Goal: Task Accomplishment & Management: Complete application form

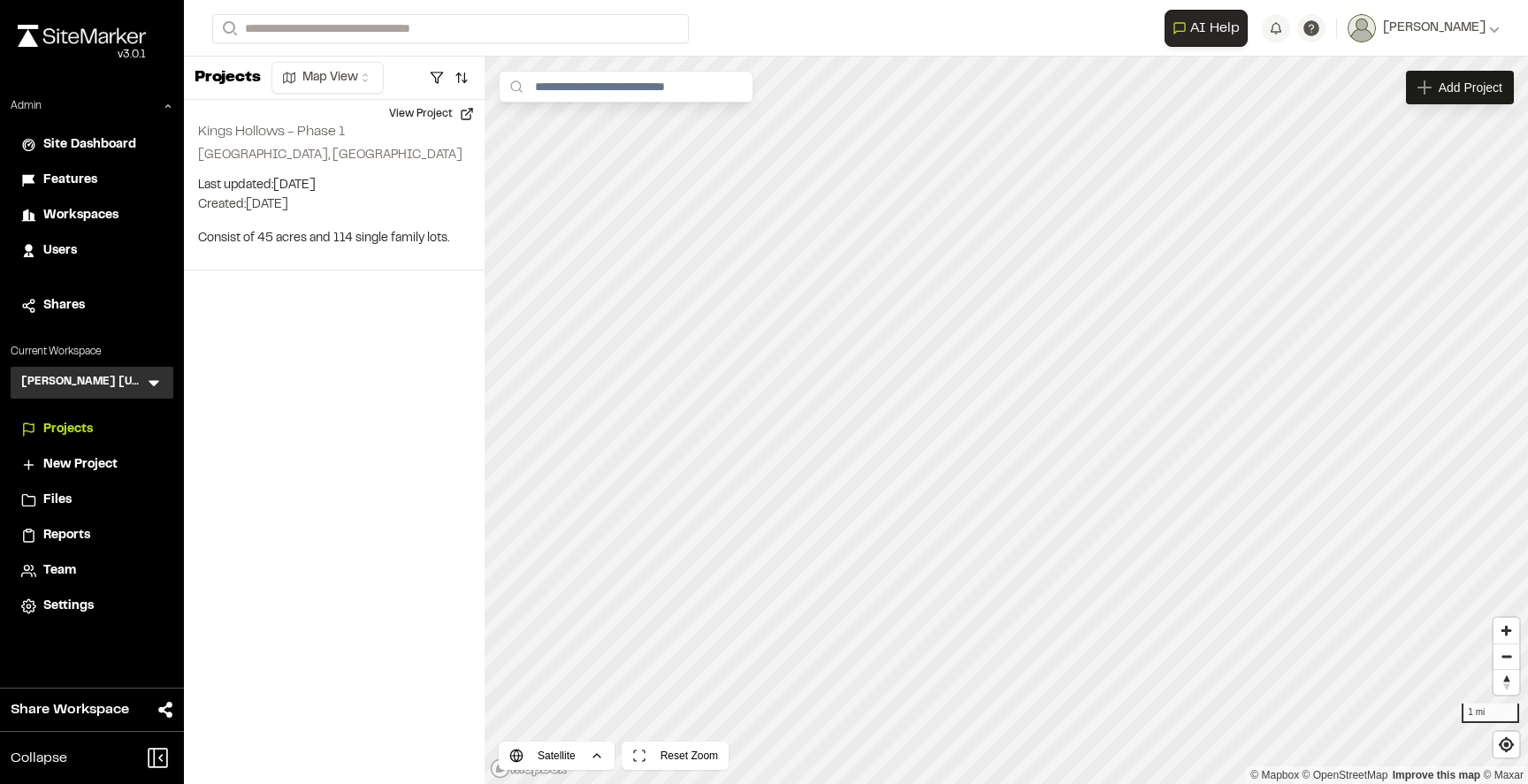
click at [156, 378] on icon at bounding box center [154, 383] width 18 height 18
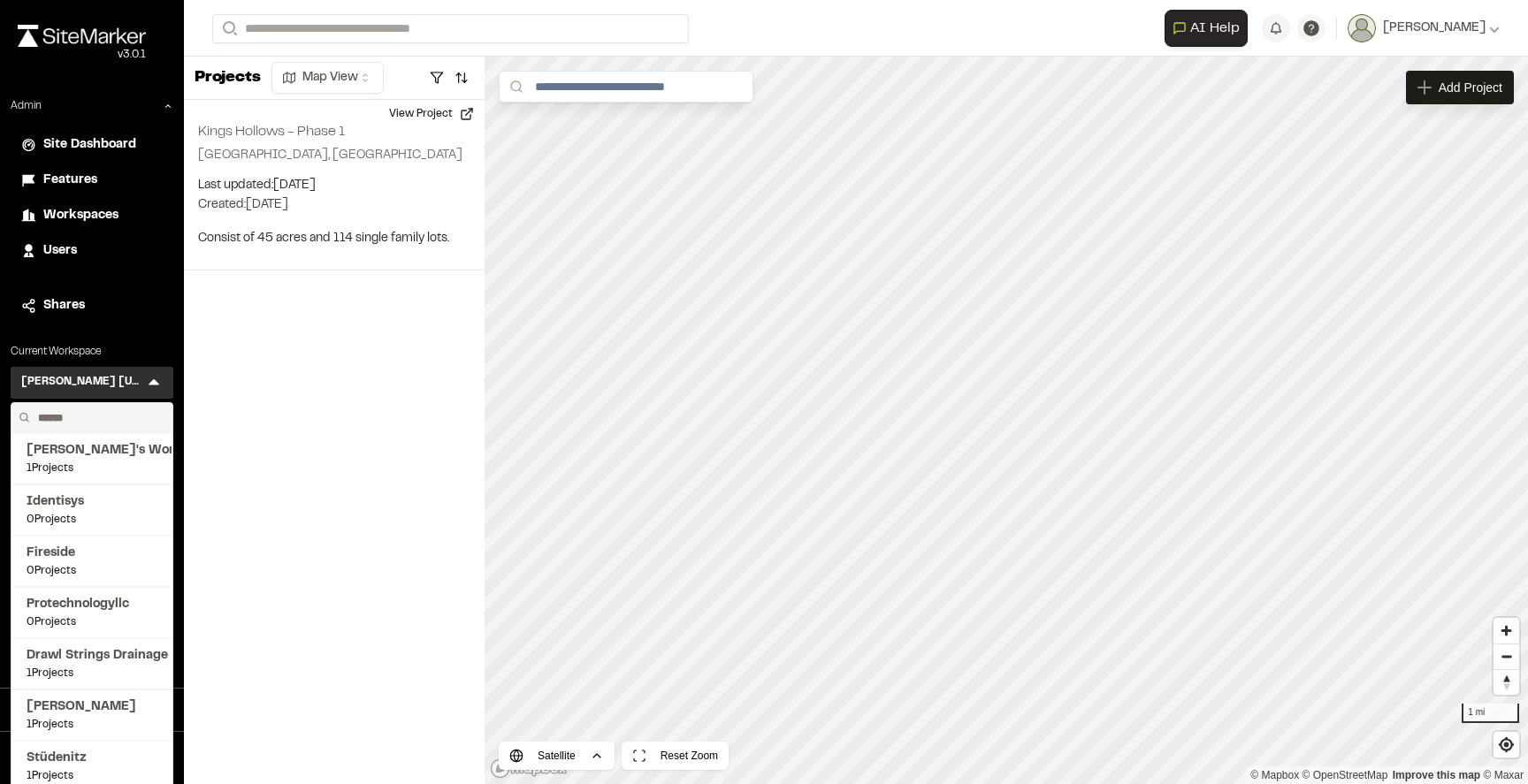
click at [92, 414] on input "text" at bounding box center [98, 418] width 135 height 30
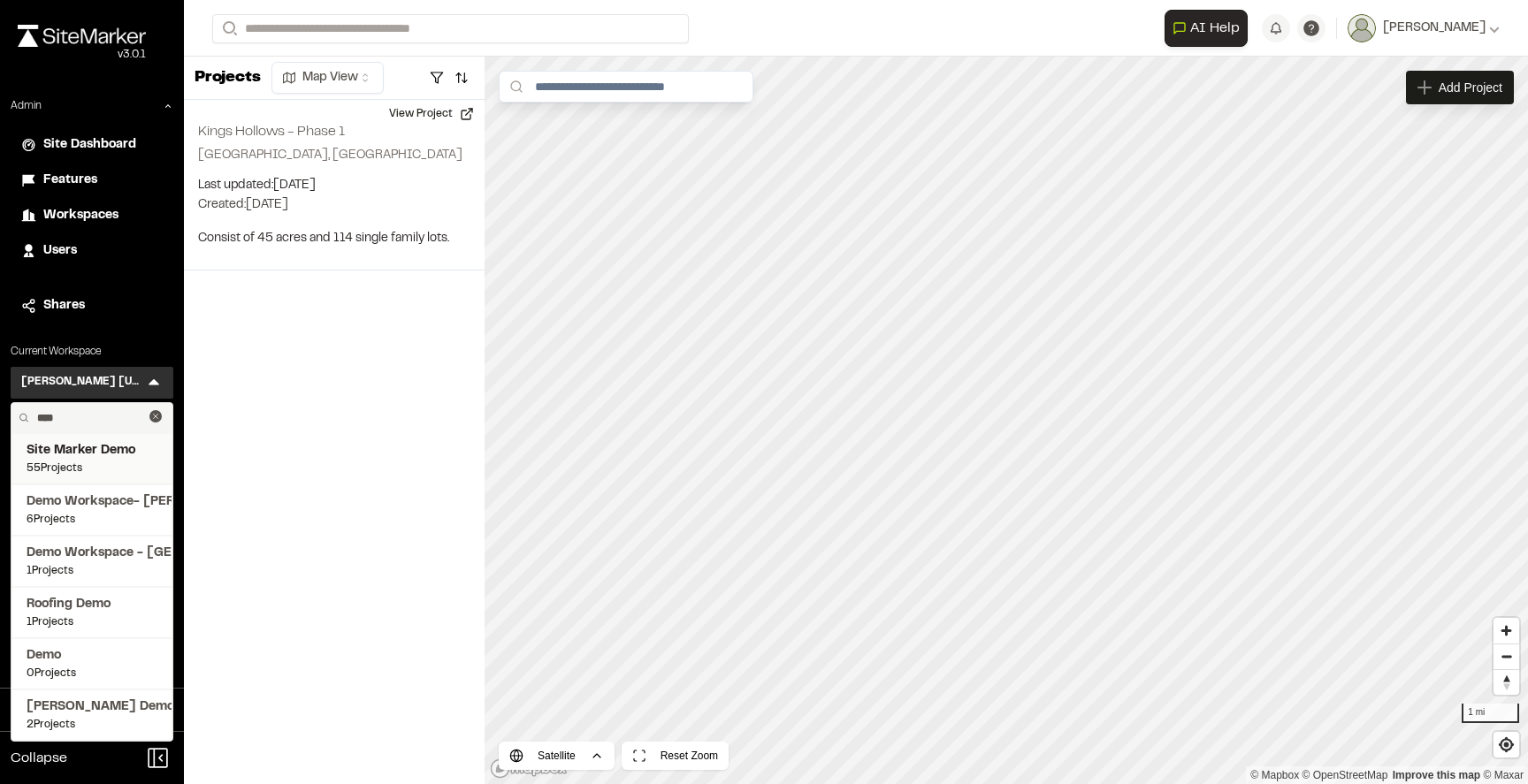
type input "****"
click at [95, 454] on span "Site Marker Demo" at bounding box center [92, 451] width 131 height 20
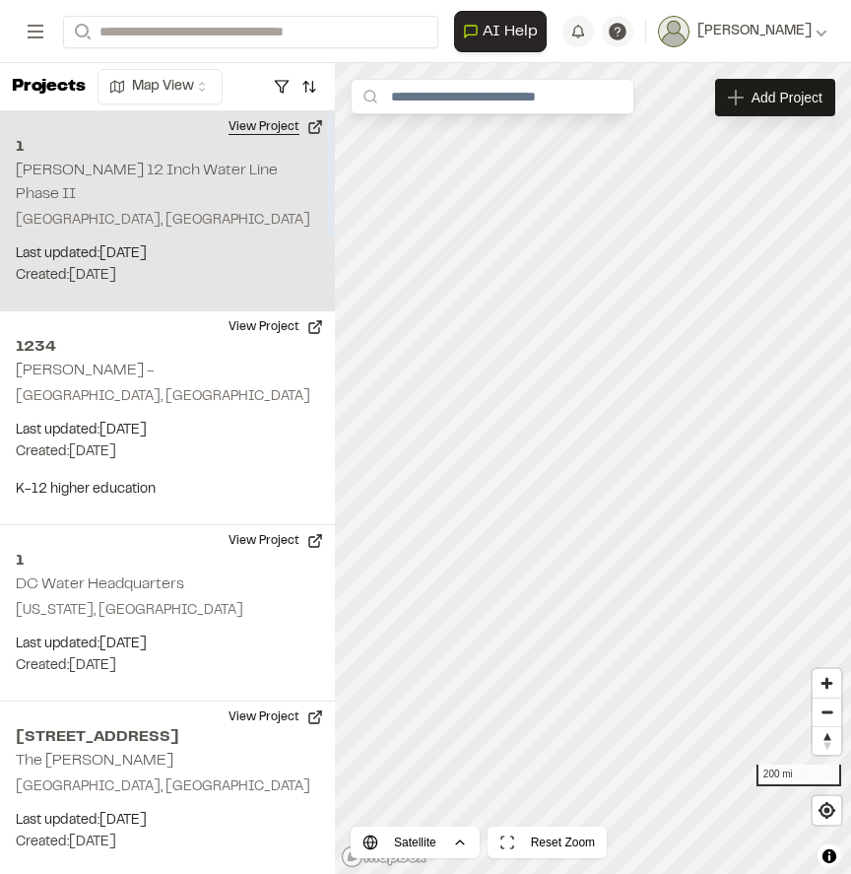
click at [267, 129] on button "View Project" at bounding box center [276, 127] width 118 height 32
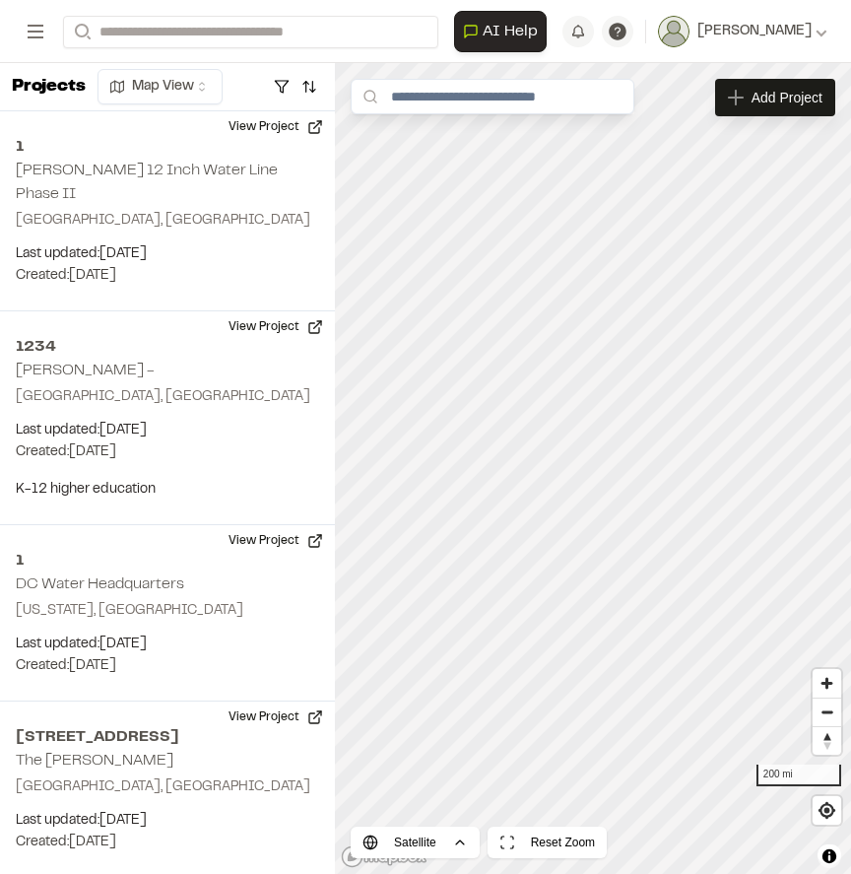
click at [17, 8] on div "**********" at bounding box center [425, 31] width 851 height 63
click at [555, 14] on div "AI Help" at bounding box center [504, 31] width 101 height 41
click at [463, 1] on div "**********" at bounding box center [426, 31] width 804 height 63
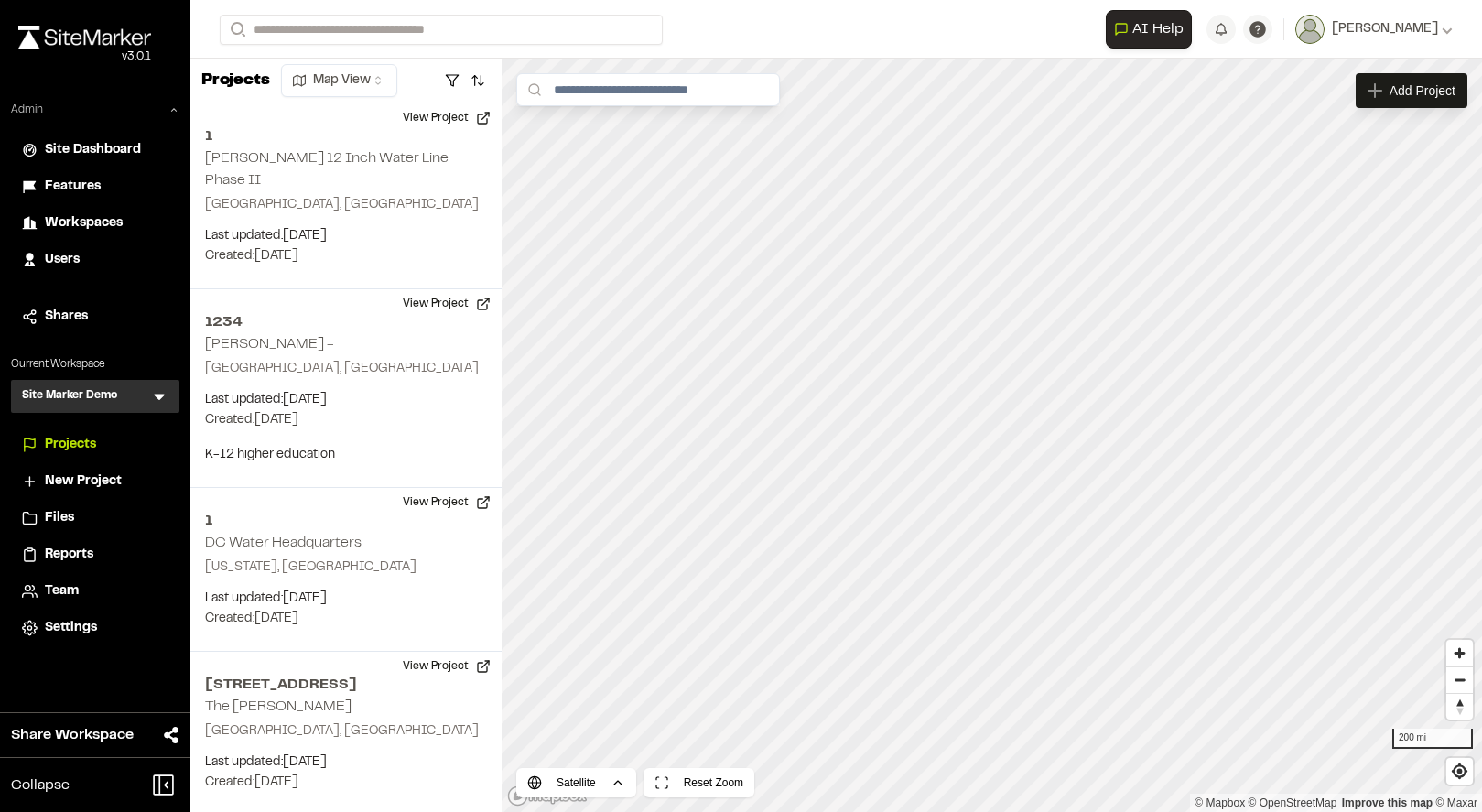
click at [174, 111] on icon at bounding box center [174, 110] width 11 height 11
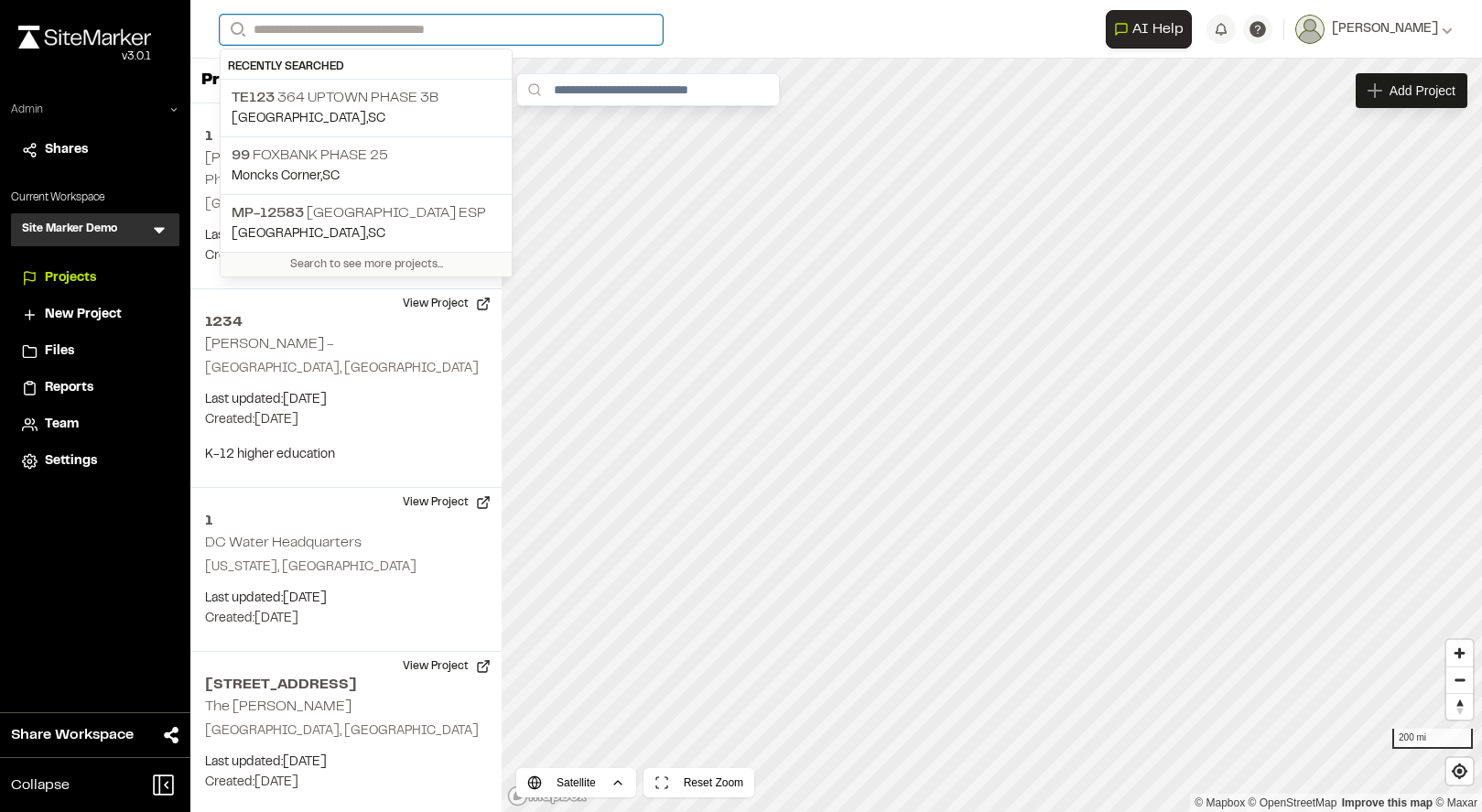
click at [359, 38] on input "Search" at bounding box center [441, 30] width 443 height 31
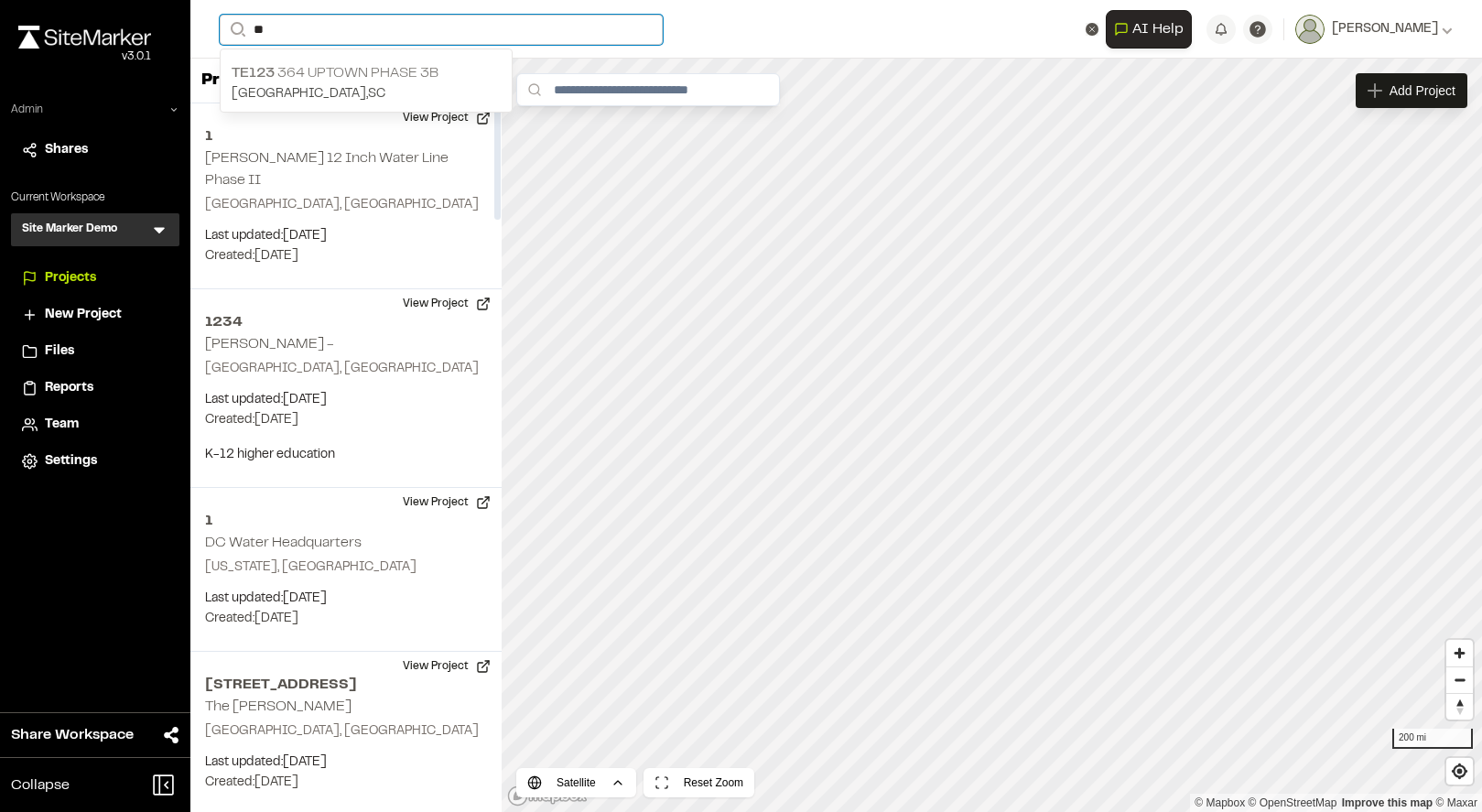
type input "**"
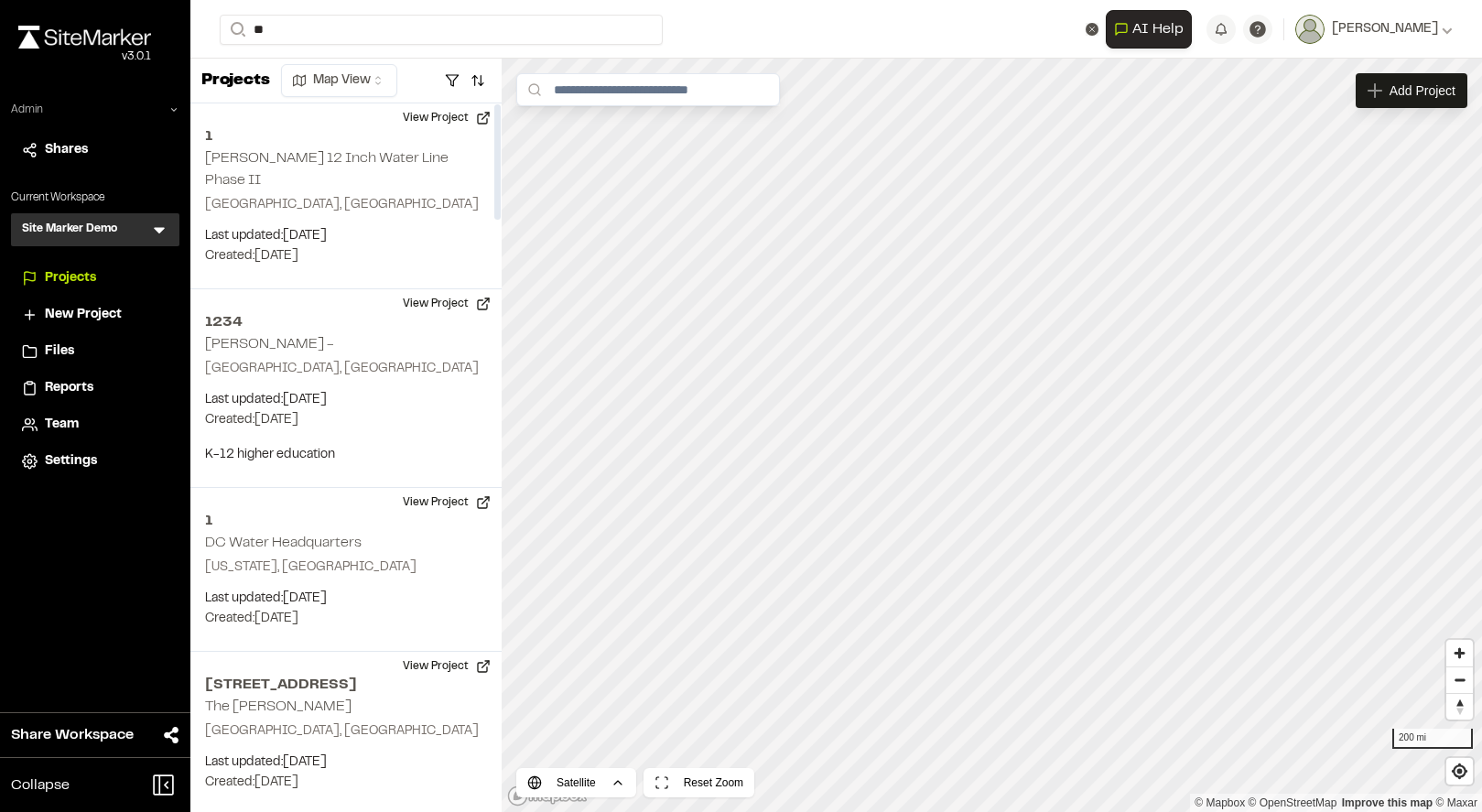
click at [331, 80] on p "TE123 364 Uptown Phase 3B" at bounding box center [366, 73] width 269 height 22
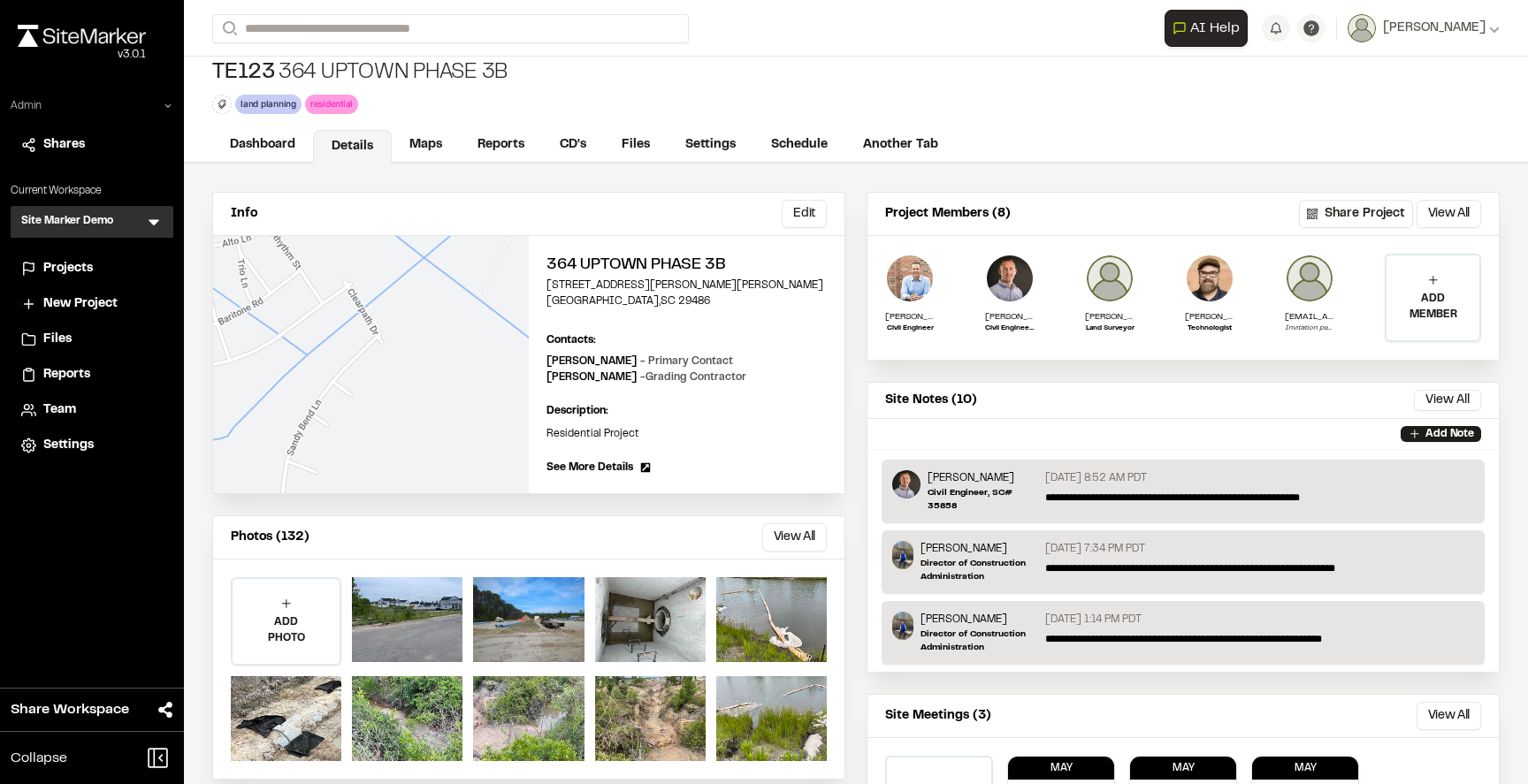
scroll to position [7, 0]
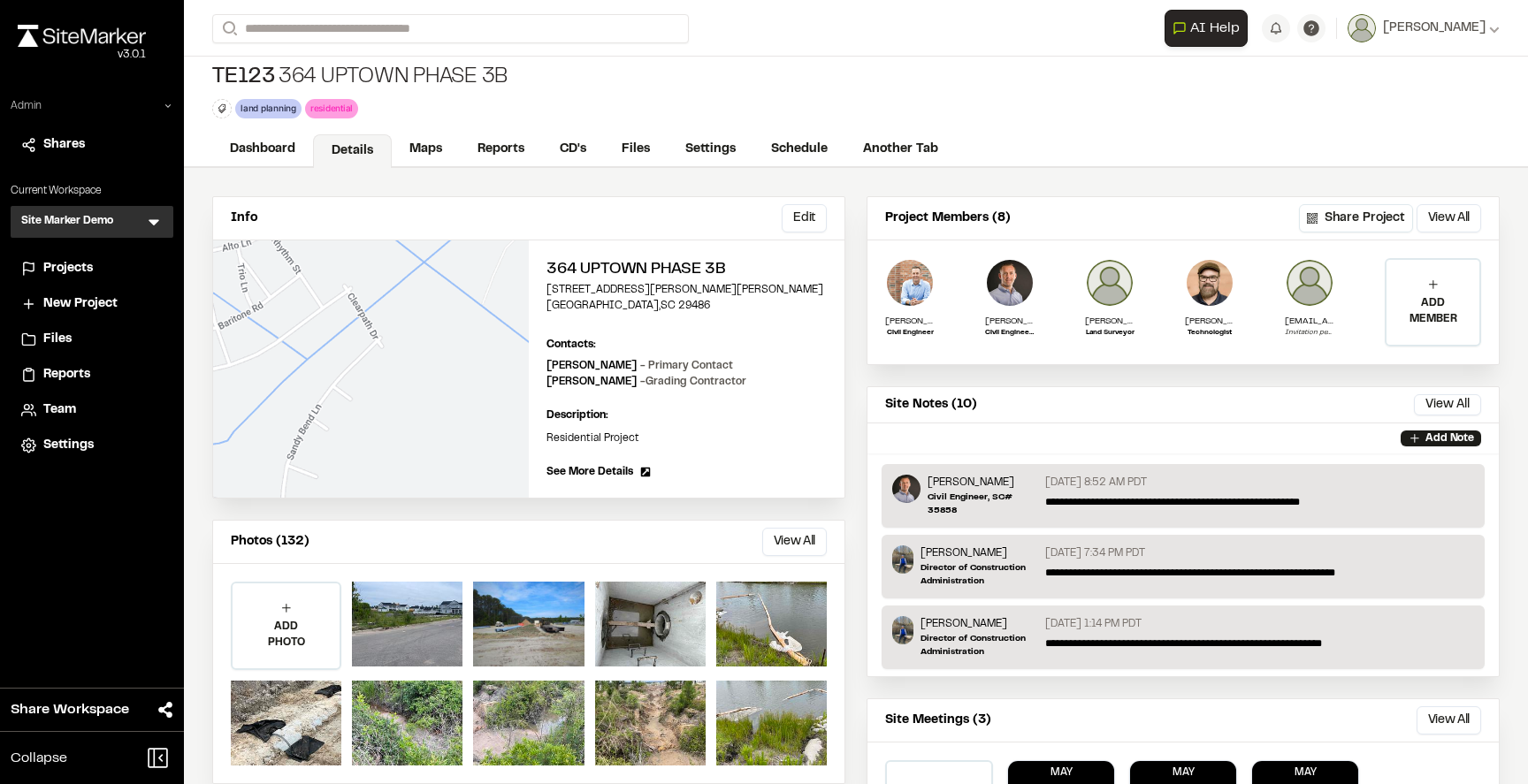
click at [584, 91] on div "TE123 364 Uptown Phase 3B land planning Delete Rename Edit Color Delete Tag Are…" at bounding box center [856, 91] width 1344 height 83
click at [781, 537] on button "View All" at bounding box center [794, 542] width 65 height 29
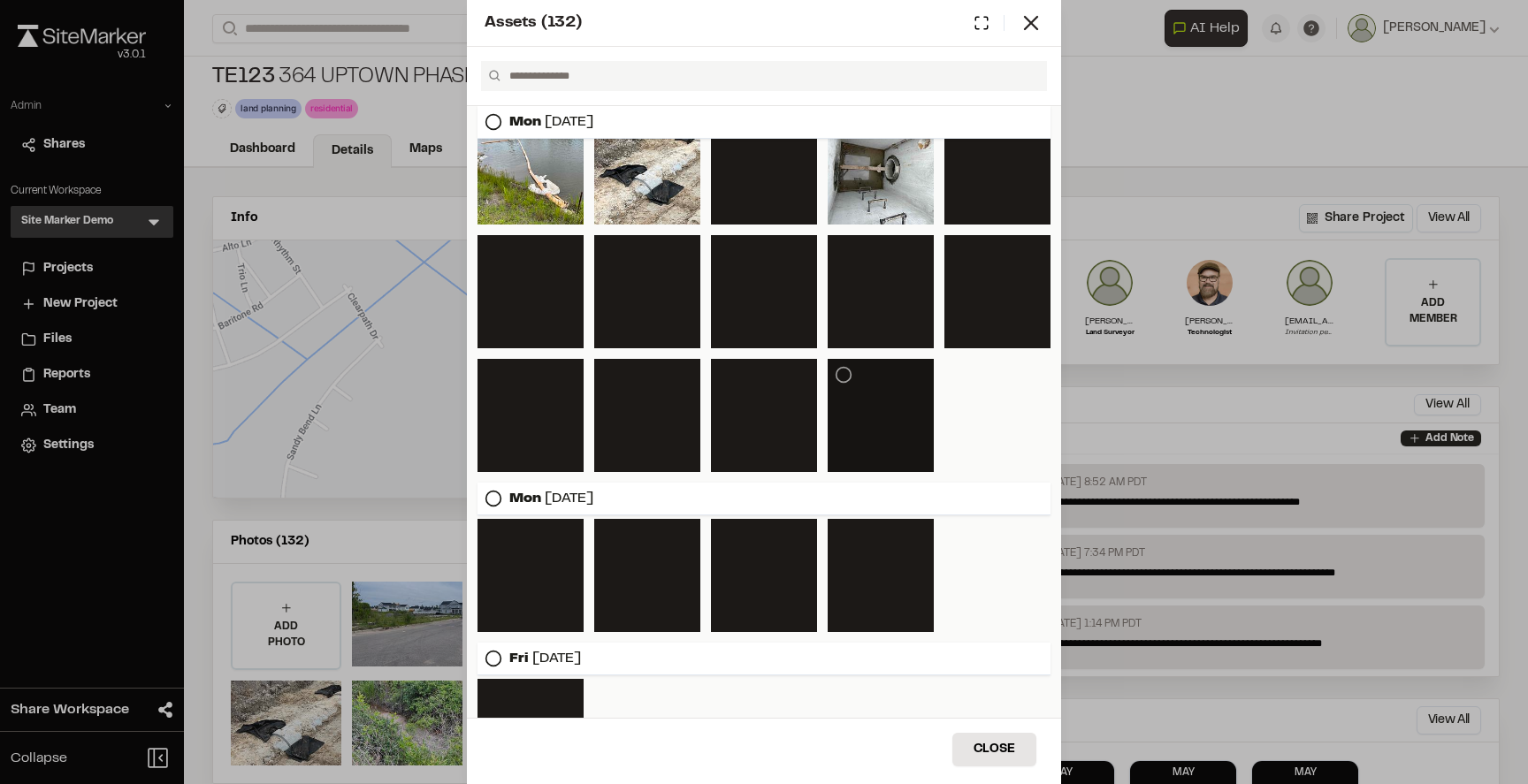
scroll to position [652, 0]
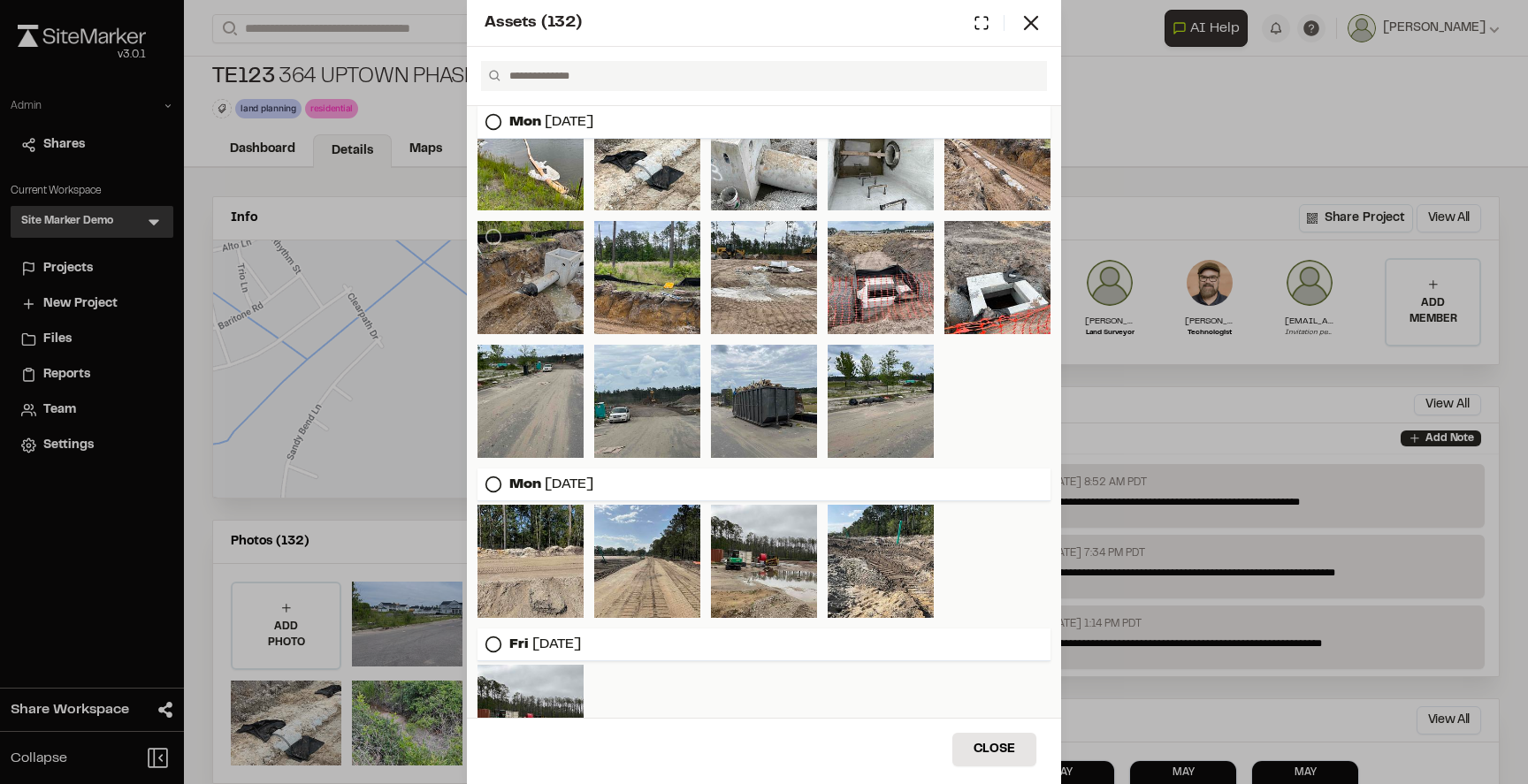
click at [557, 292] on div at bounding box center [530, 277] width 106 height 113
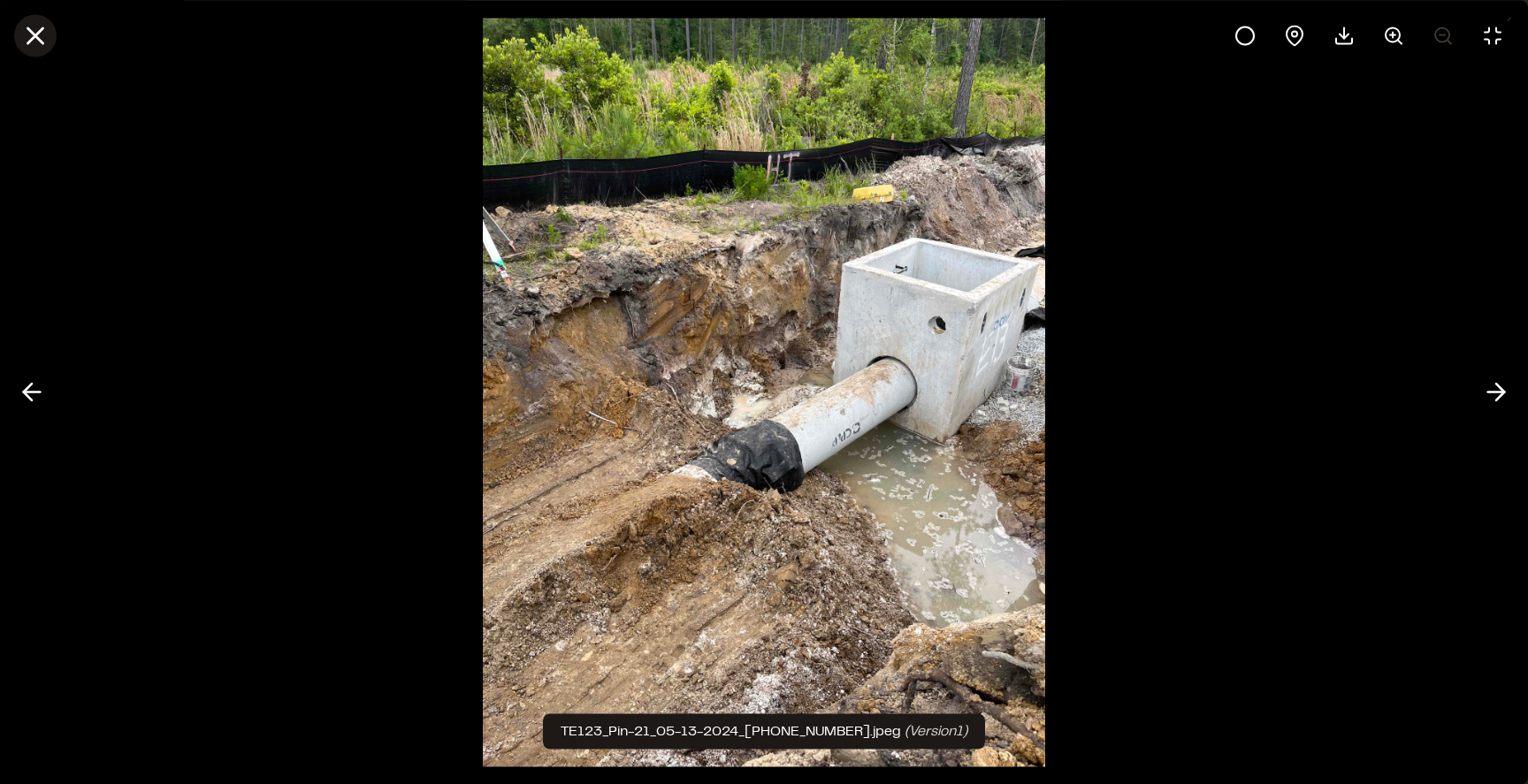
click at [34, 32] on line at bounding box center [36, 36] width 15 height 15
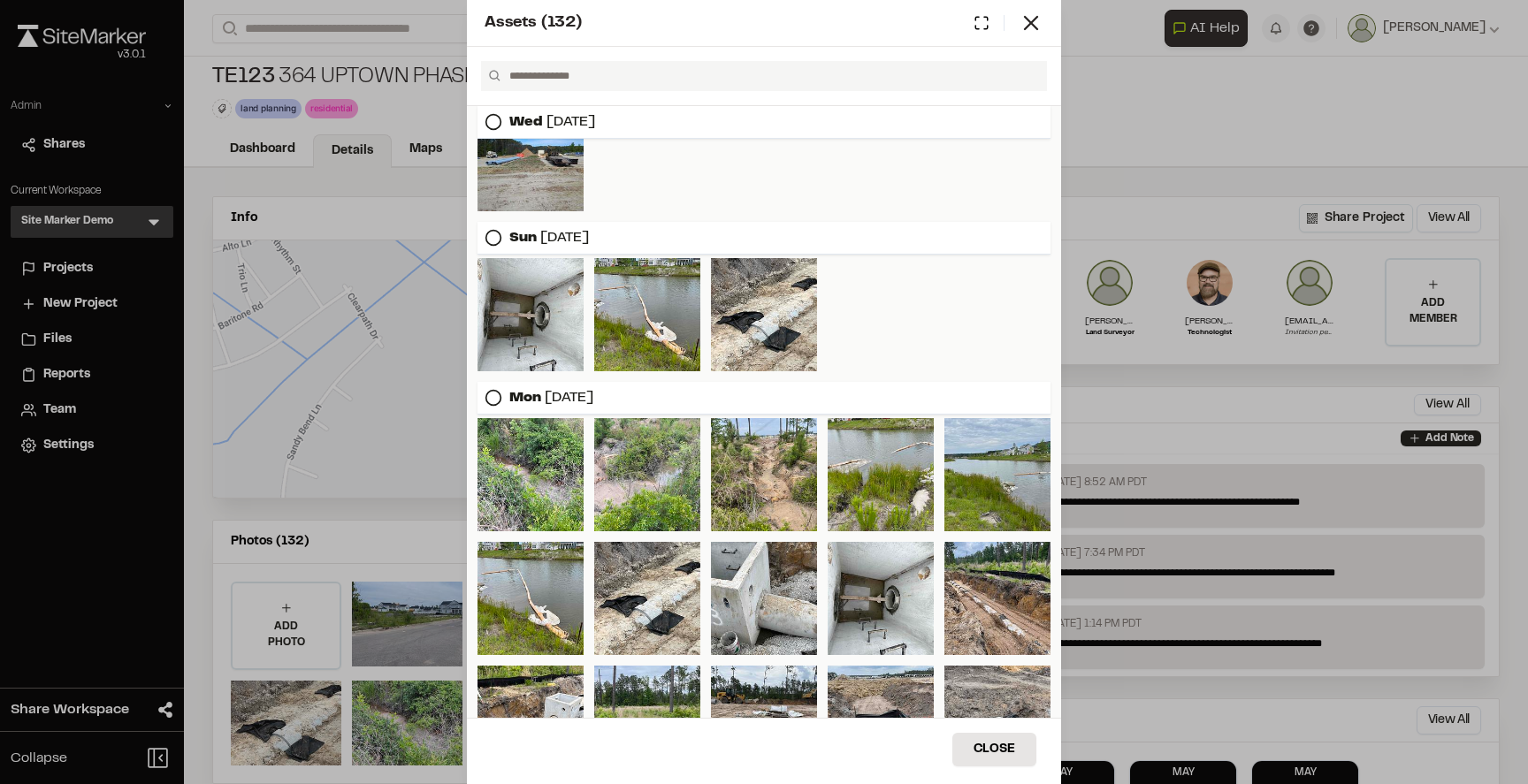
scroll to position [226, 0]
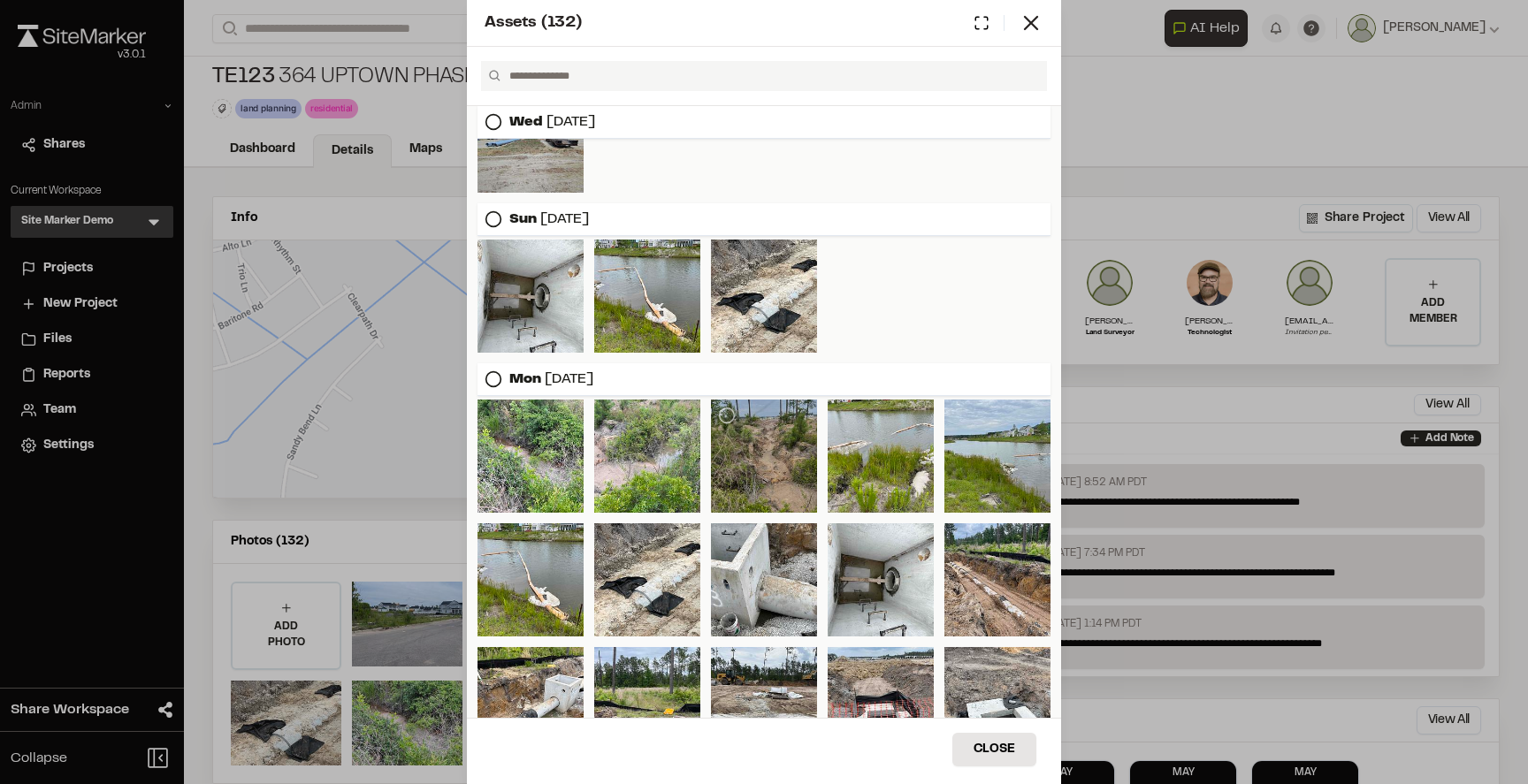
click at [784, 452] on div at bounding box center [764, 456] width 106 height 113
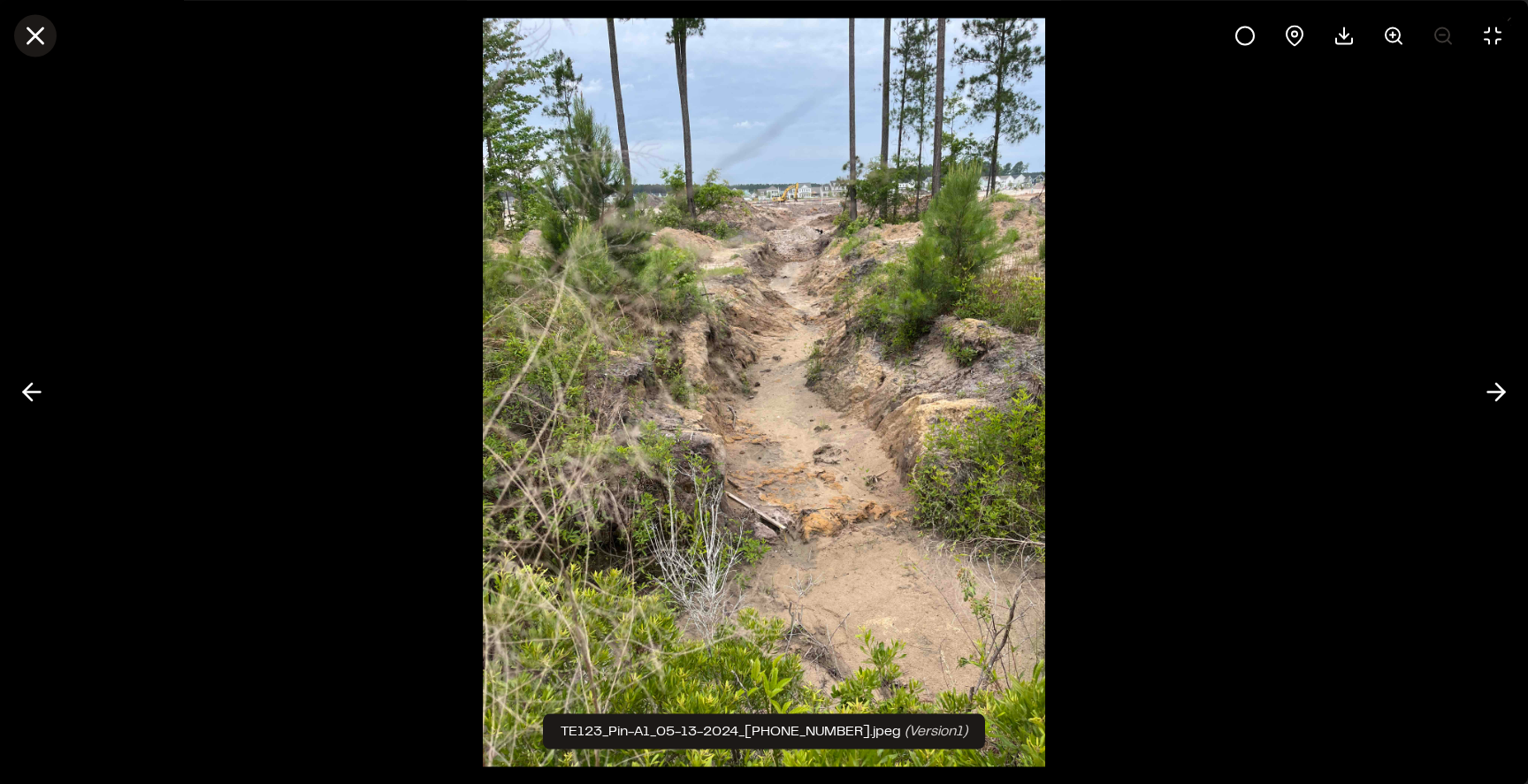
click at [39, 39] on line at bounding box center [36, 36] width 15 height 15
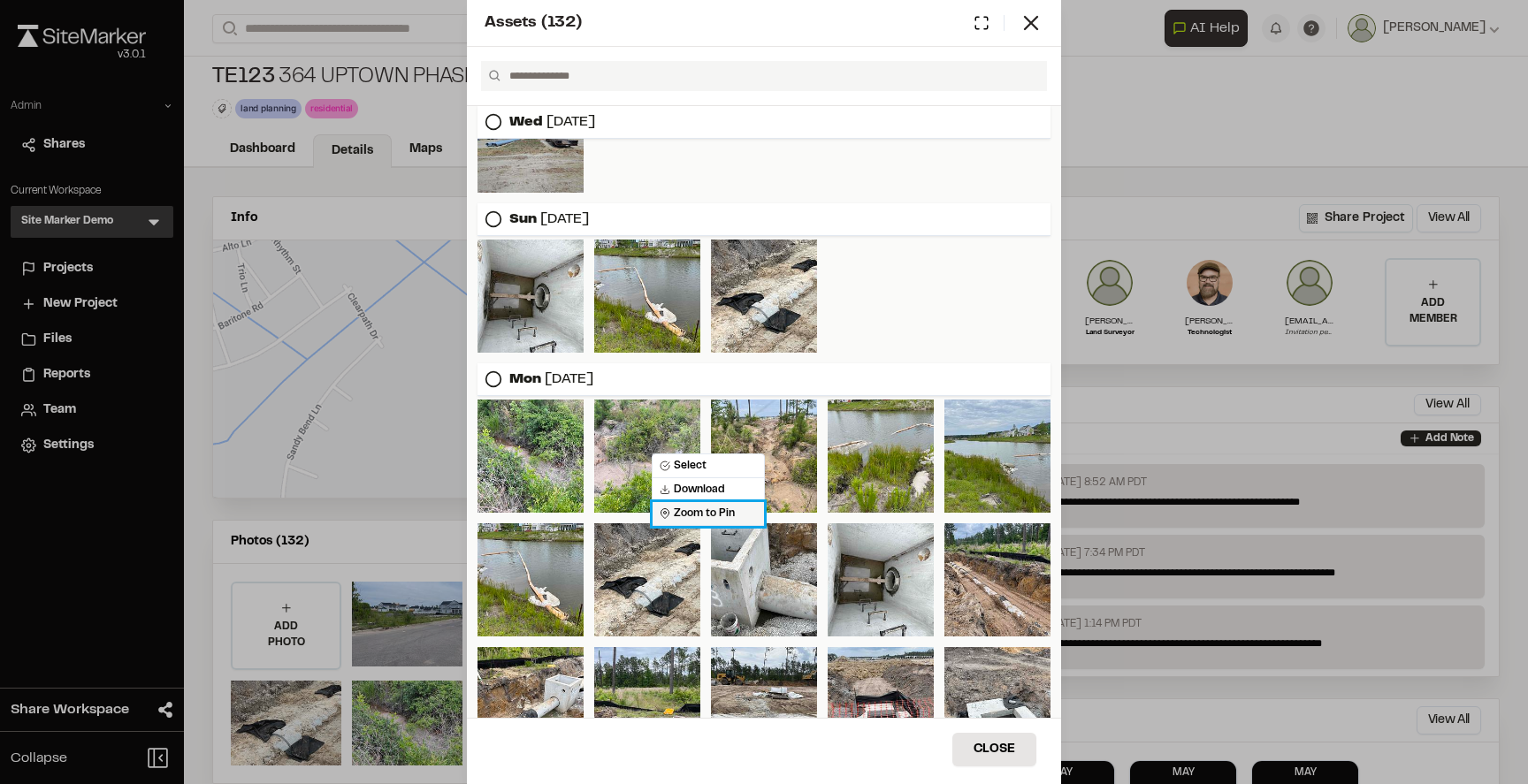
click at [682, 513] on span "Zoom to Pin" at bounding box center [697, 514] width 75 height 16
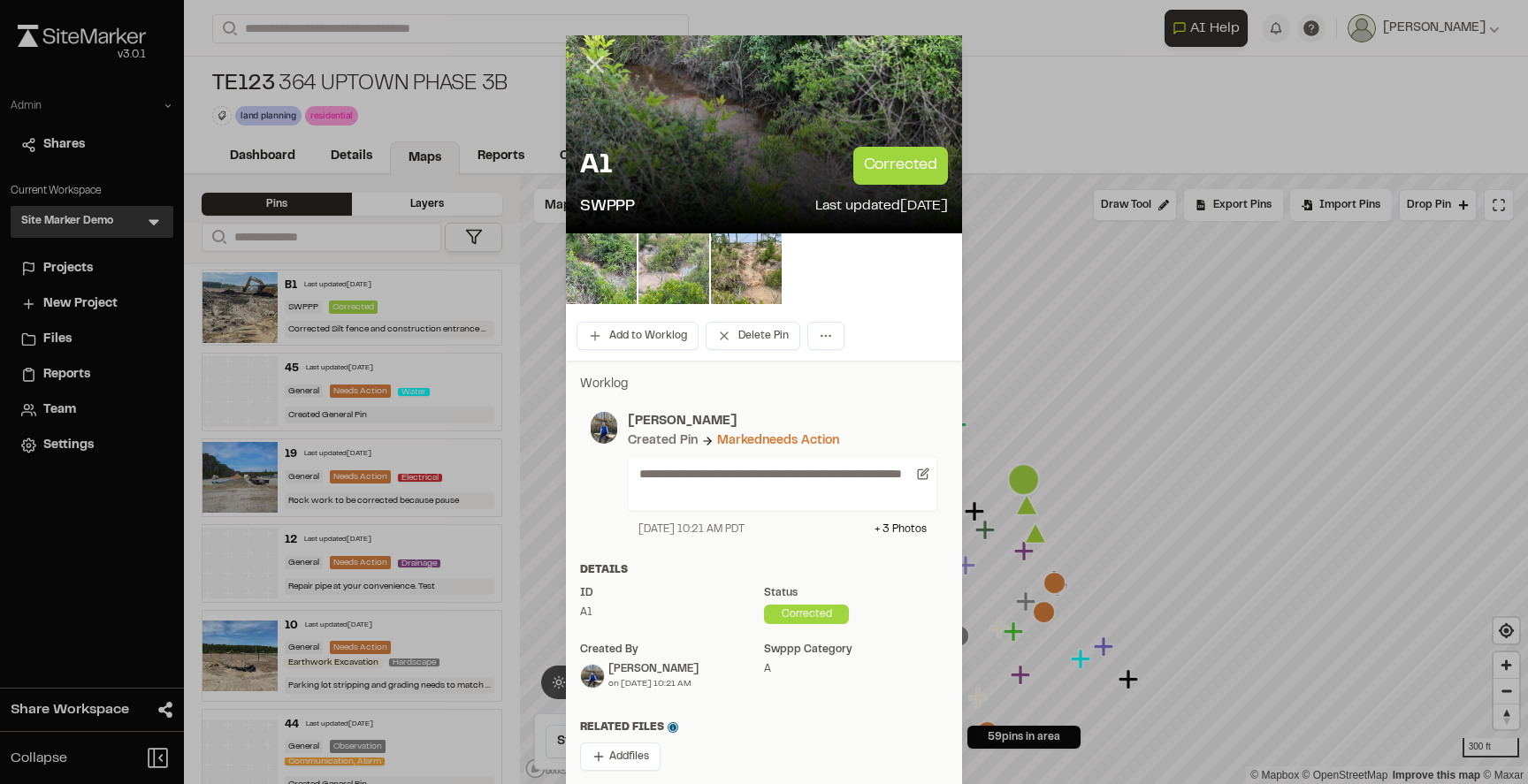
click at [586, 58] on icon at bounding box center [595, 65] width 31 height 30
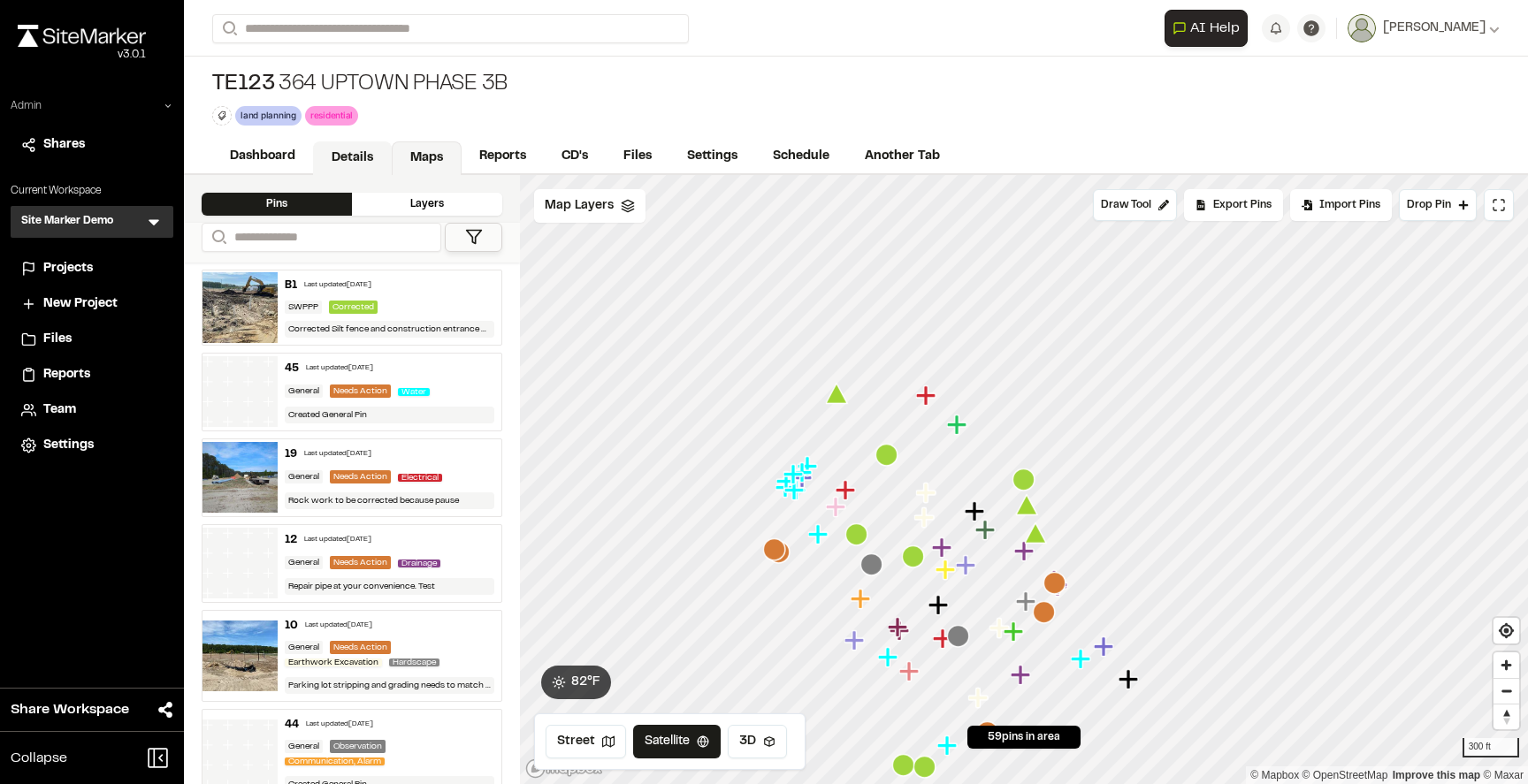
click at [352, 161] on link "Details" at bounding box center [353, 158] width 79 height 33
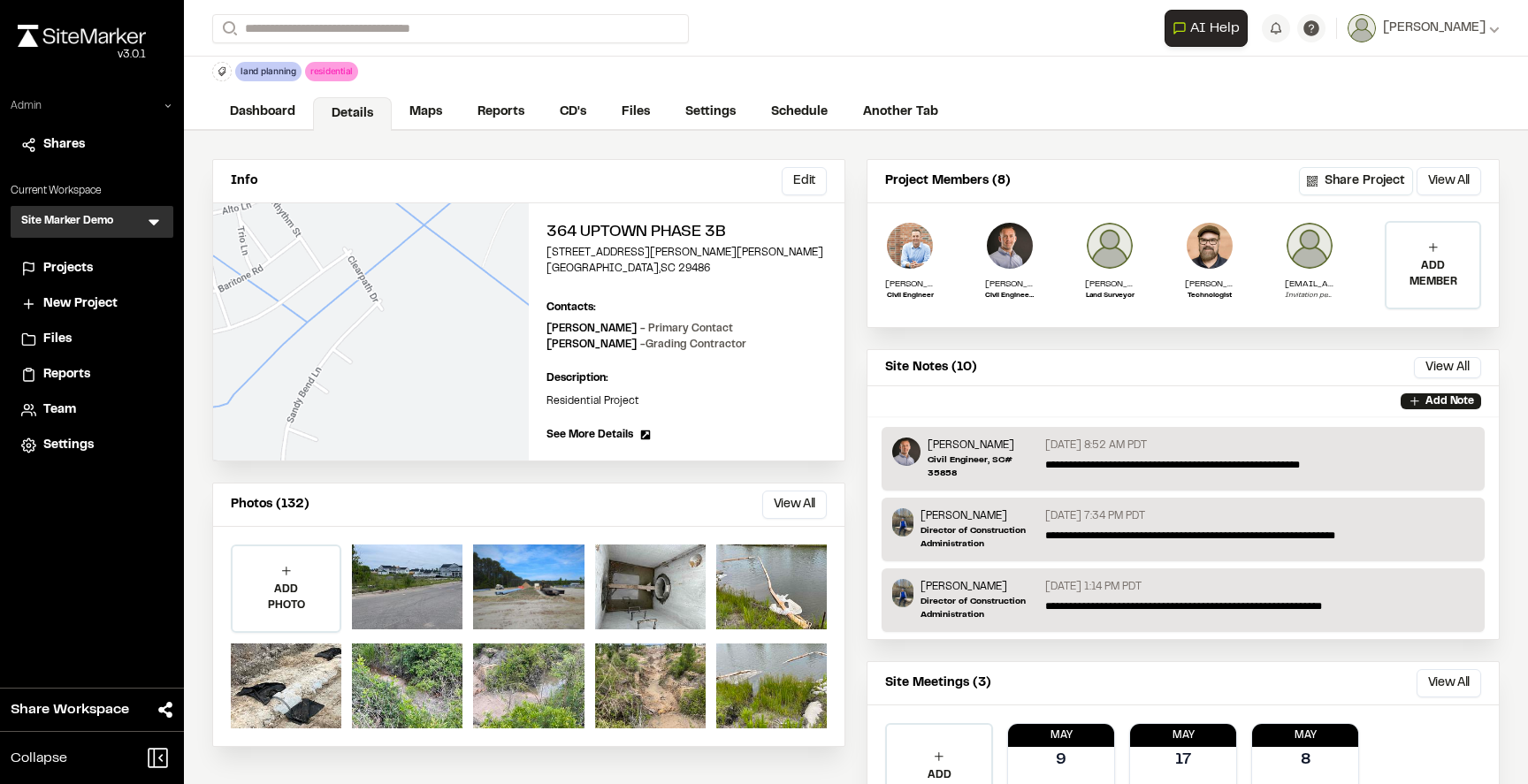
scroll to position [42, 0]
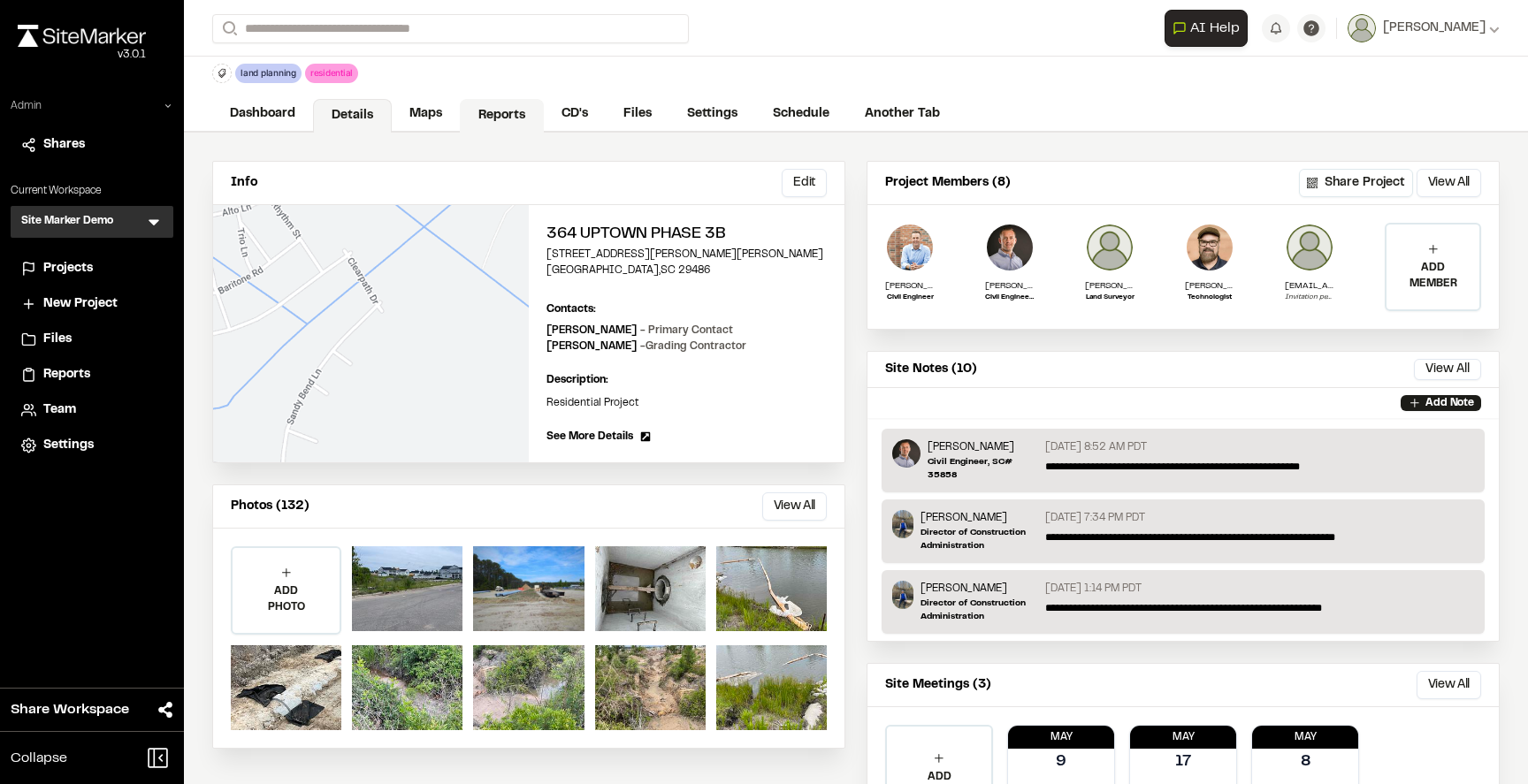
click at [490, 112] on link "Reports" at bounding box center [502, 115] width 84 height 33
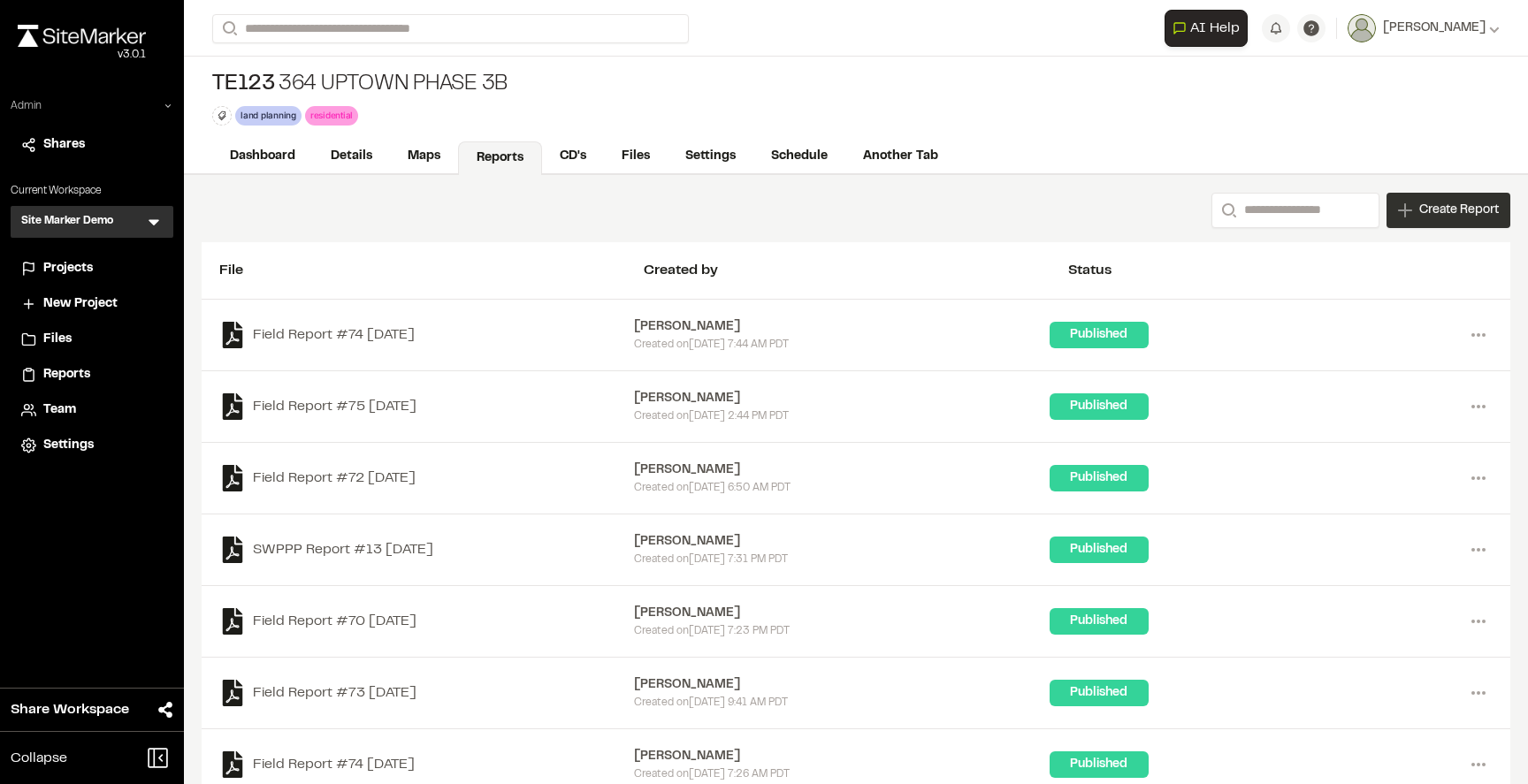
click at [1427, 211] on span "Create Report" at bounding box center [1459, 211] width 80 height 20
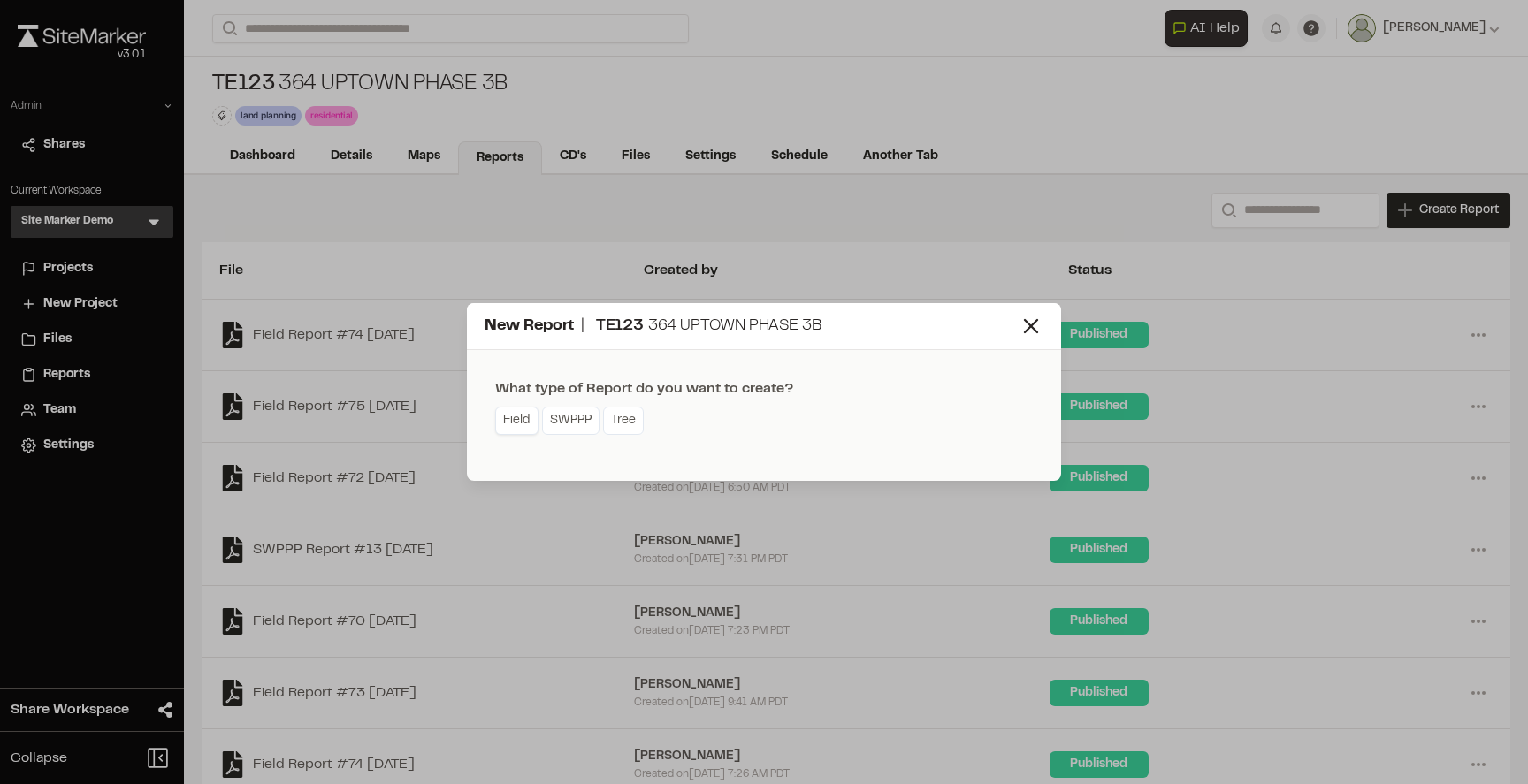
click at [510, 423] on link "Field" at bounding box center [517, 421] width 43 height 29
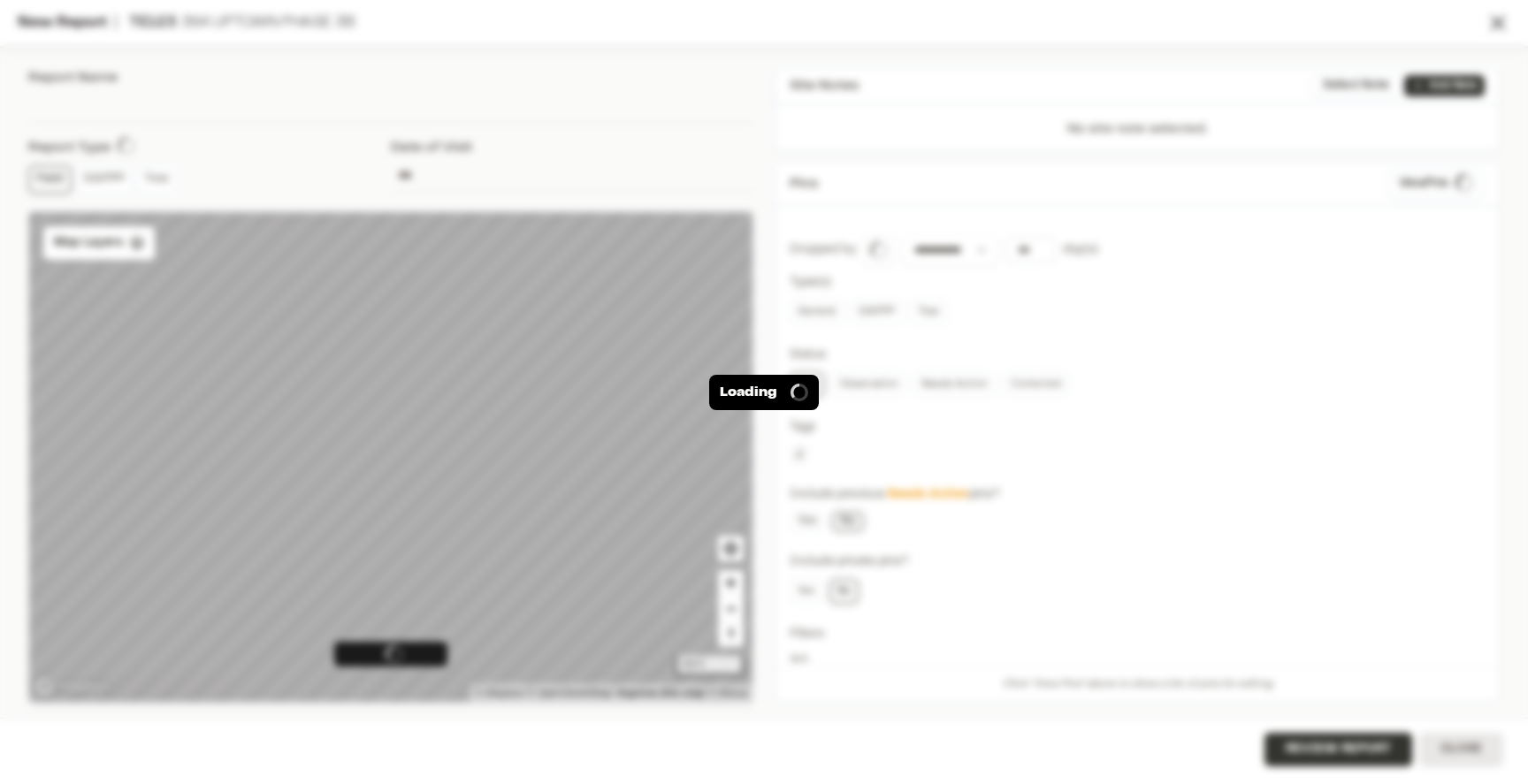
type input "**********"
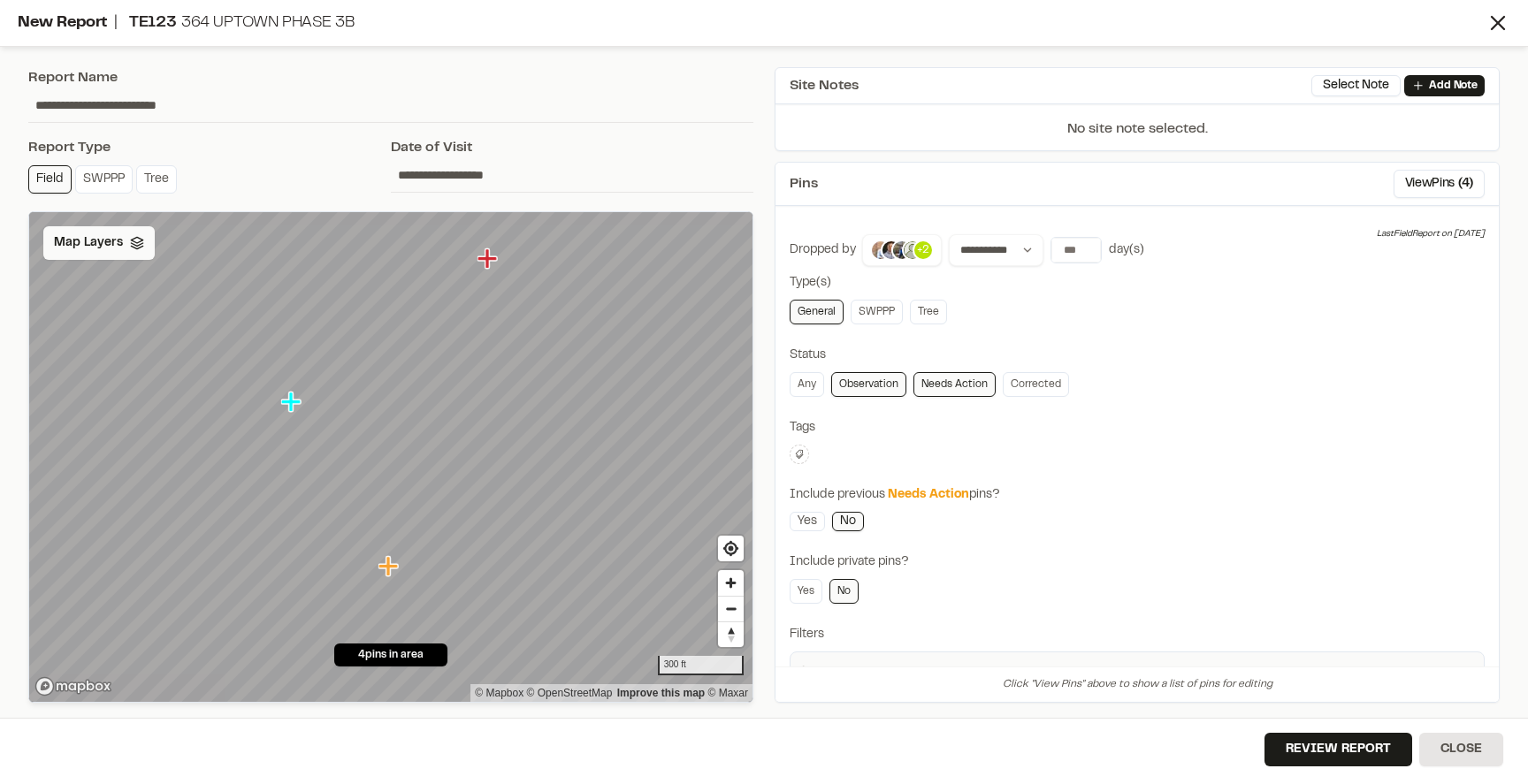
click at [76, 245] on span "Map Layers" at bounding box center [88, 243] width 69 height 20
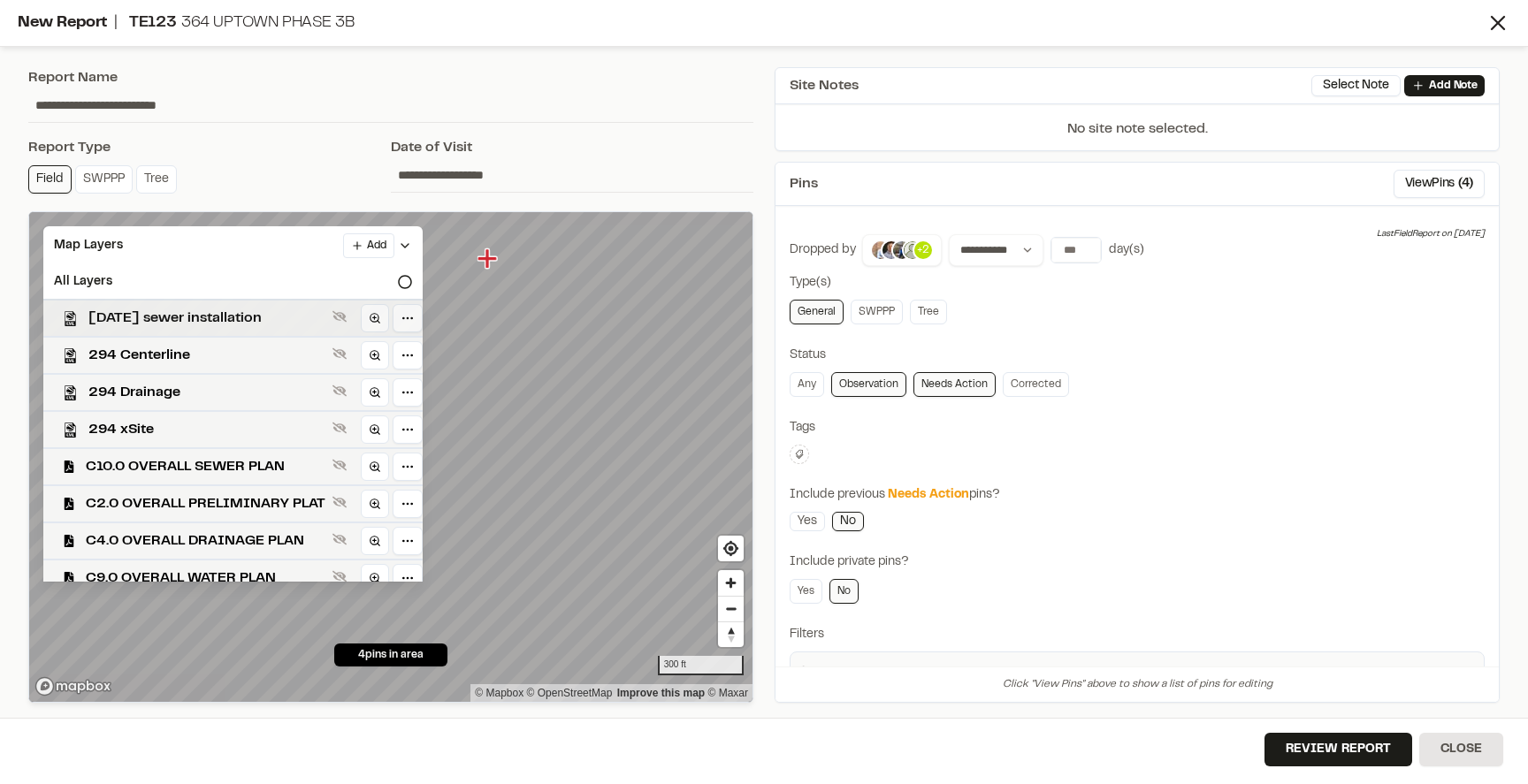
click at [133, 316] on span "[DATE] sewer installation" at bounding box center [207, 318] width 237 height 22
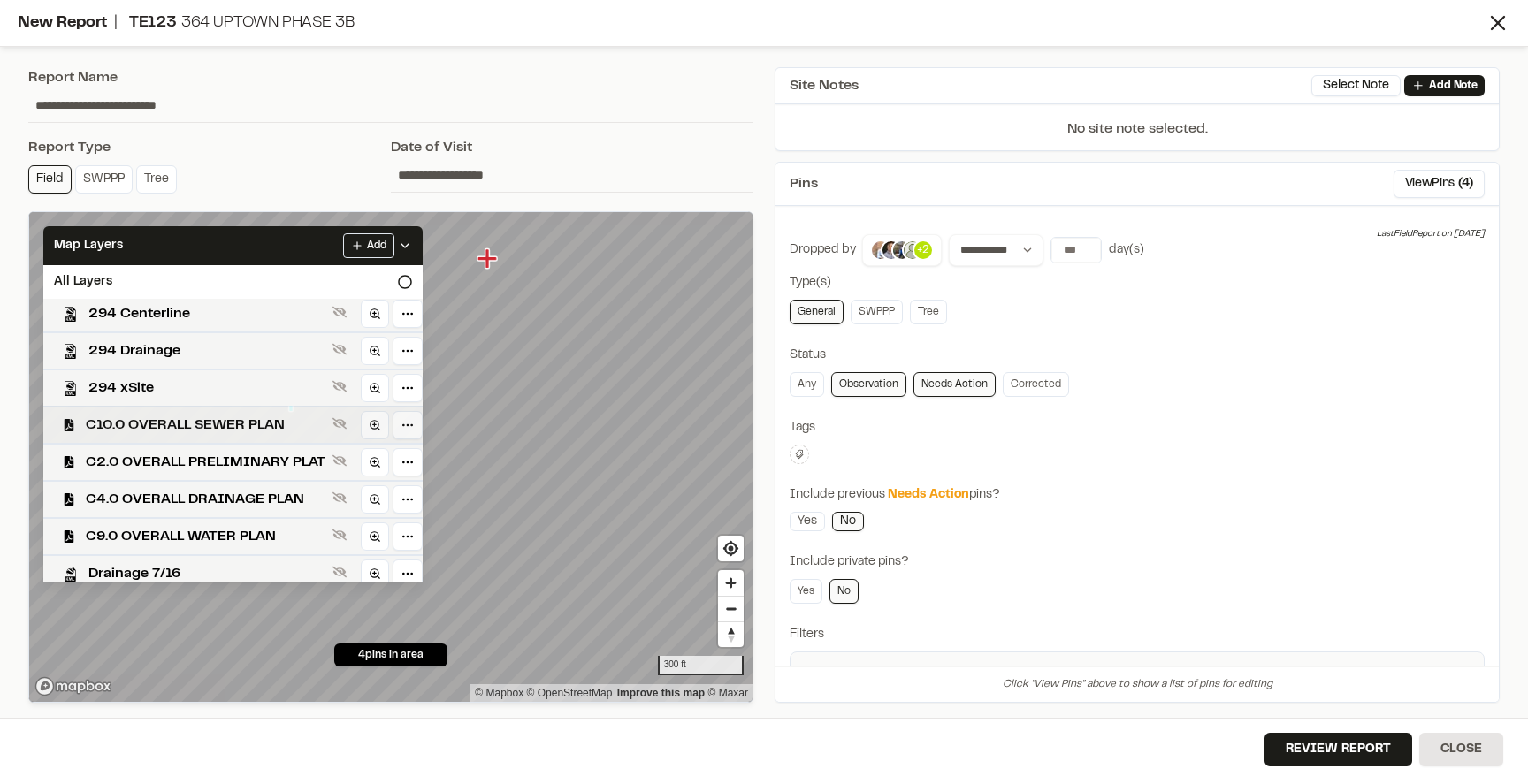
scroll to position [50, 0]
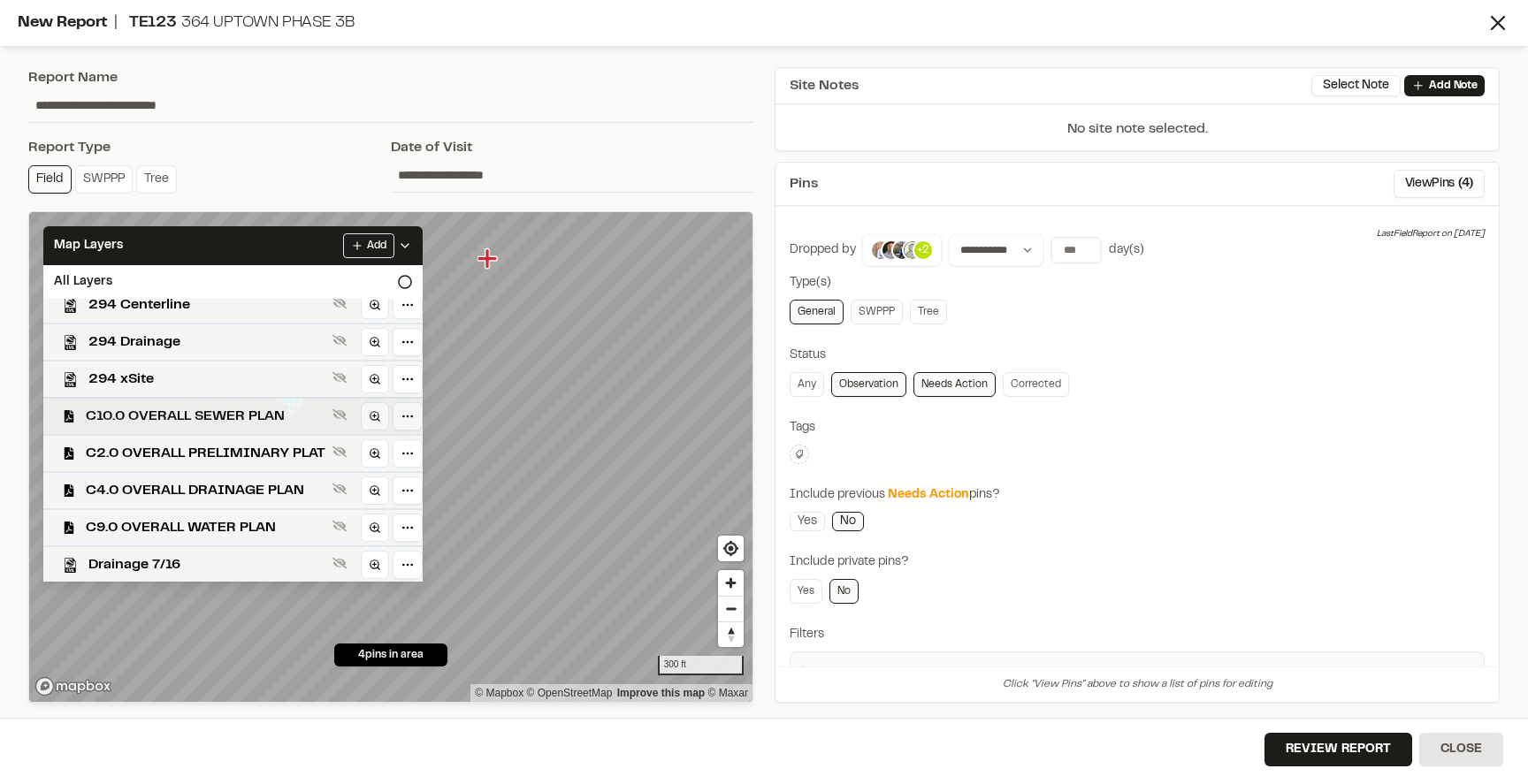
click at [189, 418] on span "C10.0 OVERALL SEWER PLAN" at bounding box center [205, 416] width 240 height 22
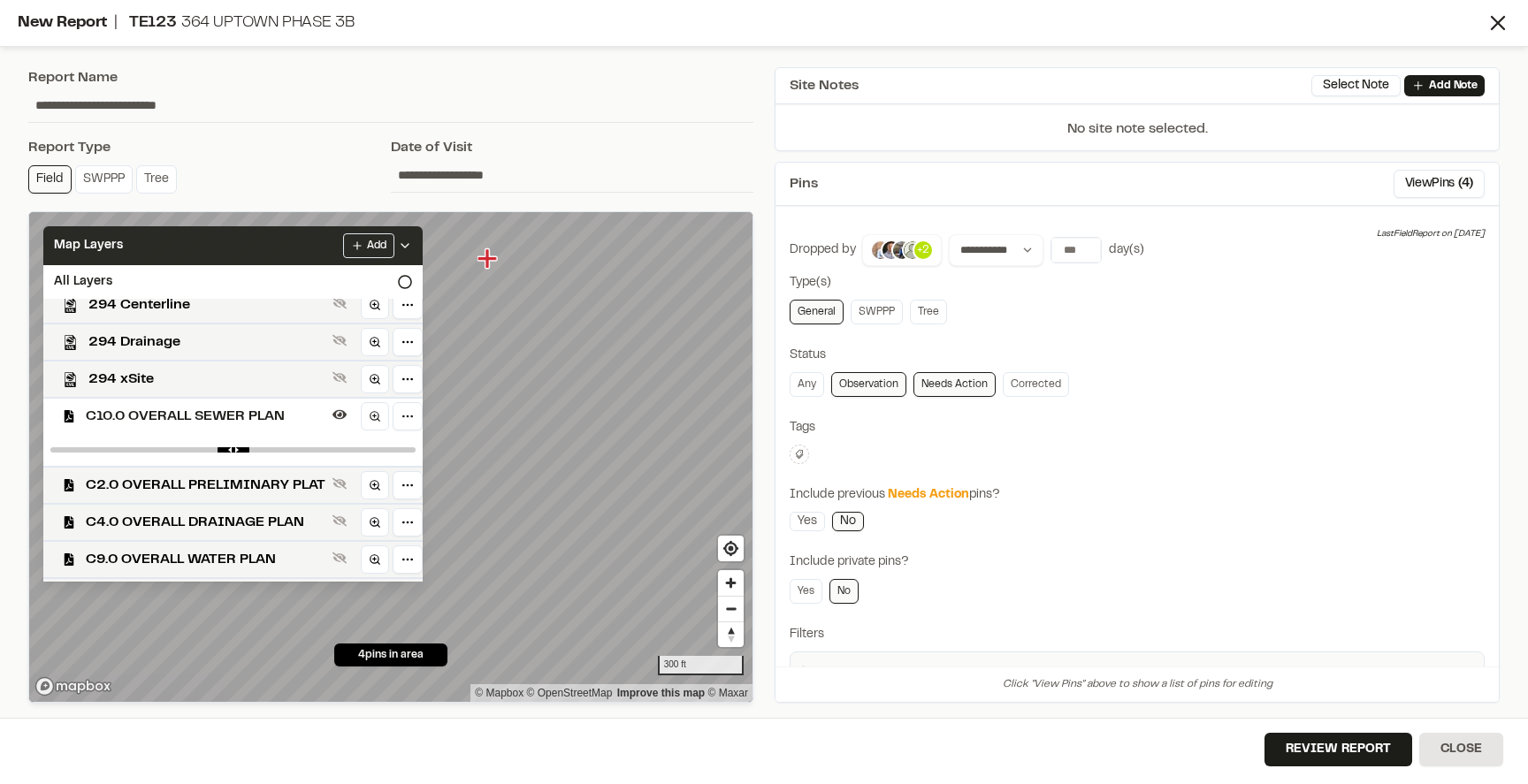
click at [222, 249] on div "Map Layers Add" at bounding box center [232, 245] width 380 height 39
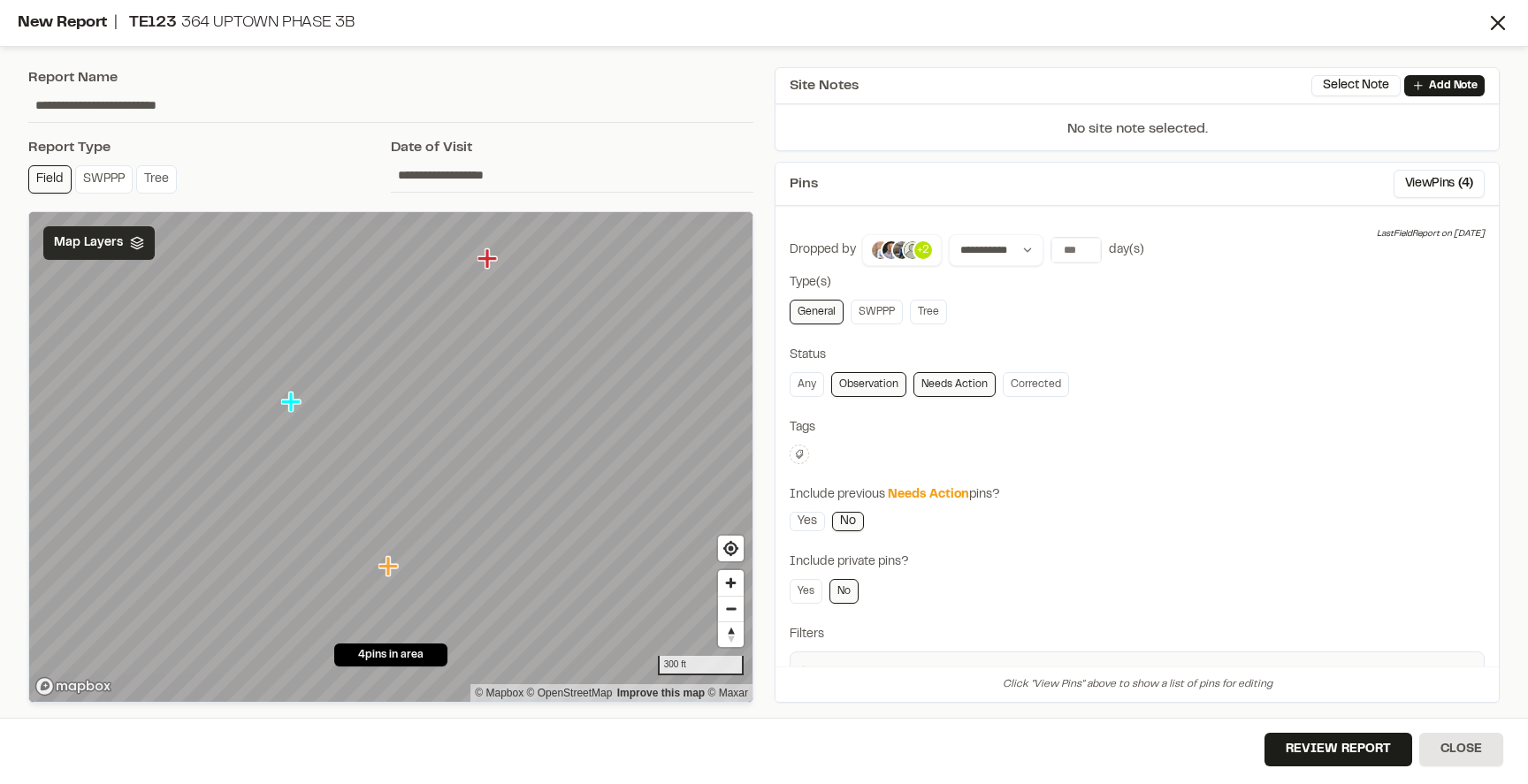
scroll to position [0, 0]
click at [1015, 256] on select "**********" at bounding box center [995, 249] width 94 height 31
click at [1073, 248] on input "number" at bounding box center [1076, 250] width 49 height 25
click at [1075, 283] on button "[DATE]" at bounding box center [1076, 287] width 51 height 29
click at [1070, 252] on input "number" at bounding box center [1076, 250] width 49 height 25
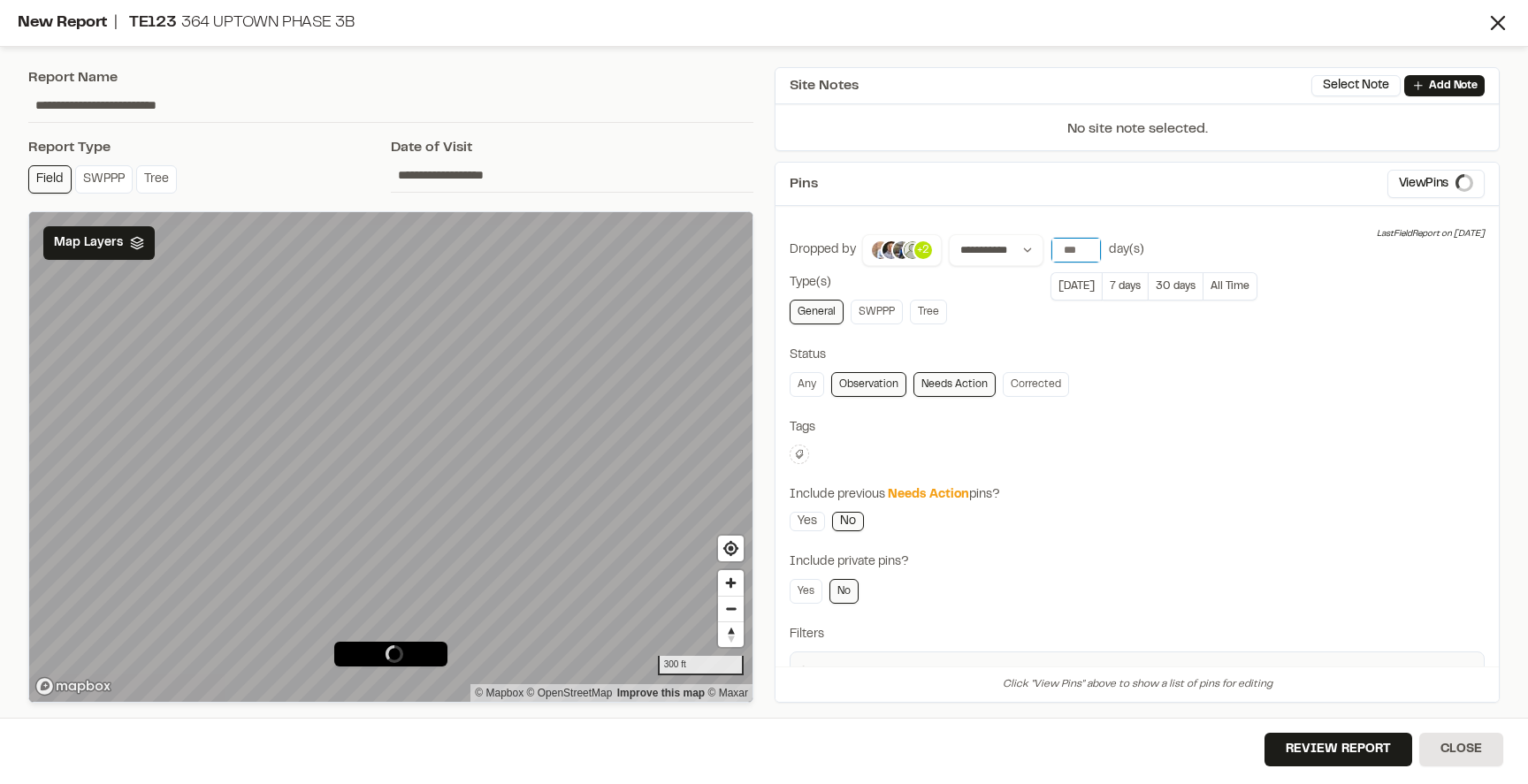
scroll to position [0, 4]
type input "****"
click at [1113, 384] on div "Any Observation Needs Action Corrected" at bounding box center [1137, 385] width 695 height 25
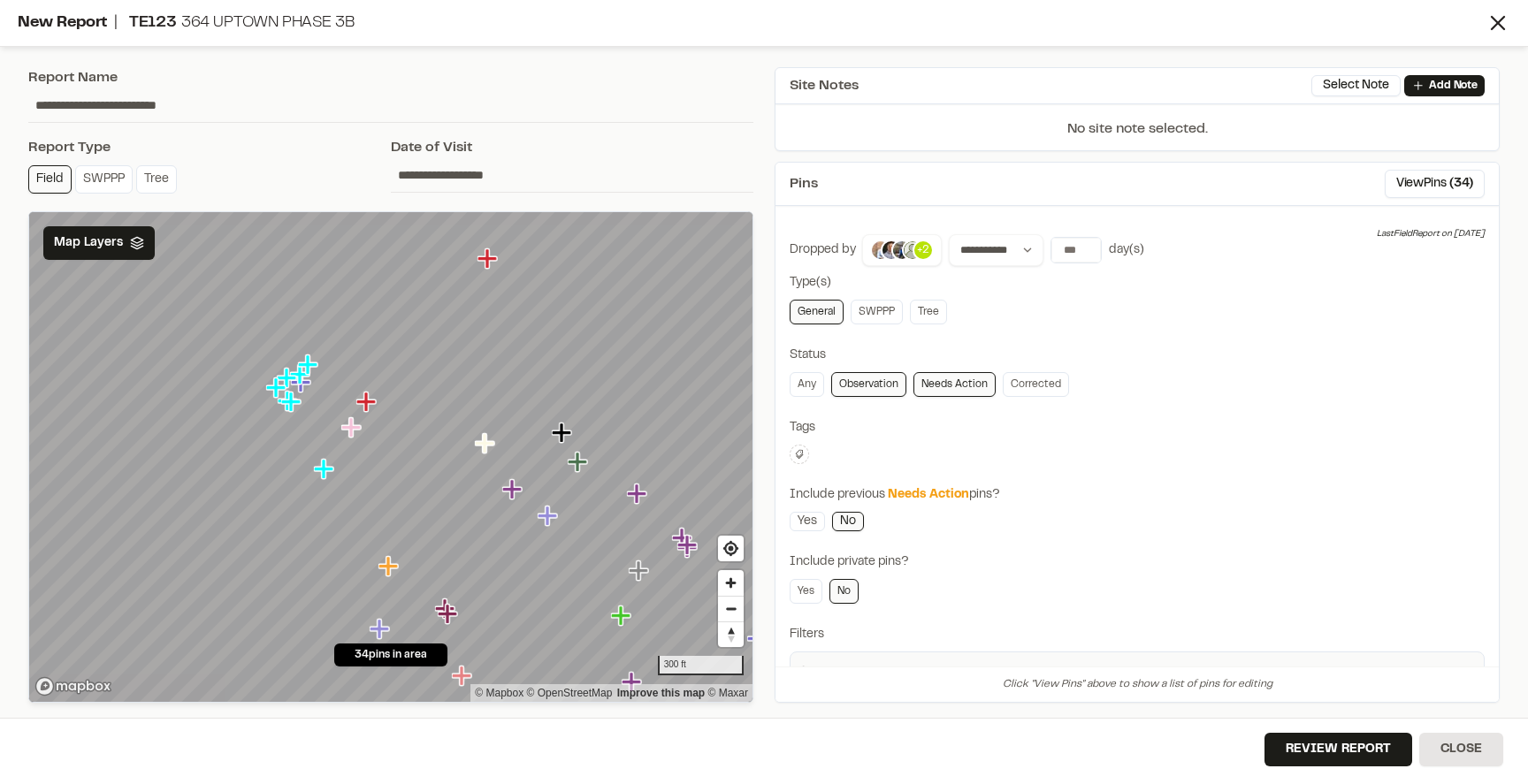
click at [859, 388] on link "Observation" at bounding box center [869, 385] width 75 height 25
click at [807, 386] on link "Any" at bounding box center [807, 385] width 34 height 25
click at [799, 456] on icon at bounding box center [799, 455] width 11 height 11
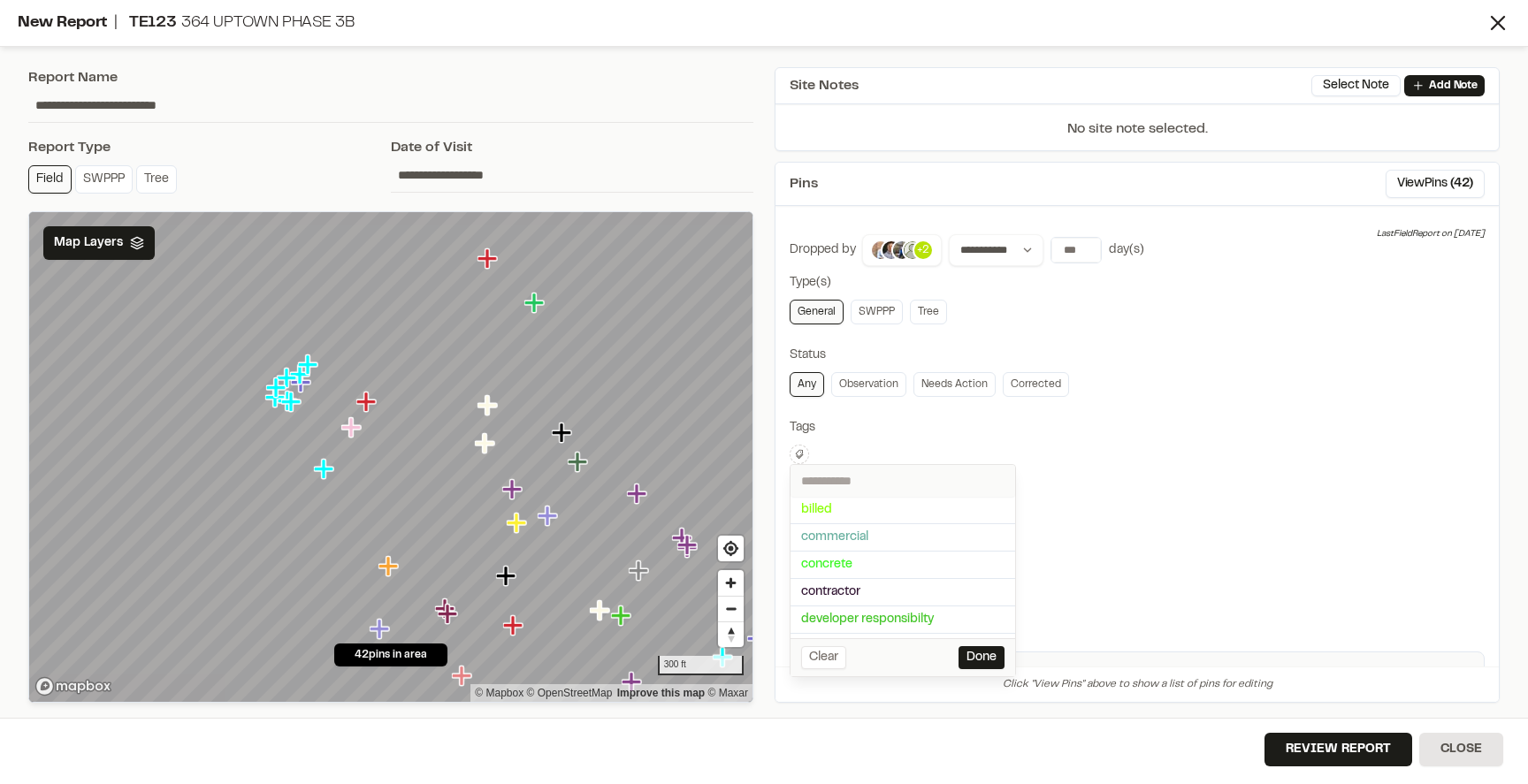
click at [863, 450] on div at bounding box center [764, 392] width 1528 height 784
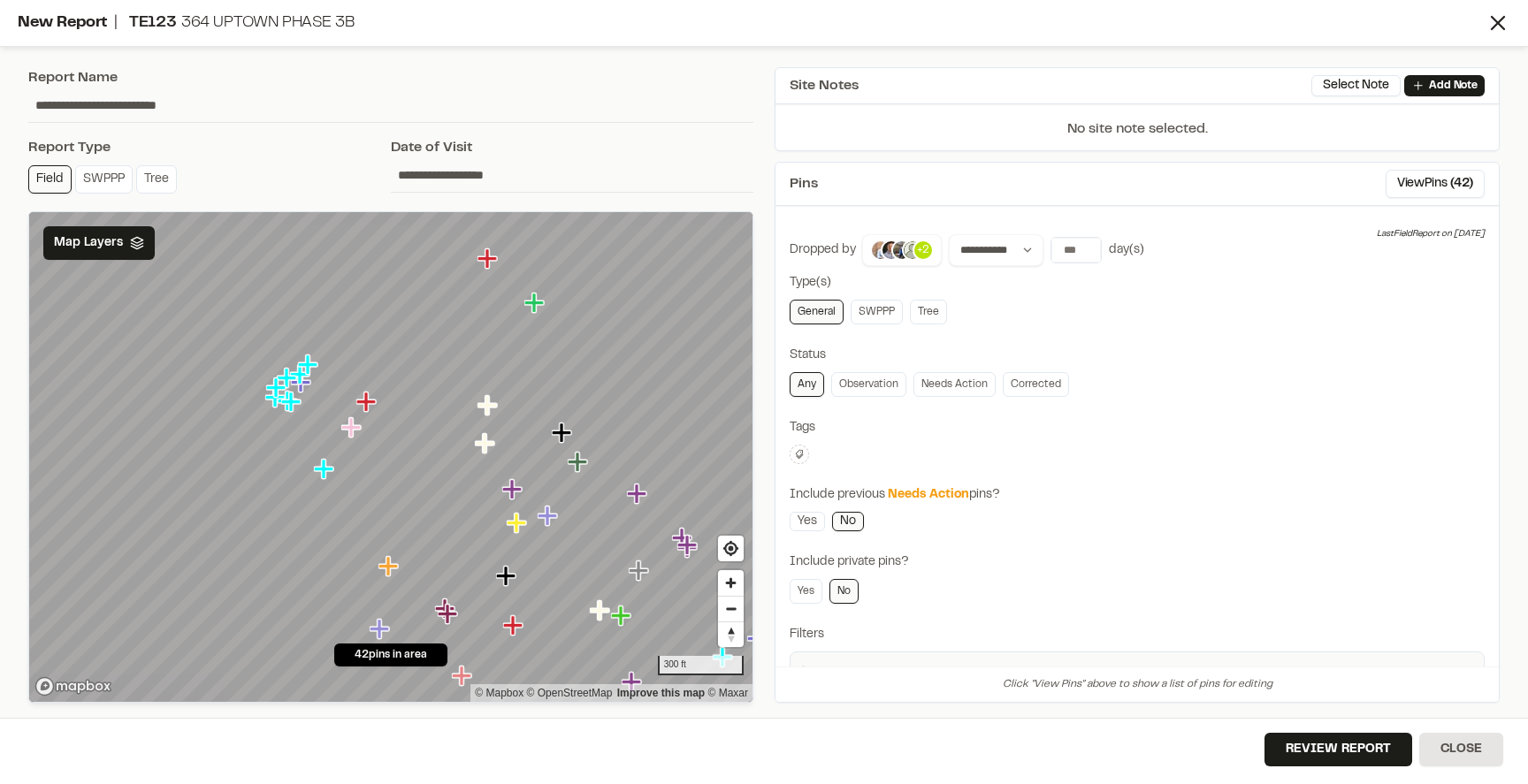
click at [850, 445] on div "billed commercial concrete contractor developer responsibilty exceptions existi…" at bounding box center [1137, 455] width 695 height 20
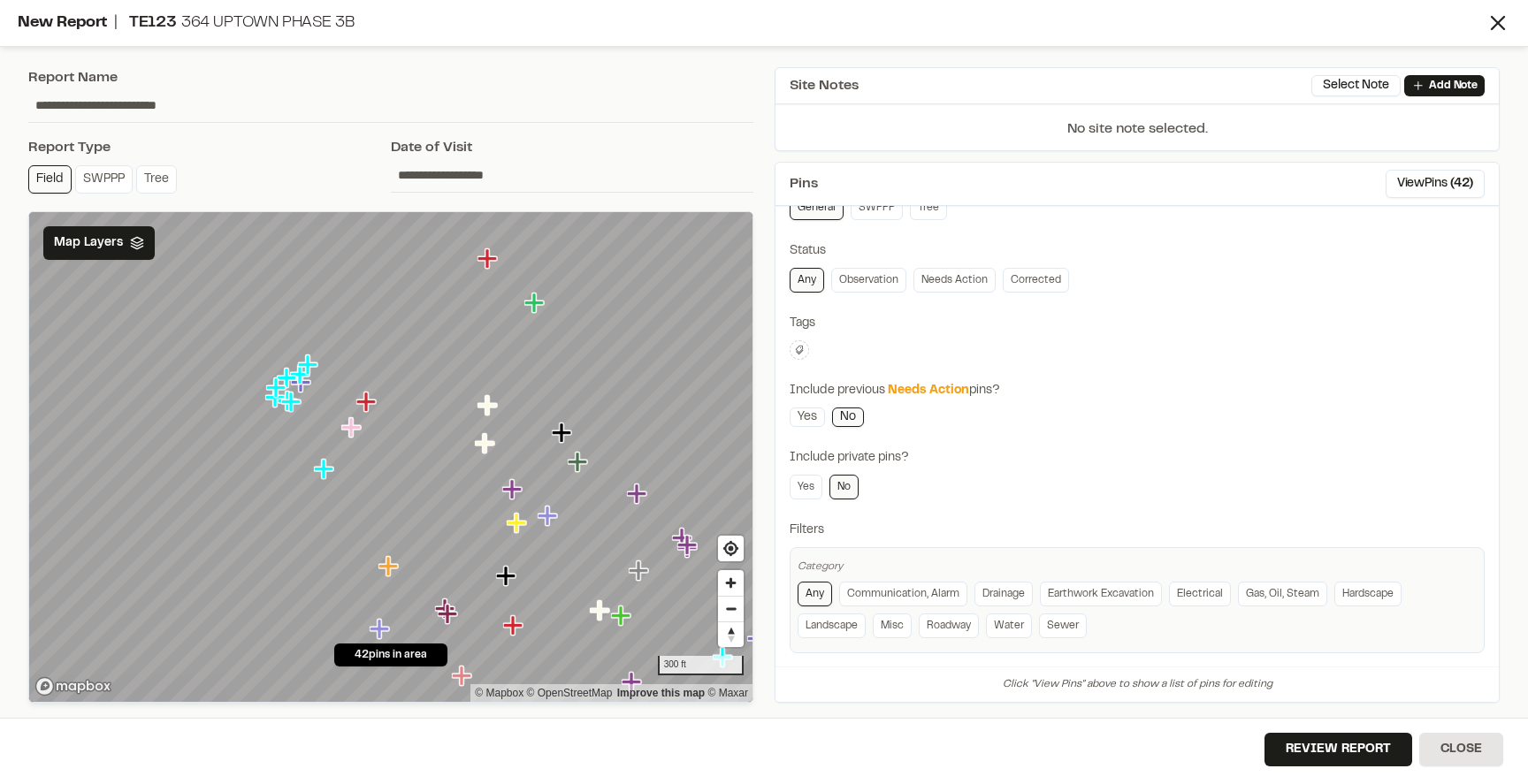
scroll to position [116, 0]
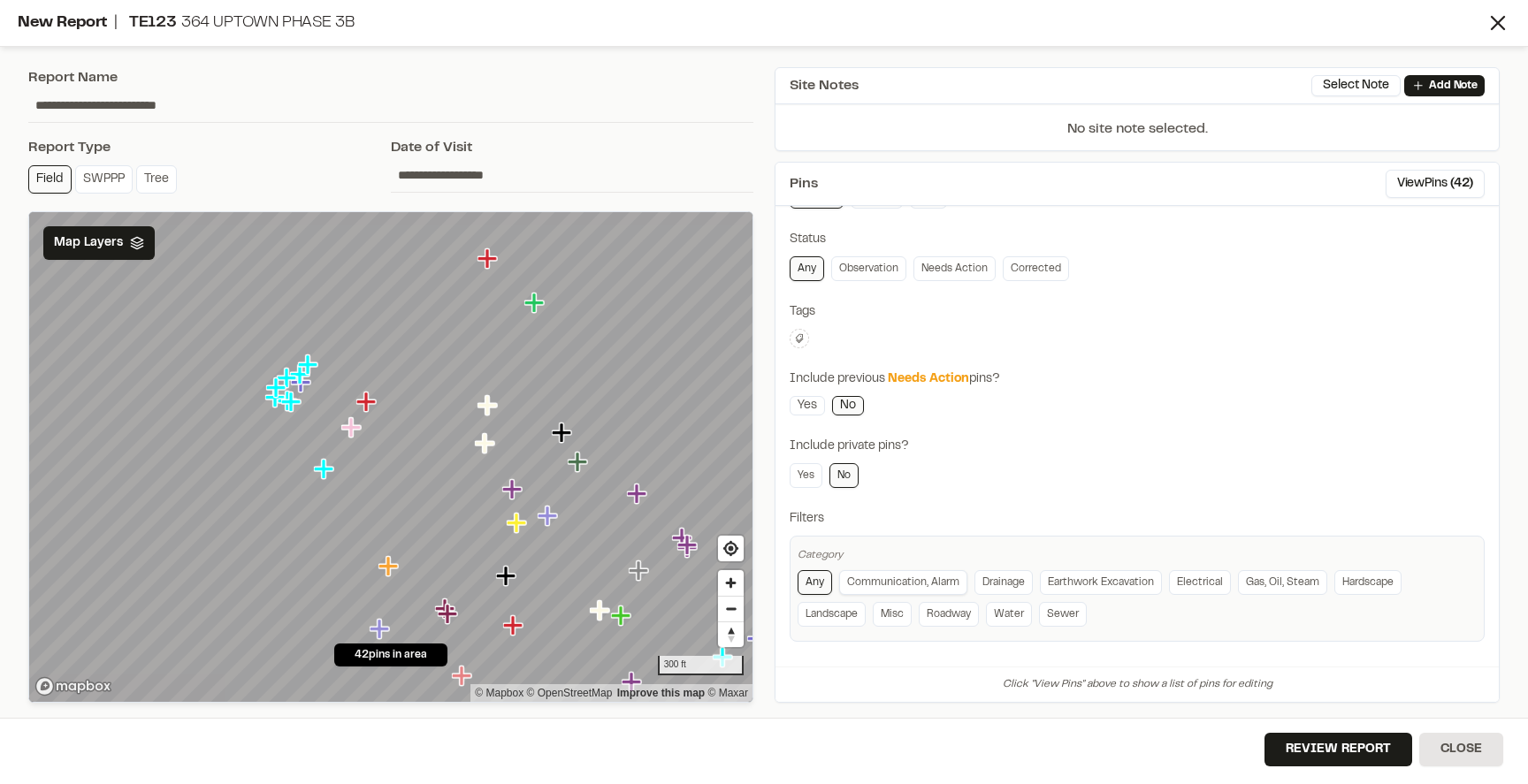
click at [868, 586] on link "Communication, Alarm" at bounding box center [903, 583] width 128 height 25
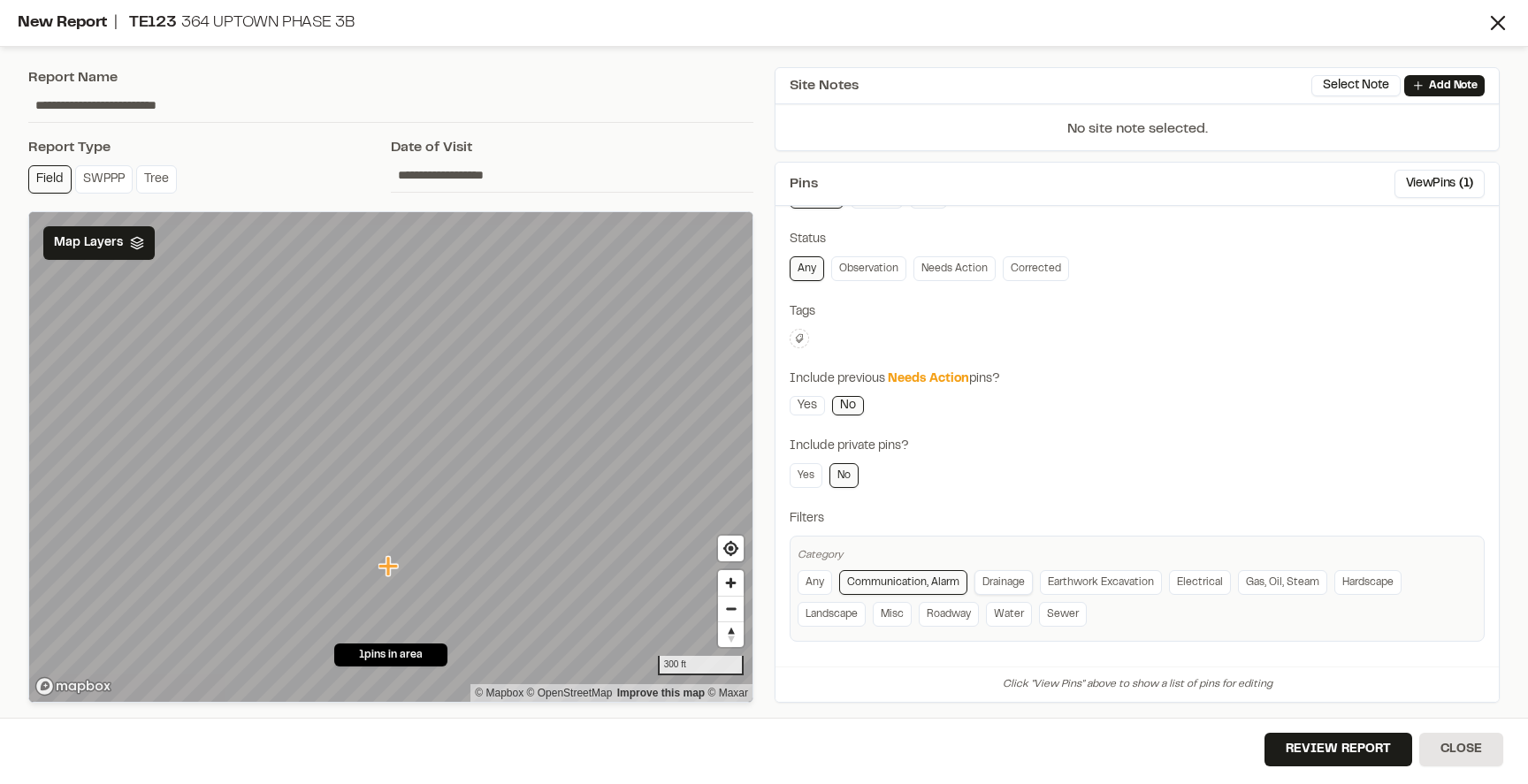
click at [996, 579] on link "Drainage" at bounding box center [1003, 583] width 58 height 25
click at [909, 586] on link "Communication, Alarm" at bounding box center [903, 583] width 128 height 25
click at [1018, 618] on link "Water" at bounding box center [1008, 614] width 46 height 25
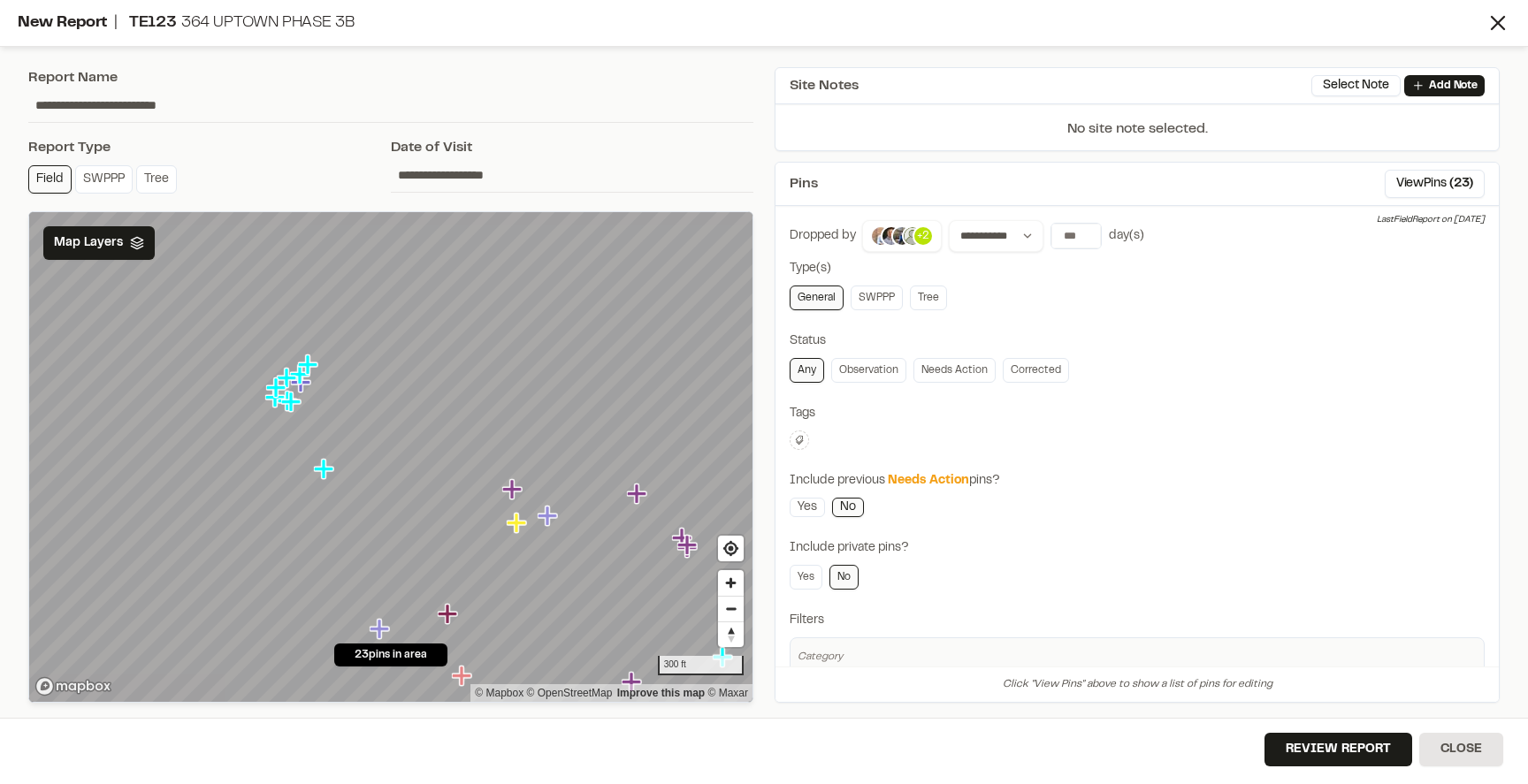
scroll to position [0, 0]
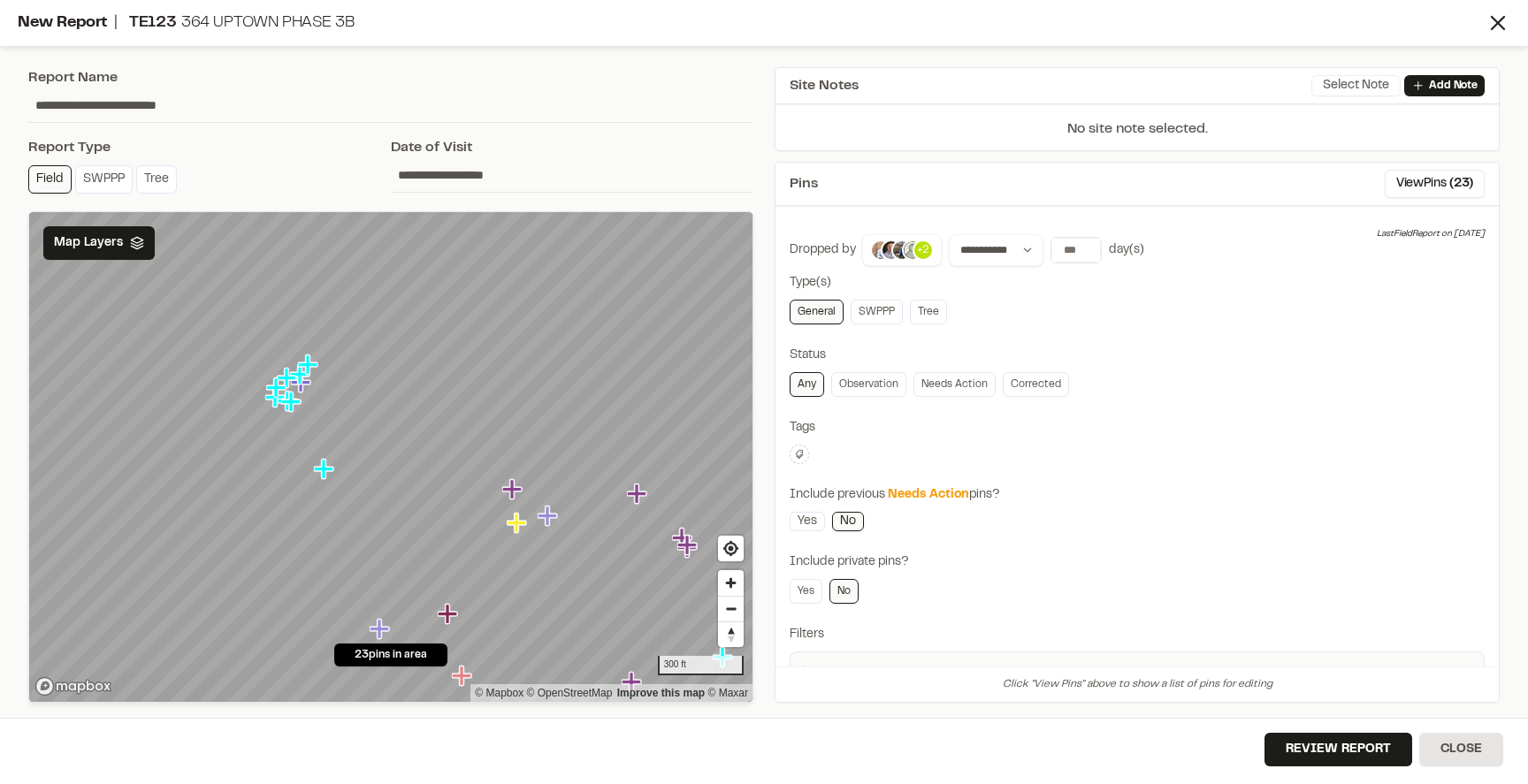
click at [1354, 84] on button "Select Note" at bounding box center [1356, 86] width 90 height 22
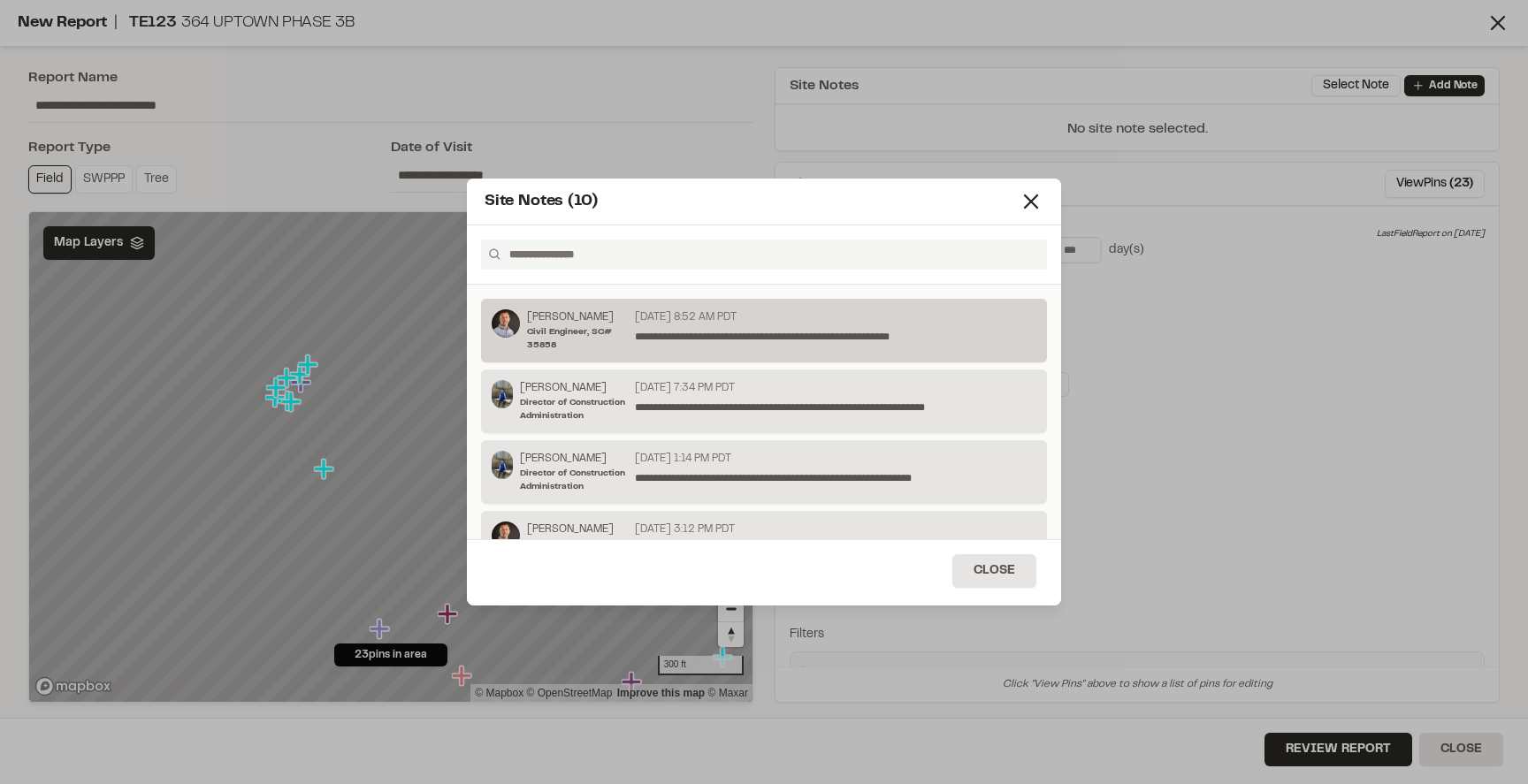
click at [765, 335] on p "**********" at bounding box center [835, 337] width 401 height 16
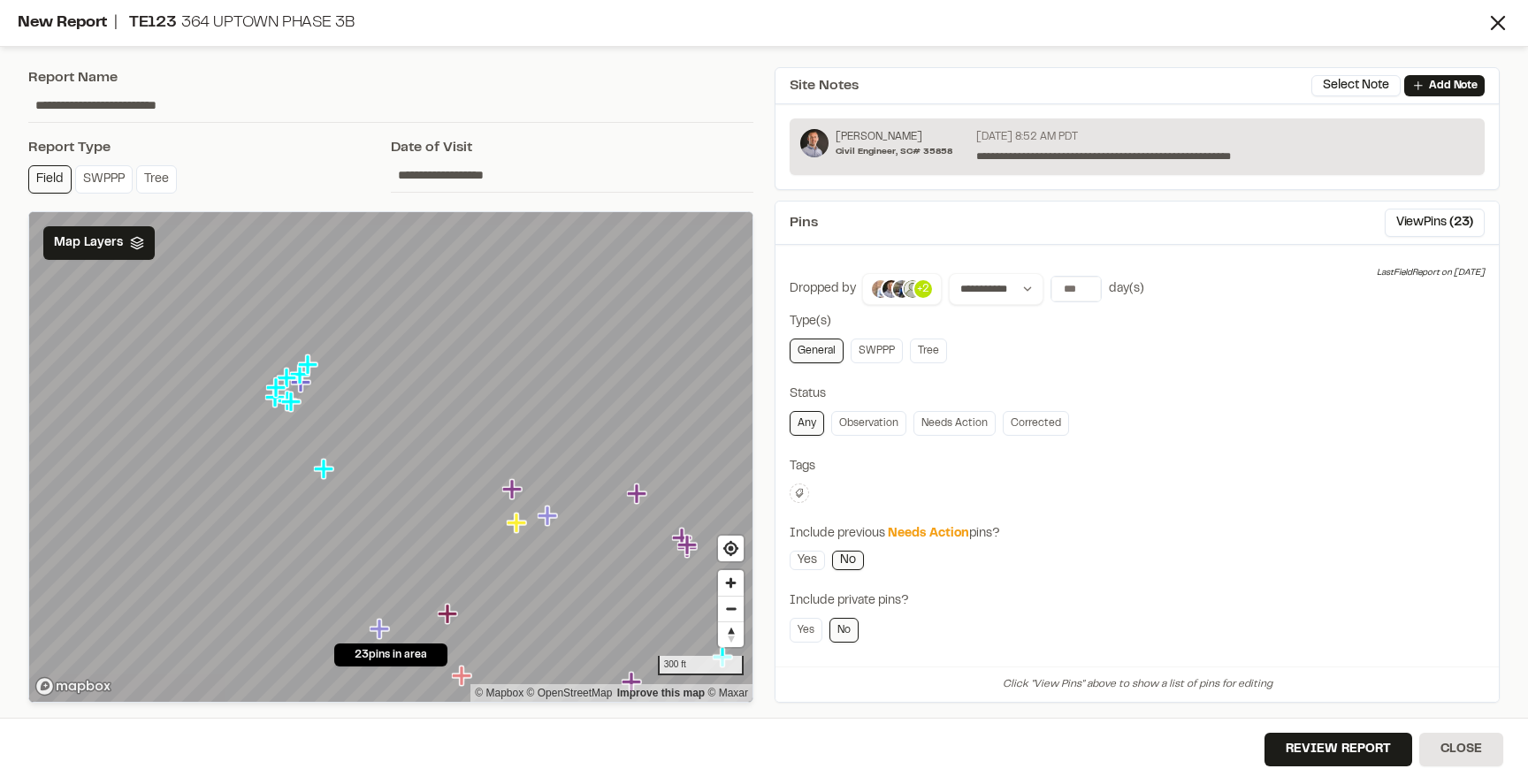
click at [1033, 495] on div "billed commercial concrete contractor developer responsibilty exceptions existi…" at bounding box center [1137, 493] width 695 height 20
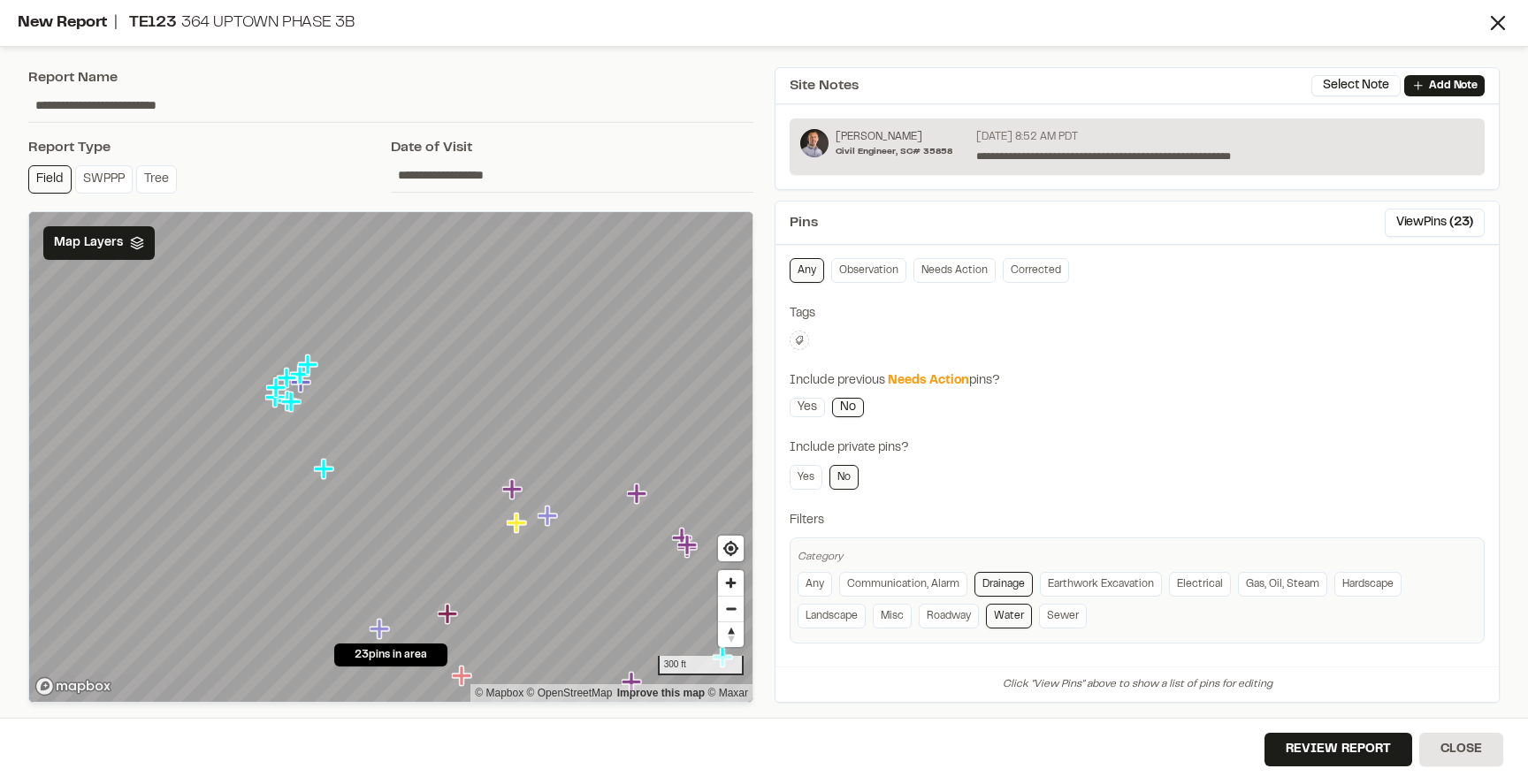
scroll to position [154, 0]
click at [1335, 747] on button "Review Report" at bounding box center [1338, 749] width 148 height 33
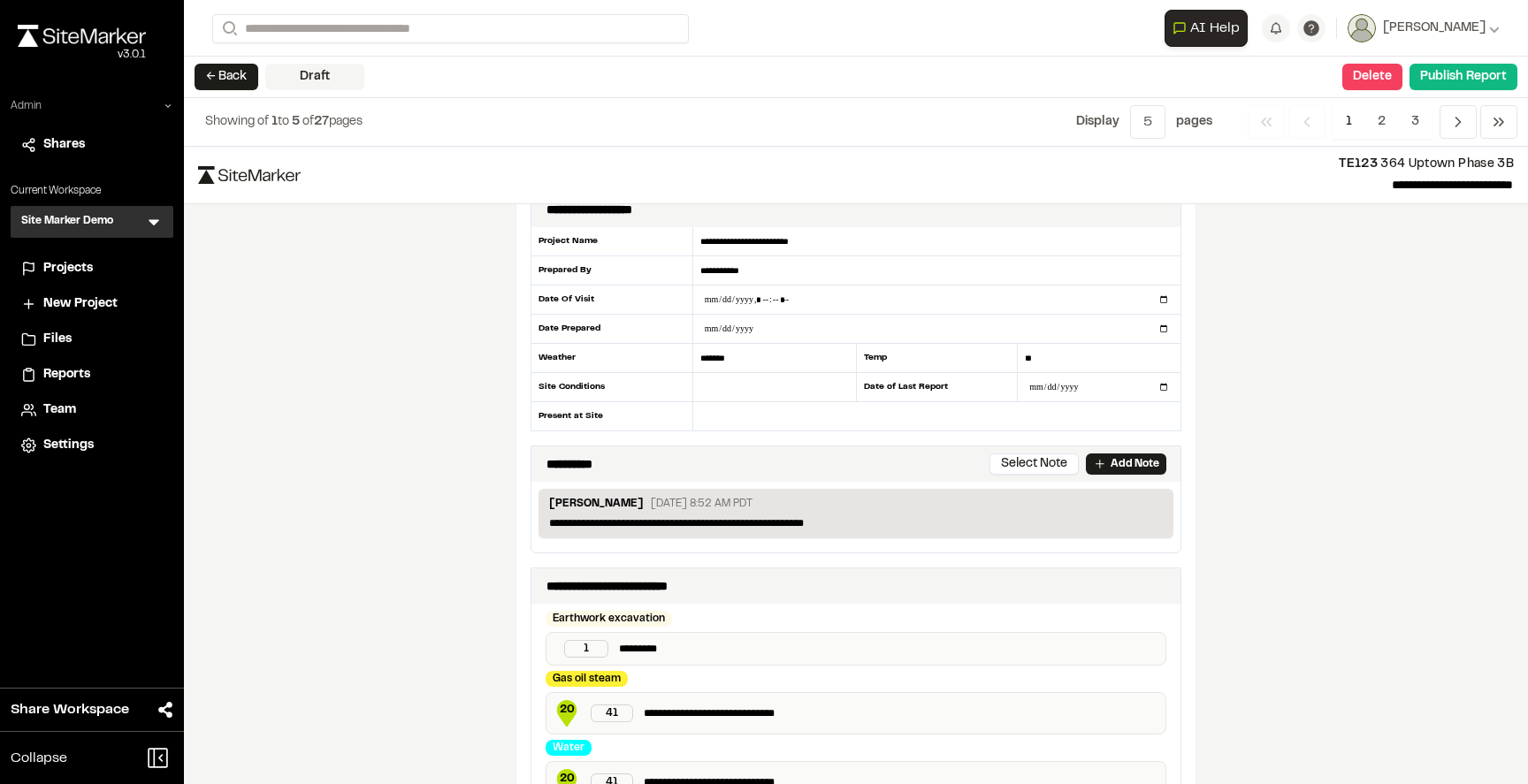
scroll to position [30, 0]
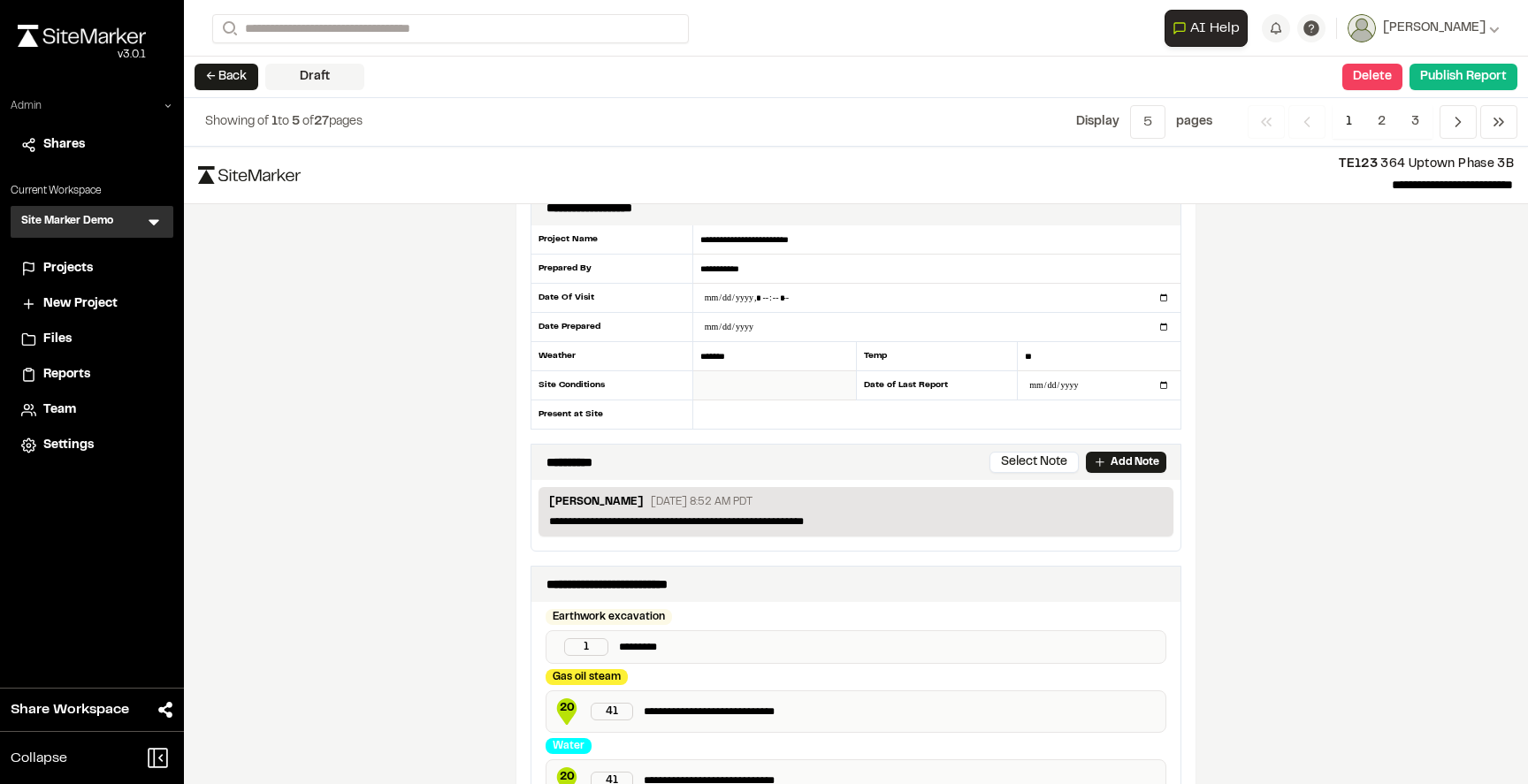
click at [803, 383] on input "text" at bounding box center [774, 386] width 162 height 30
type input "*"
type input "****"
click at [775, 423] on input "text" at bounding box center [937, 414] width 487 height 29
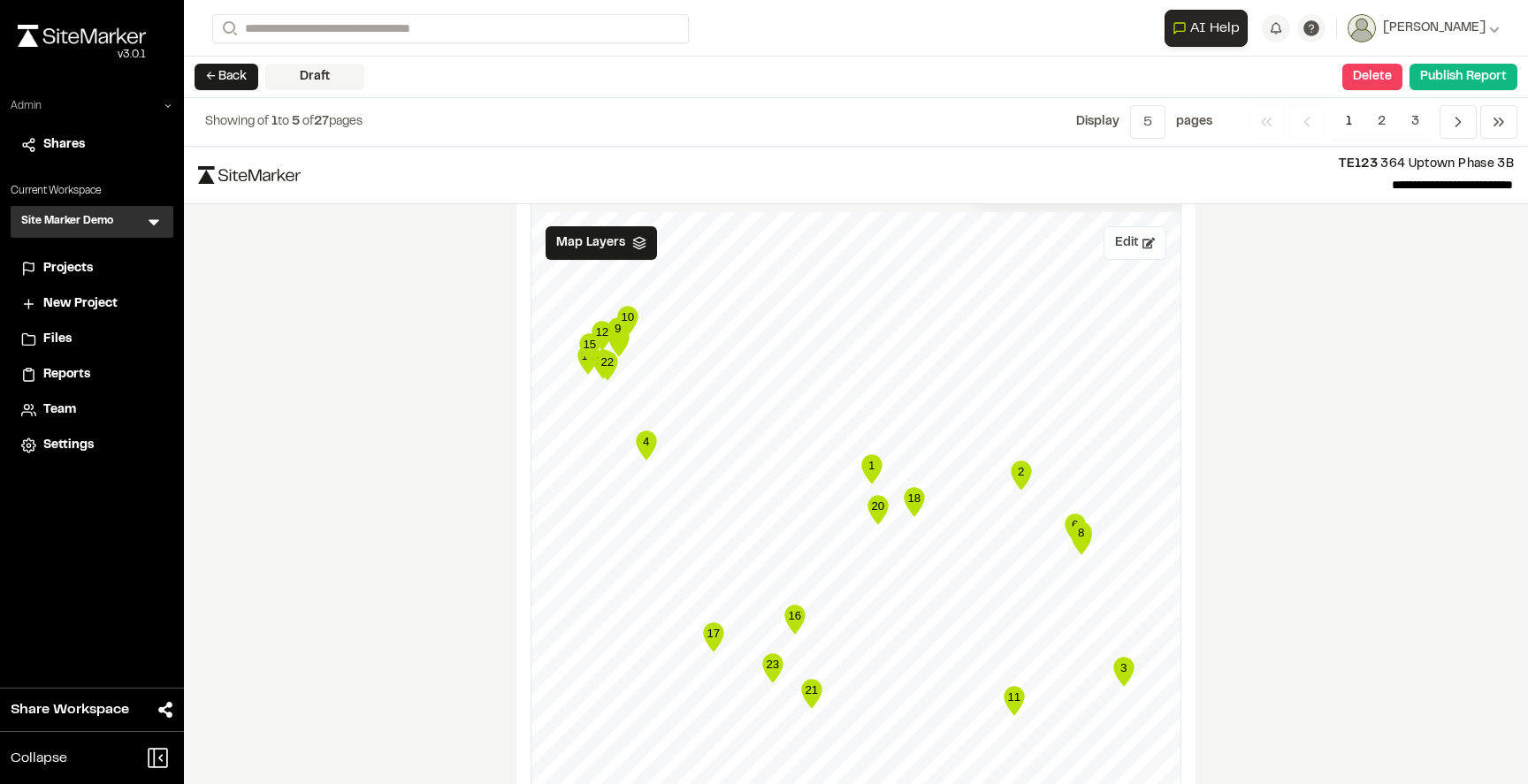
scroll to position [2009, 0]
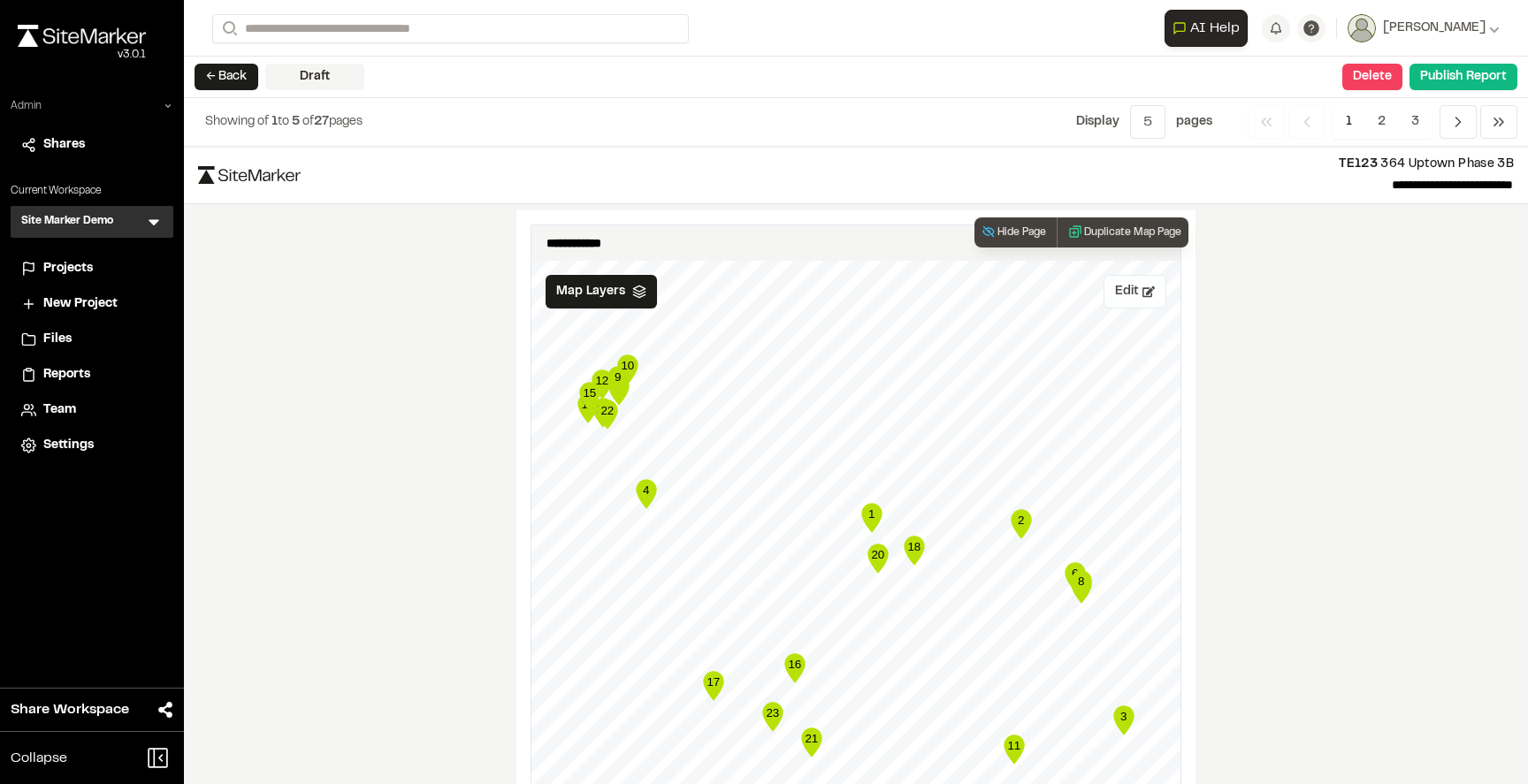
type input "**********"
click at [1130, 292] on button "Edit" at bounding box center [1135, 291] width 63 height 33
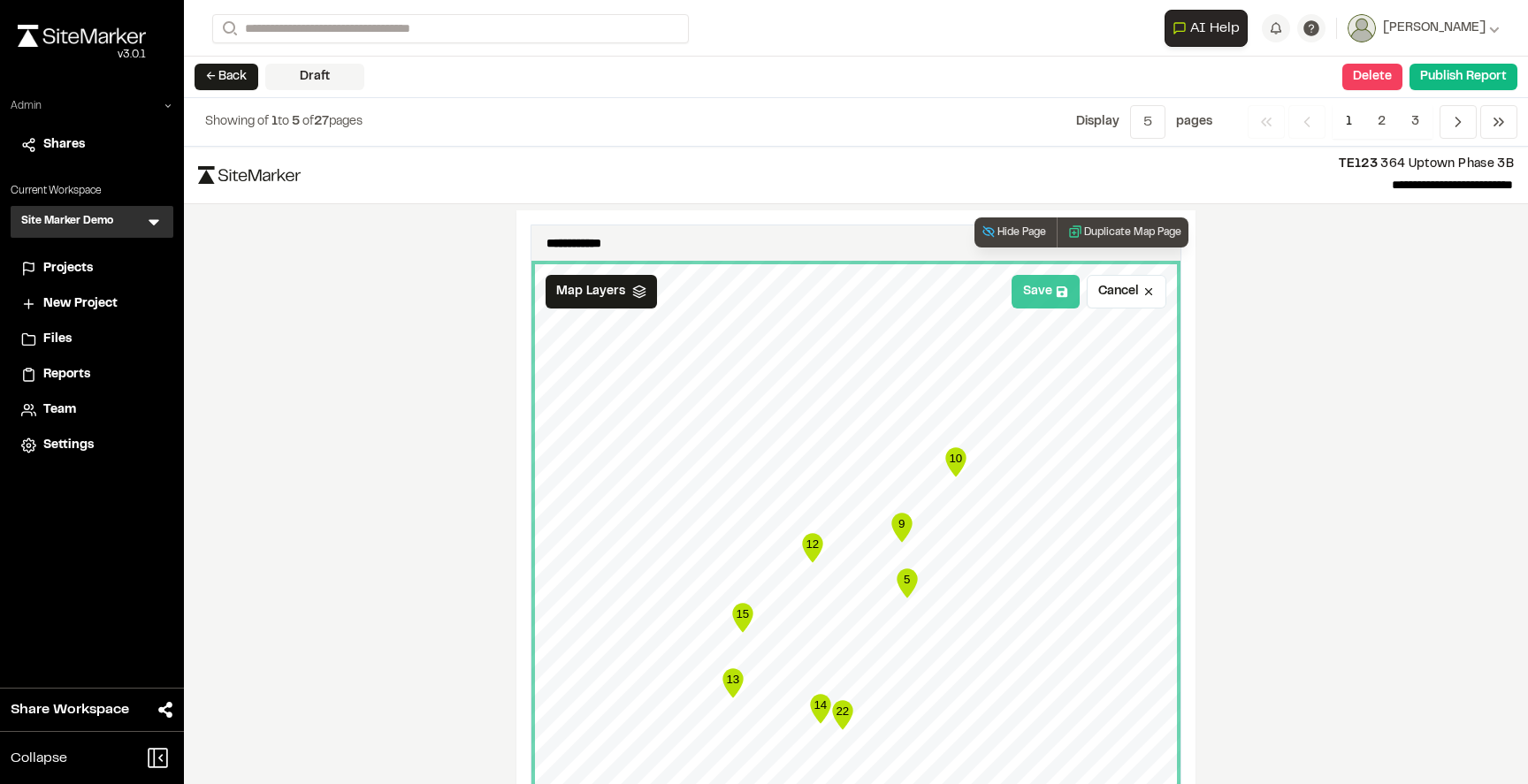
click at [1036, 294] on button "Save" at bounding box center [1045, 291] width 68 height 33
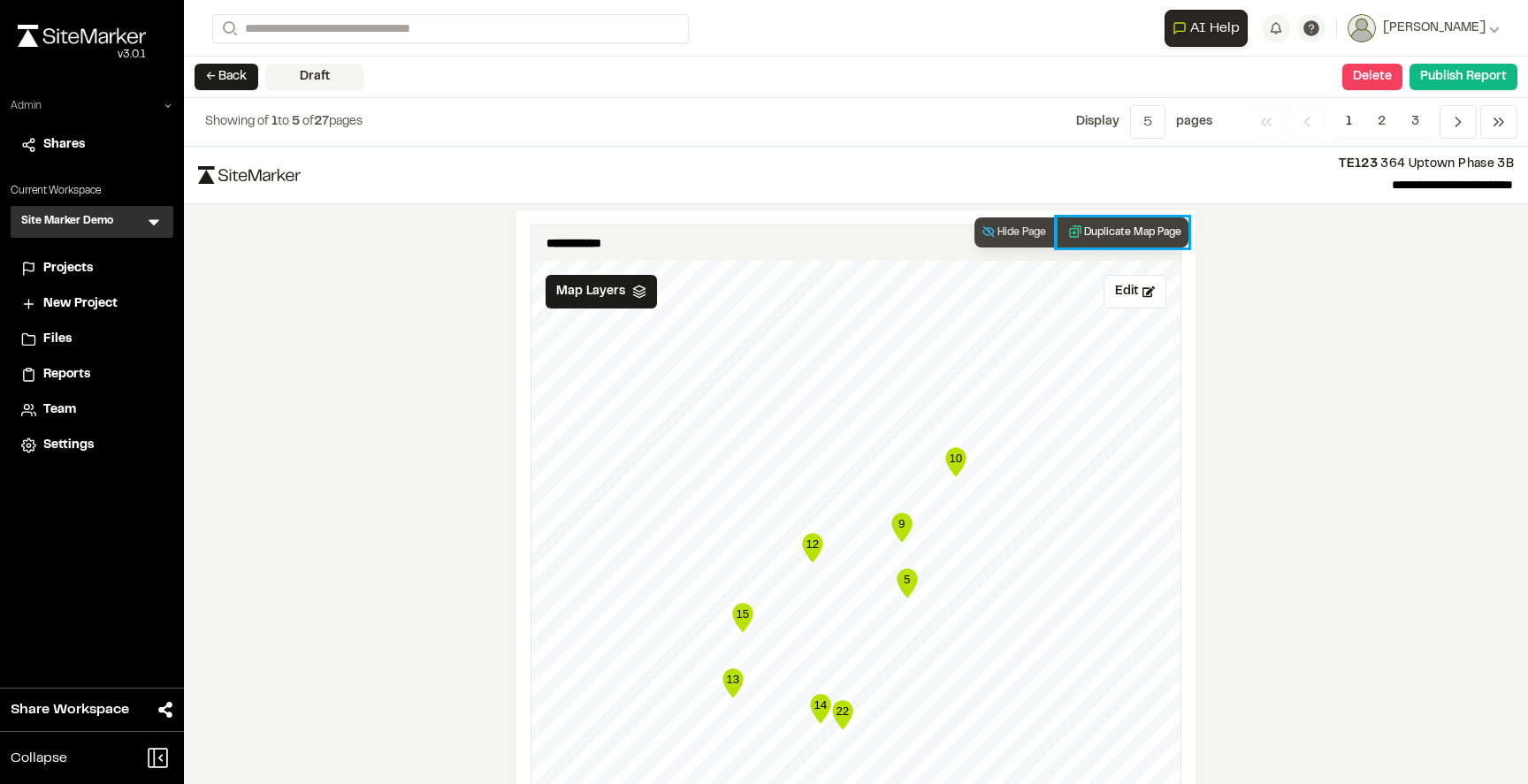
click at [1139, 236] on button "Duplicate Map Page" at bounding box center [1122, 232] width 132 height 30
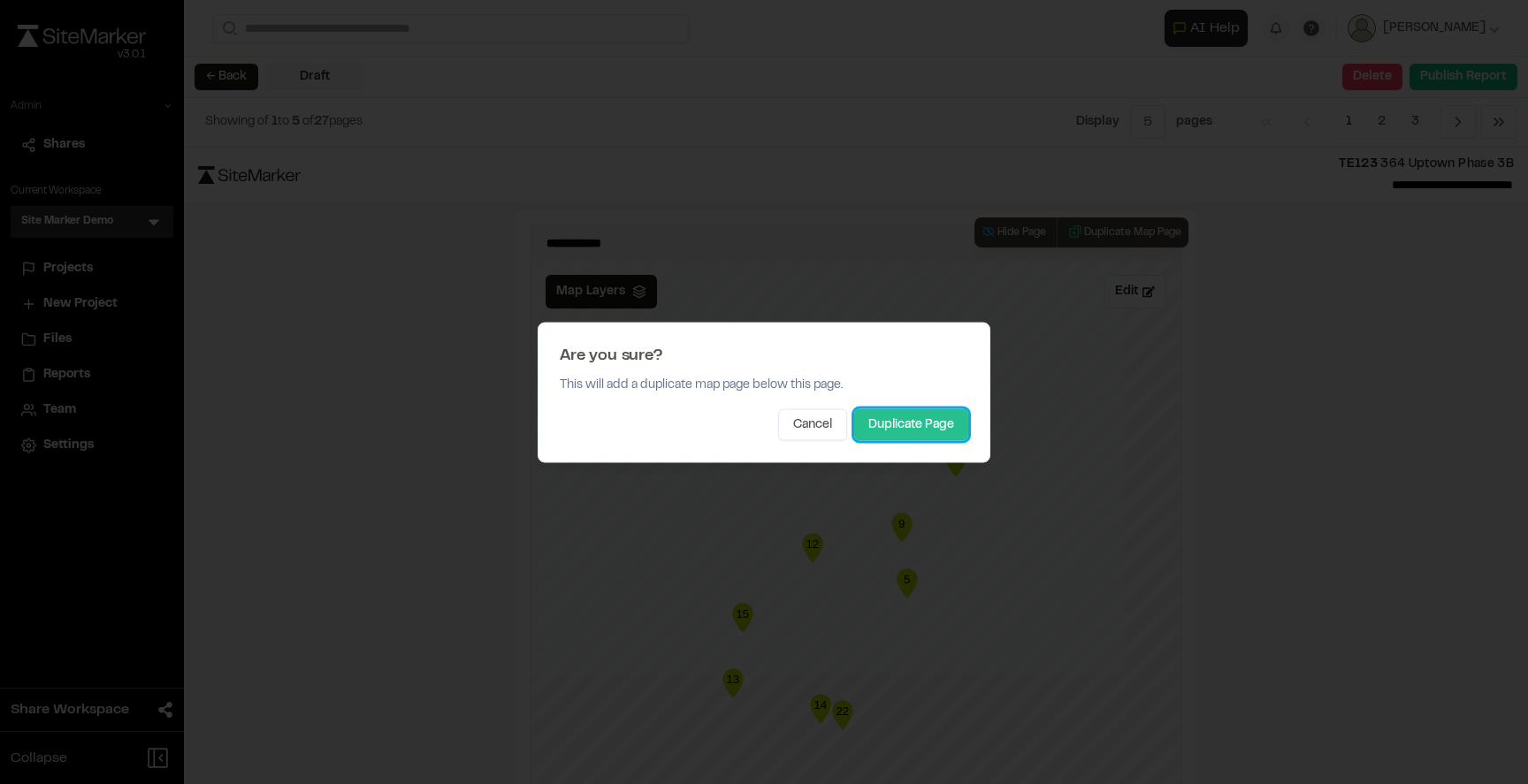
click at [895, 428] on button "Duplicate Page" at bounding box center [911, 423] width 114 height 31
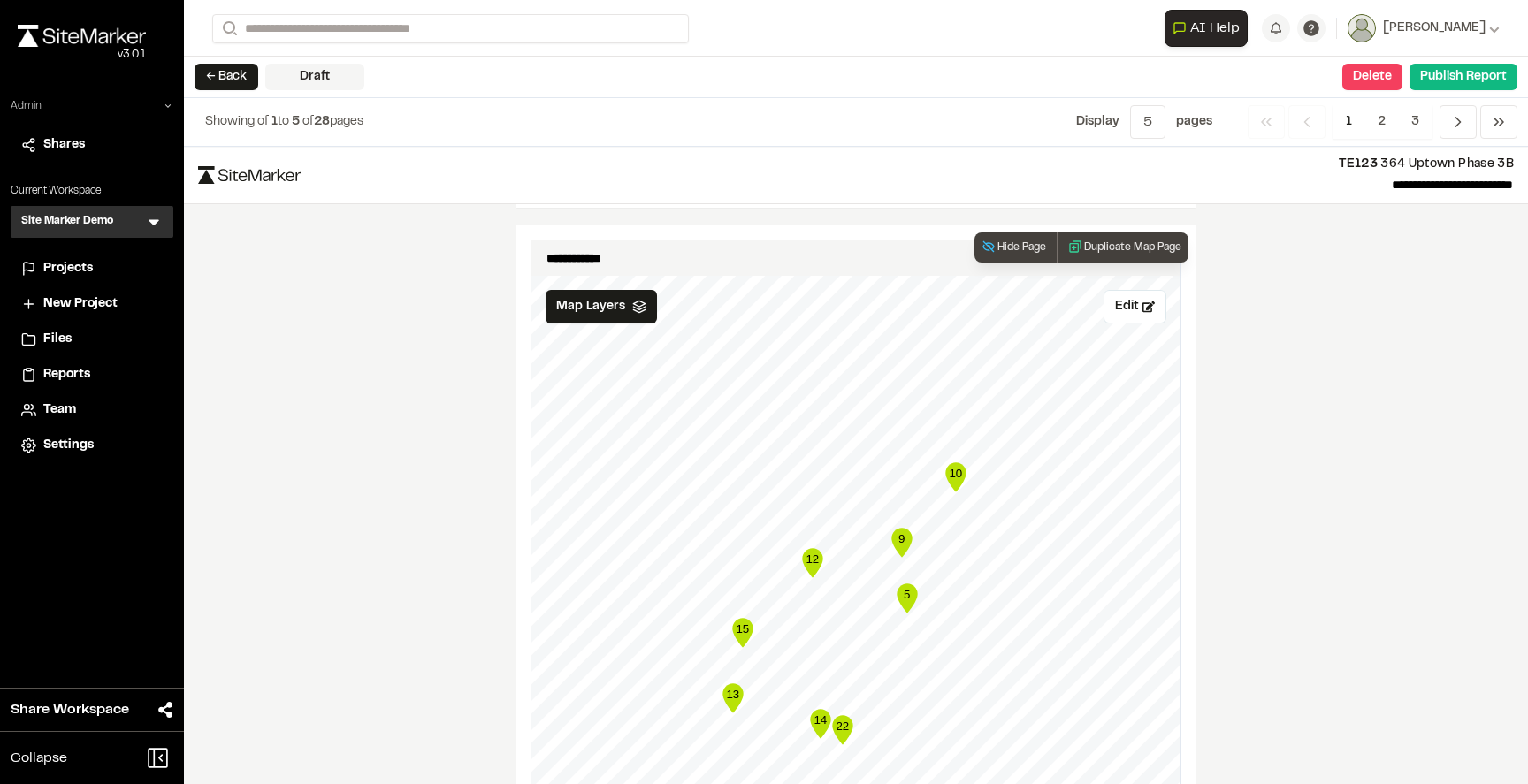
scroll to position [2807, 0]
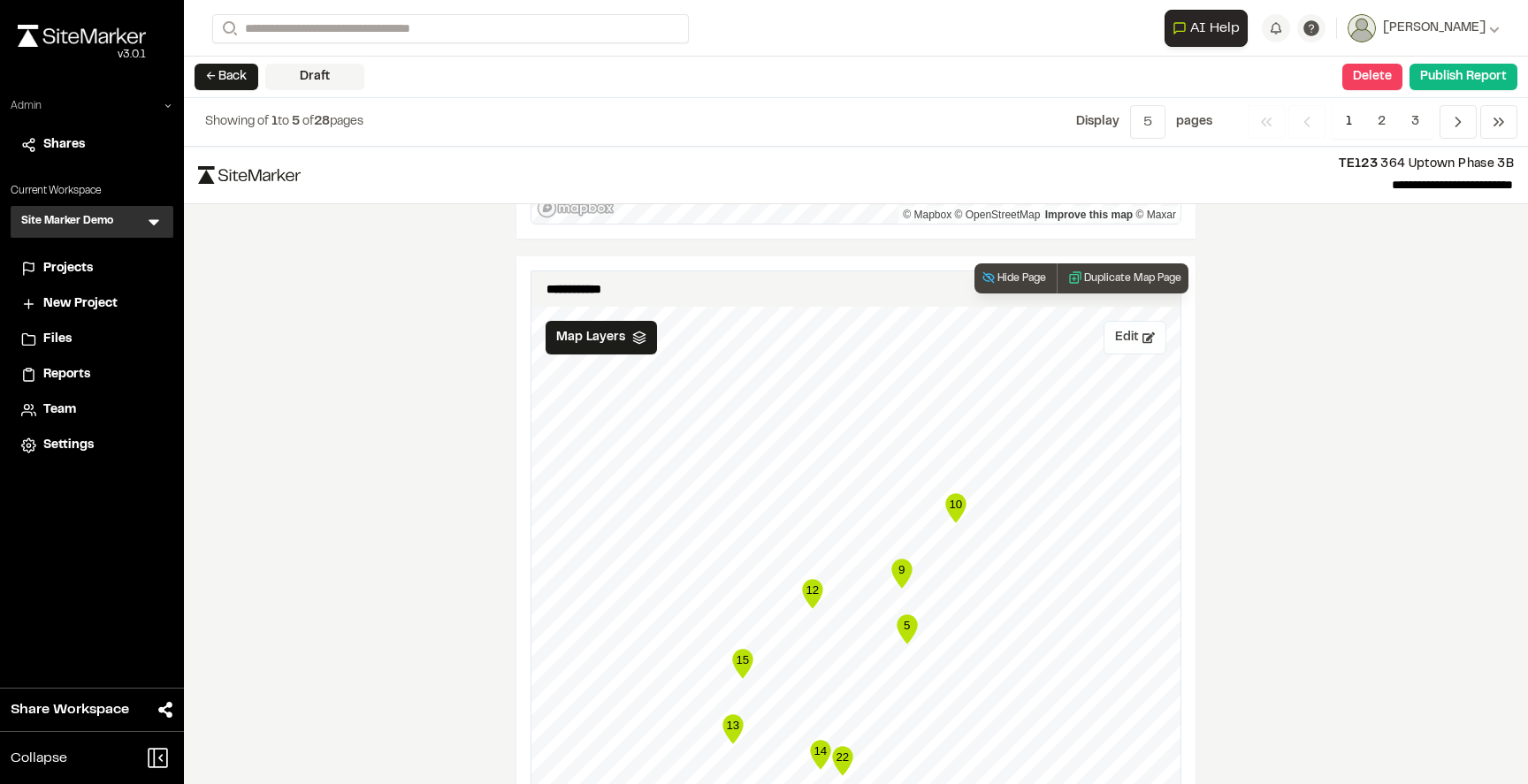
click at [1149, 337] on icon at bounding box center [1148, 338] width 13 height 11
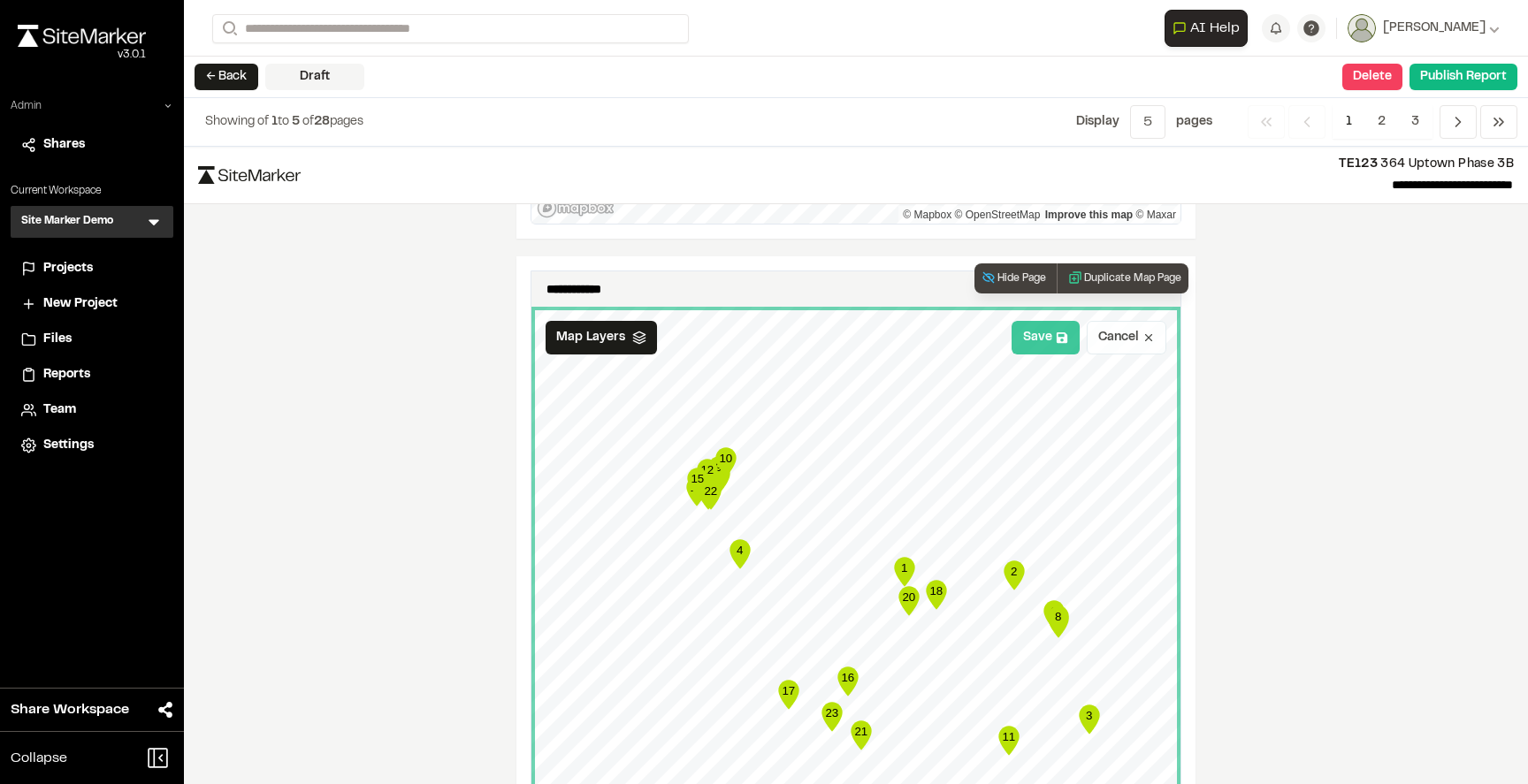
click at [1035, 339] on button "Save" at bounding box center [1045, 337] width 68 height 33
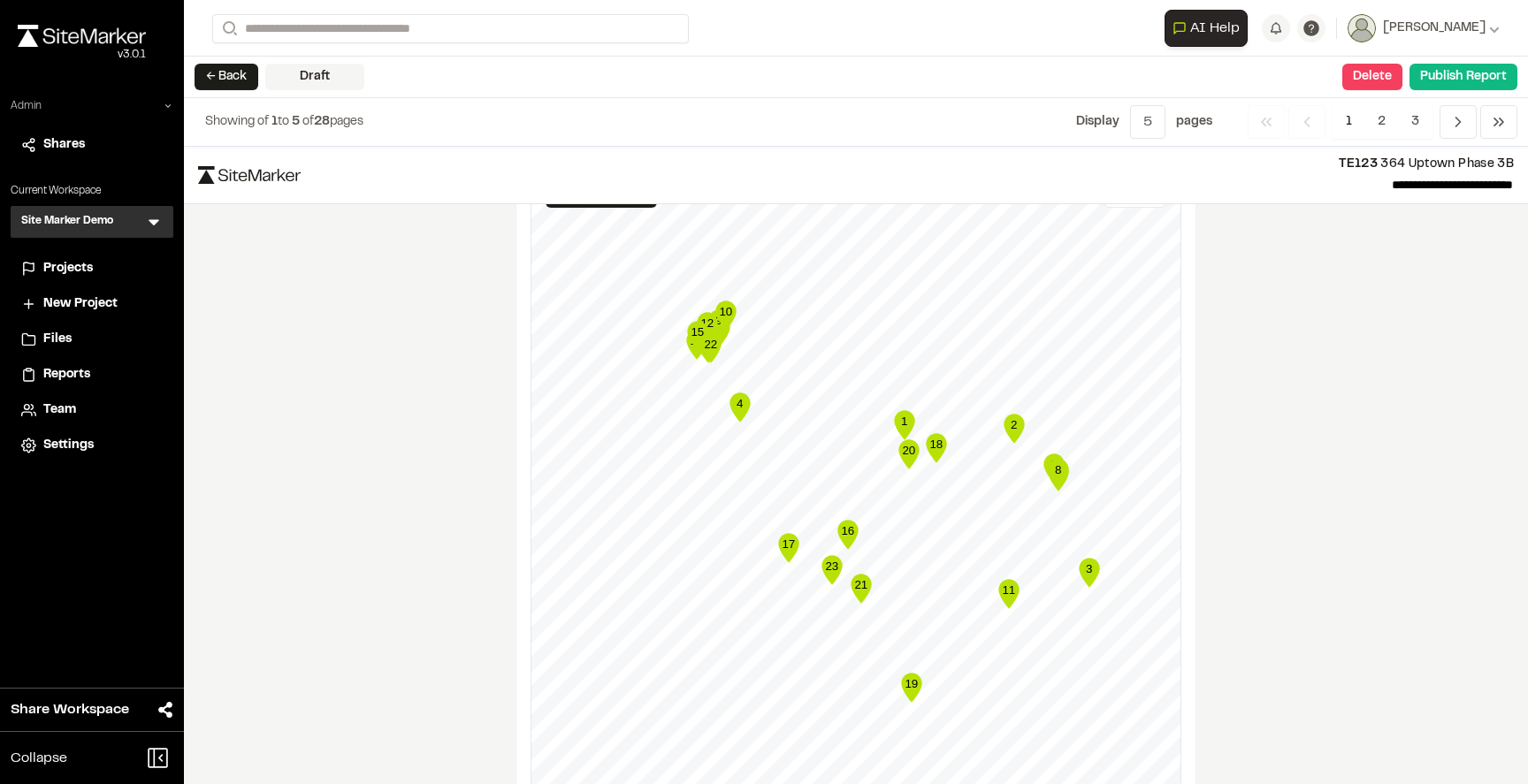
scroll to position [3123, 0]
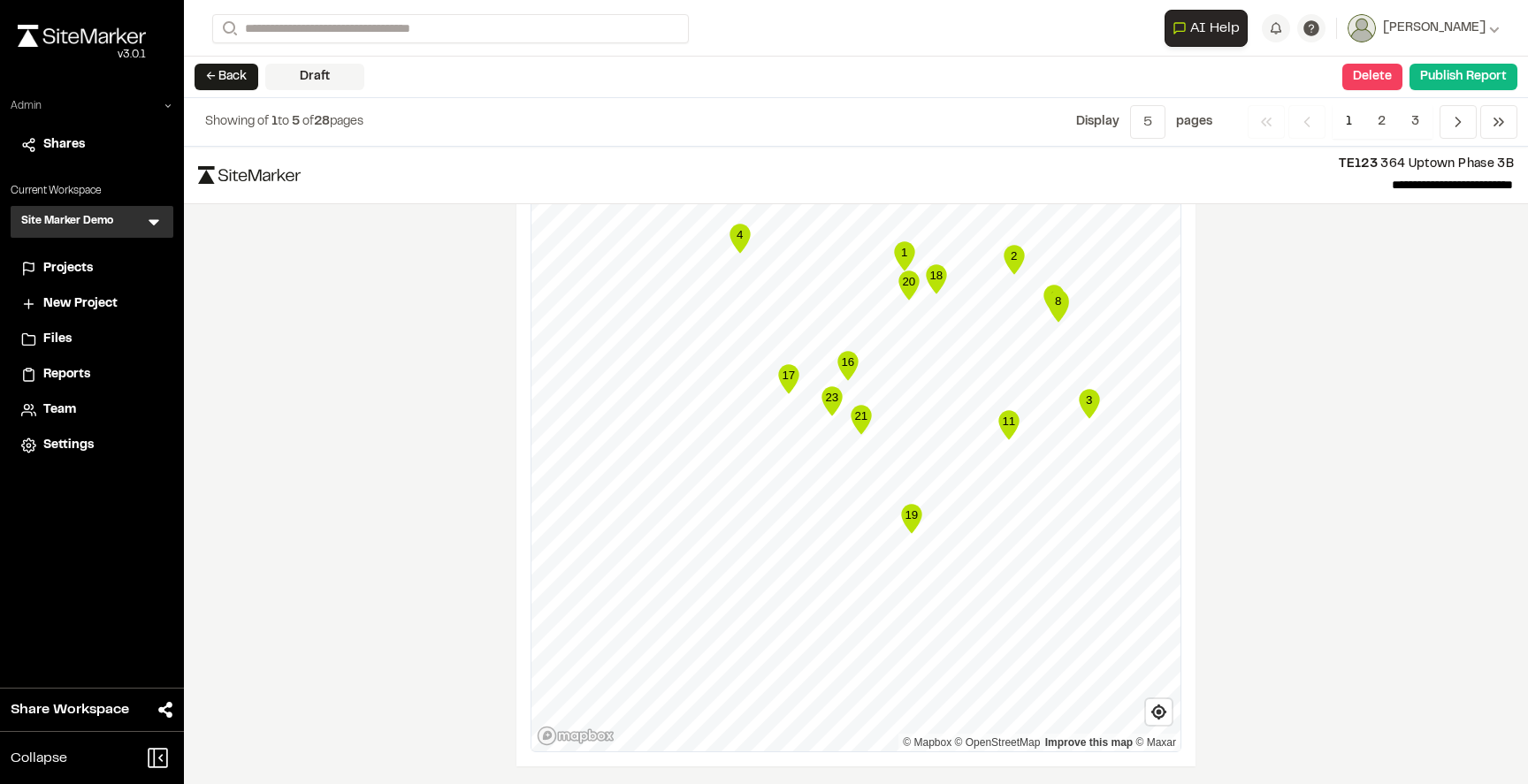
click at [1357, 122] on span "1" at bounding box center [1349, 121] width 32 height 33
click at [1387, 126] on span "2" at bounding box center [1382, 121] width 34 height 33
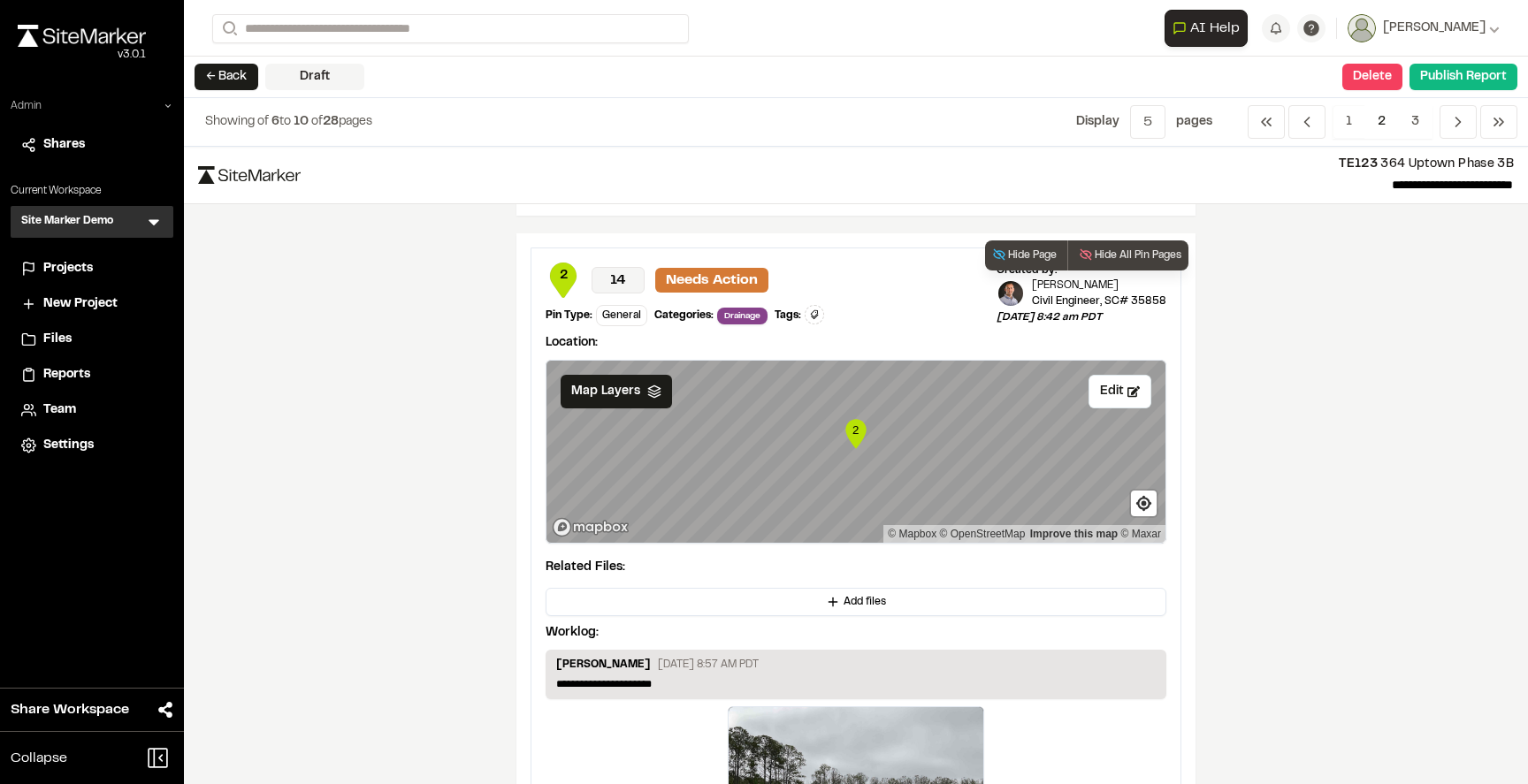
scroll to position [574, 0]
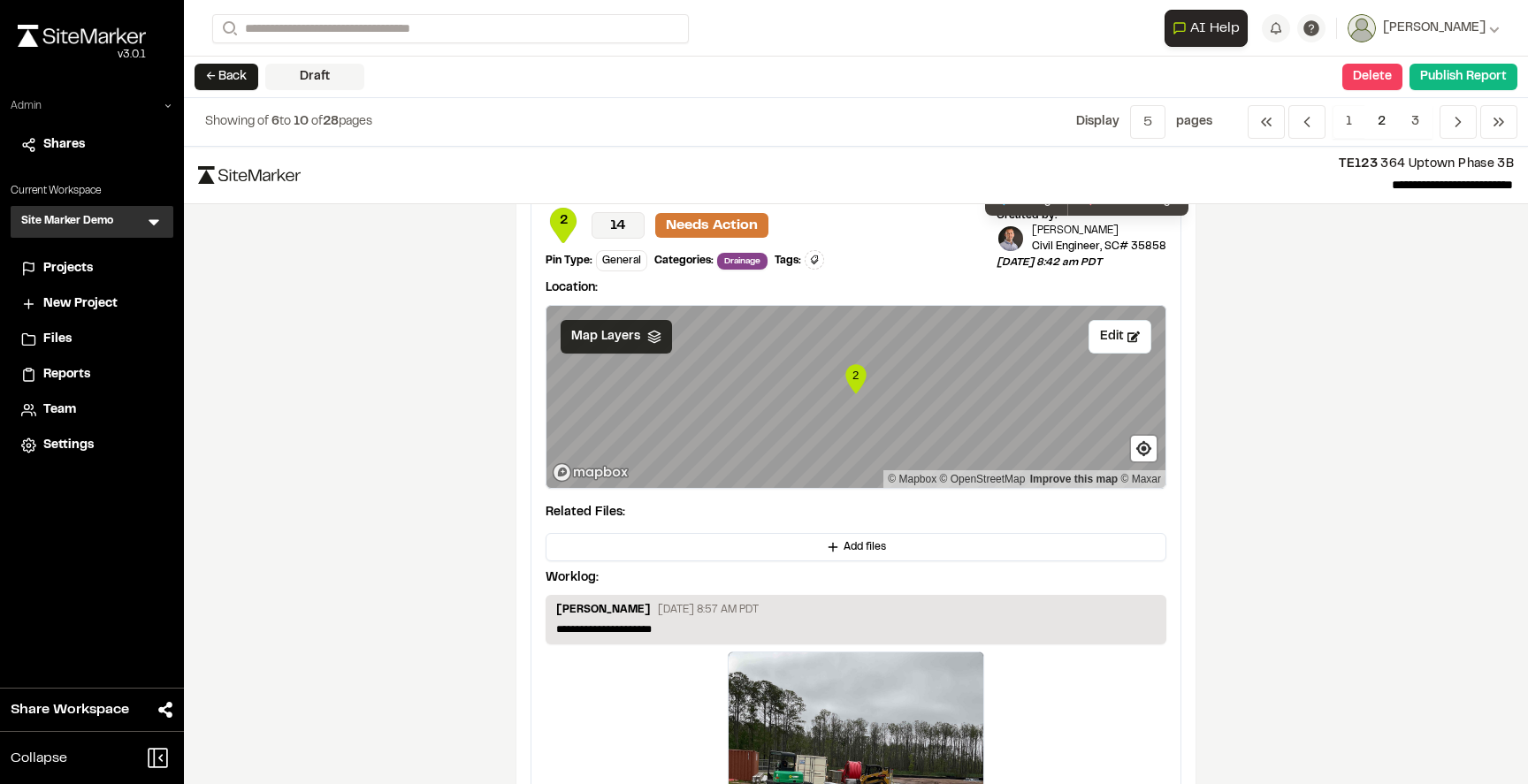
click at [632, 338] on span "Map Layers" at bounding box center [606, 337] width 69 height 20
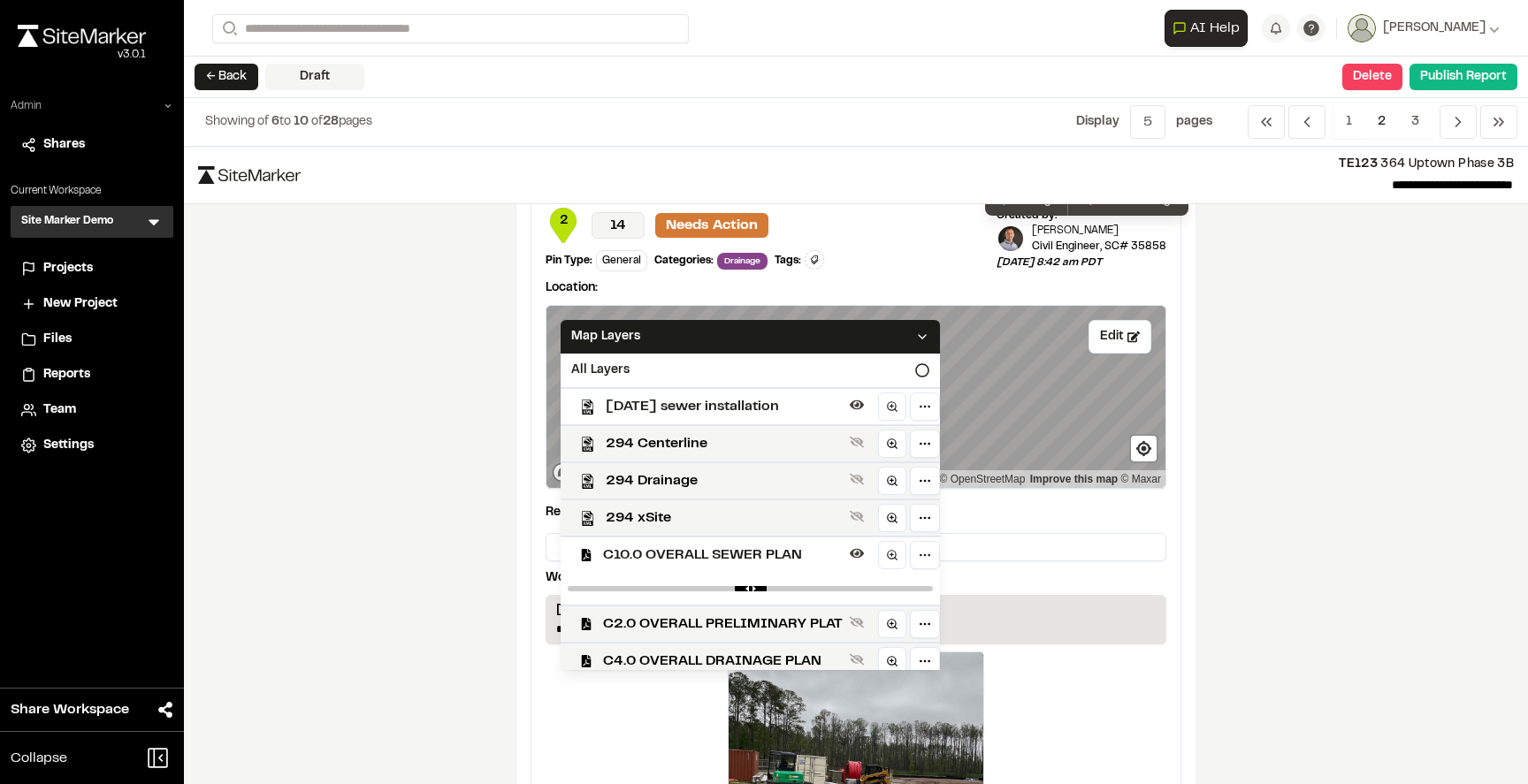
click at [656, 405] on span "[DATE] sewer installation" at bounding box center [724, 406] width 237 height 22
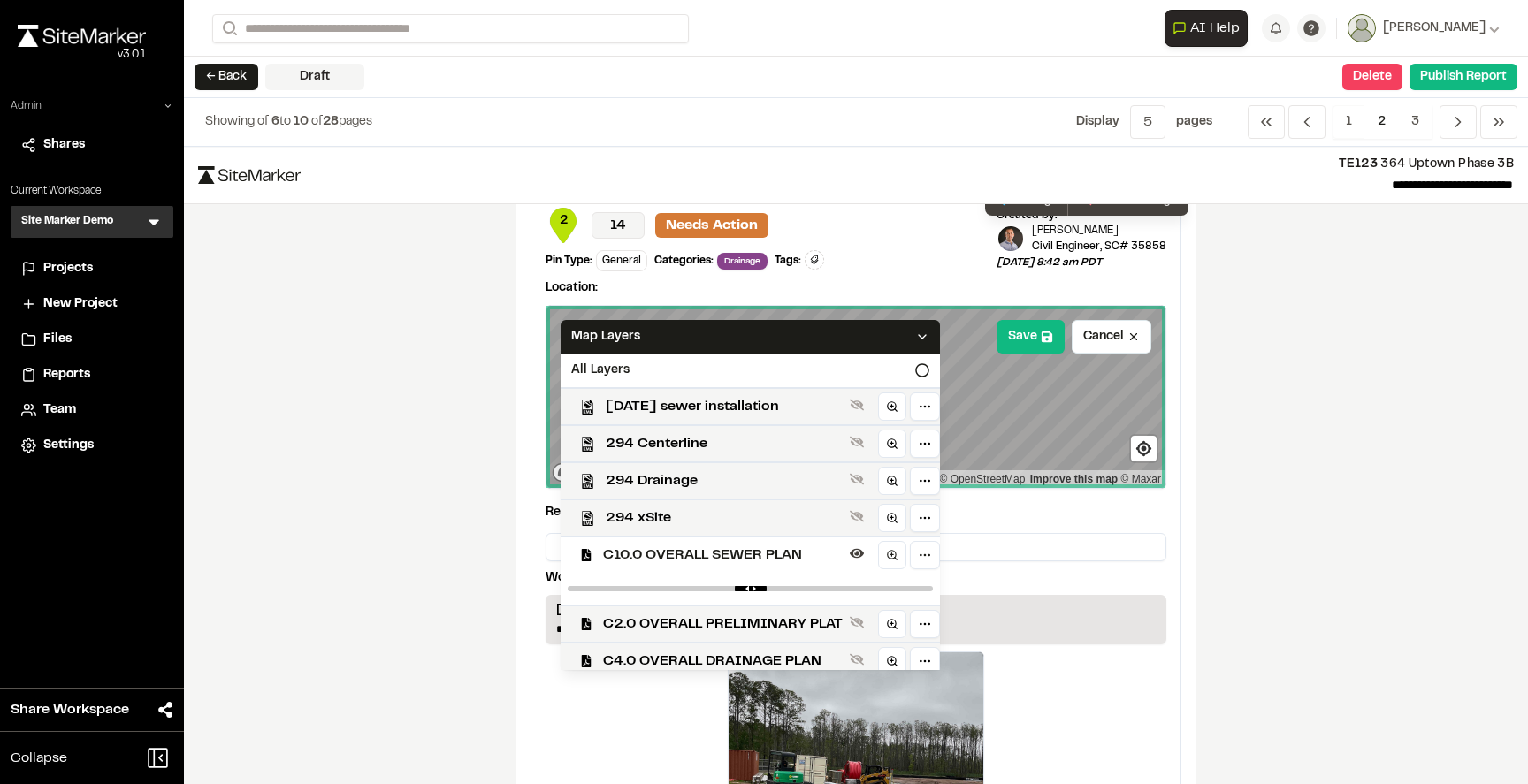
click at [659, 548] on span "C10.0 OVERALL SEWER PLAN" at bounding box center [722, 555] width 240 height 22
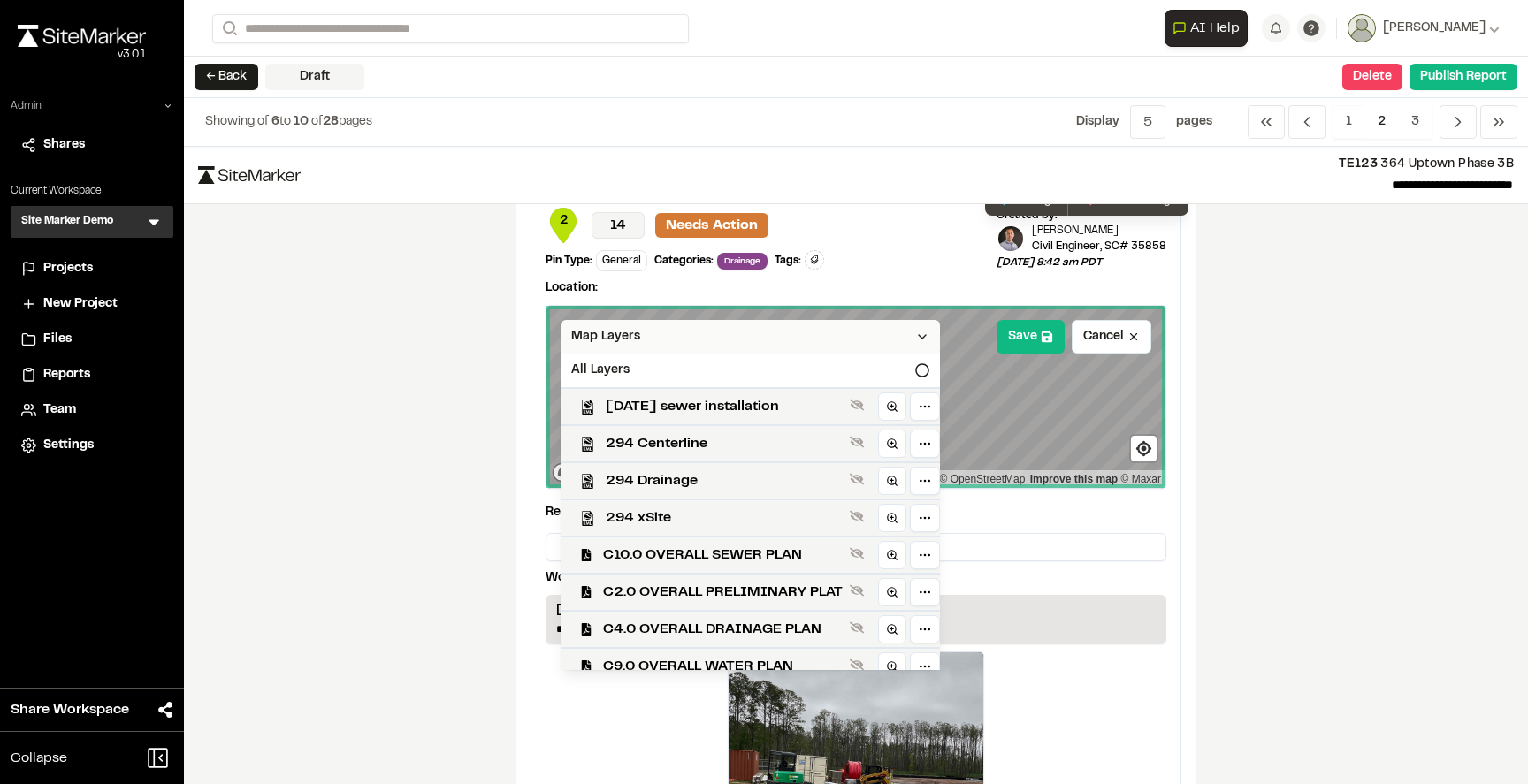
click at [720, 332] on div "Map Layers" at bounding box center [750, 336] width 380 height 33
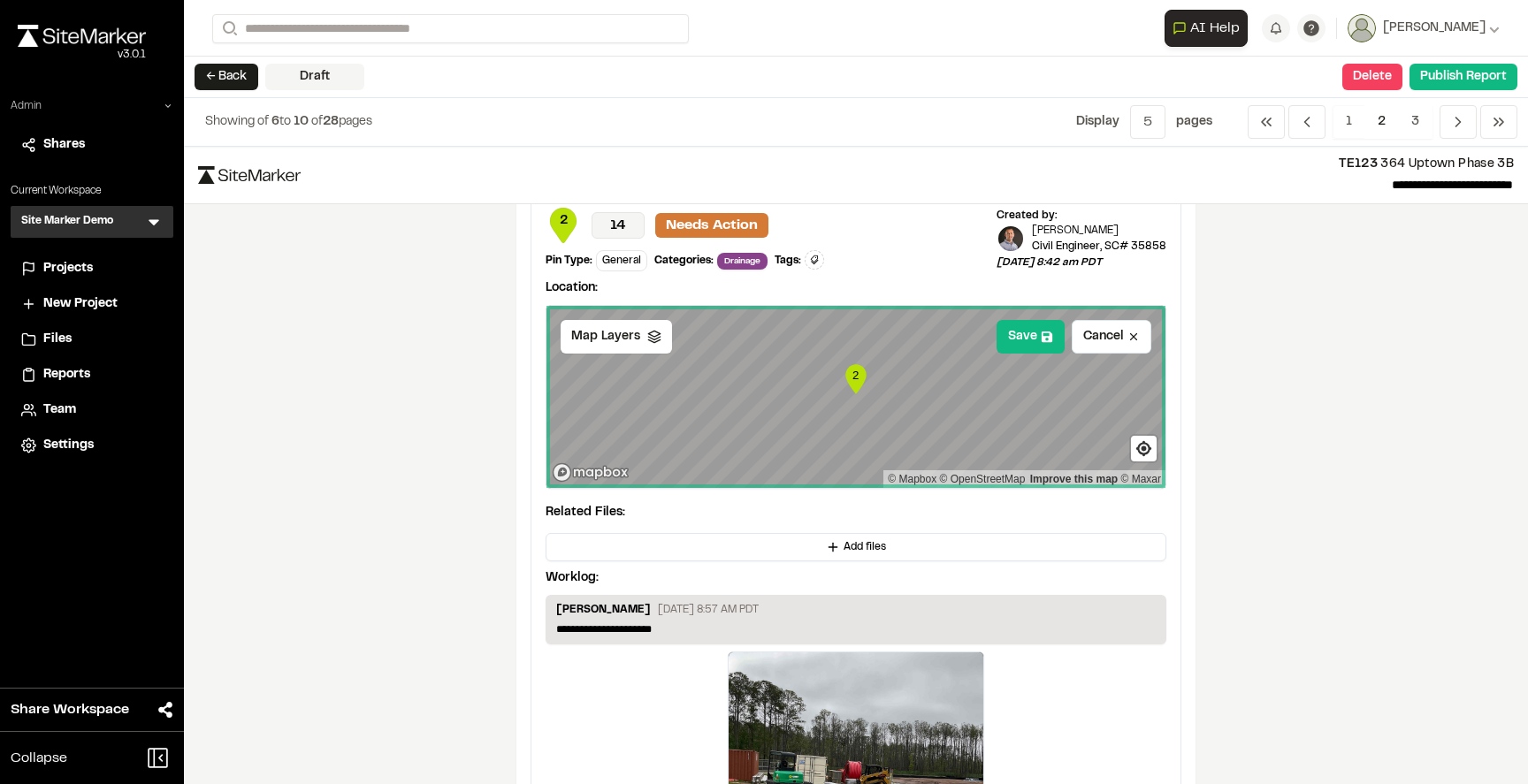
click at [1225, 456] on div "**********" at bounding box center [856, 466] width 1344 height 638
click at [1048, 343] on button "Save" at bounding box center [1031, 336] width 68 height 33
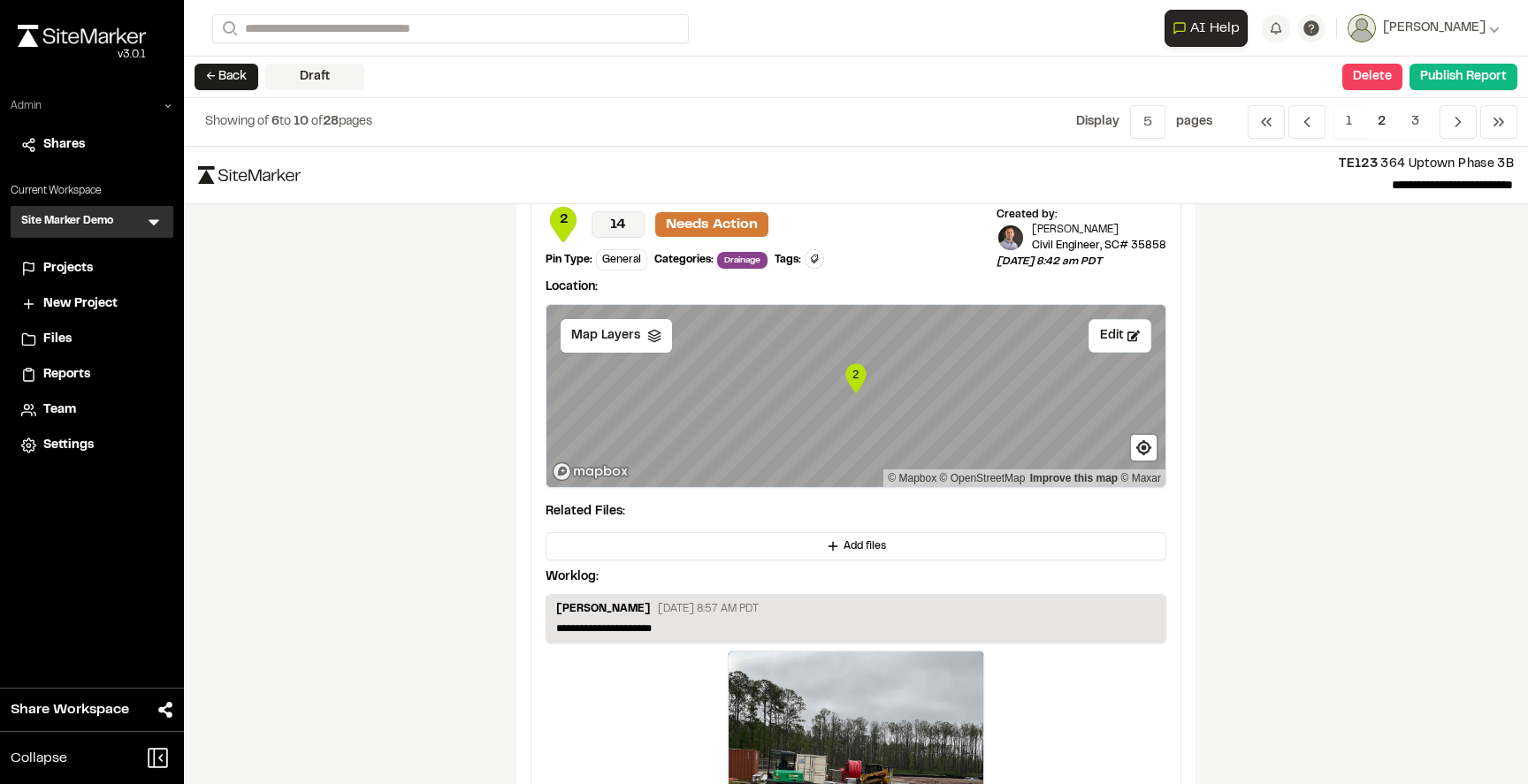
scroll to position [553, 0]
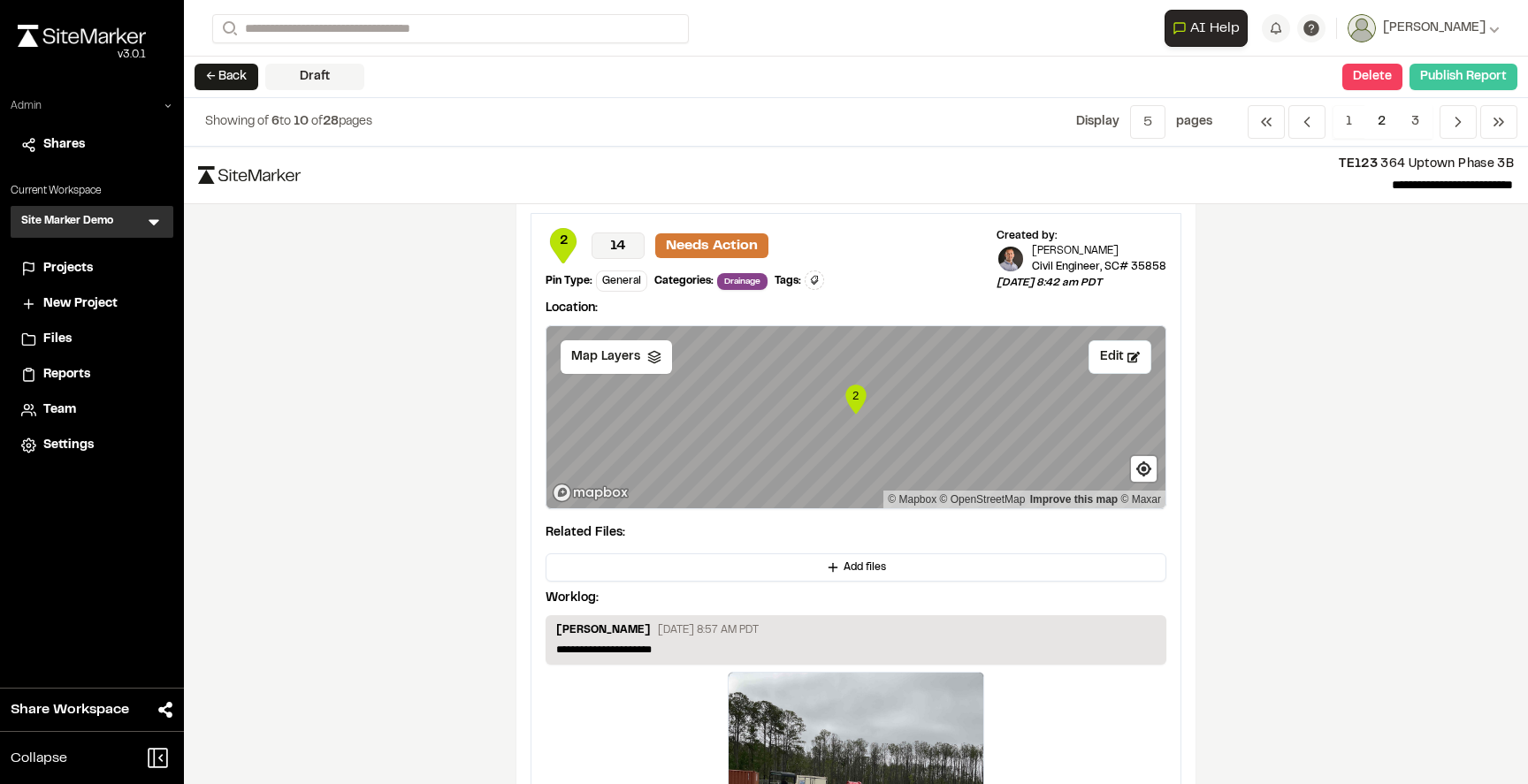
click at [1449, 82] on button "Publish Report" at bounding box center [1463, 77] width 108 height 27
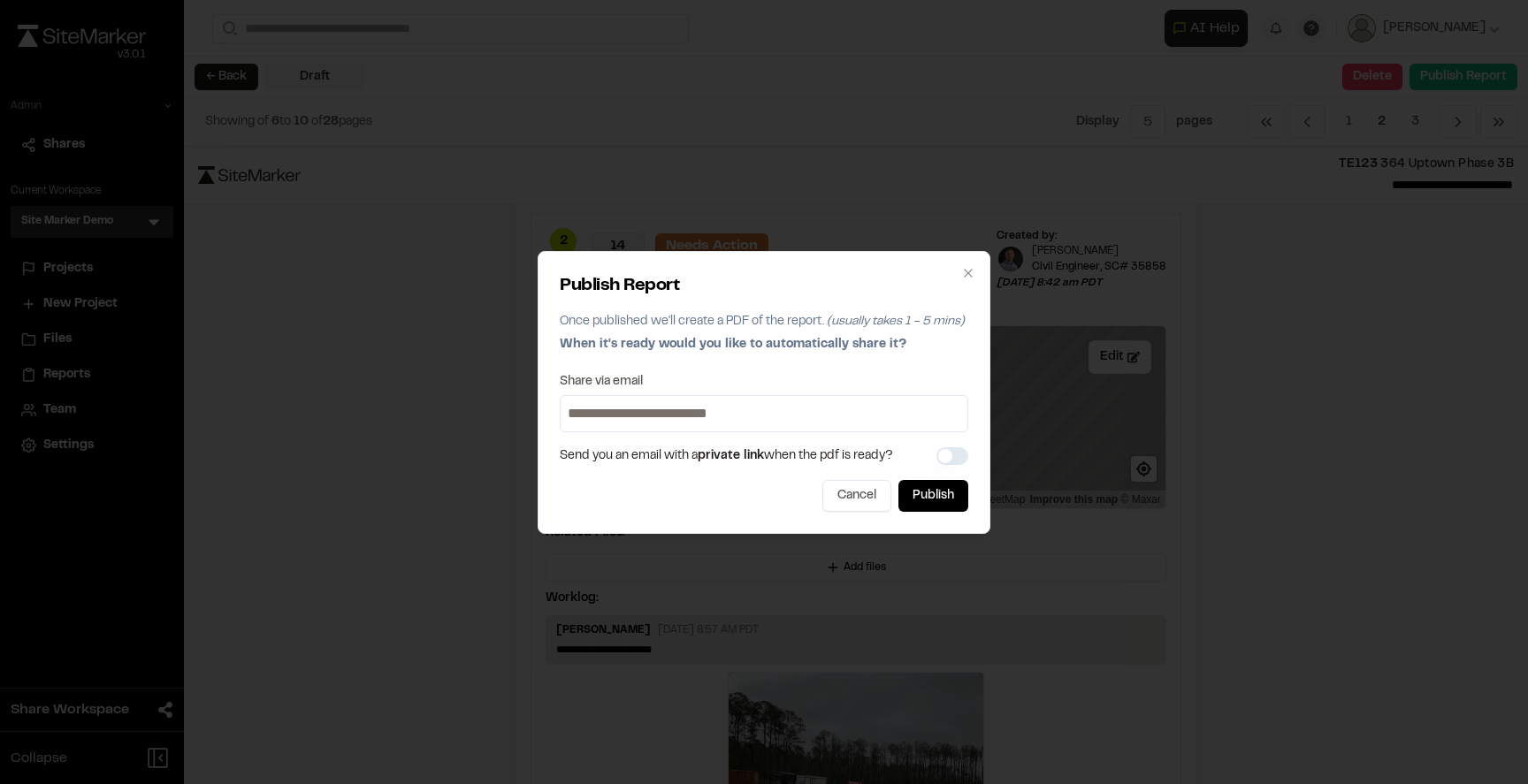
click at [726, 413] on input at bounding box center [764, 414] width 399 height 29
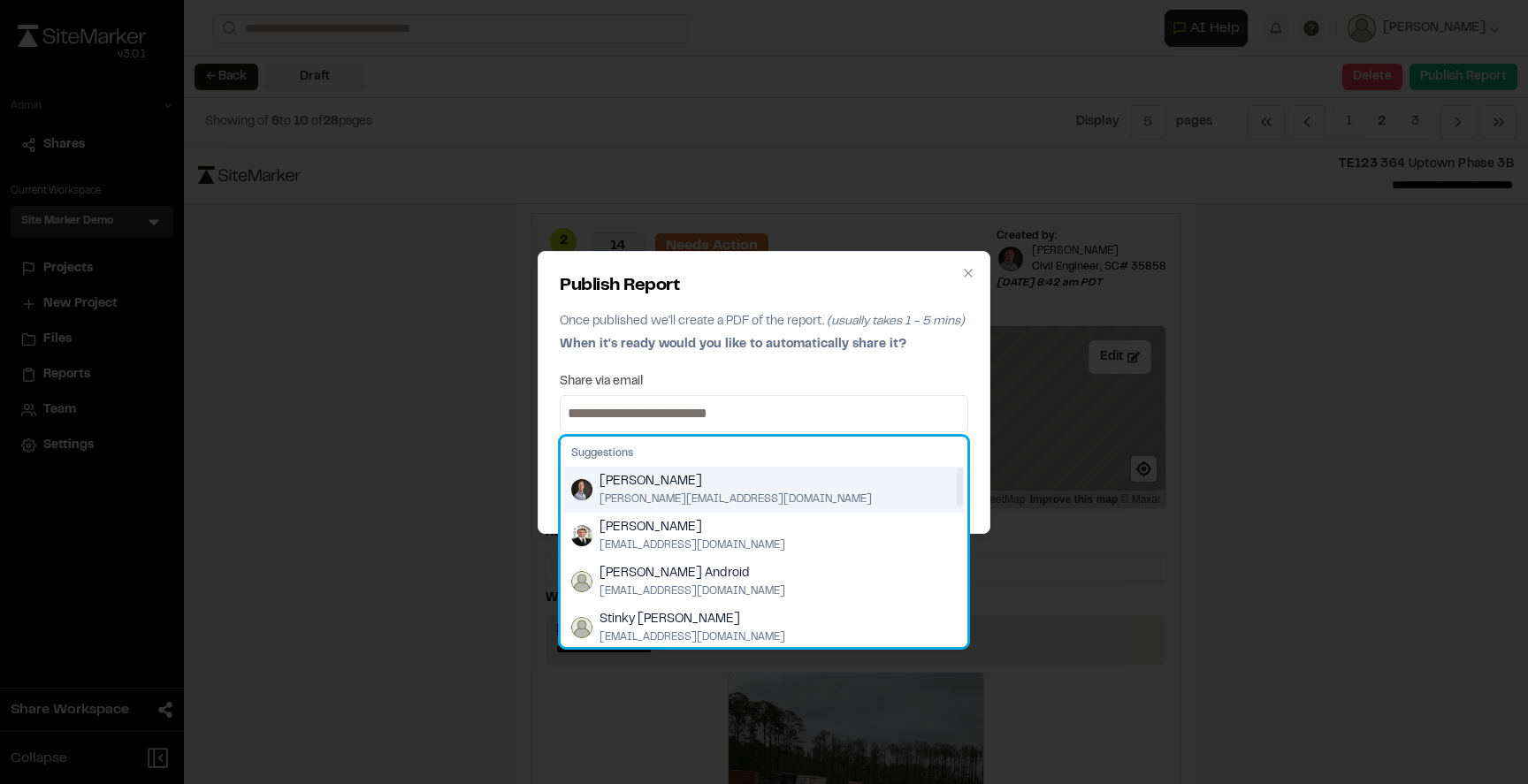
click at [672, 485] on span "[PERSON_NAME]" at bounding box center [736, 482] width 273 height 20
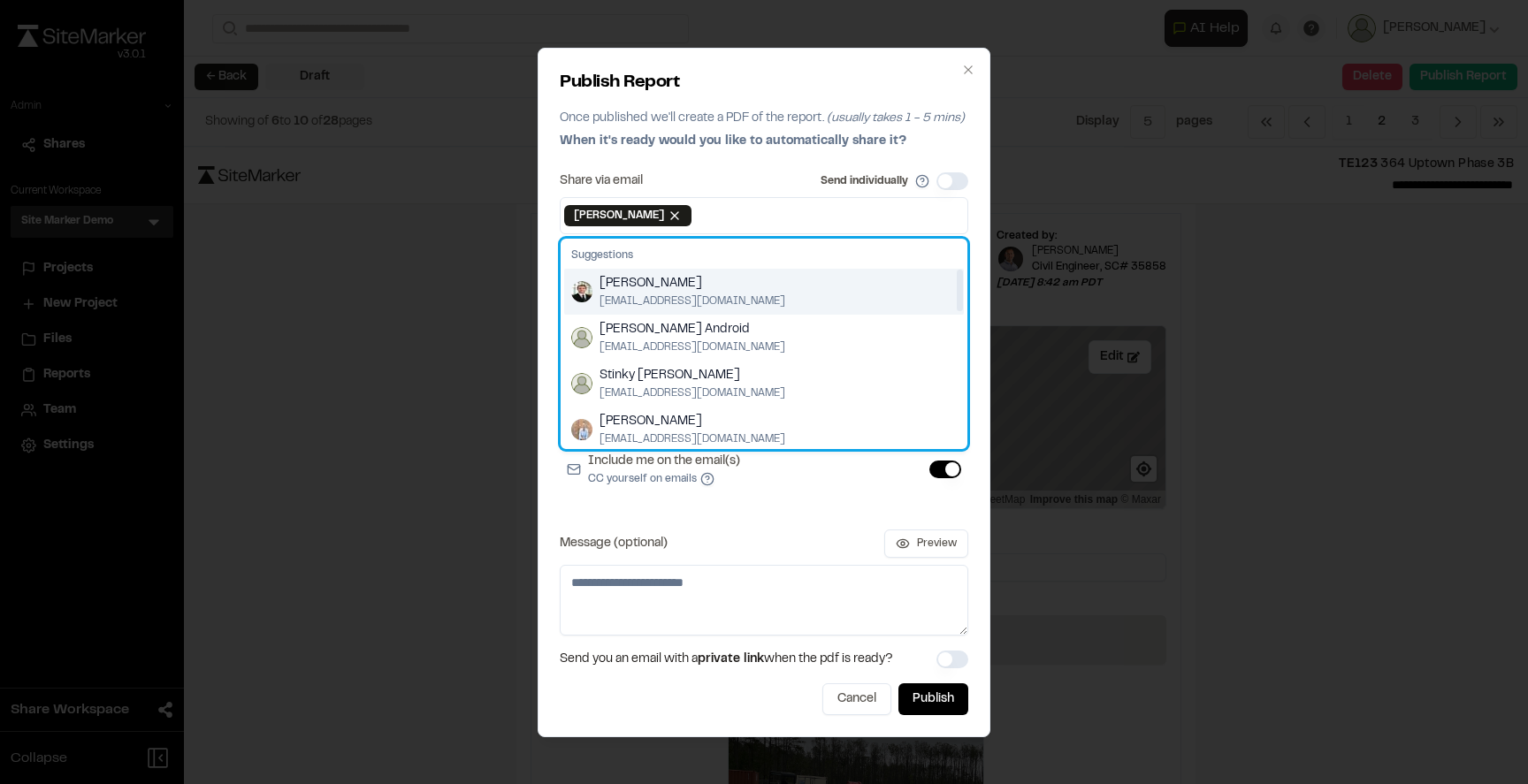
click at [727, 283] on span "[PERSON_NAME]" at bounding box center [692, 283] width 186 height 20
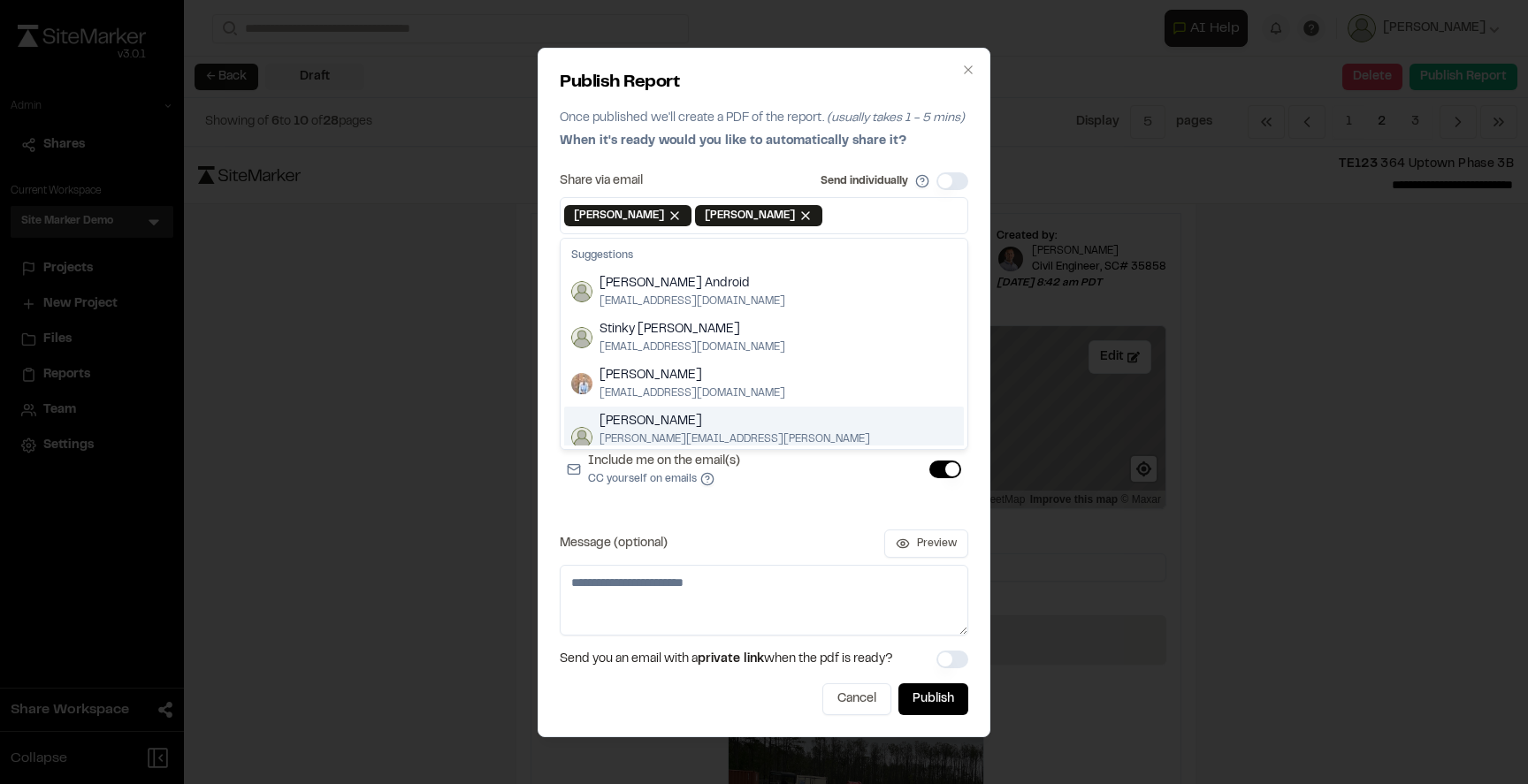
click at [776, 522] on div "Share via email Send individually [PERSON_NAME] Remove [PERSON_NAME] [PERSON_NA…" at bounding box center [764, 404] width 408 height 463
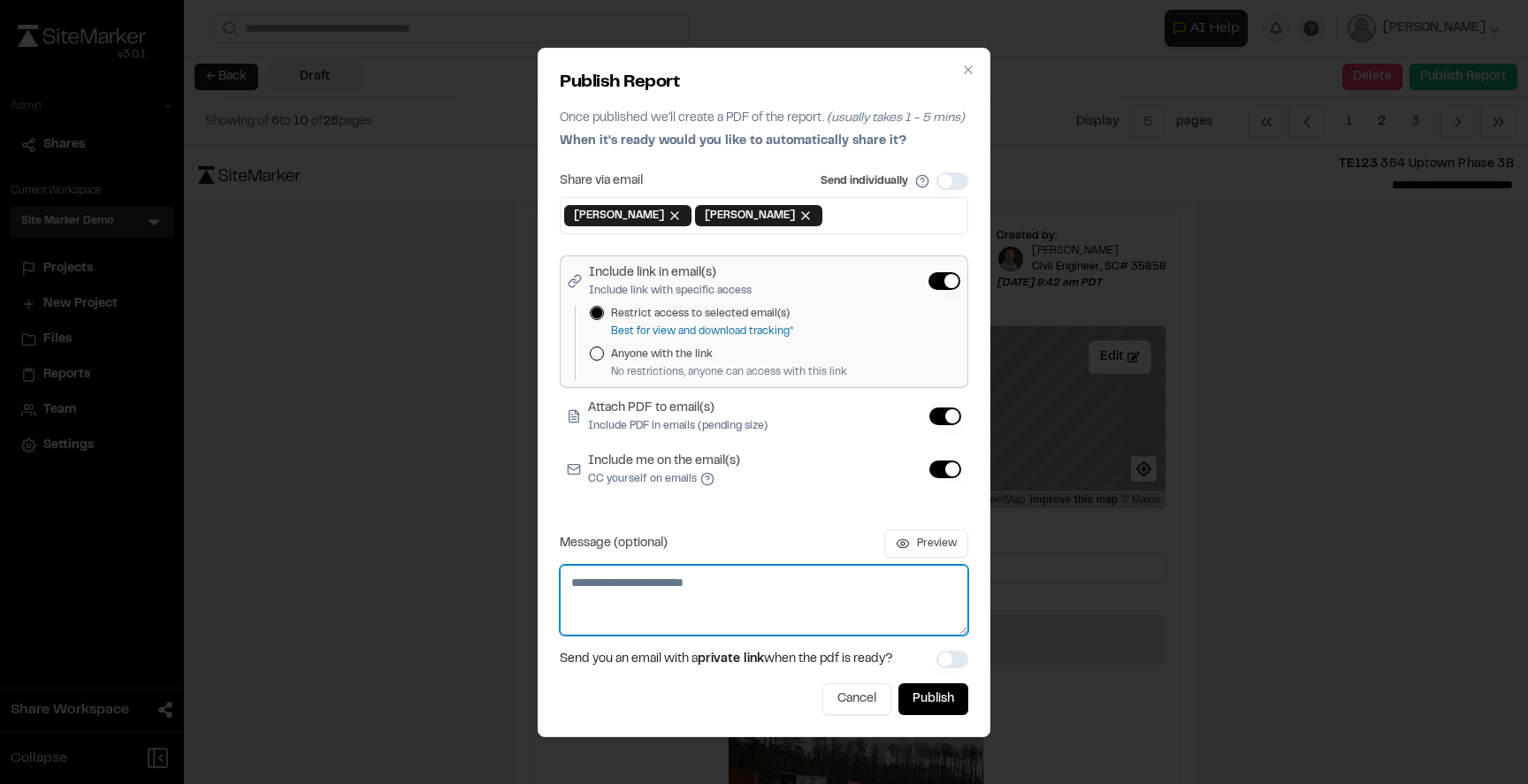
click at [721, 598] on textarea "Message (optional)" at bounding box center [764, 600] width 408 height 71
type textarea "**********"
click at [926, 540] on button "Preview" at bounding box center [926, 544] width 84 height 29
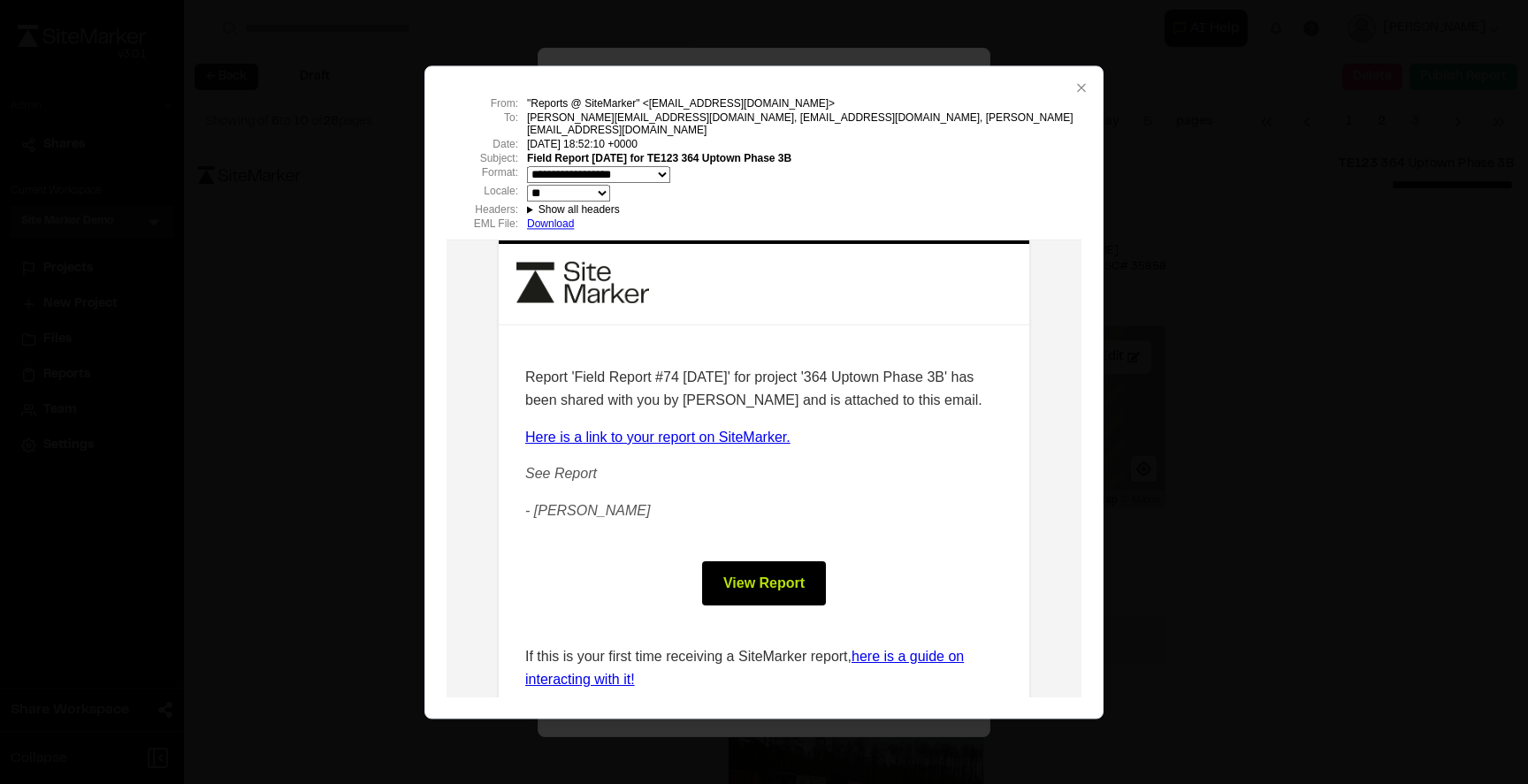
scroll to position [0, 0]
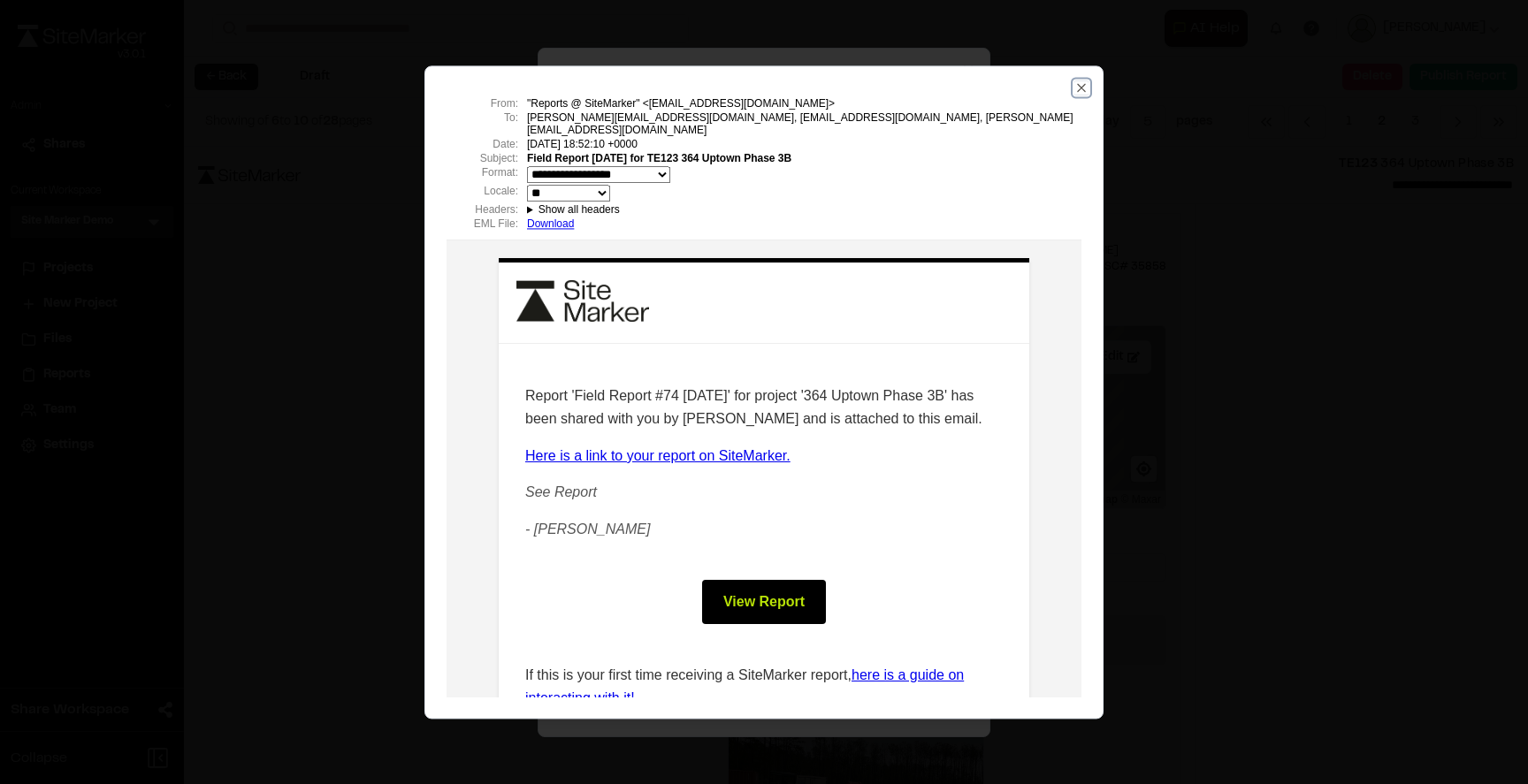
click at [1078, 87] on icon "button" at bounding box center [1081, 88] width 14 height 14
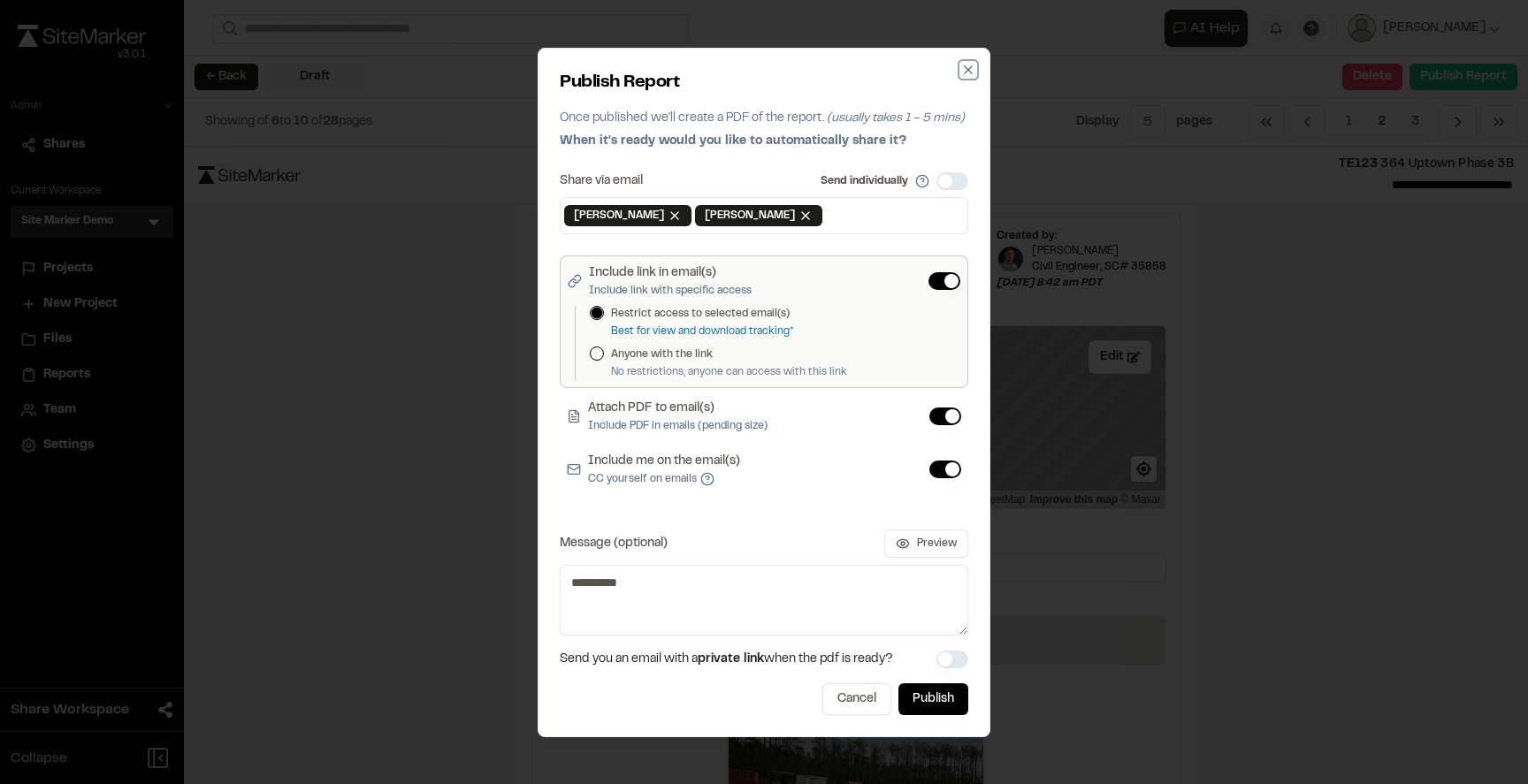
click at [968, 63] on icon "button" at bounding box center [968, 70] width 14 height 14
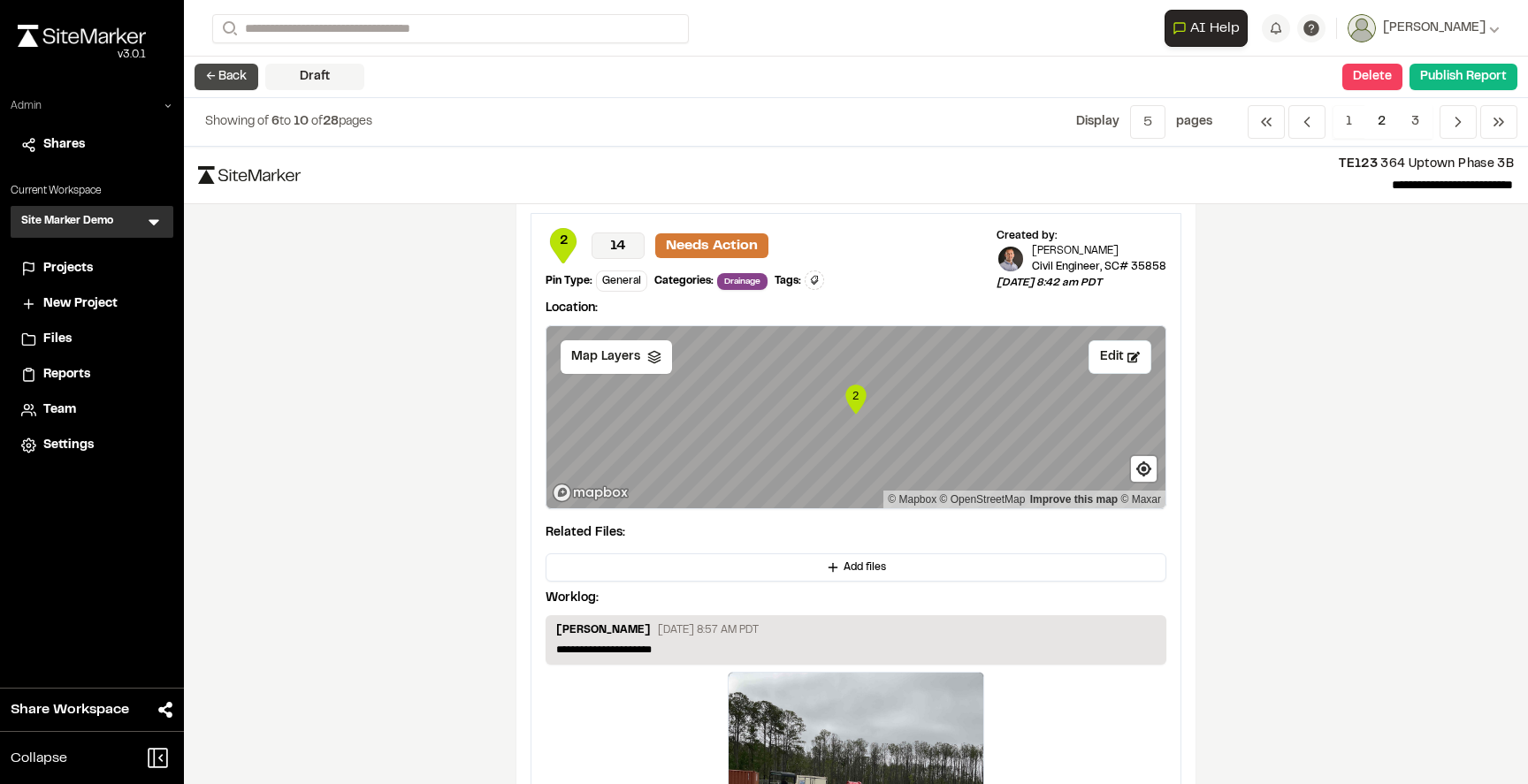
click at [235, 85] on button "← Back" at bounding box center [226, 77] width 64 height 27
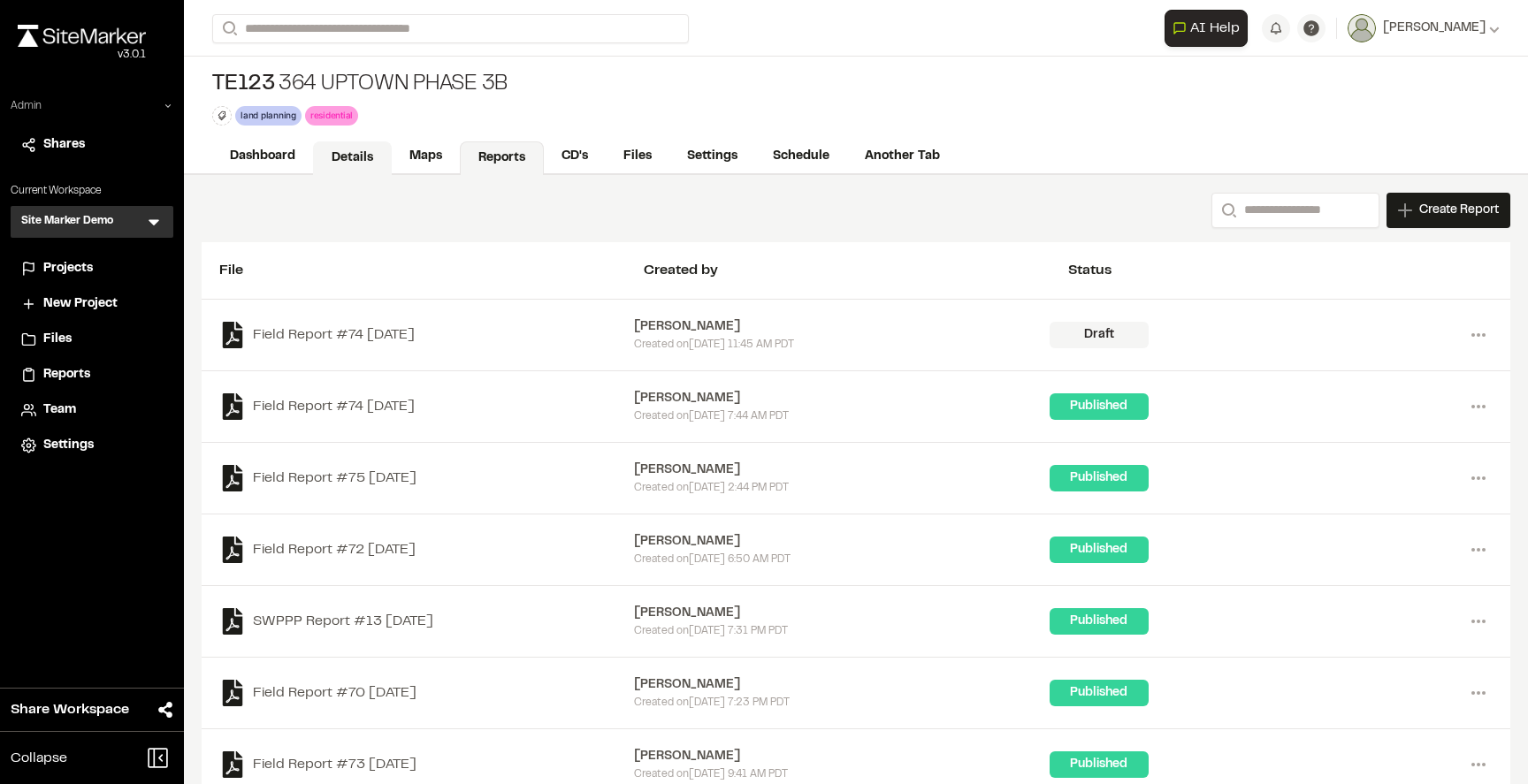
click at [344, 156] on link "Details" at bounding box center [353, 158] width 79 height 33
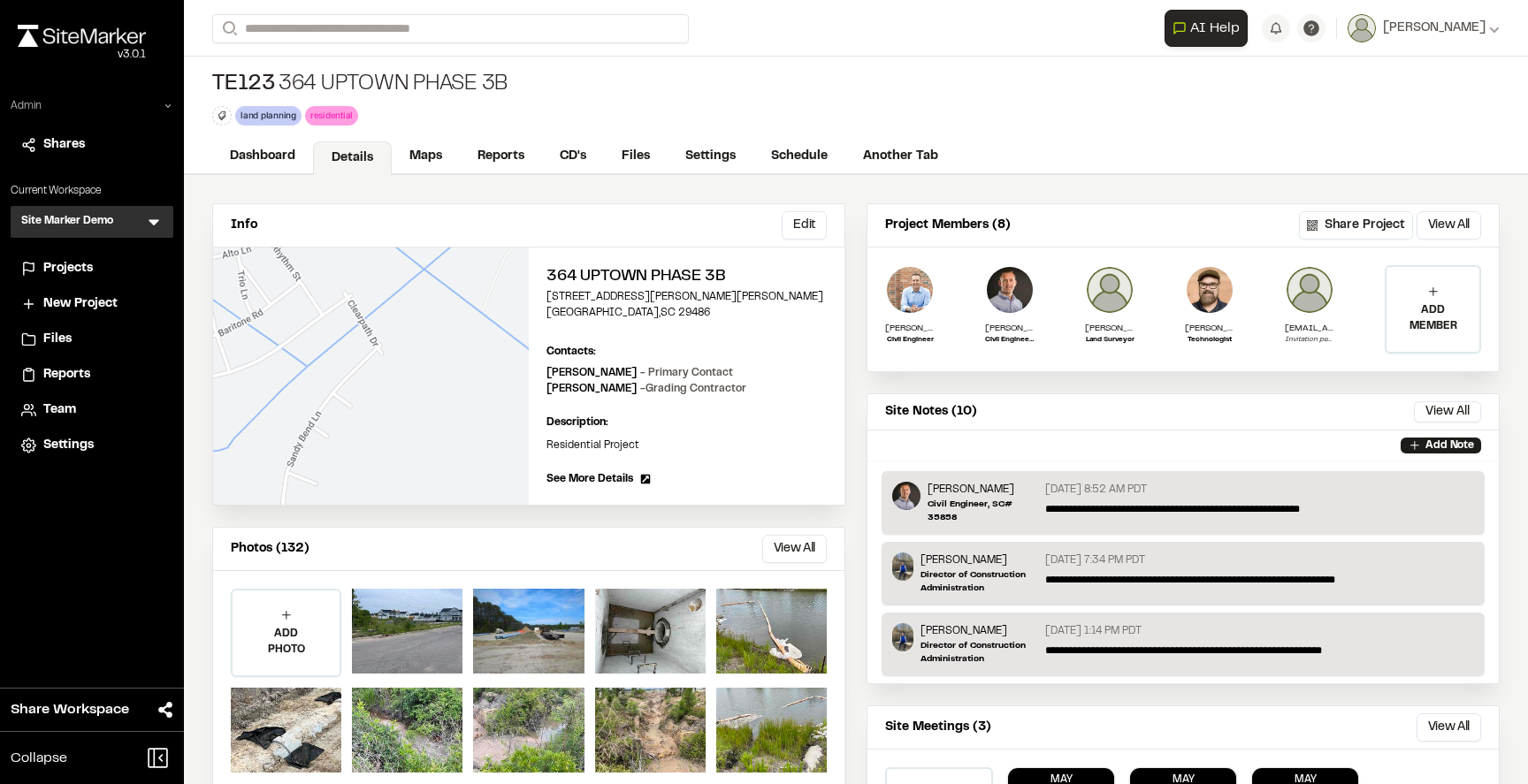
click at [70, 269] on span "Projects" at bounding box center [67, 269] width 49 height 20
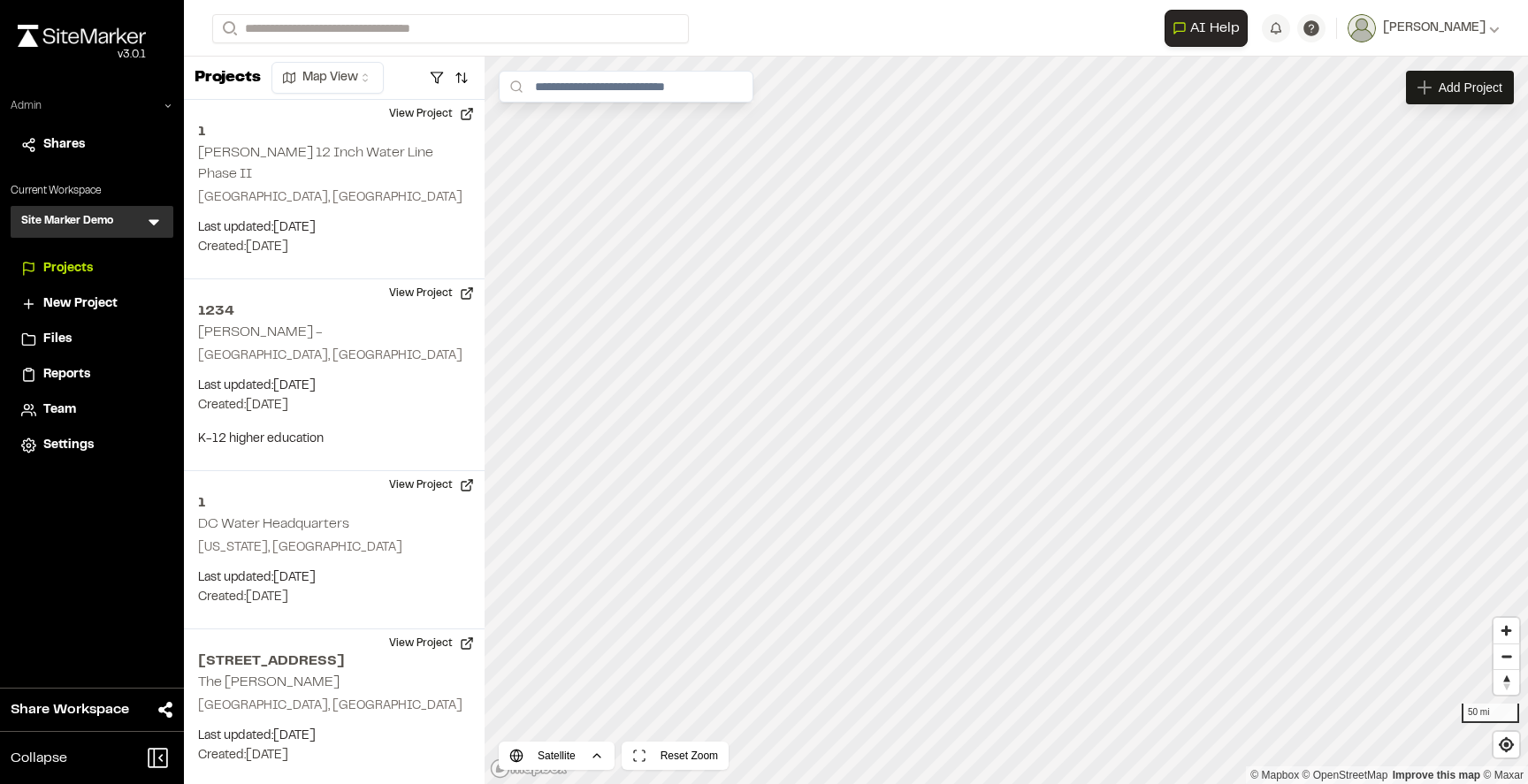
click at [816, 36] on form "Search" at bounding box center [688, 29] width 952 height 30
click at [1430, 89] on div "Add Project" at bounding box center [1460, 87] width 108 height 33
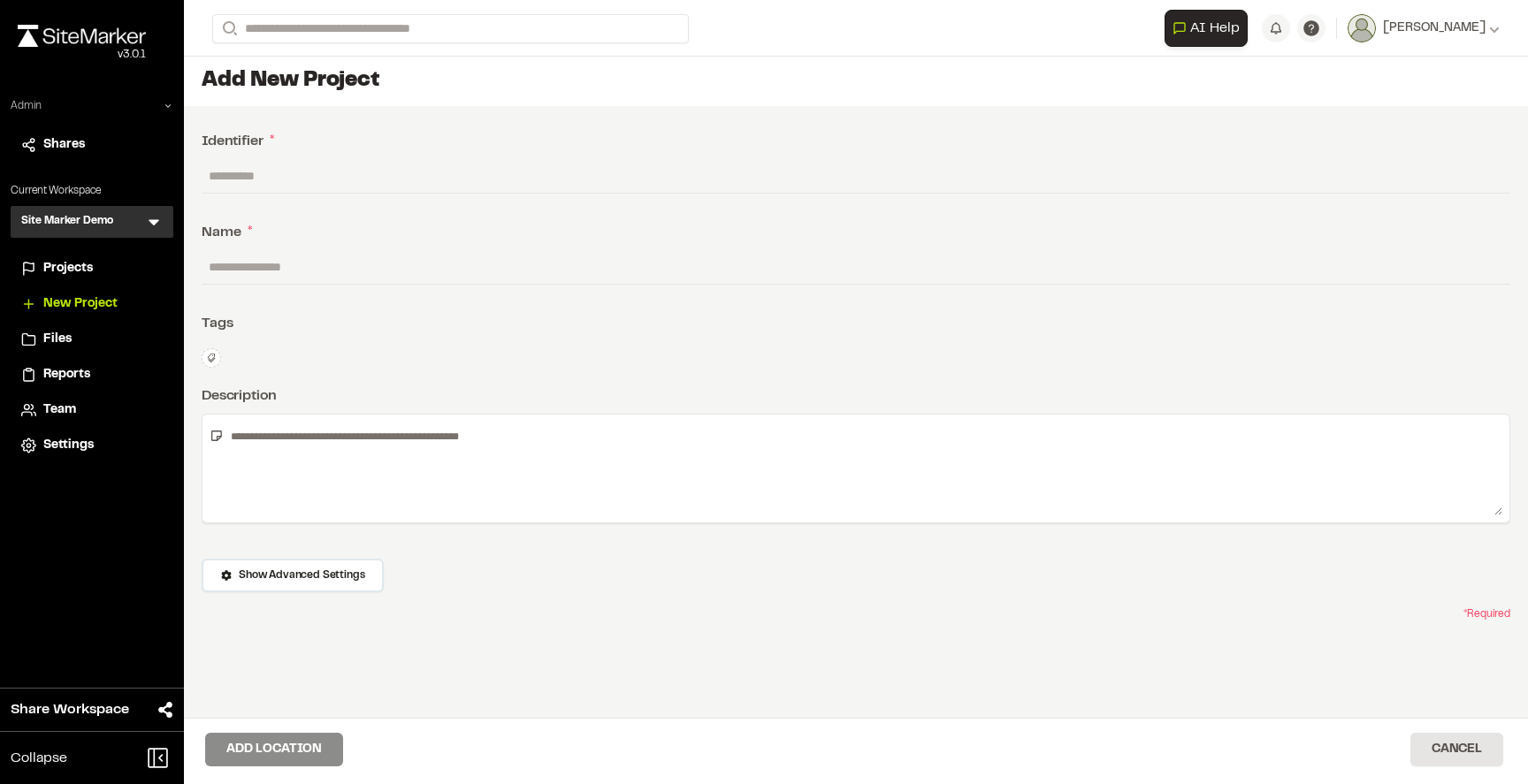
click at [459, 180] on input "text" at bounding box center [856, 175] width 1309 height 33
type input "*"
click at [474, 269] on input "text" at bounding box center [856, 266] width 1309 height 33
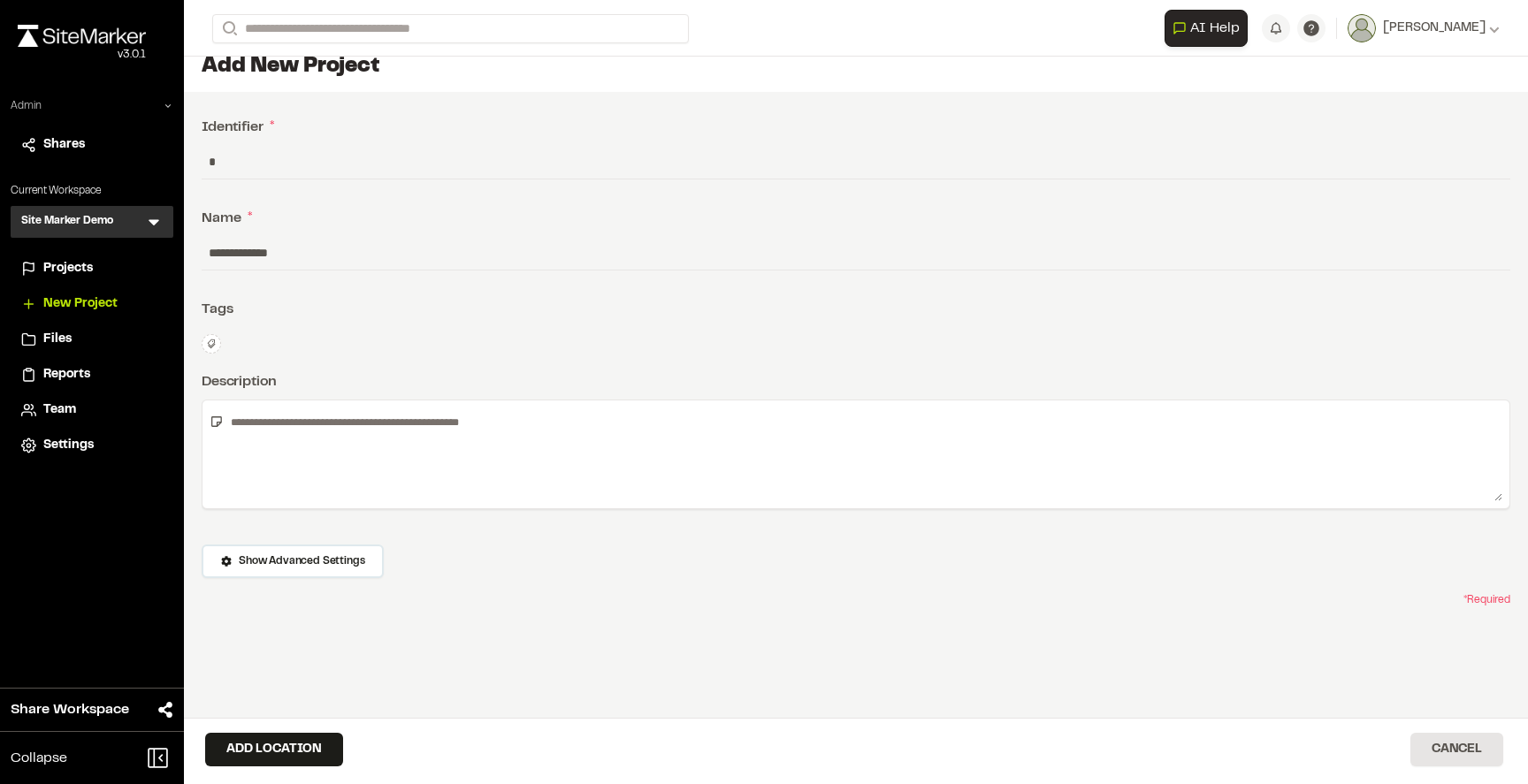
type input "**********"
click at [292, 461] on textarea at bounding box center [862, 454] width 1279 height 93
type textarea "********"
click at [402, 369] on div "**********" at bounding box center [856, 438] width 1344 height 693
click at [259, 751] on button "Add Location" at bounding box center [275, 749] width 138 height 33
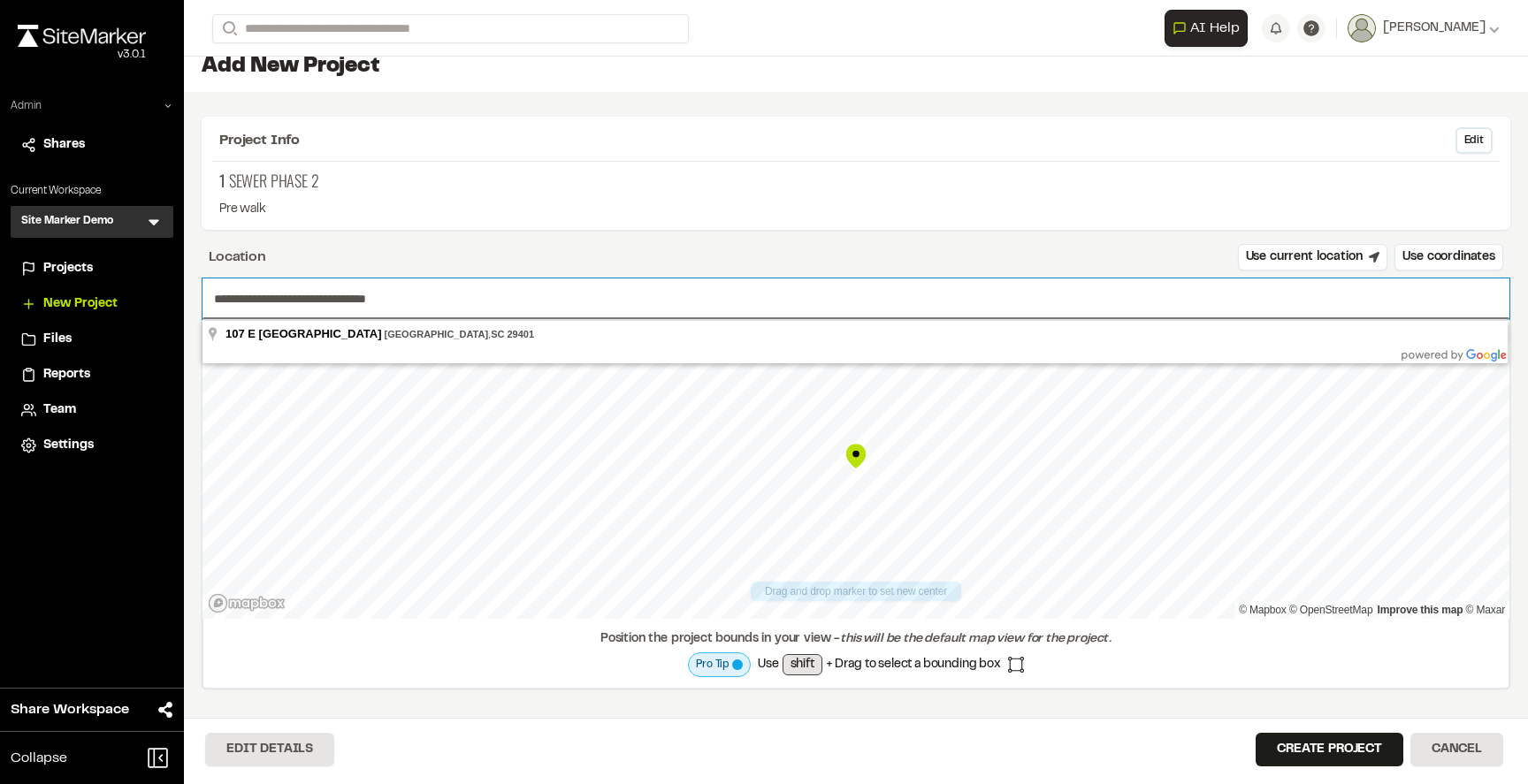
drag, startPoint x: 444, startPoint y: 293, endPoint x: 213, endPoint y: 293, distance: 231.0
click at [213, 294] on input "**********" at bounding box center [856, 298] width 1307 height 40
paste input "**********"
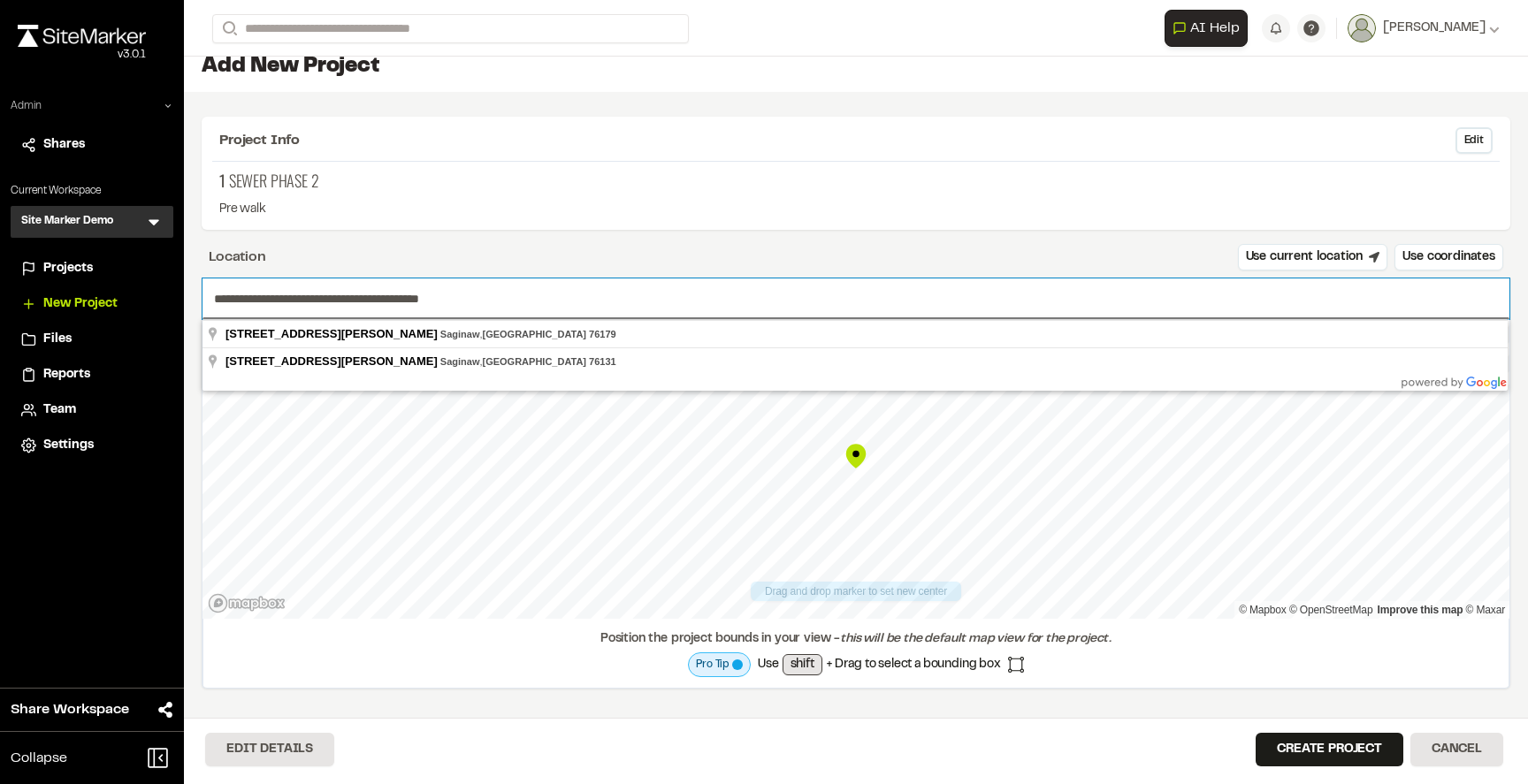
type input "**********"
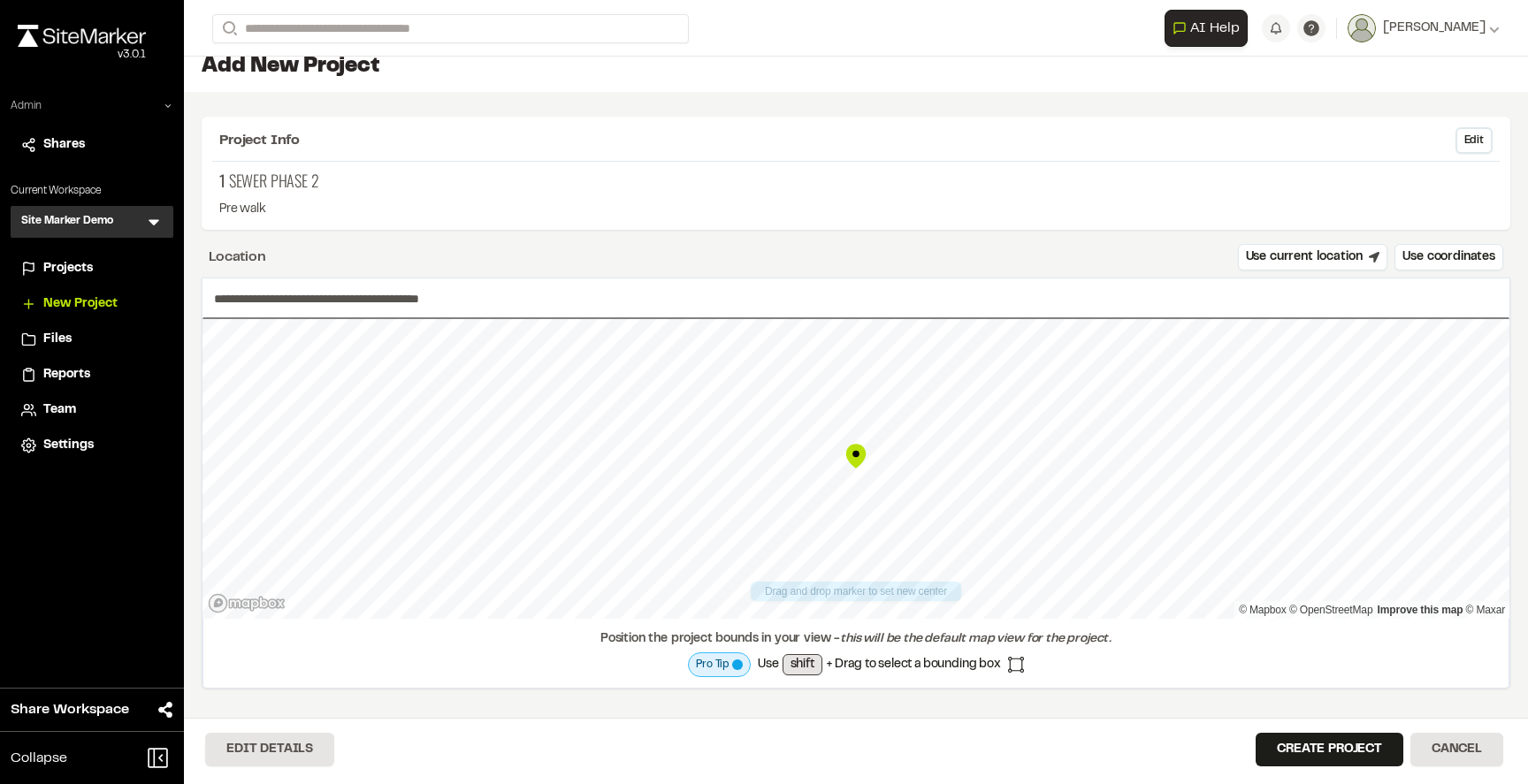
click at [736, 258] on div "Location Use current location Use coordinates" at bounding box center [856, 257] width 1309 height 27
click at [775, 319] on div at bounding box center [856, 319] width 1307 height 0
click at [1309, 747] on button "Create Project" at bounding box center [1329, 749] width 148 height 33
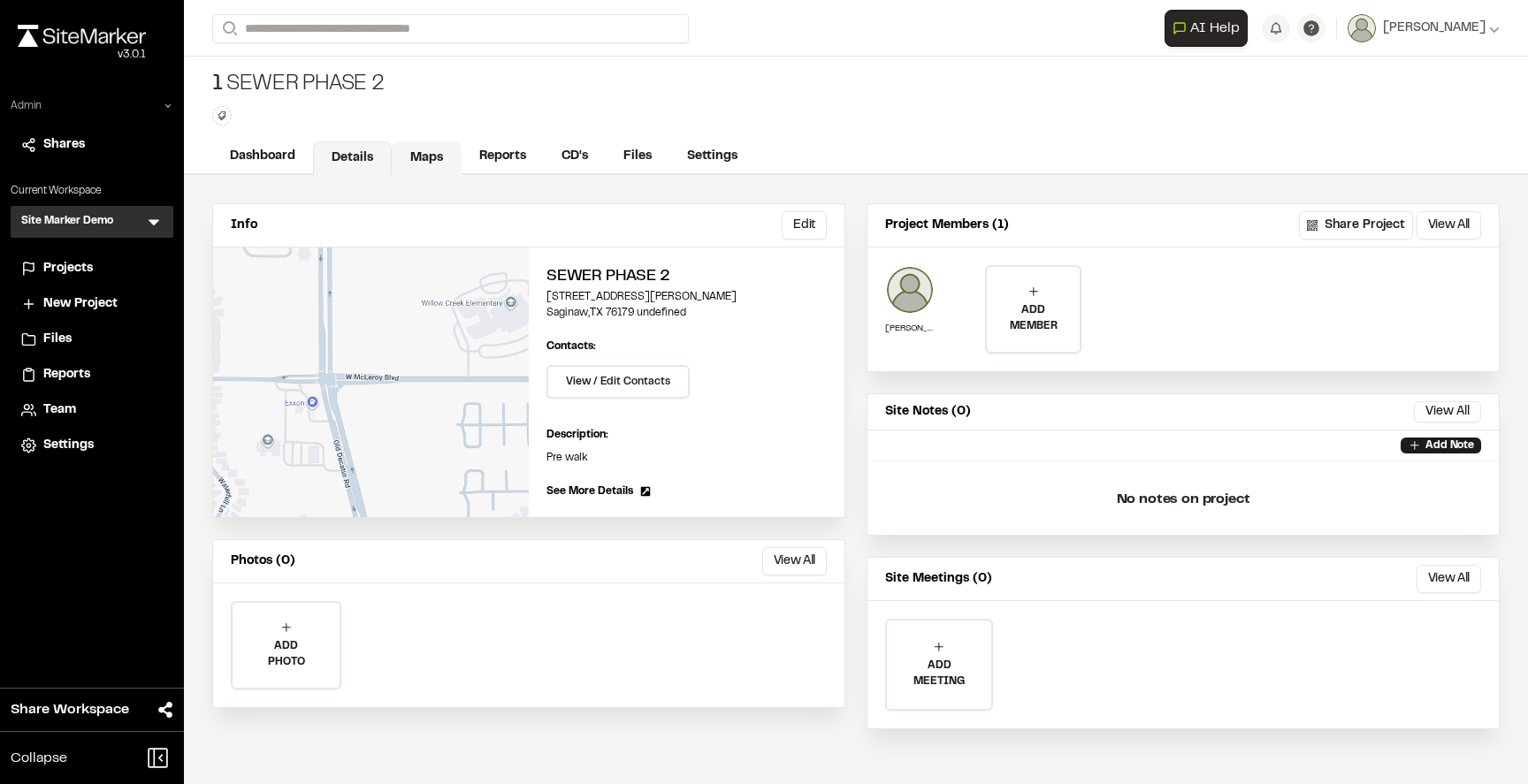
click at [427, 160] on link "Maps" at bounding box center [427, 158] width 70 height 33
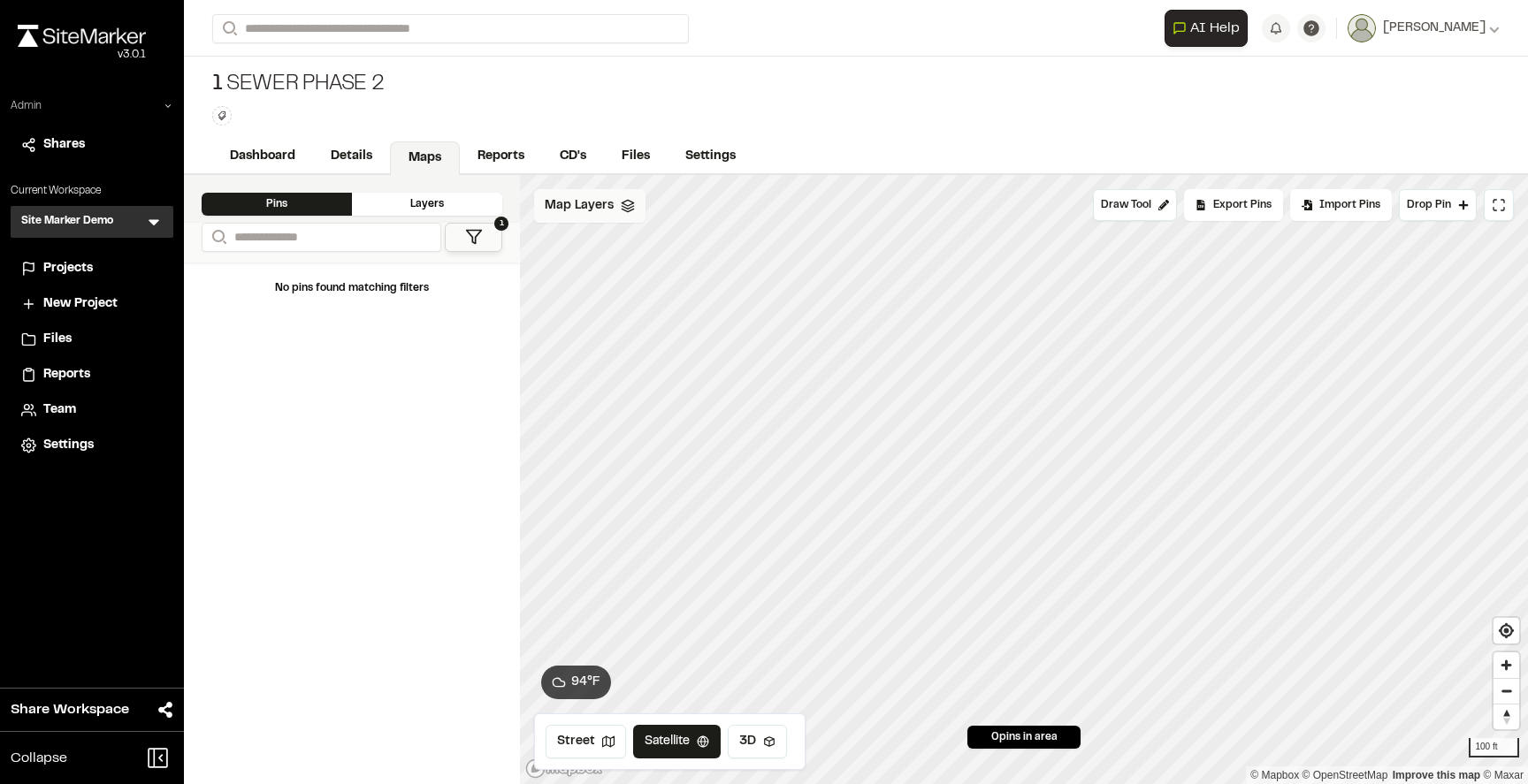
click at [593, 211] on span "Map Layers" at bounding box center [579, 206] width 69 height 20
click at [642, 203] on html "Close sidebar v 3.0.1 Admin Shares Current Workspace Site Marker Demo SM Menu P…" at bounding box center [764, 392] width 1528 height 784
click at [599, 238] on link "Add Layer" at bounding box center [600, 244] width 133 height 30
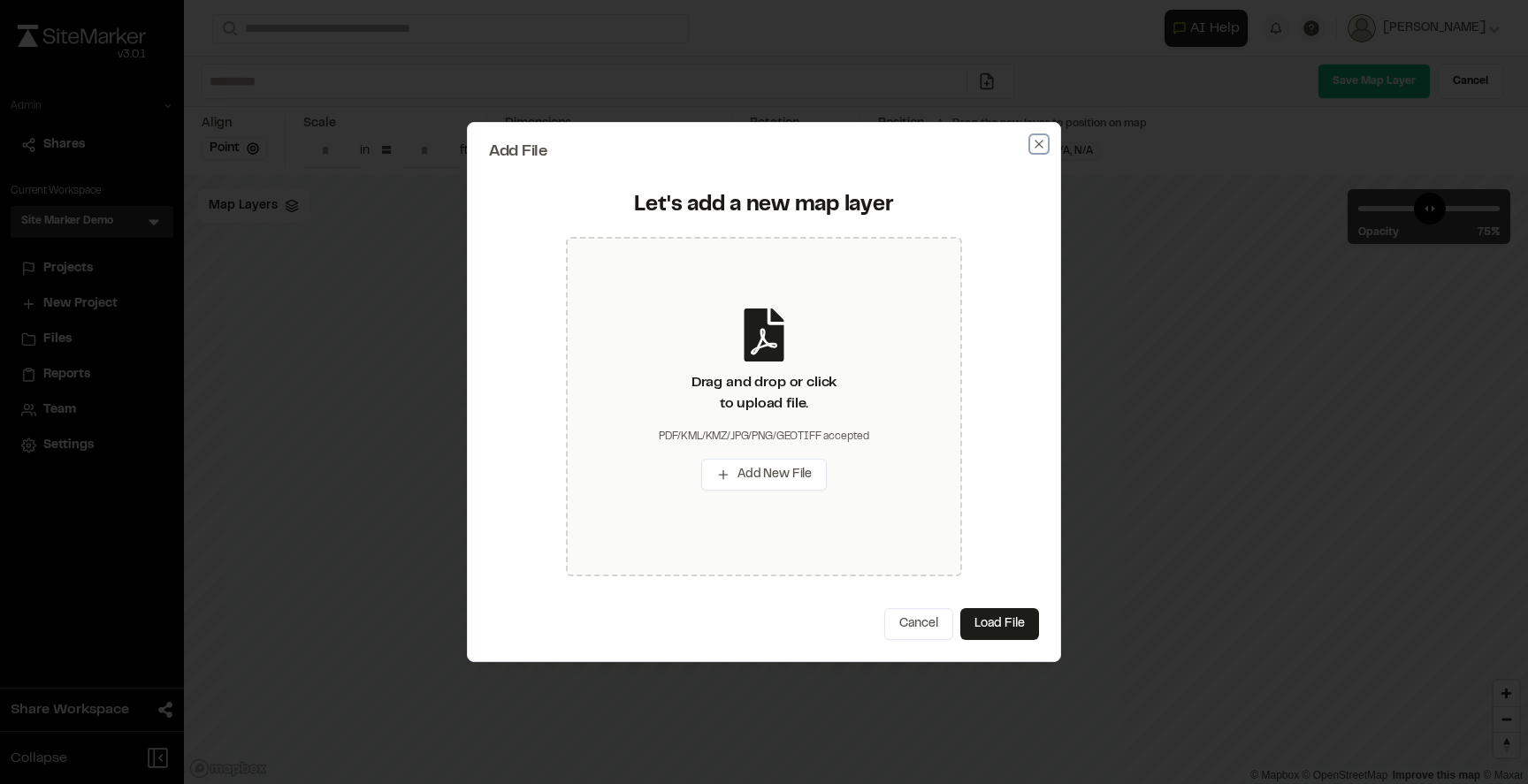
click at [1036, 150] on icon "button" at bounding box center [1039, 144] width 14 height 14
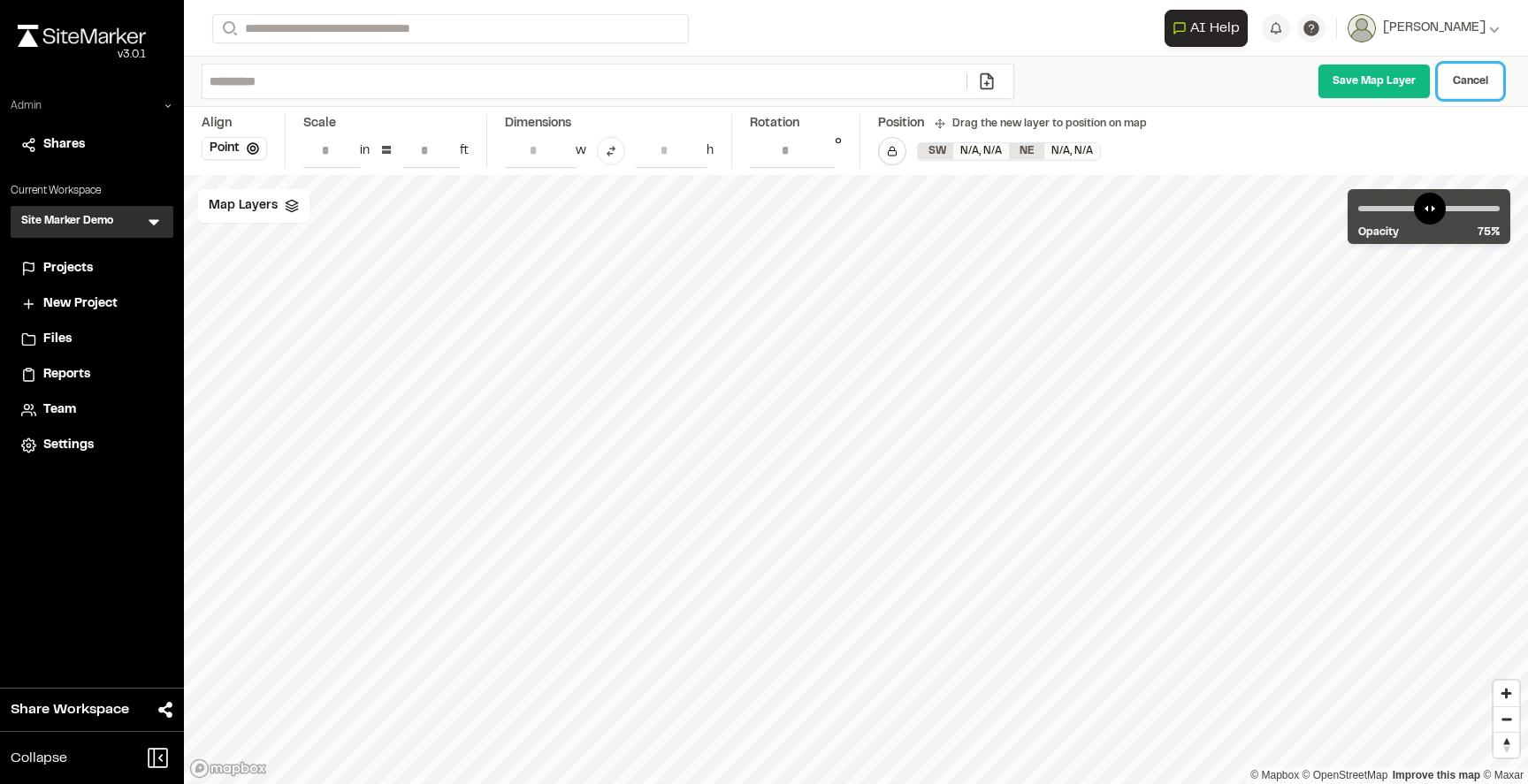
click at [1488, 74] on link "Cancel" at bounding box center [1470, 81] width 65 height 35
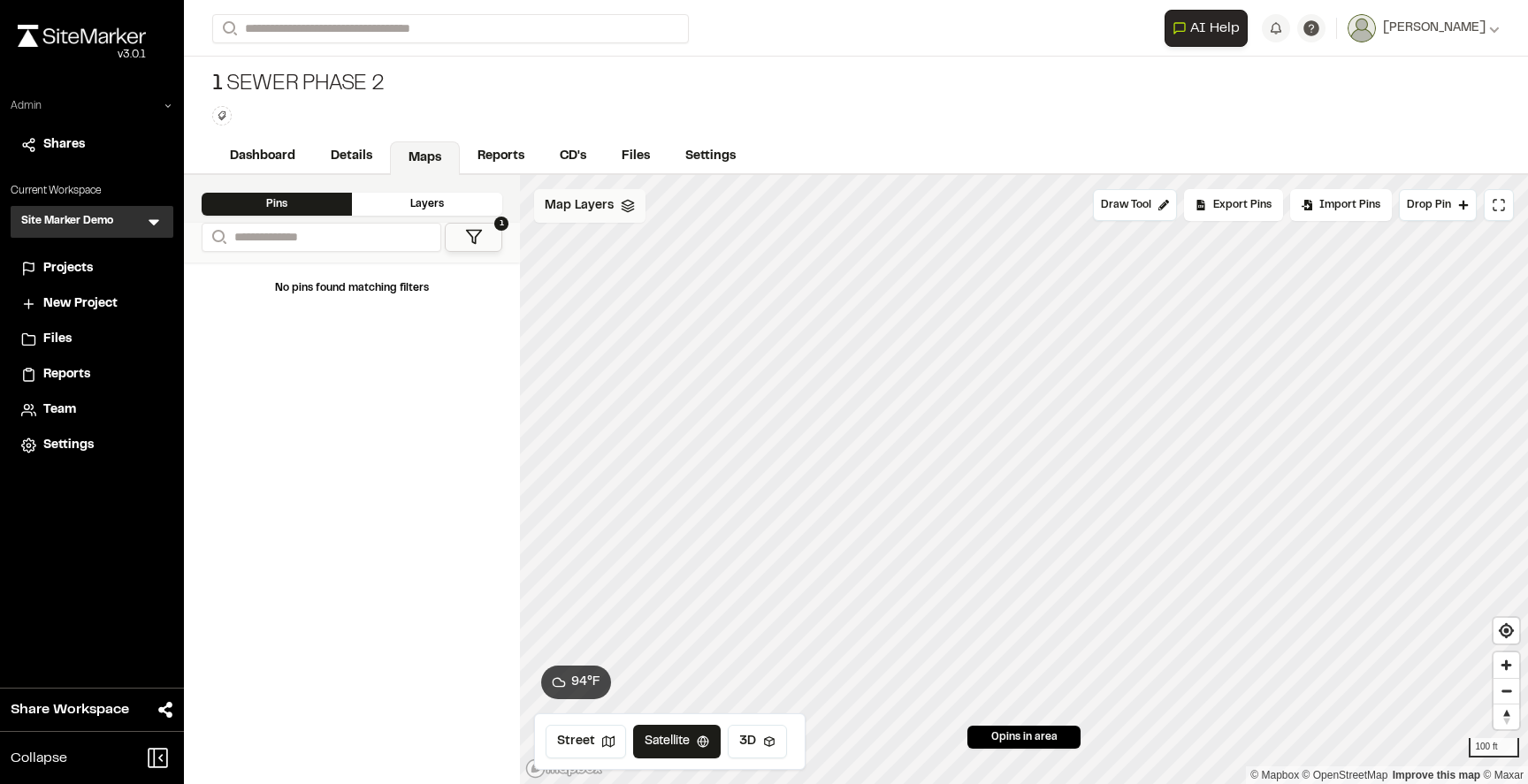
click at [571, 201] on span "Map Layers" at bounding box center [579, 206] width 69 height 20
click at [648, 209] on html "Close sidebar v 3.0.1 Admin Shares Current Workspace Site Marker Demo SM Menu P…" at bounding box center [764, 392] width 1528 height 784
click at [629, 248] on link "Add Layer" at bounding box center [600, 244] width 133 height 30
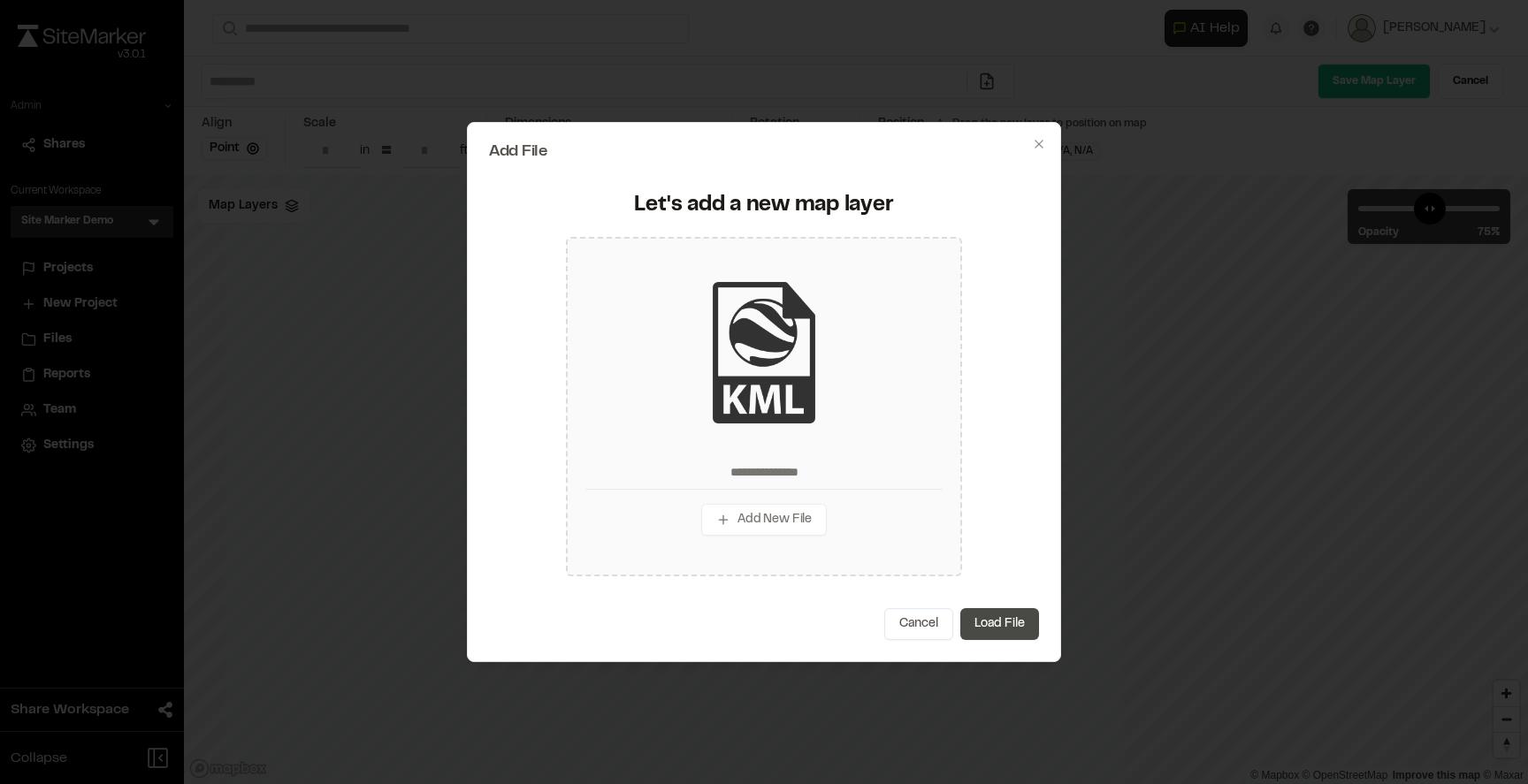
click at [992, 631] on button "Load File" at bounding box center [1000, 623] width 79 height 31
type input "**********"
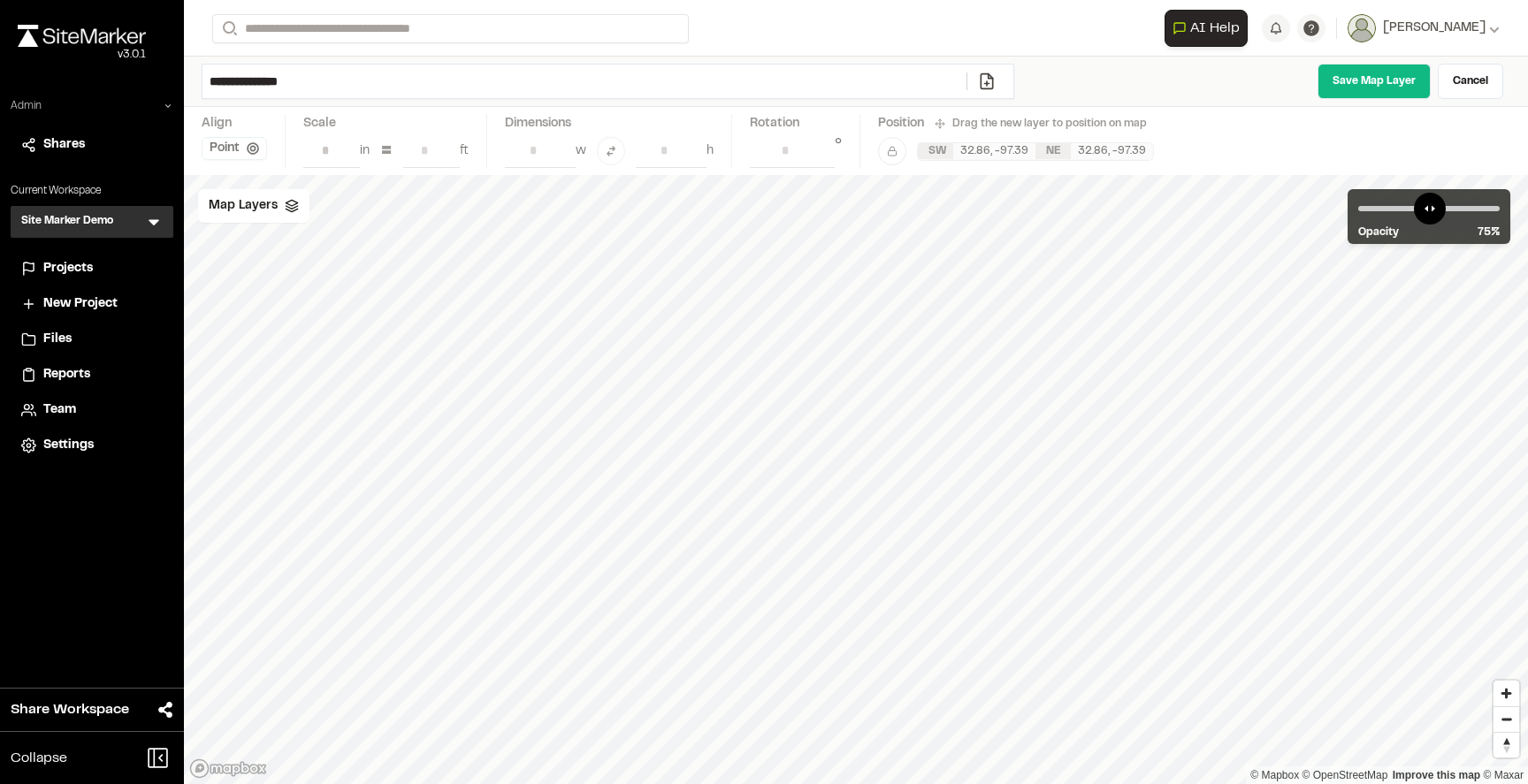
click at [332, 83] on input "**********" at bounding box center [584, 81] width 764 height 33
click at [1387, 85] on link "Save Map Layer" at bounding box center [1374, 81] width 113 height 35
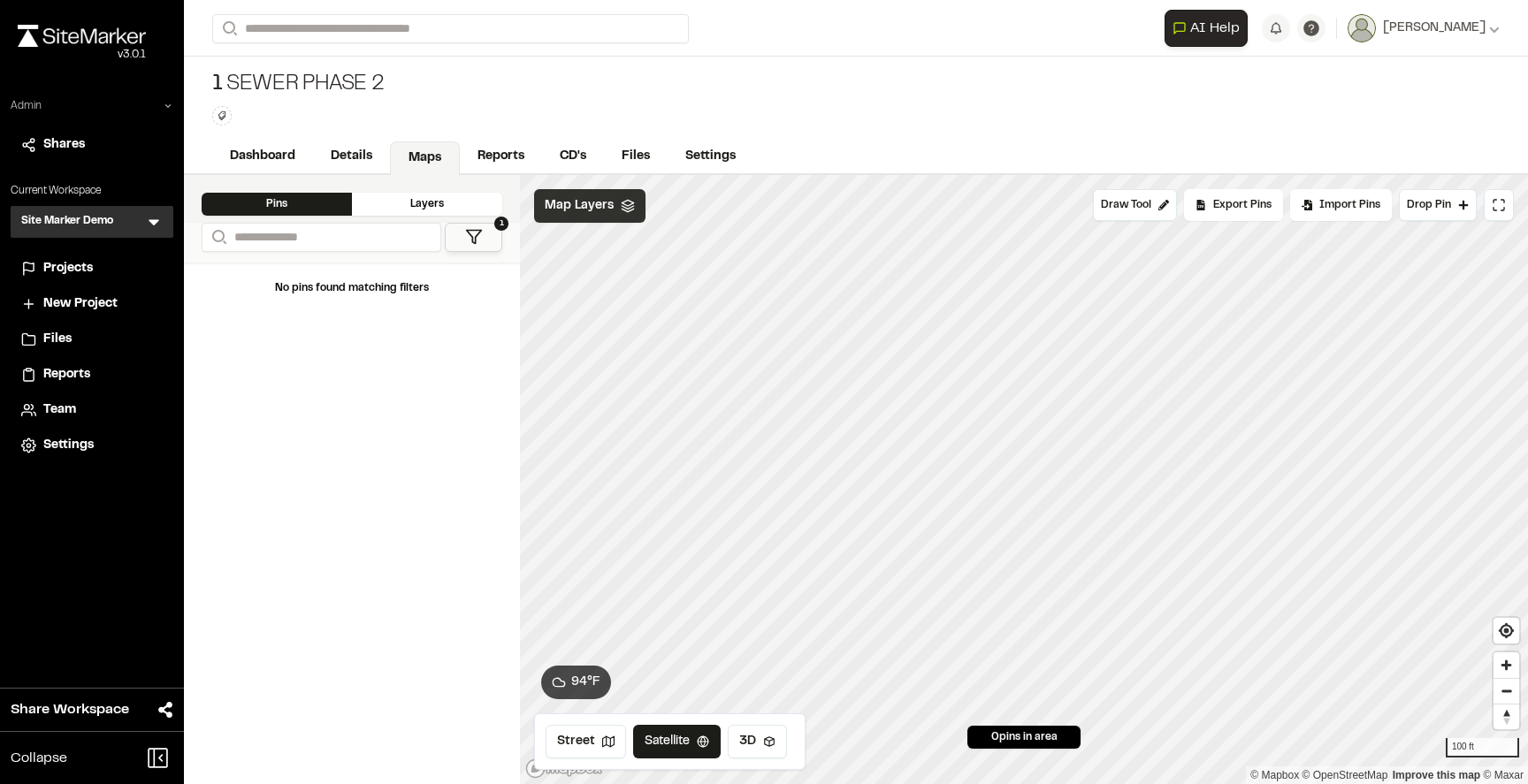
click at [605, 202] on span "Map Layers" at bounding box center [579, 206] width 69 height 20
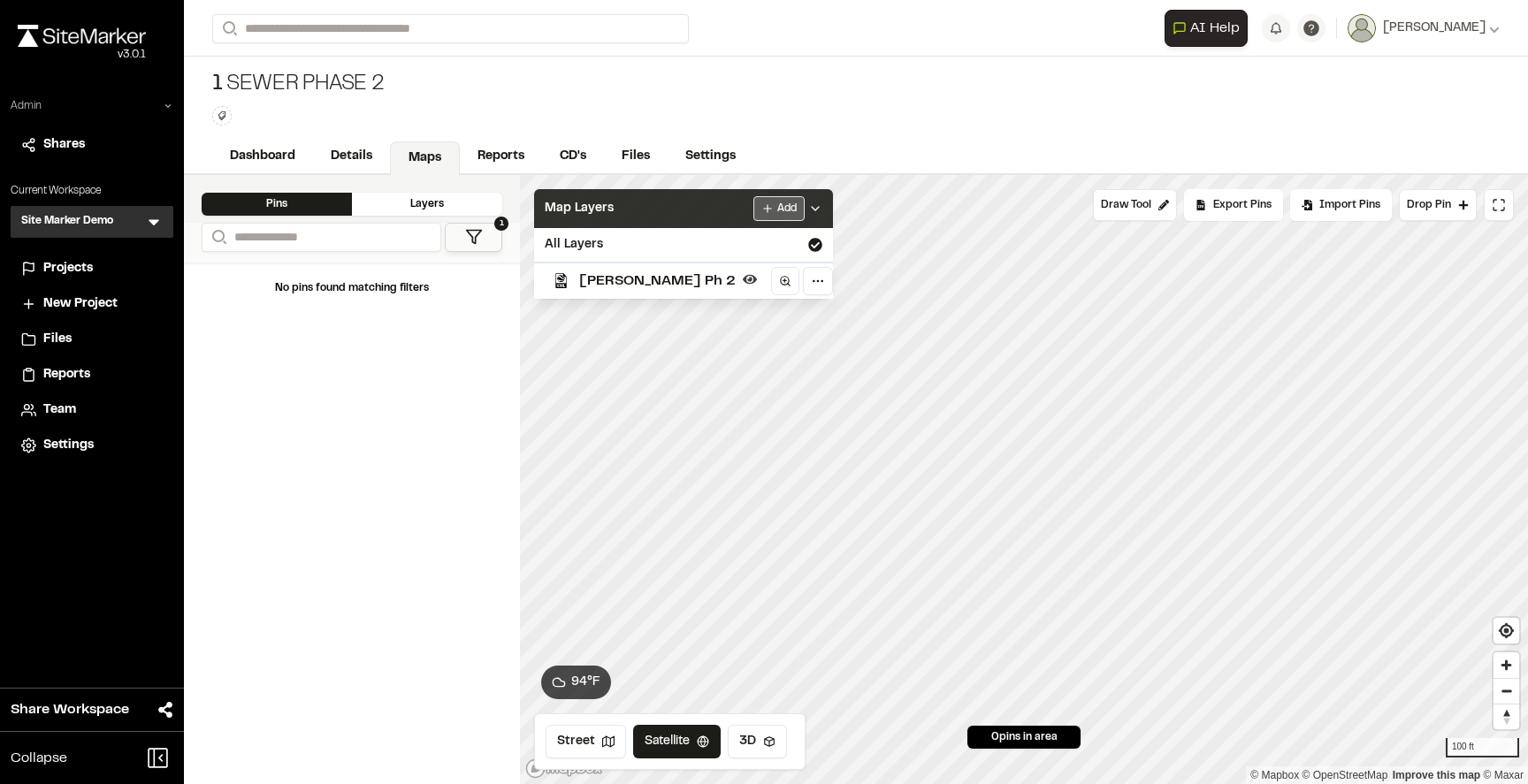
click at [728, 204] on html "Close sidebar v 3.0.1 Admin Shares Current Workspace Site Marker Demo SM Menu P…" at bounding box center [764, 392] width 1528 height 784
click at [693, 236] on link "Add Layer" at bounding box center [695, 244] width 133 height 30
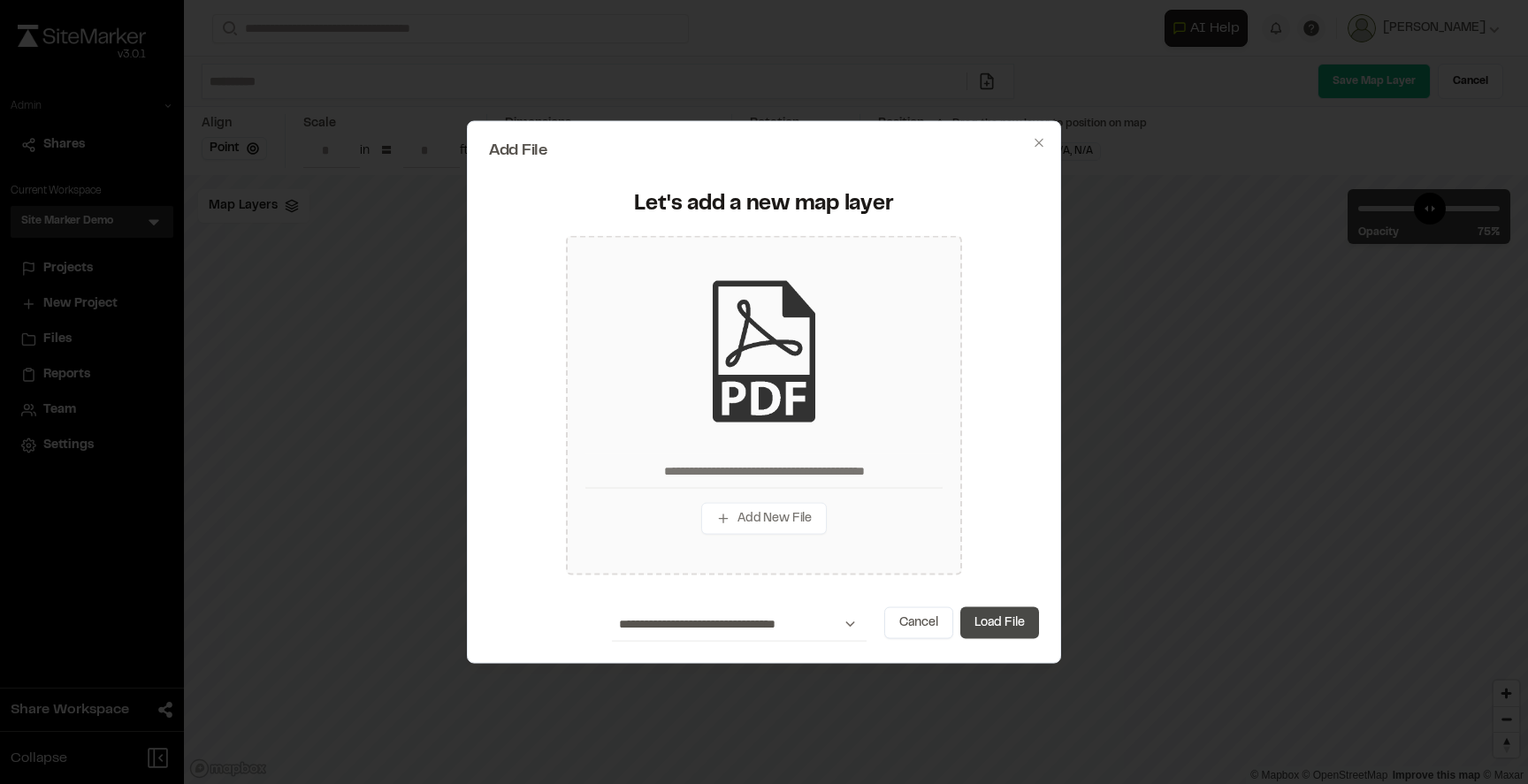
click at [1005, 625] on button "Load File" at bounding box center [1000, 623] width 79 height 31
type input "**********"
type input "****"
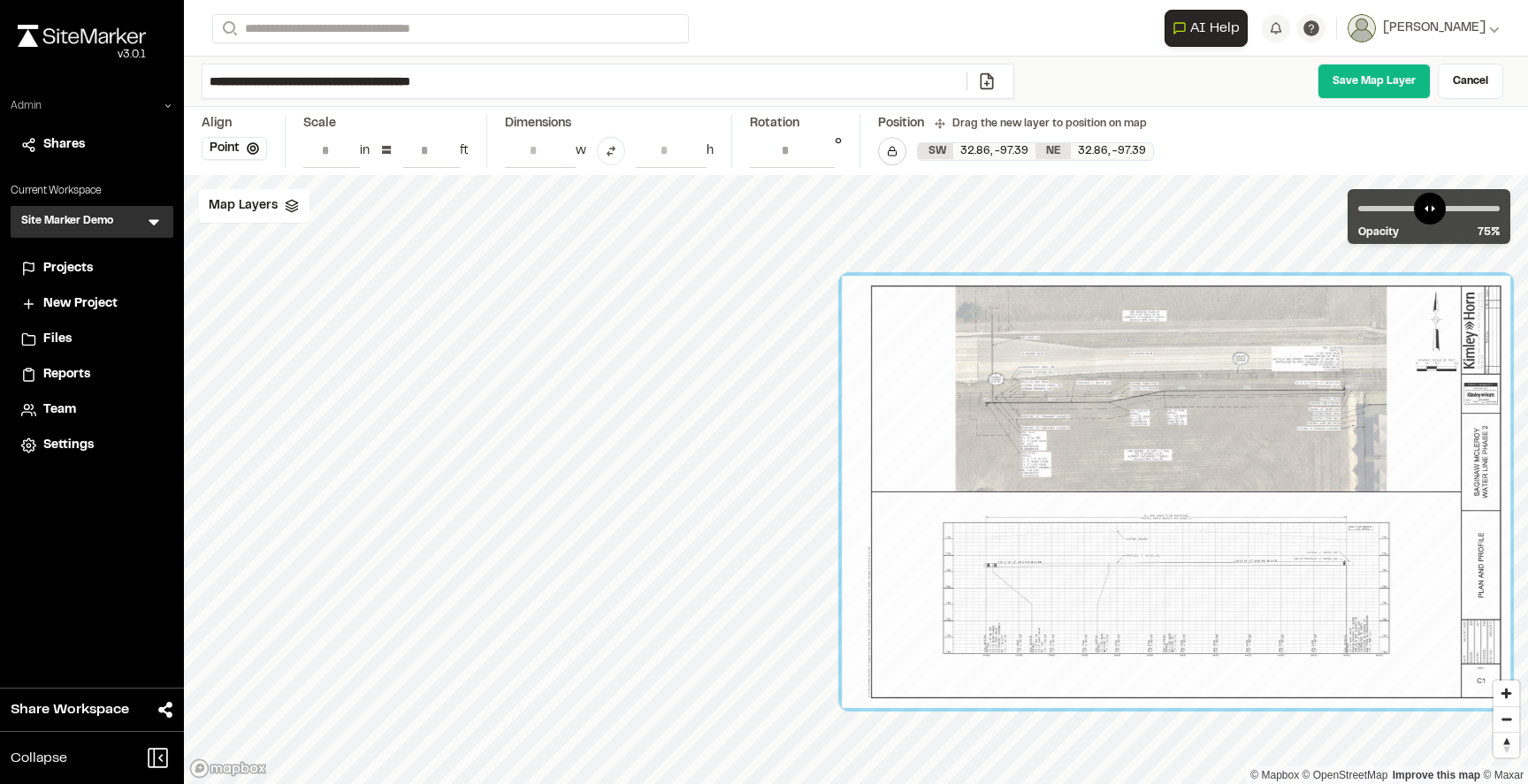
drag, startPoint x: 768, startPoint y: 440, endPoint x: 1088, endPoint y: 449, distance: 320.1
click at [1088, 451] on div at bounding box center [1175, 492] width 668 height 432
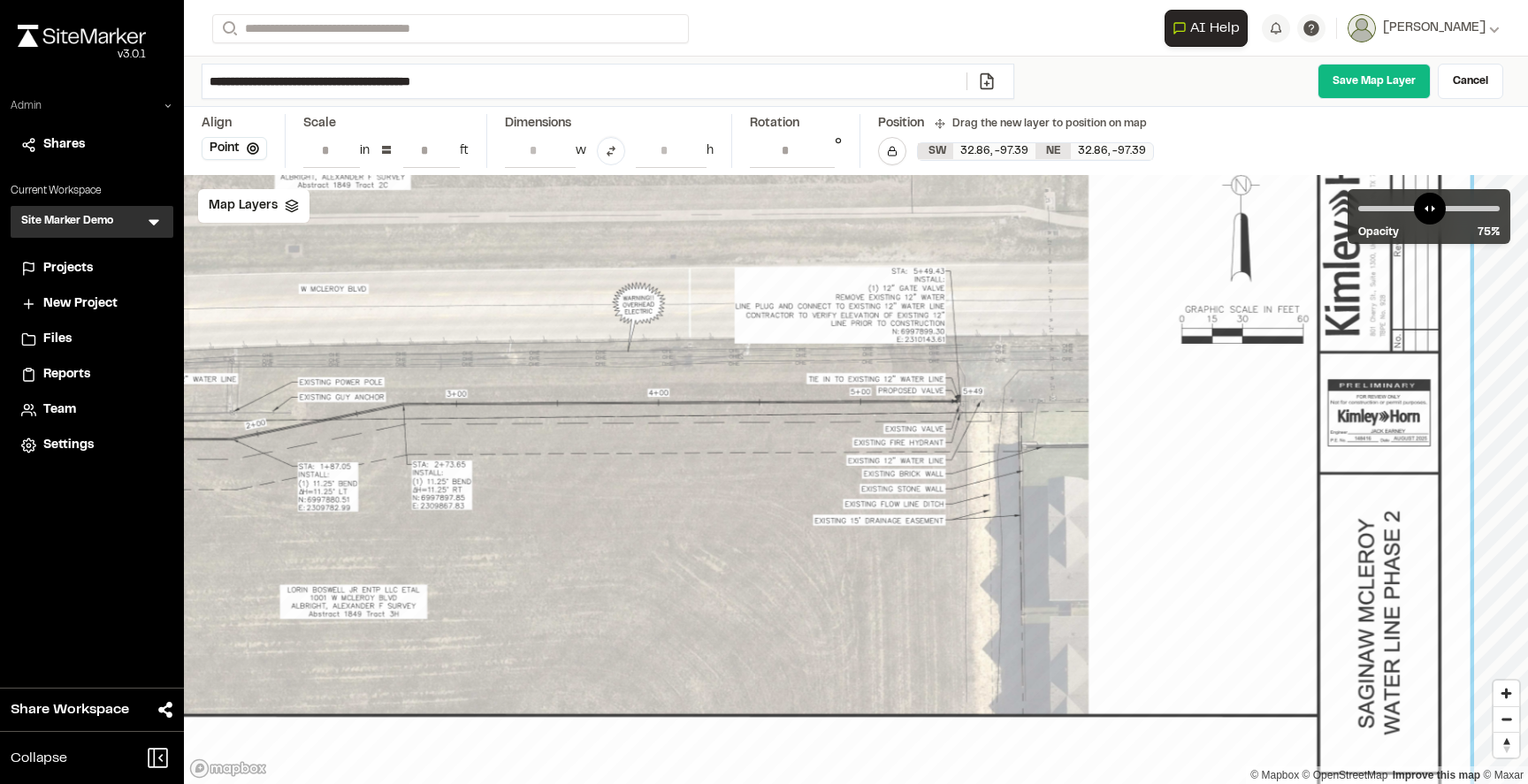
drag, startPoint x: 1274, startPoint y: 309, endPoint x: 1182, endPoint y: 356, distance: 103.3
click at [1182, 356] on div at bounding box center [441, 715] width 2060 height 1332
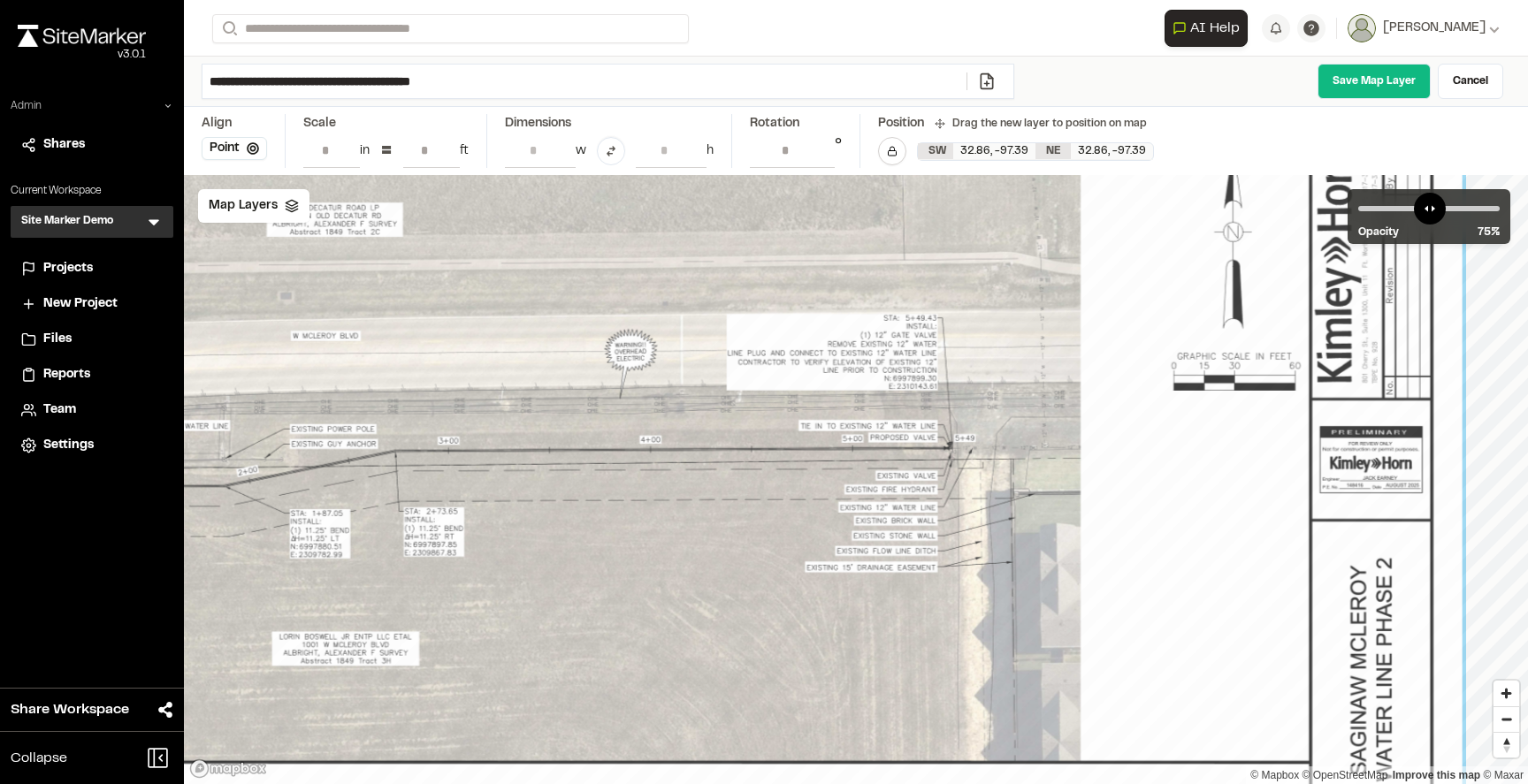
drag, startPoint x: 1199, startPoint y: 397, endPoint x: 1201, endPoint y: 425, distance: 28.1
click at [1201, 425] on div at bounding box center [432, 762] width 2060 height 1332
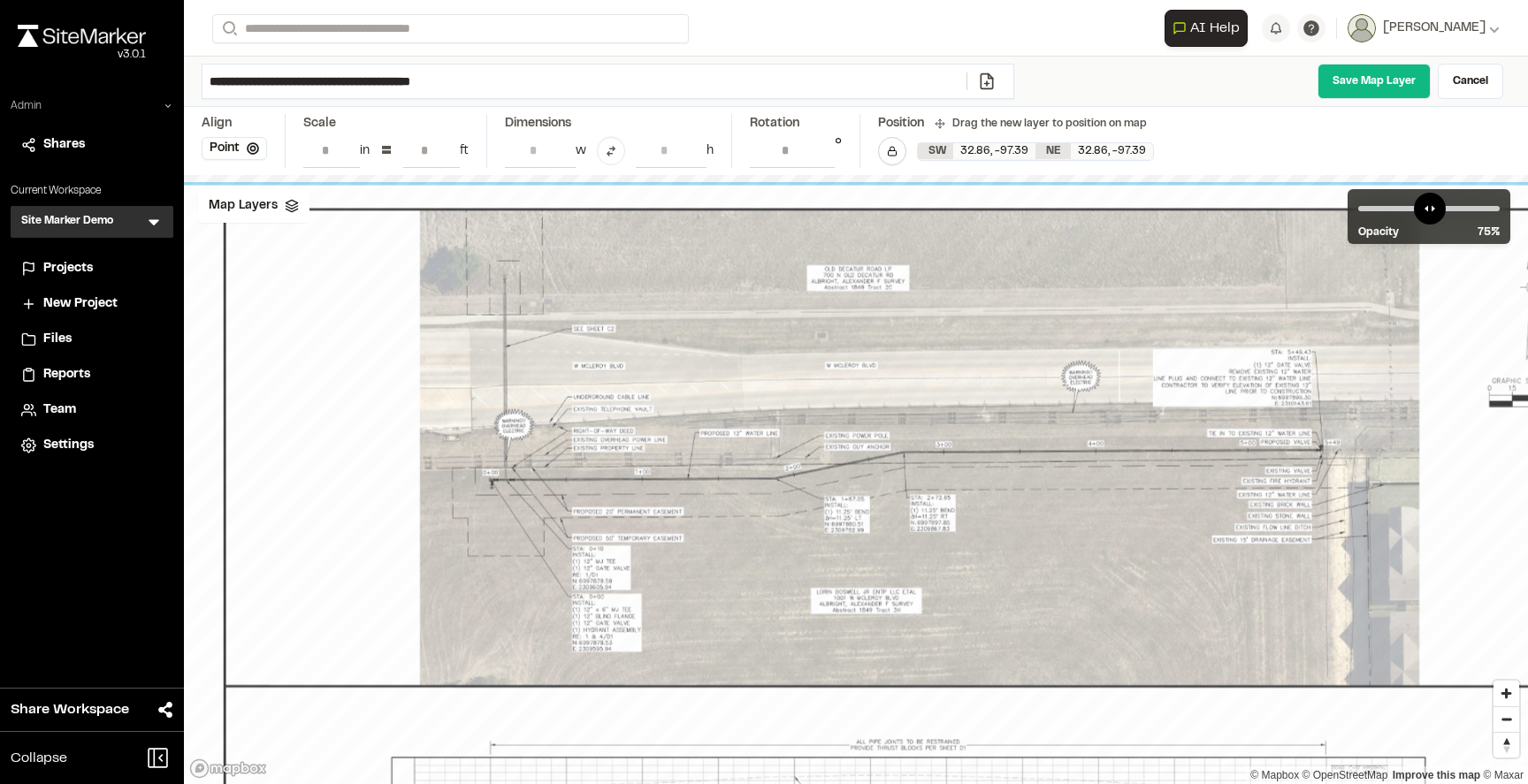
drag, startPoint x: 1058, startPoint y: 436, endPoint x: 1365, endPoint y: 436, distance: 307.0
click at [1366, 436] on div at bounding box center [931, 687] width 1550 height 1003
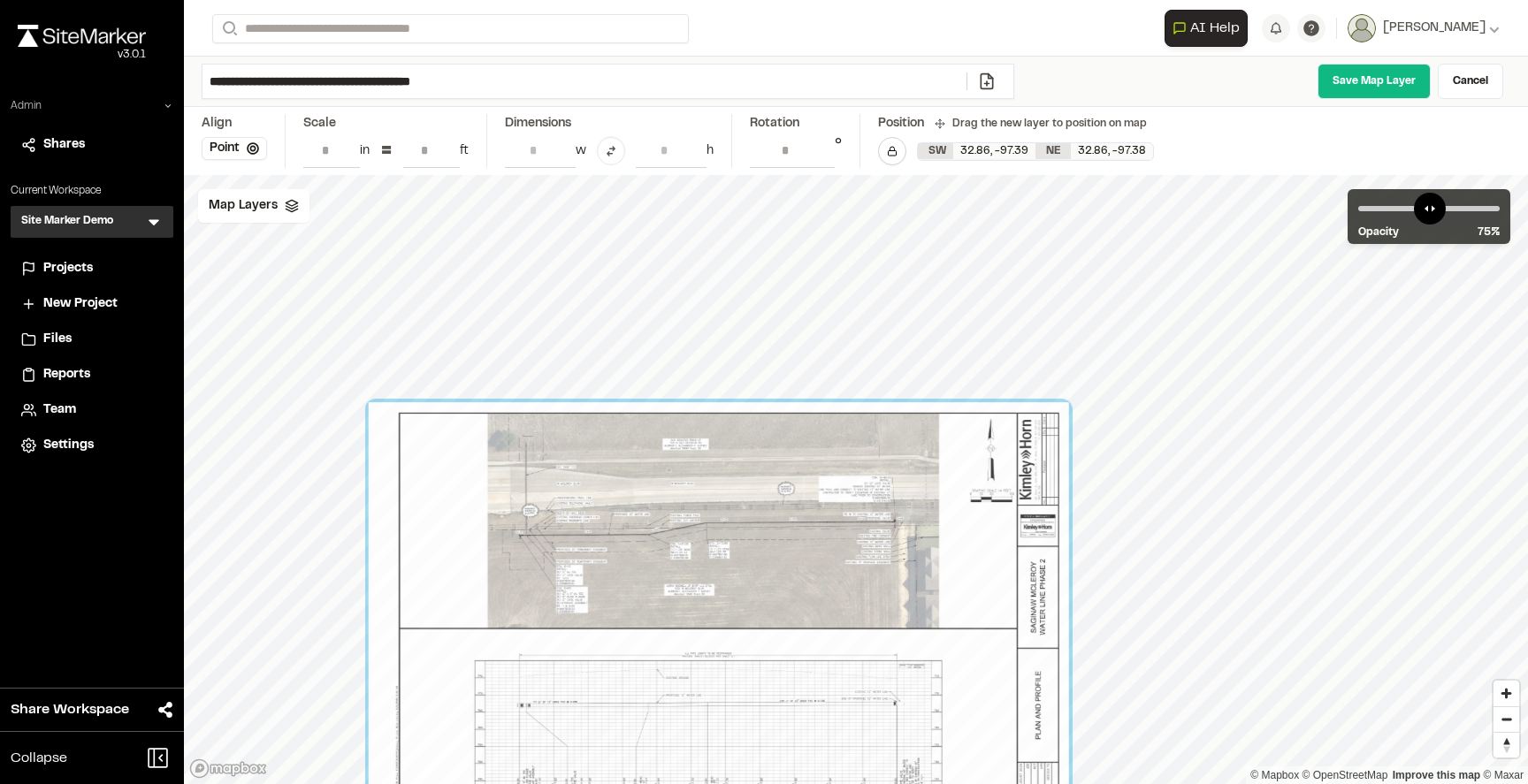
drag, startPoint x: 618, startPoint y: 569, endPoint x: 464, endPoint y: 602, distance: 157.5
click at [464, 602] on div at bounding box center [719, 628] width 700 height 453
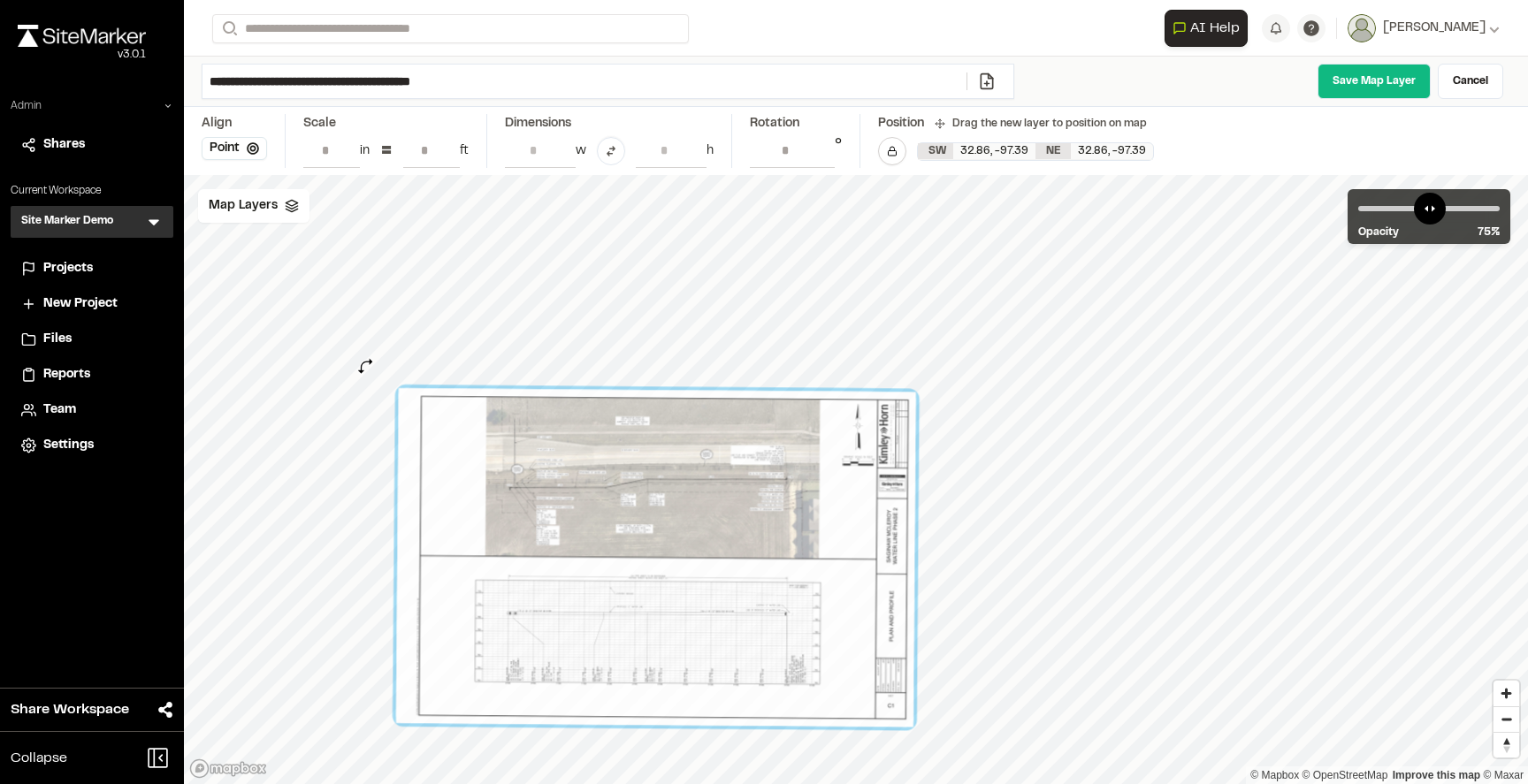
type input "**********"
click at [364, 366] on div "© Mapbox © OpenStreetMap Improve this map © Maxar" at bounding box center [856, 479] width 1344 height 609
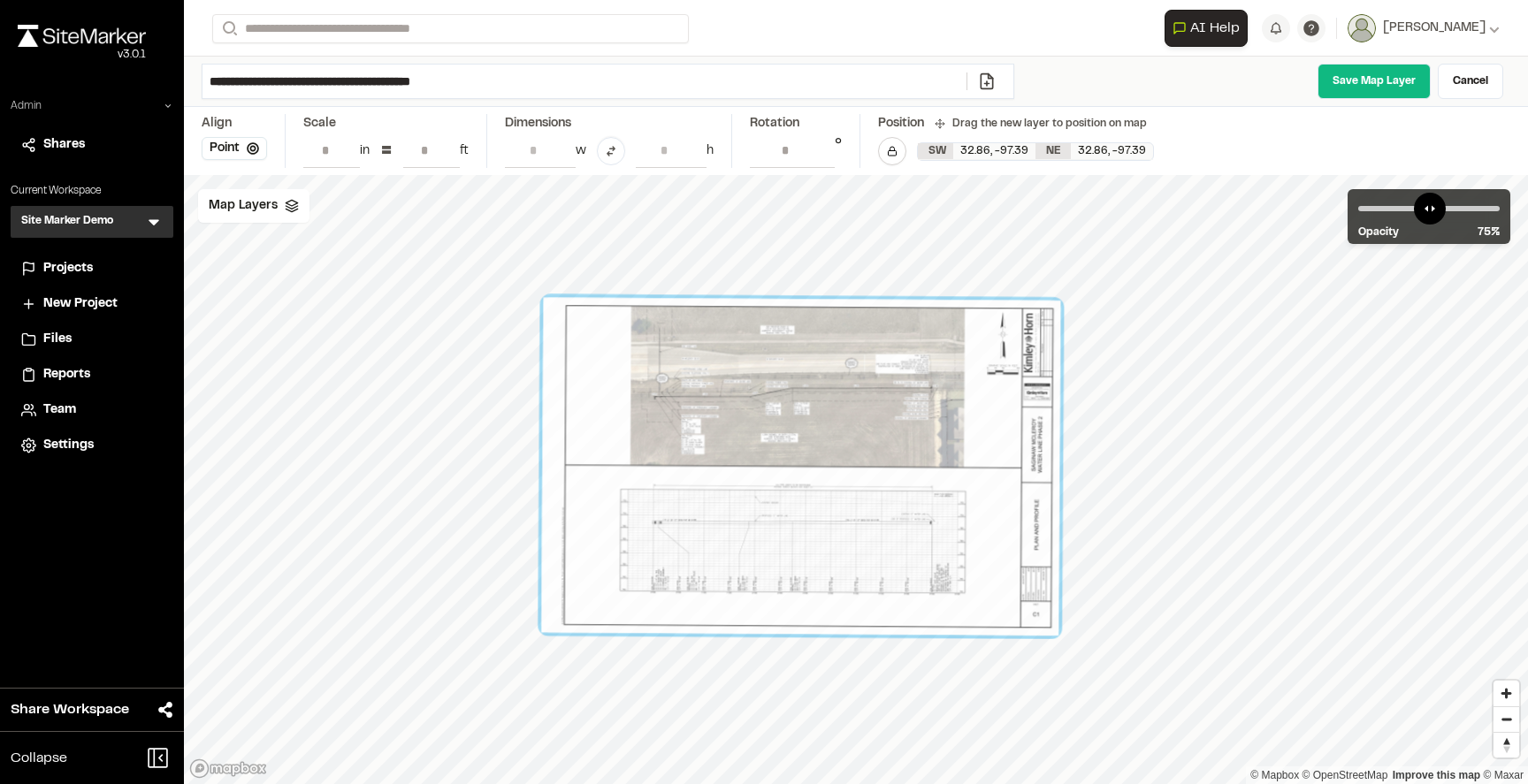
drag, startPoint x: 468, startPoint y: 460, endPoint x: 616, endPoint y: 369, distance: 173.7
click at [616, 369] on div at bounding box center [800, 466] width 519 height 337
click at [287, 208] on polyline at bounding box center [291, 207] width 12 height 3
click at [282, 283] on span "[PERSON_NAME] Ph 2" at bounding box center [321, 282] width 156 height 22
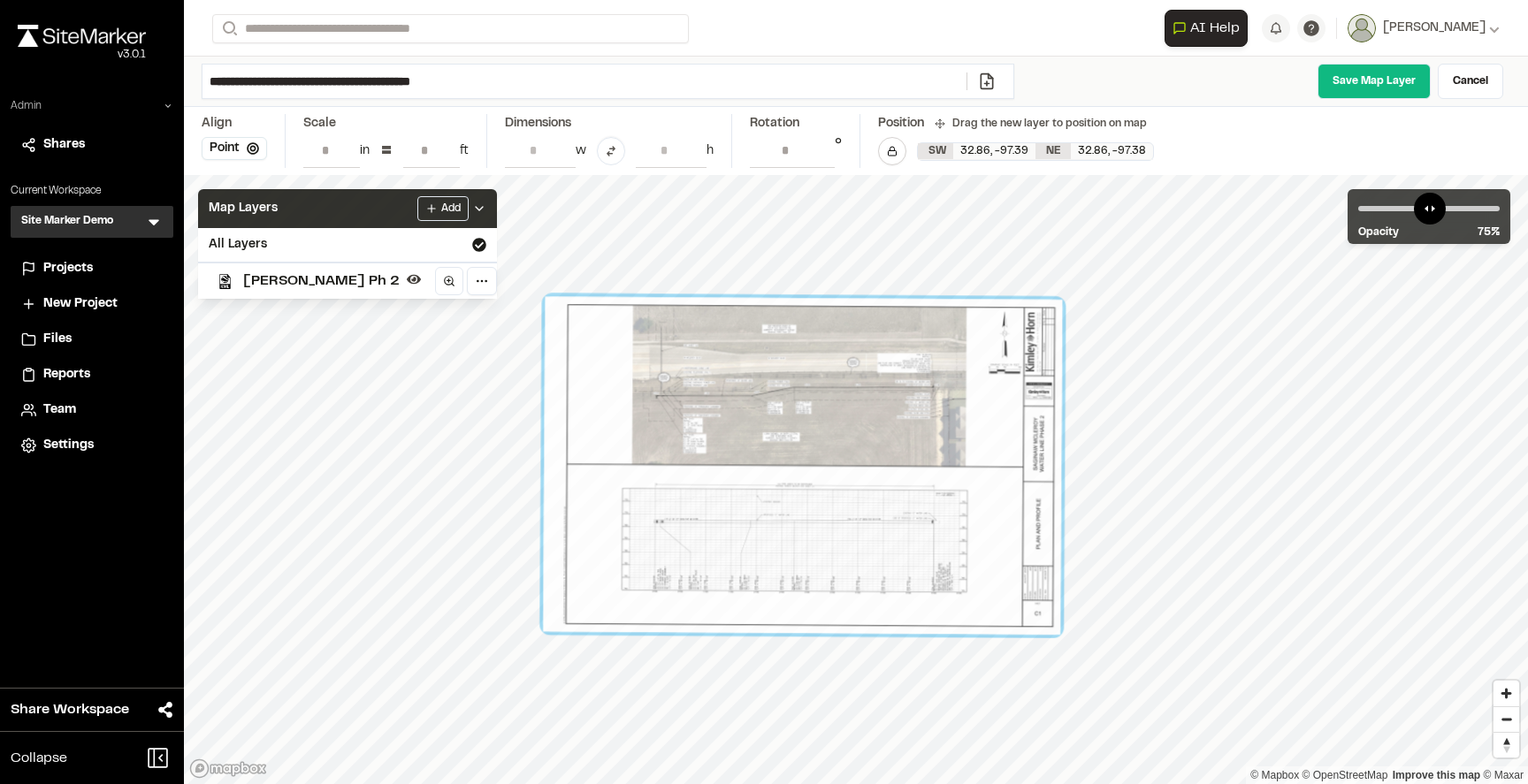
click at [299, 212] on div "Map Layers Add" at bounding box center [347, 208] width 299 height 39
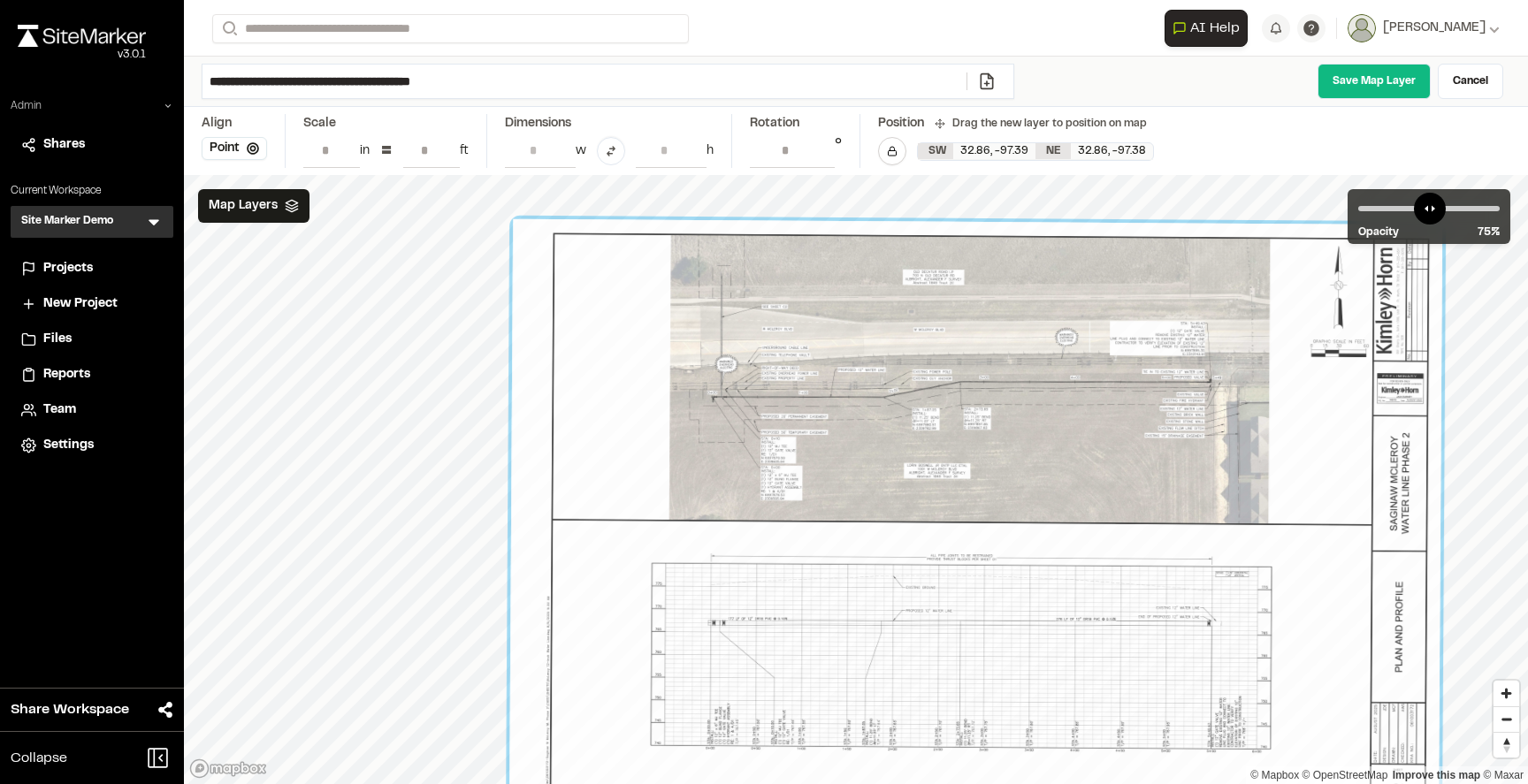
drag, startPoint x: 703, startPoint y: 354, endPoint x: 712, endPoint y: 418, distance: 64.6
click at [712, 418] on div at bounding box center [976, 522] width 933 height 607
click at [240, 151] on button "Point" at bounding box center [234, 149] width 65 height 23
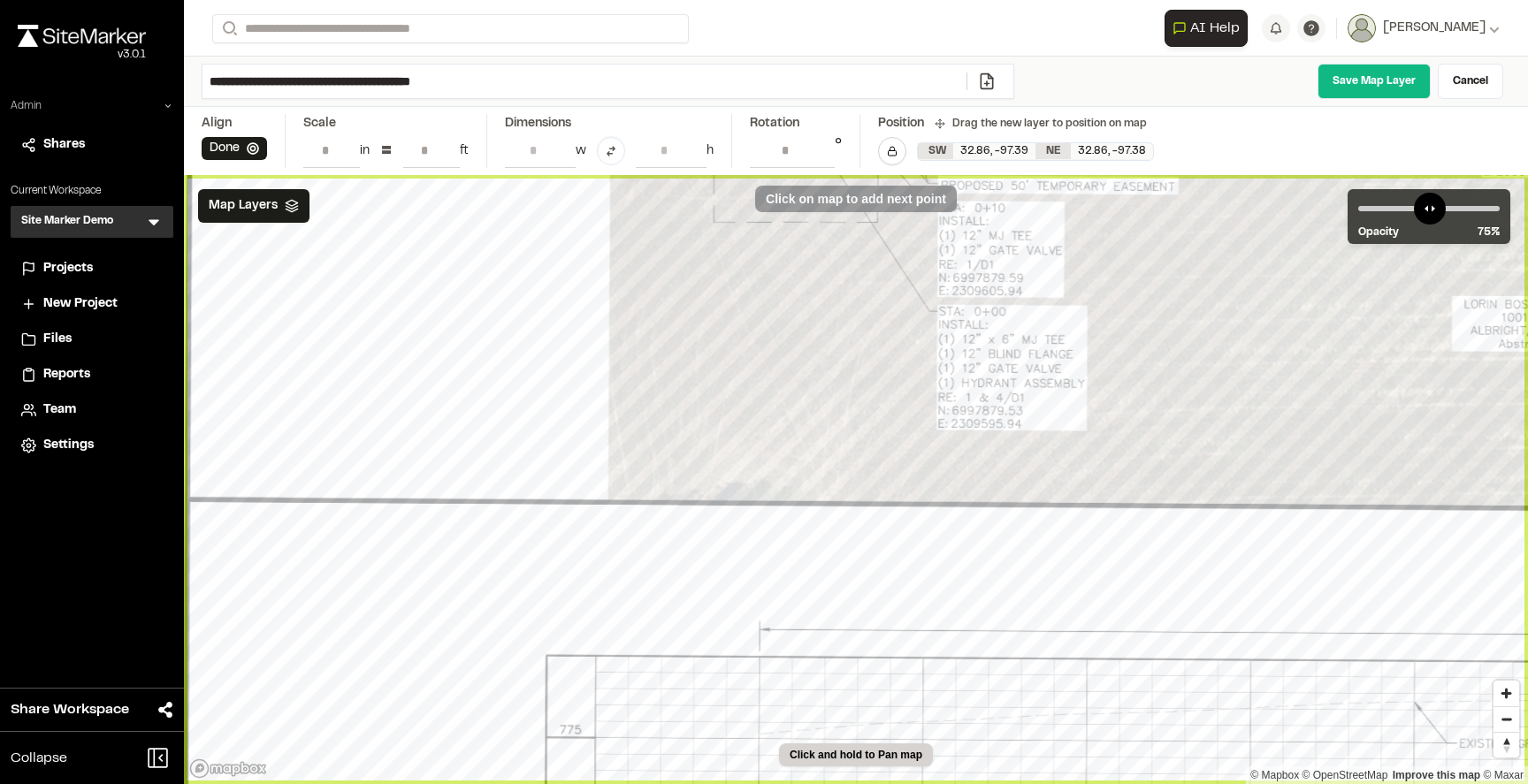
type input "**********"
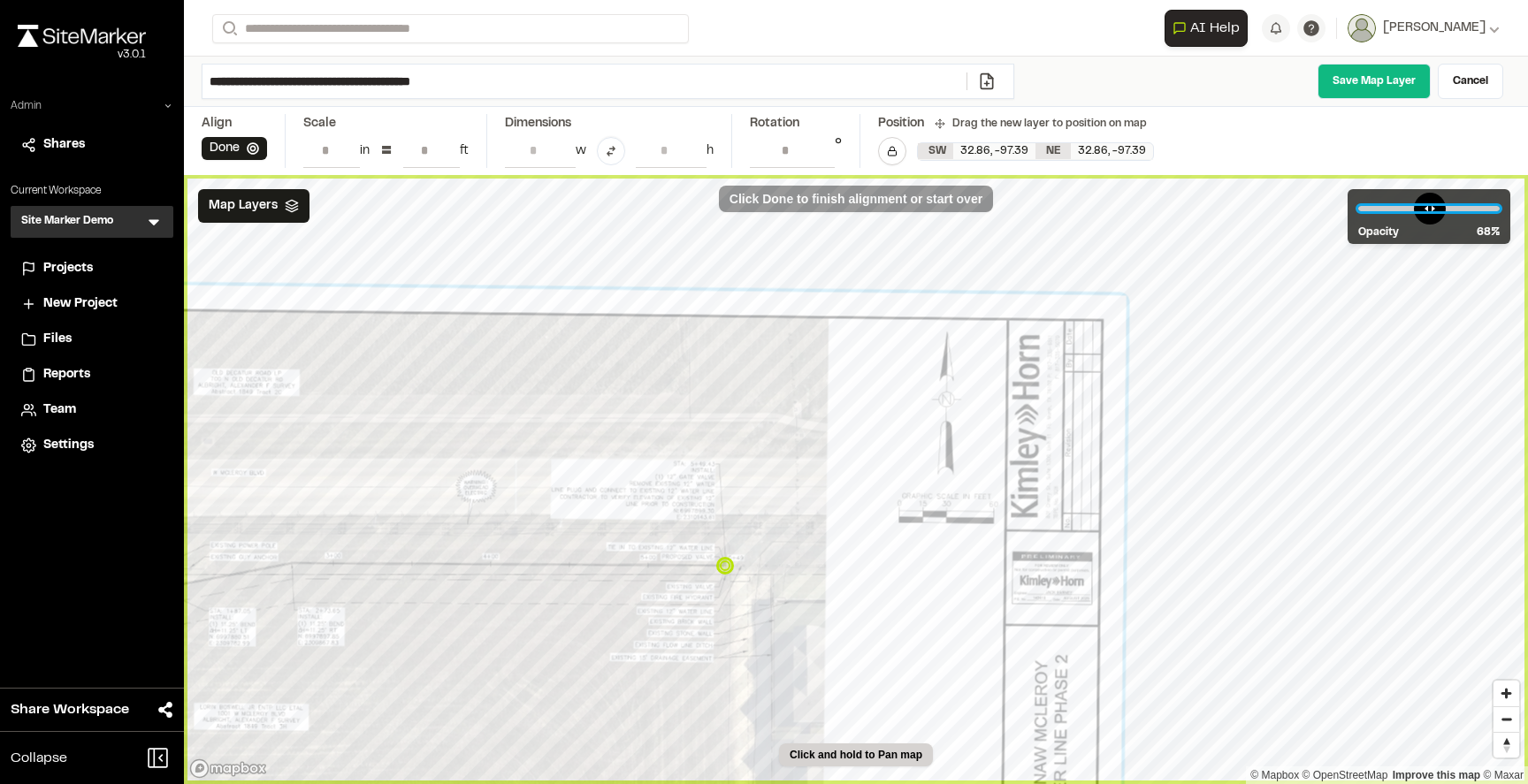
type input "**"
click at [1447, 212] on input "range" at bounding box center [1429, 209] width 142 height 5
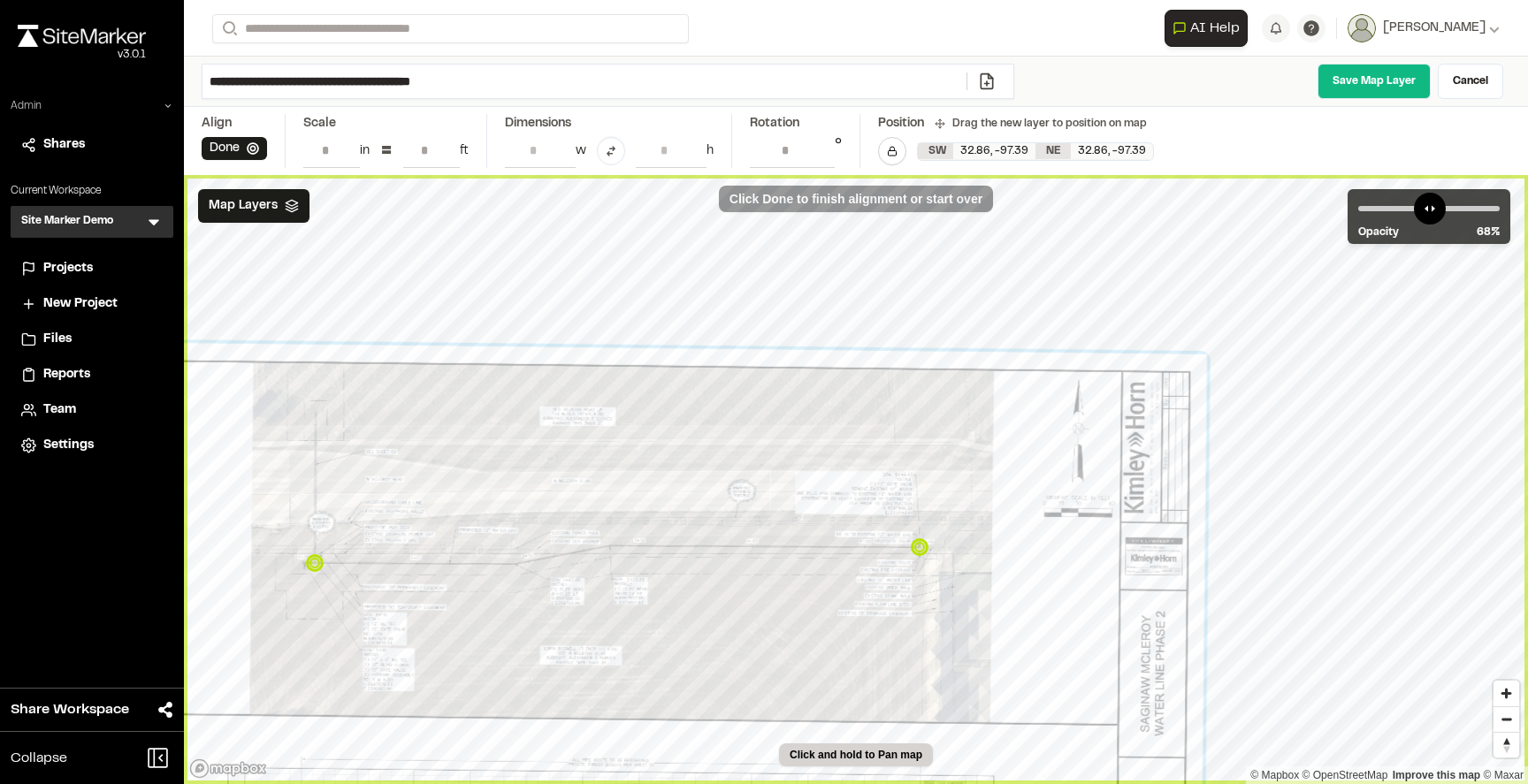
click at [521, 75] on input "**********" at bounding box center [584, 81] width 764 height 33
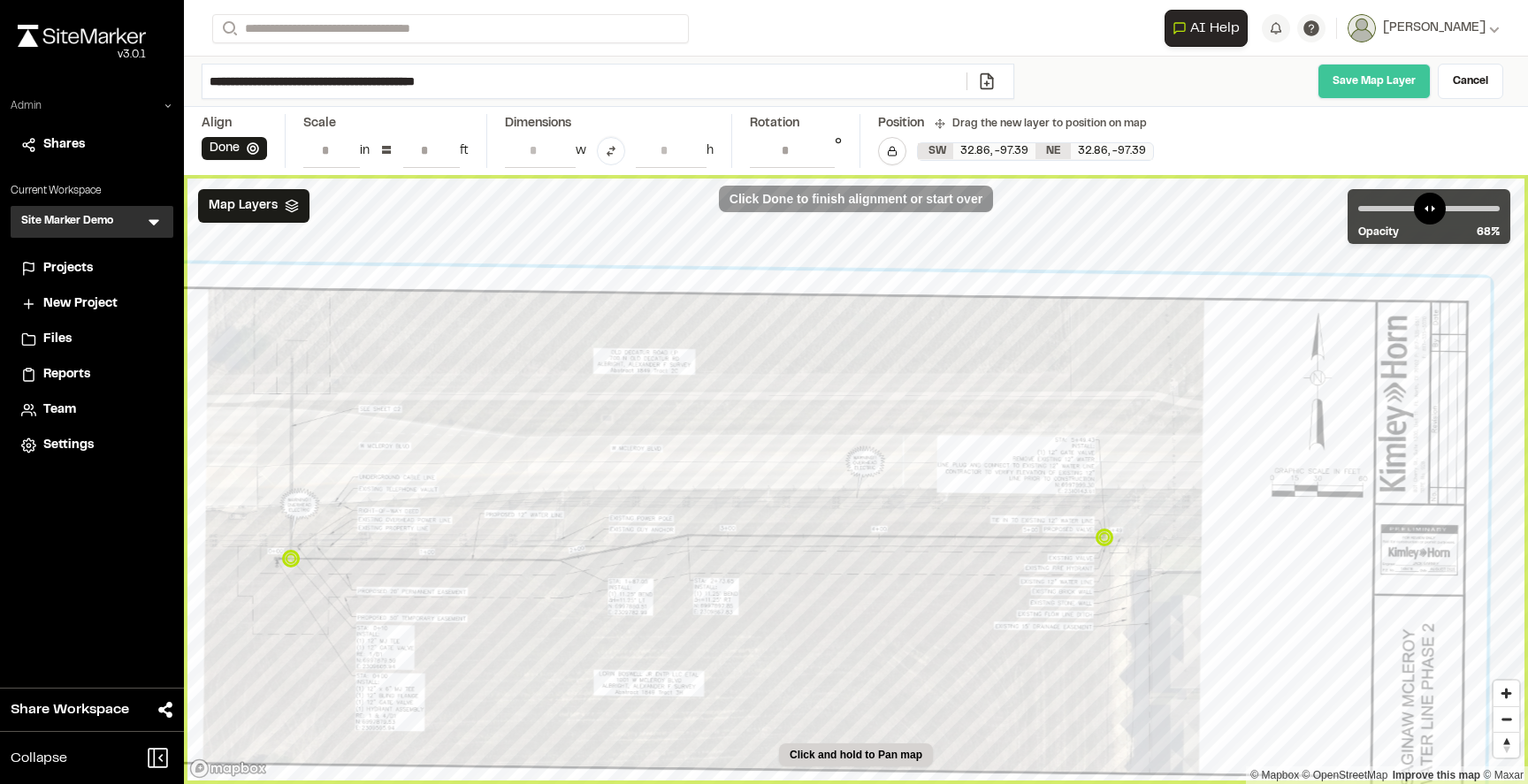
type input "**********"
click at [1358, 79] on link "Save Map Layer" at bounding box center [1374, 81] width 113 height 35
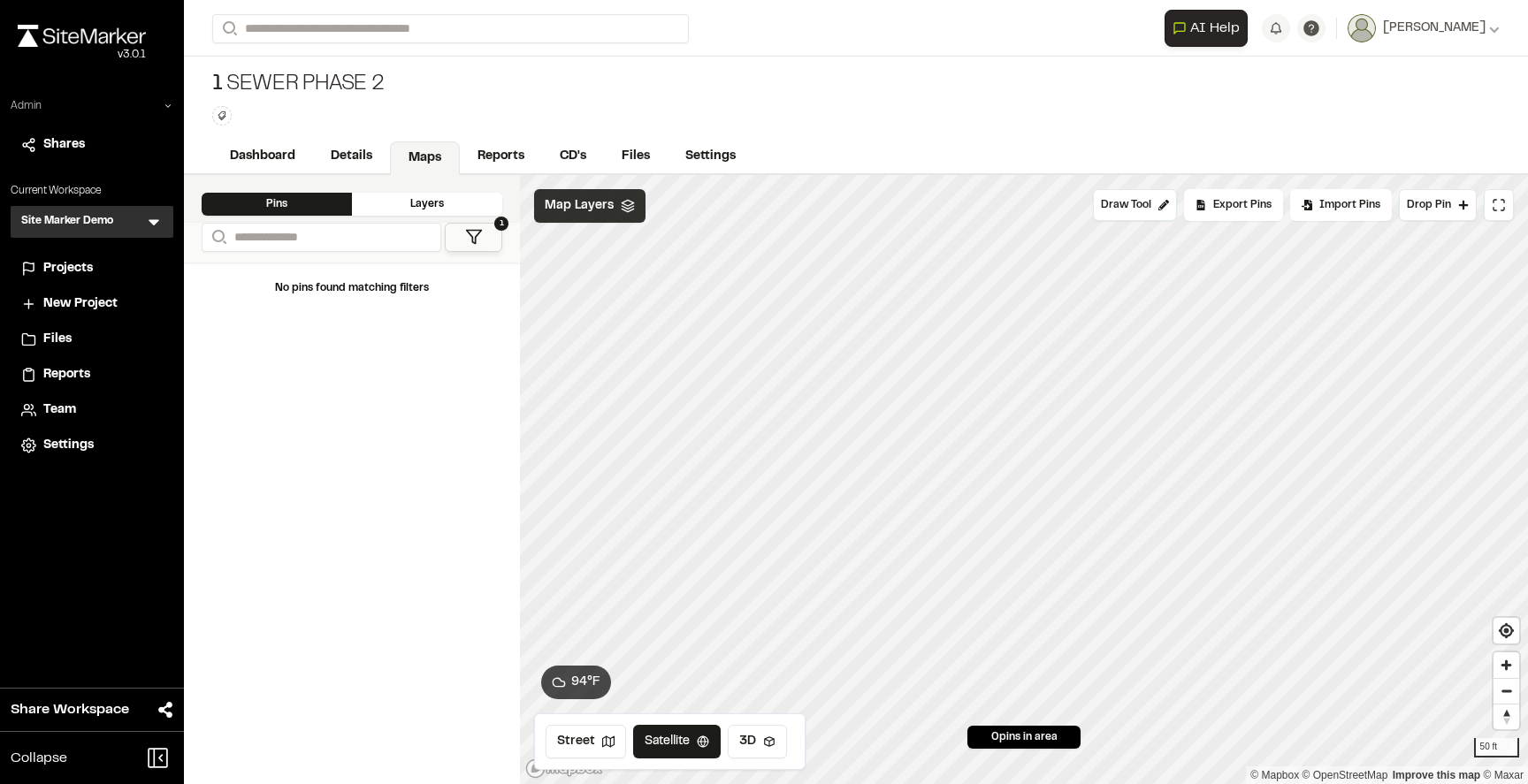
click at [614, 215] on div "Map Layers" at bounding box center [589, 205] width 111 height 33
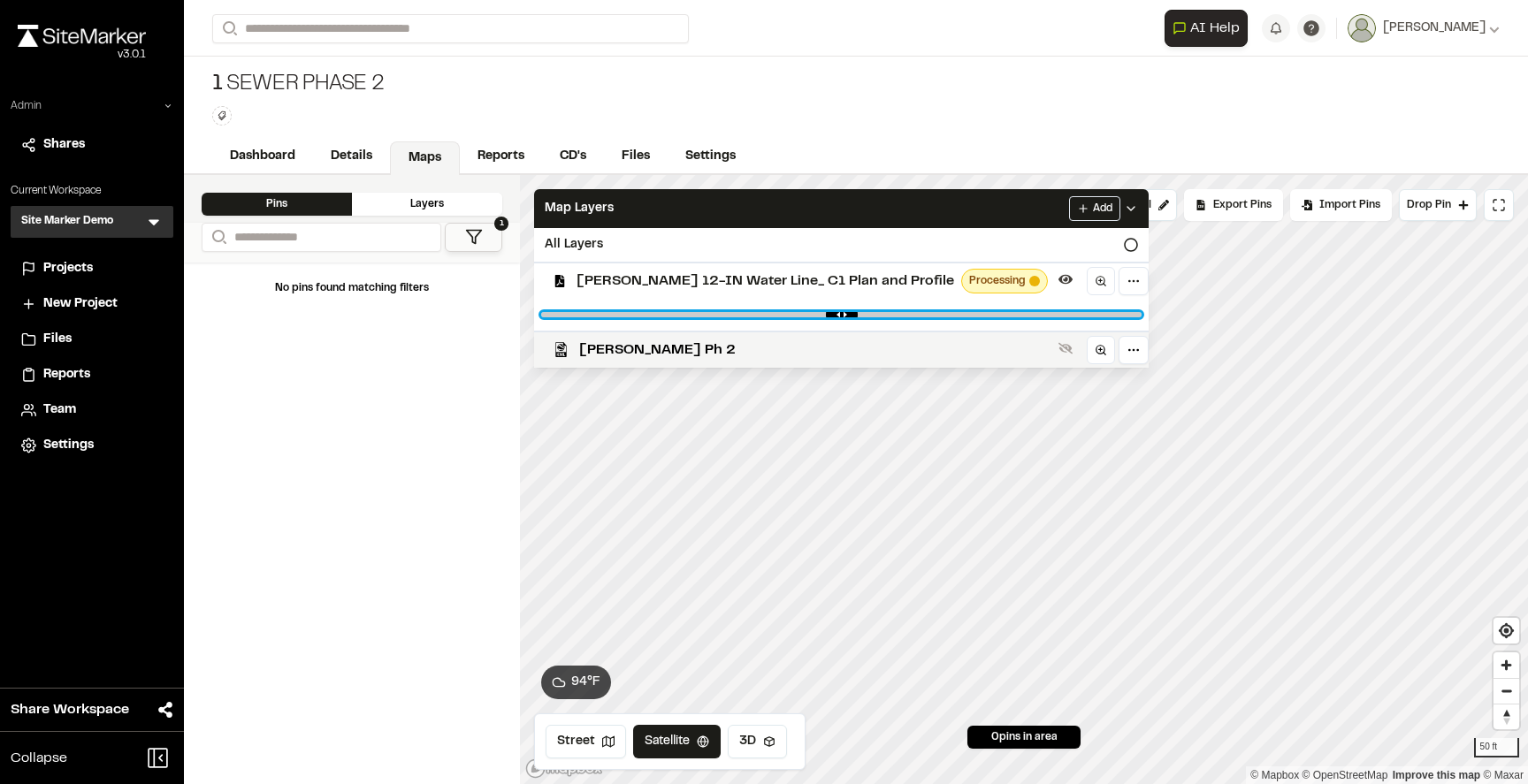
drag, startPoint x: 1060, startPoint y: 317, endPoint x: 687, endPoint y: 313, distance: 373.0
click at [687, 313] on input "range" at bounding box center [841, 315] width 600 height 5
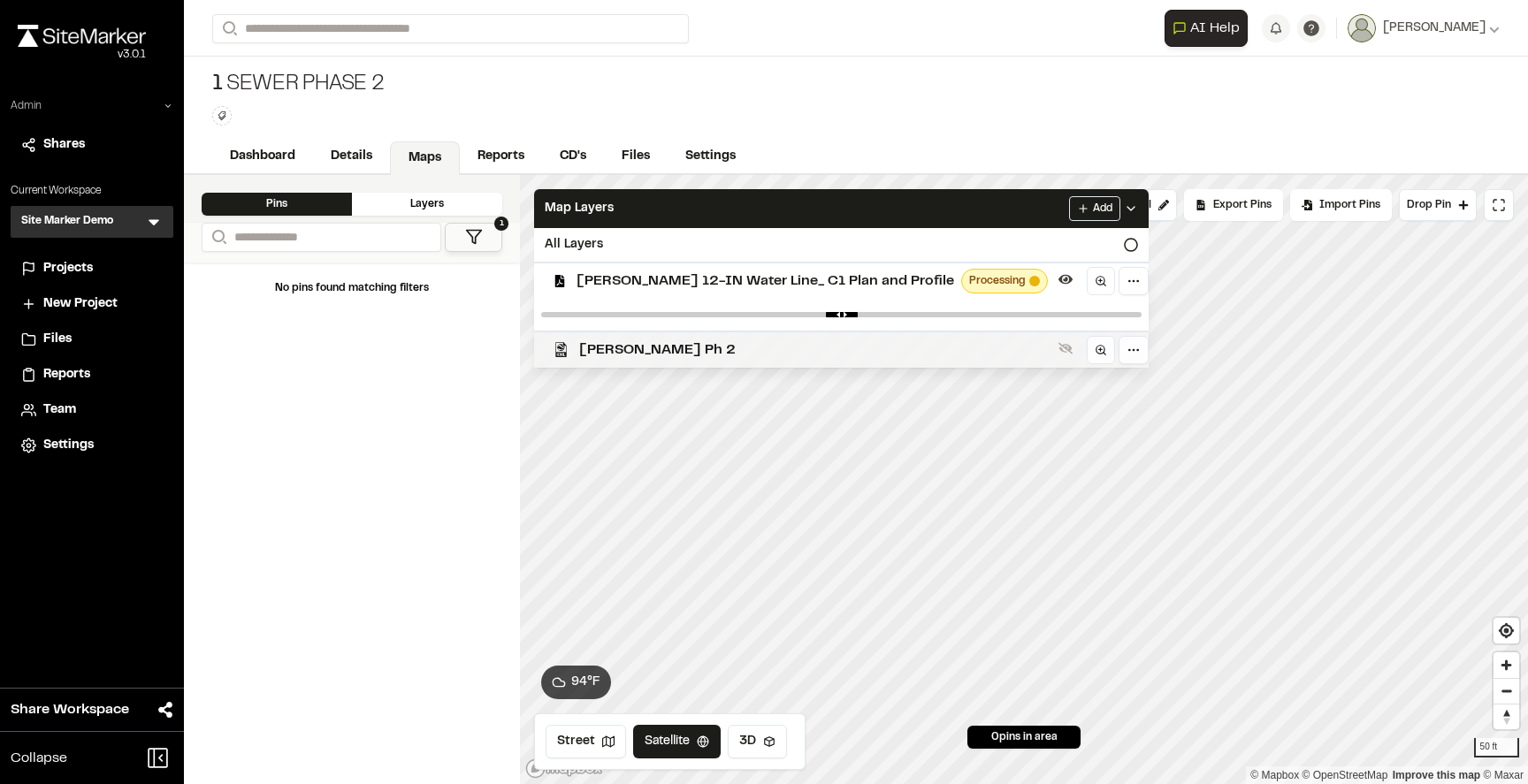
click at [660, 347] on span "[PERSON_NAME] Ph 2" at bounding box center [815, 350] width 472 height 22
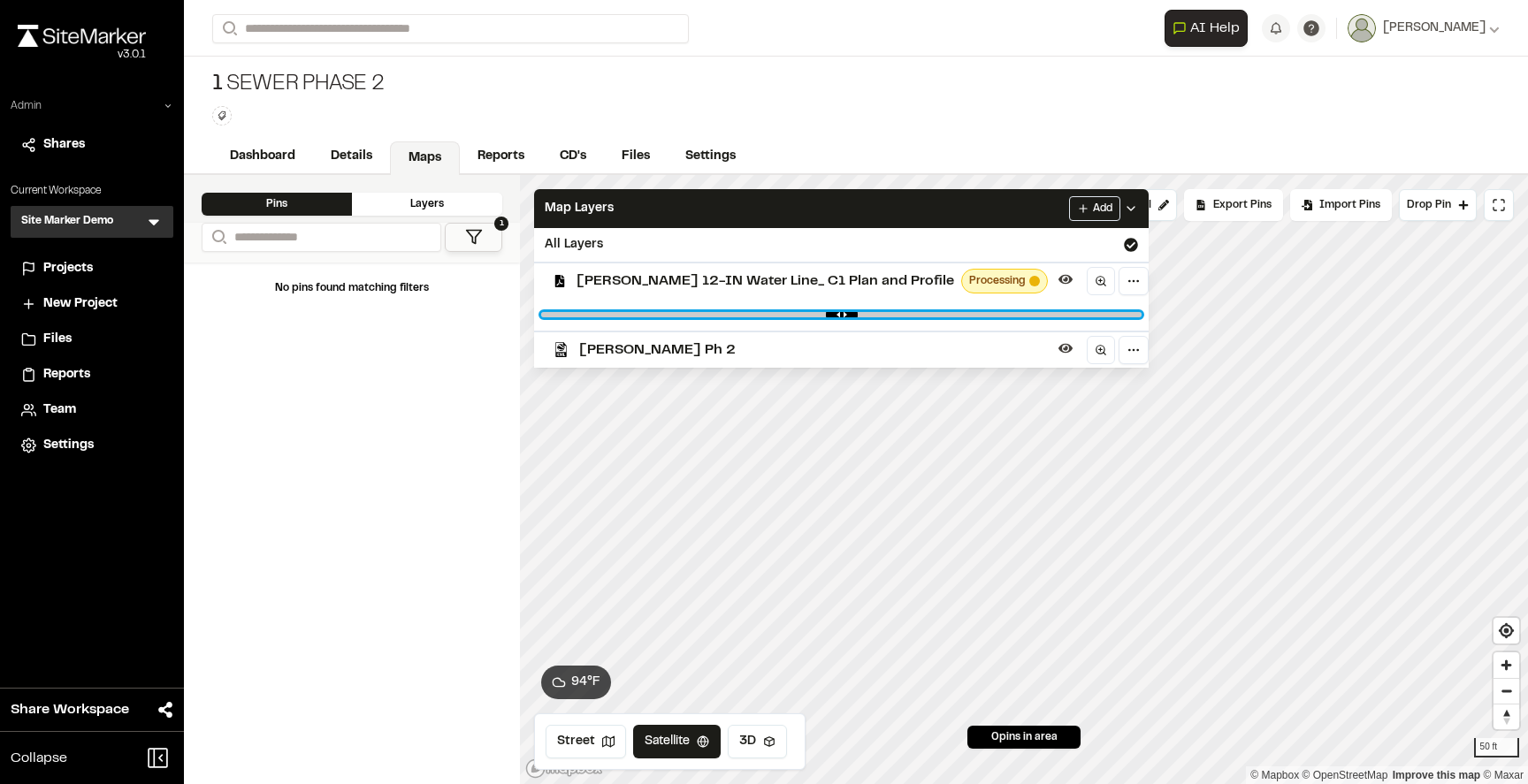
drag, startPoint x: 687, startPoint y: 313, endPoint x: 943, endPoint y: 334, distance: 256.9
type input "****"
click at [943, 318] on input "range" at bounding box center [841, 315] width 600 height 5
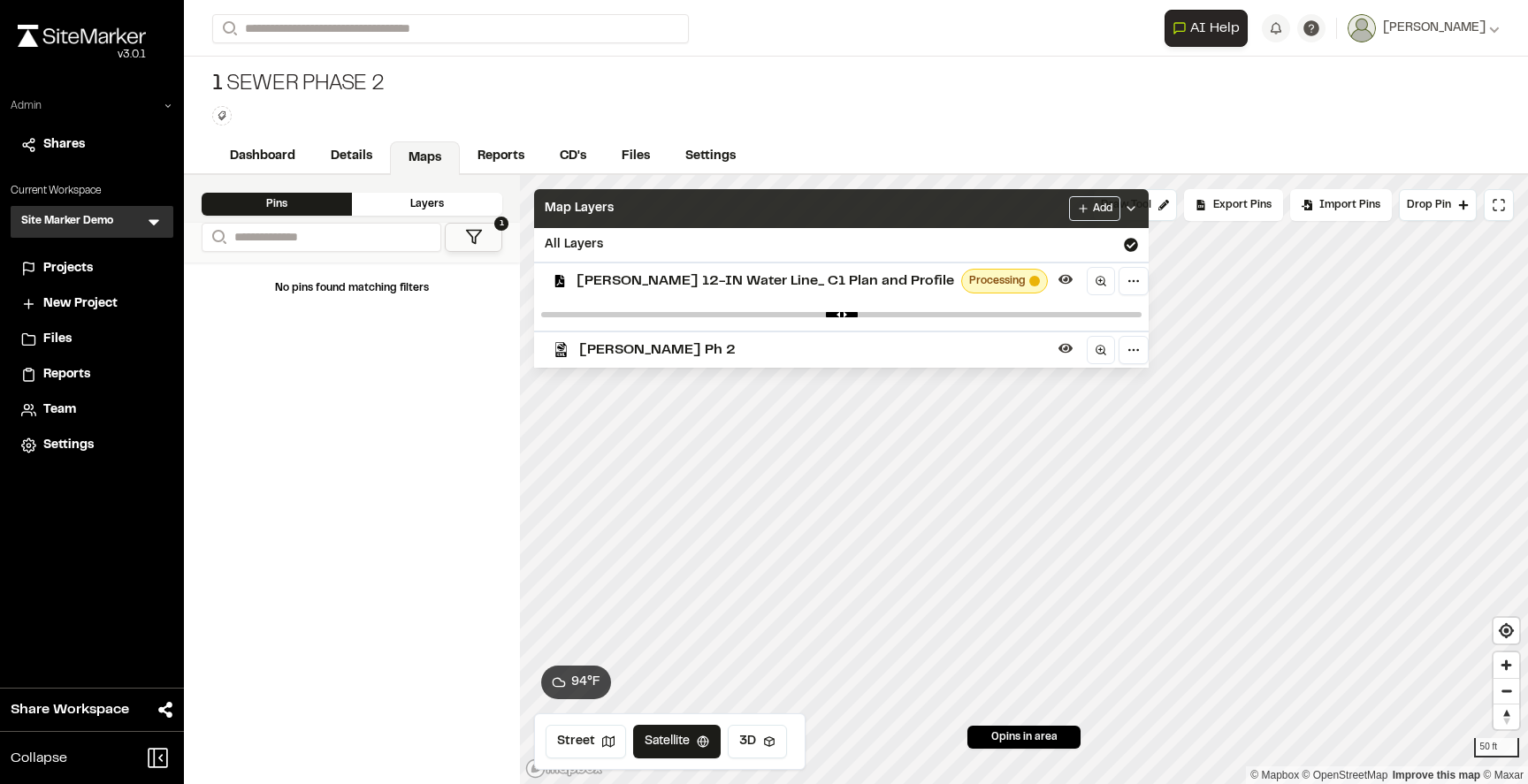
click at [890, 213] on div "Map Layers Add" at bounding box center [841, 208] width 615 height 39
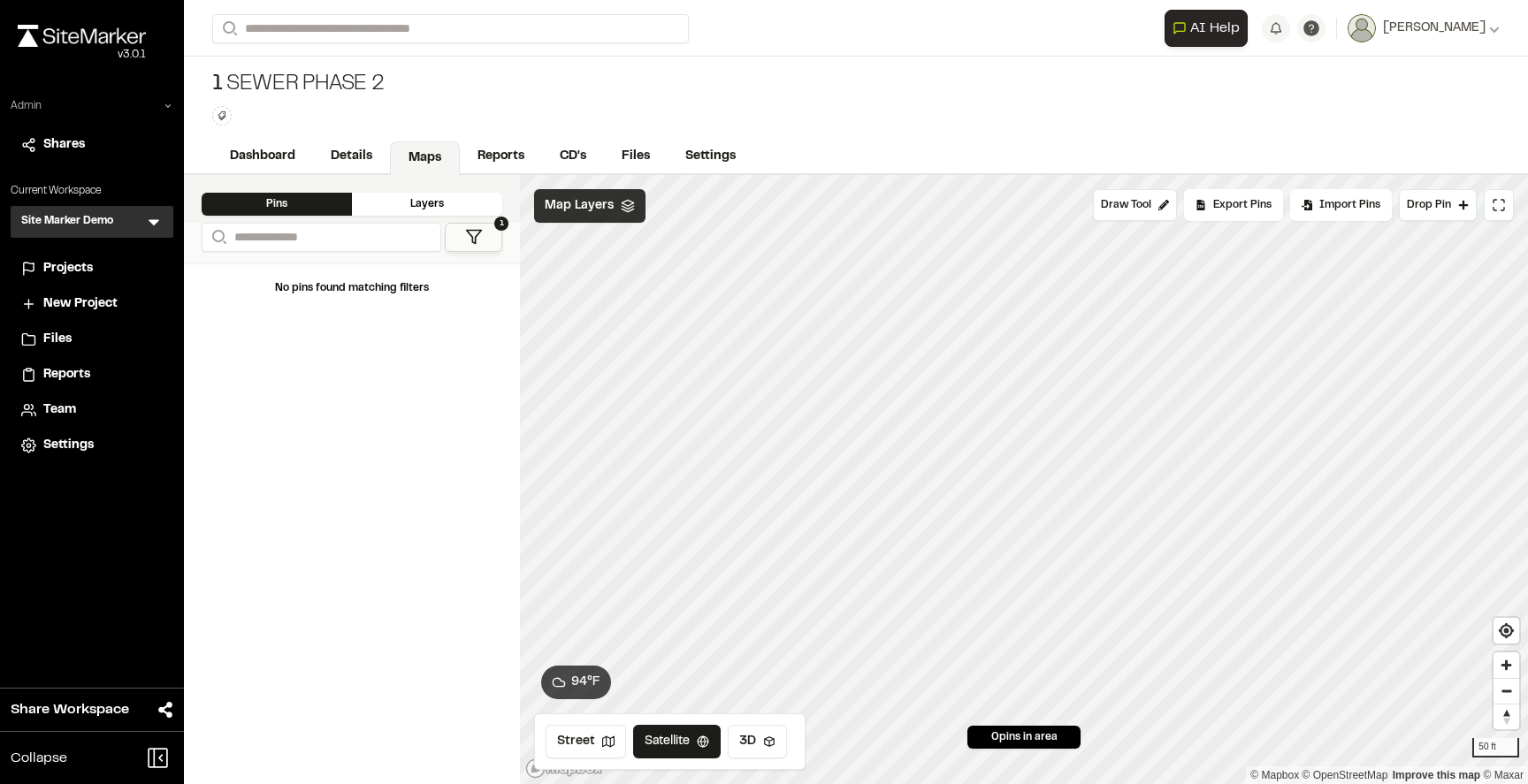
click at [565, 201] on span "Map Layers" at bounding box center [579, 206] width 69 height 20
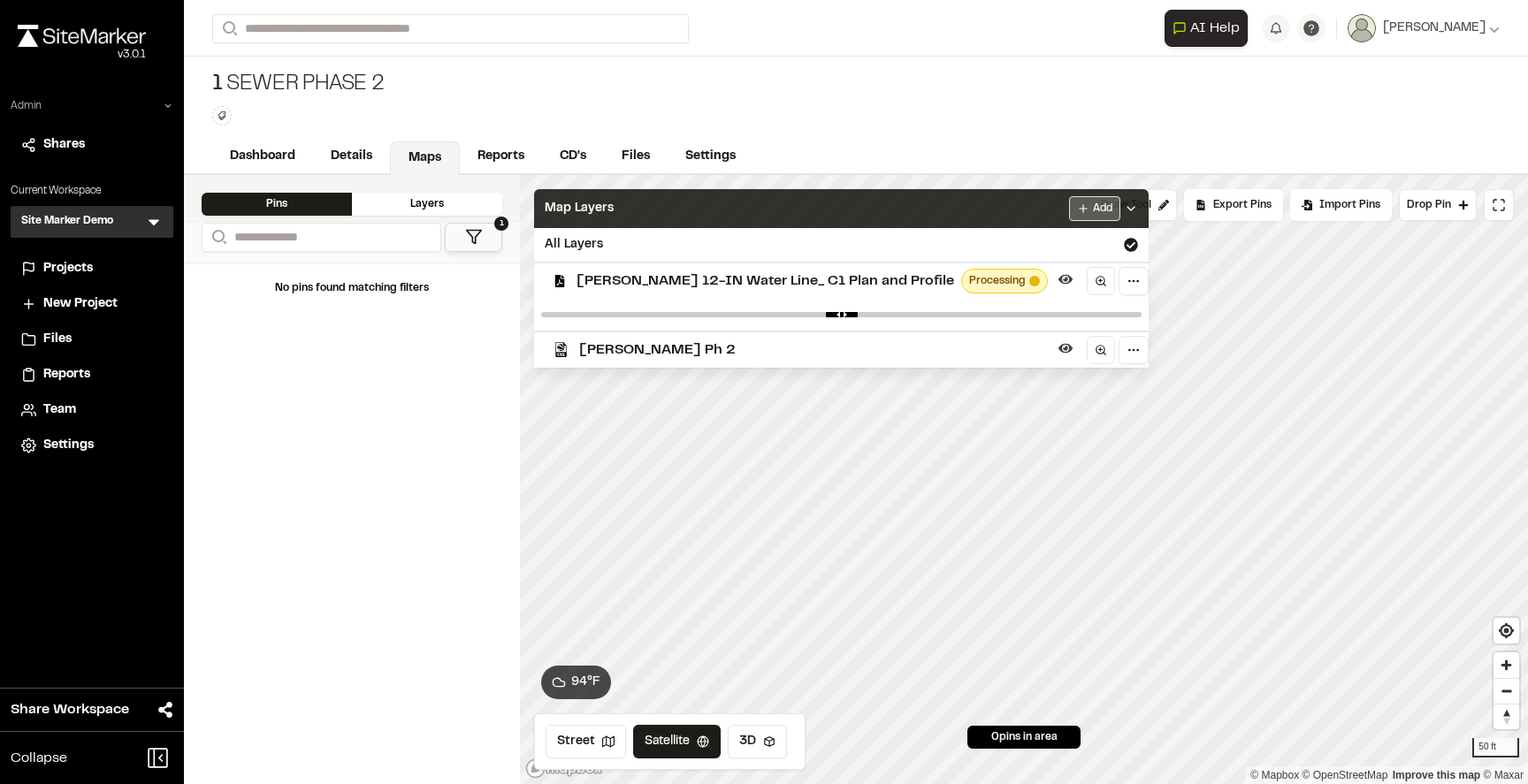
click at [1021, 213] on html "Close sidebar v 3.0.1 Admin Shares Current Workspace Site Marker Demo SM Menu P…" at bounding box center [764, 392] width 1528 height 784
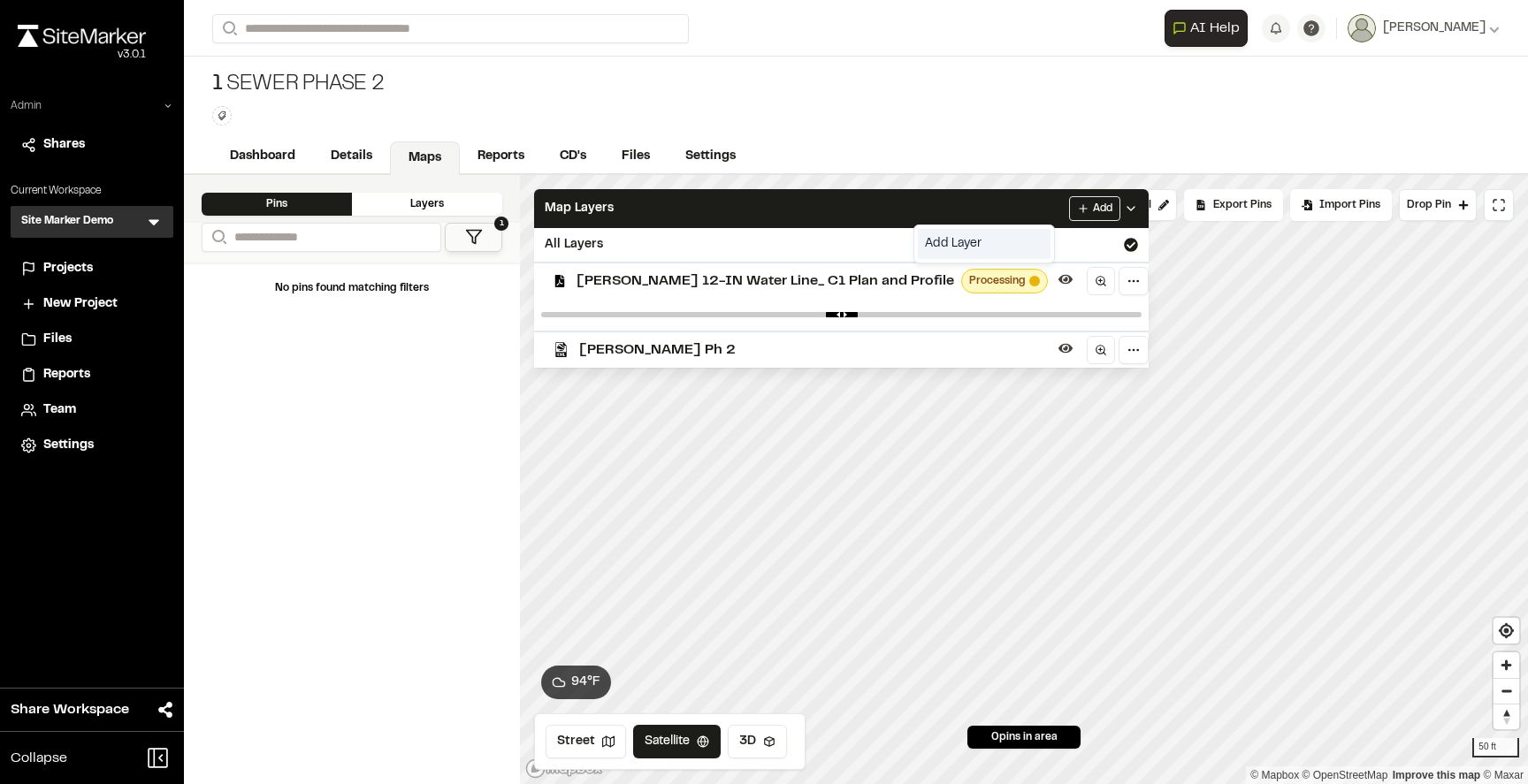
click at [987, 242] on link "Add Layer" at bounding box center [984, 244] width 133 height 30
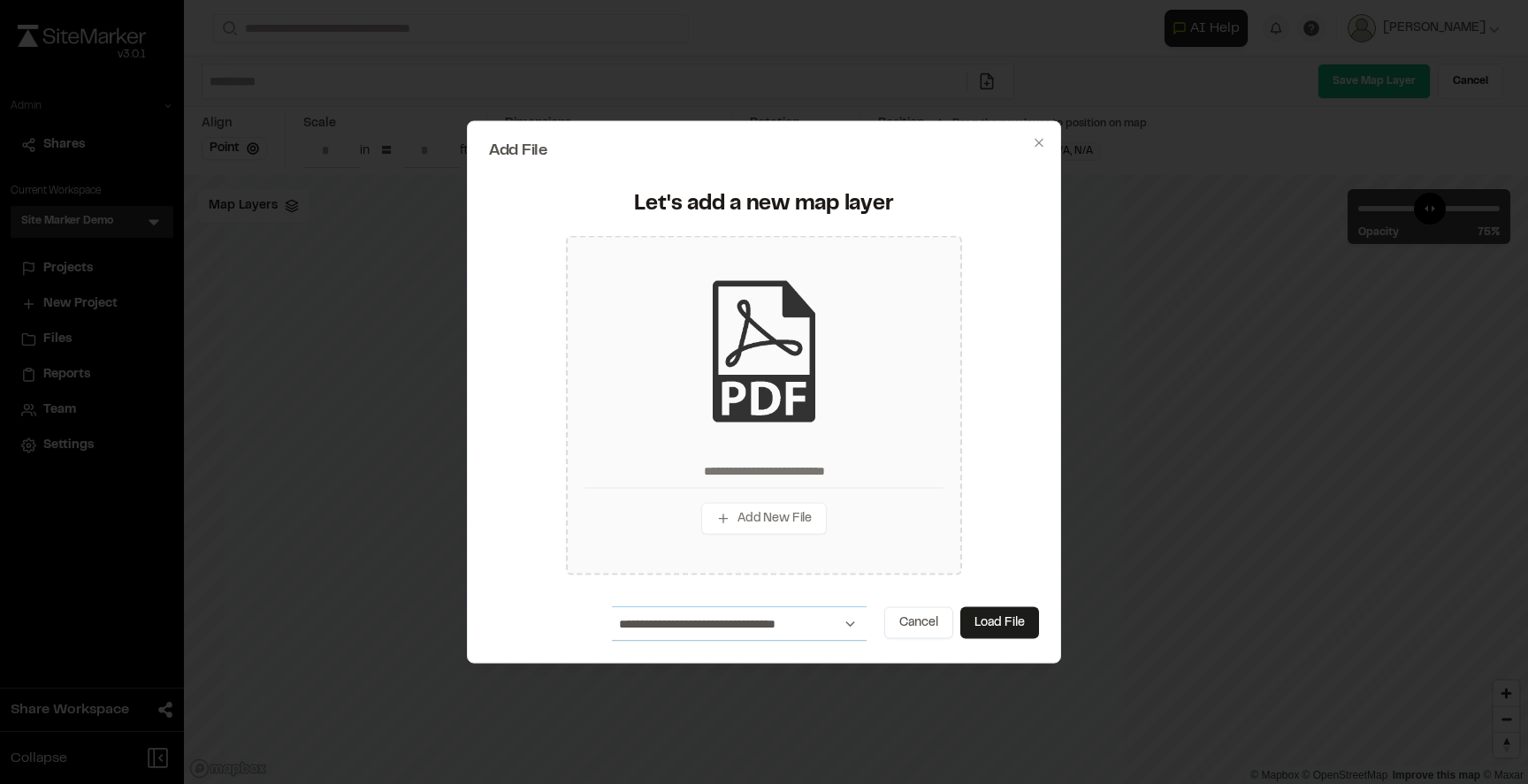
click at [710, 623] on select "**********" at bounding box center [739, 623] width 255 height 33
select select "****"
click at [707, 628] on select "**********" at bounding box center [739, 623] width 255 height 33
click at [997, 627] on button "Load File" at bounding box center [1000, 623] width 79 height 31
type input "**********"
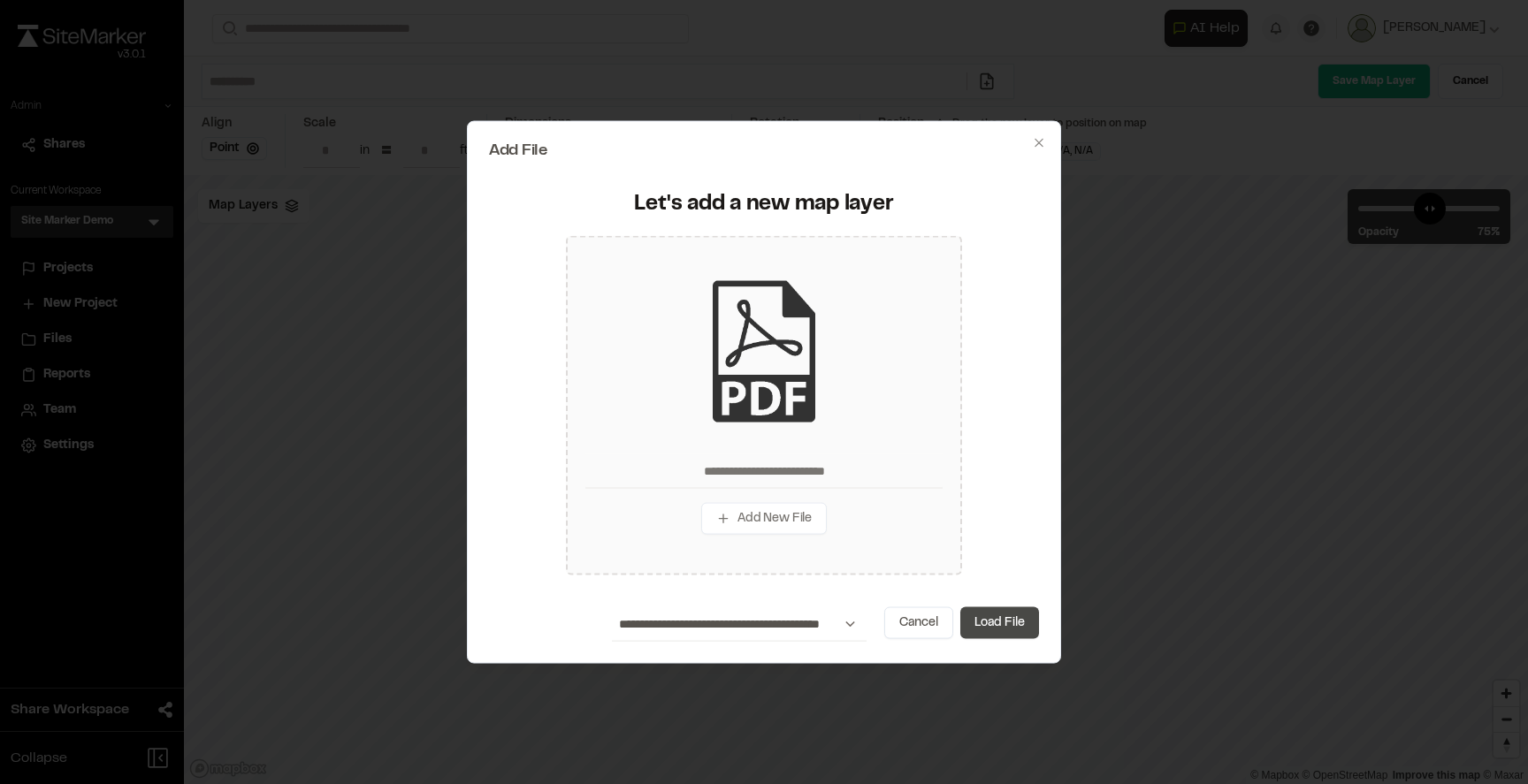
type input "**********"
type input "****"
type input "**********"
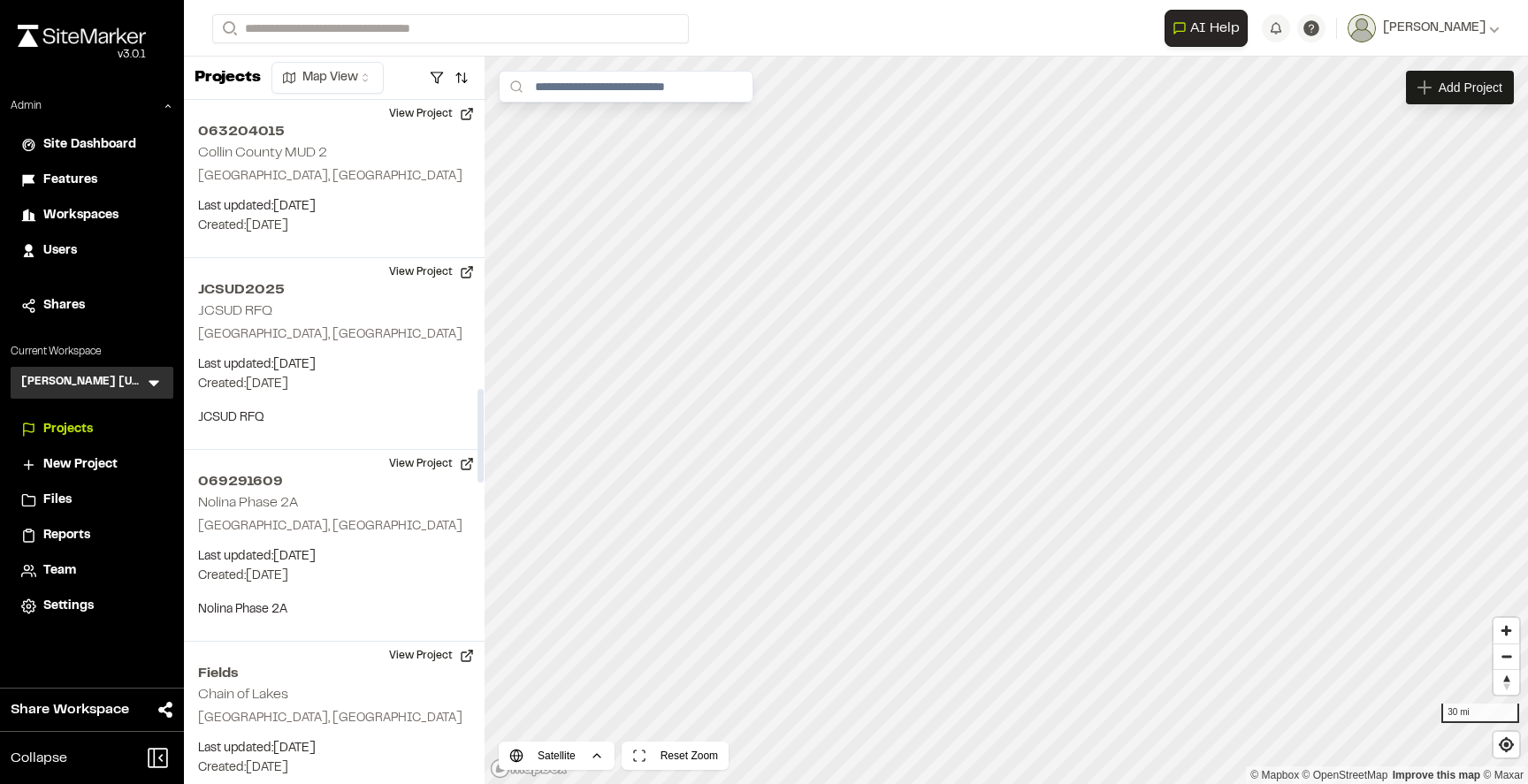
scroll to position [2110, 0]
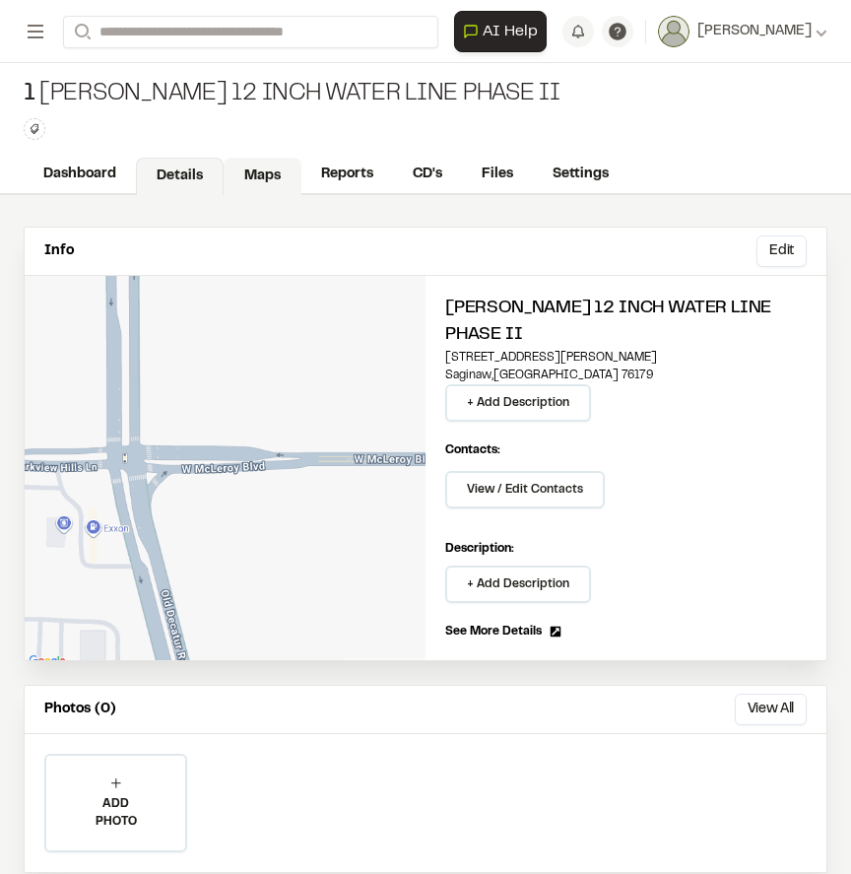
click at [238, 176] on link "Maps" at bounding box center [263, 176] width 78 height 37
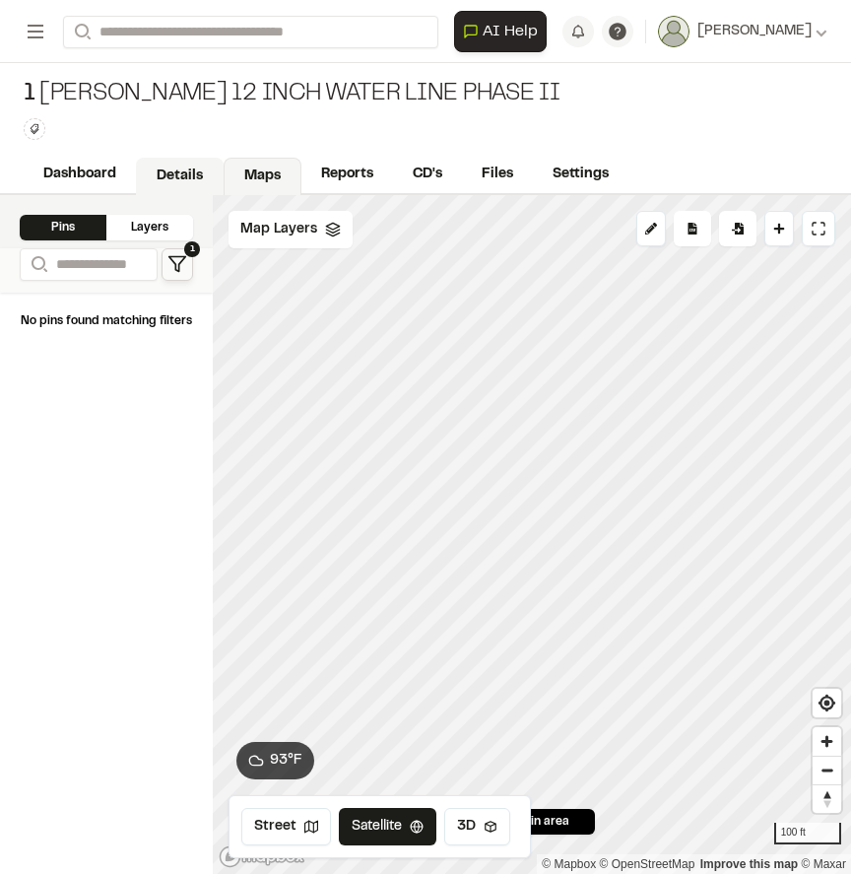
click at [177, 170] on link "Details" at bounding box center [180, 176] width 88 height 37
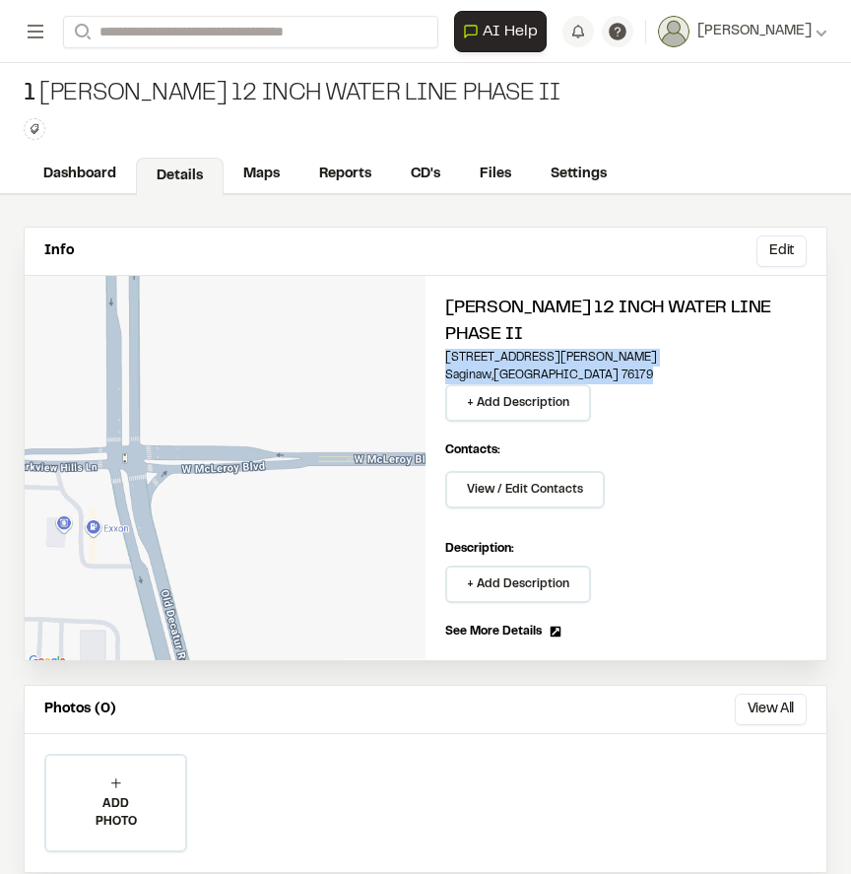
drag, startPoint x: 557, startPoint y: 347, endPoint x: 444, endPoint y: 331, distance: 113.4
click at [443, 331] on div "McLeroy 12 Inch Water Line Phase II 1187 West McLeroy Boulevard Saginaw , TX 76…" at bounding box center [626, 468] width 401 height 384
copy div "1187 West McLeroy Boulevard Saginaw , TX 76179"
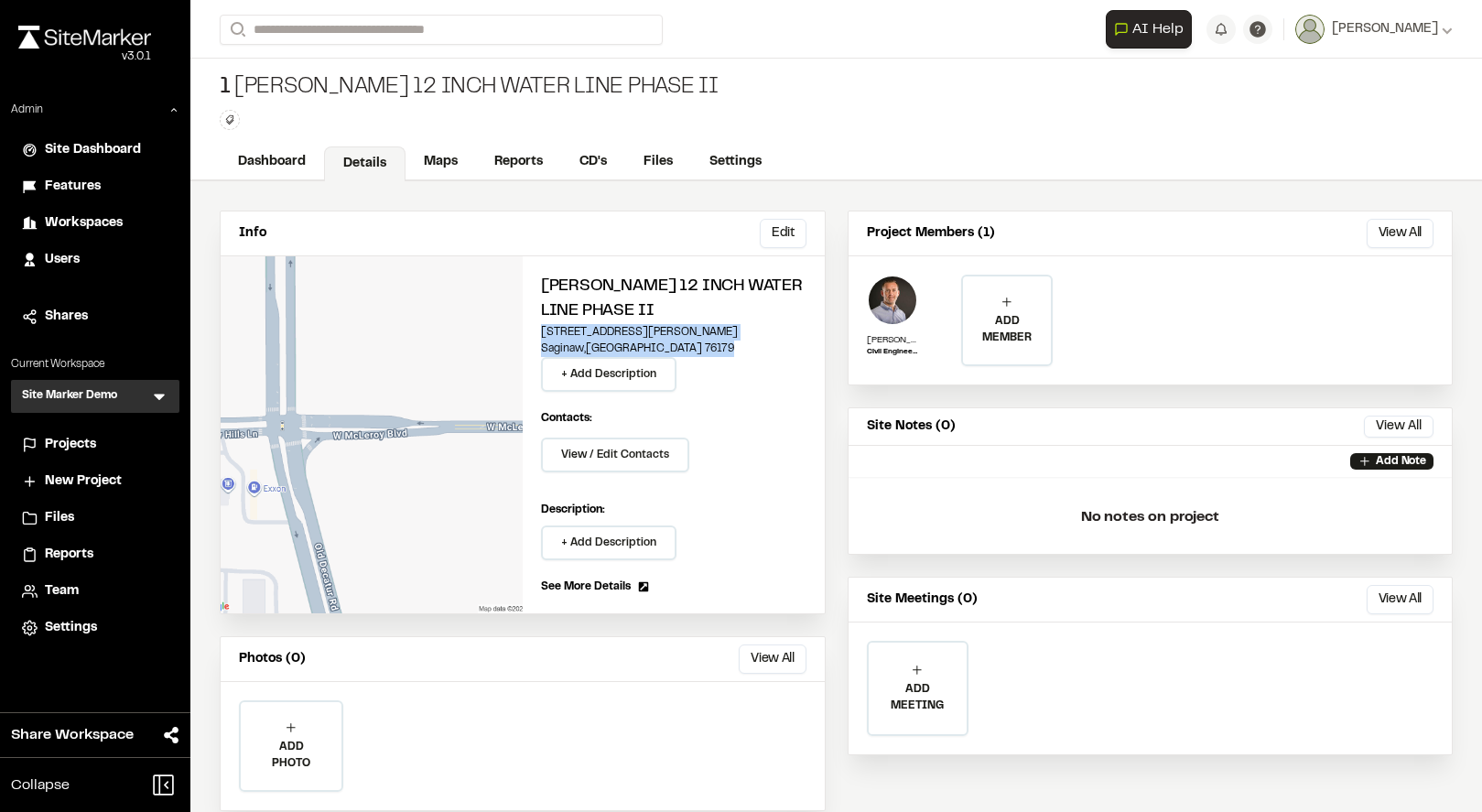
copy div "1187 West McLeroy Boulevard Saginaw , TX 76179"
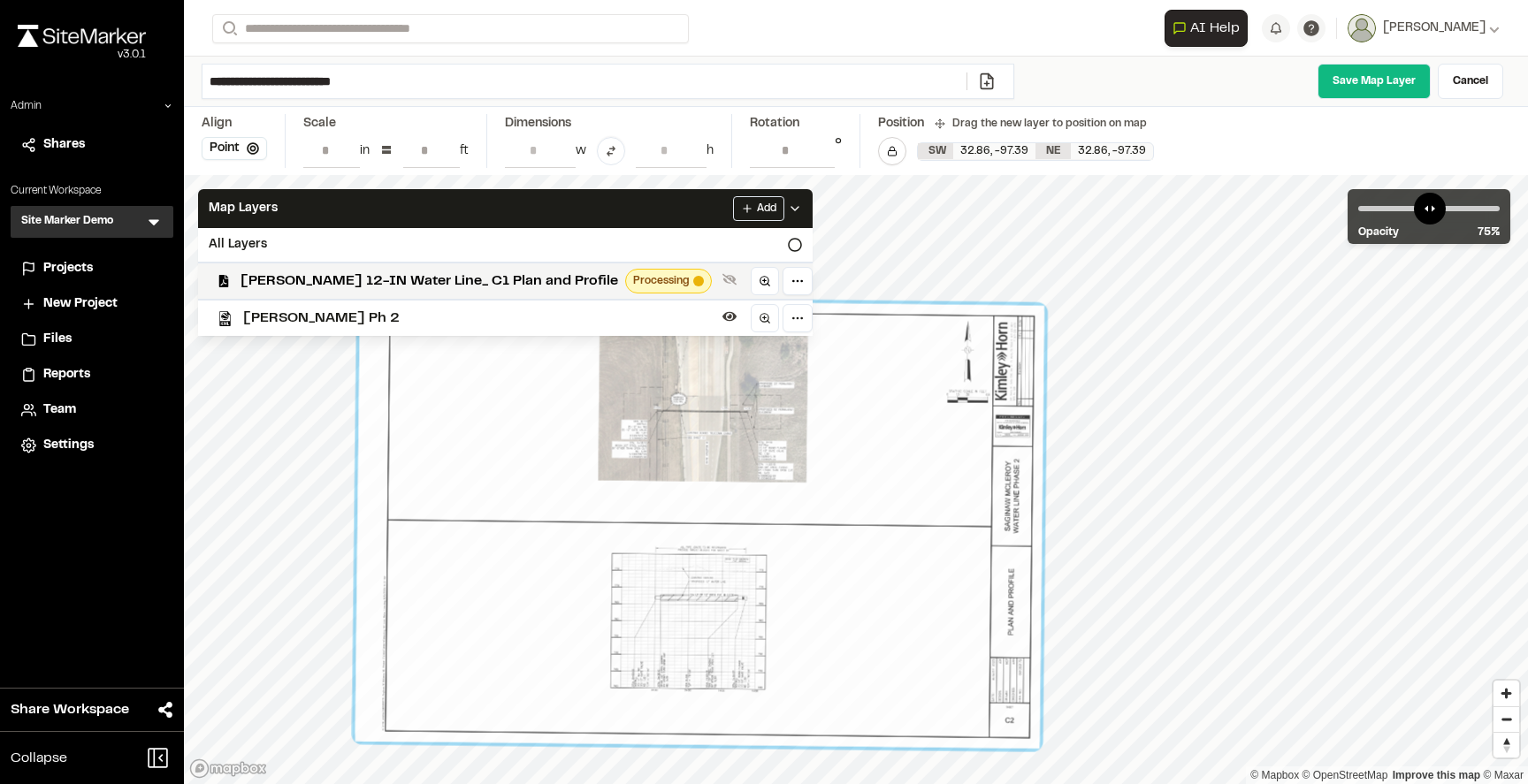
drag, startPoint x: 661, startPoint y: 441, endPoint x: 616, endPoint y: 442, distance: 45.0
click at [616, 442] on div at bounding box center [700, 523] width 689 height 450
drag, startPoint x: 785, startPoint y: 477, endPoint x: 849, endPoint y: 483, distance: 64.3
click at [849, 483] on div at bounding box center [700, 523] width 689 height 450
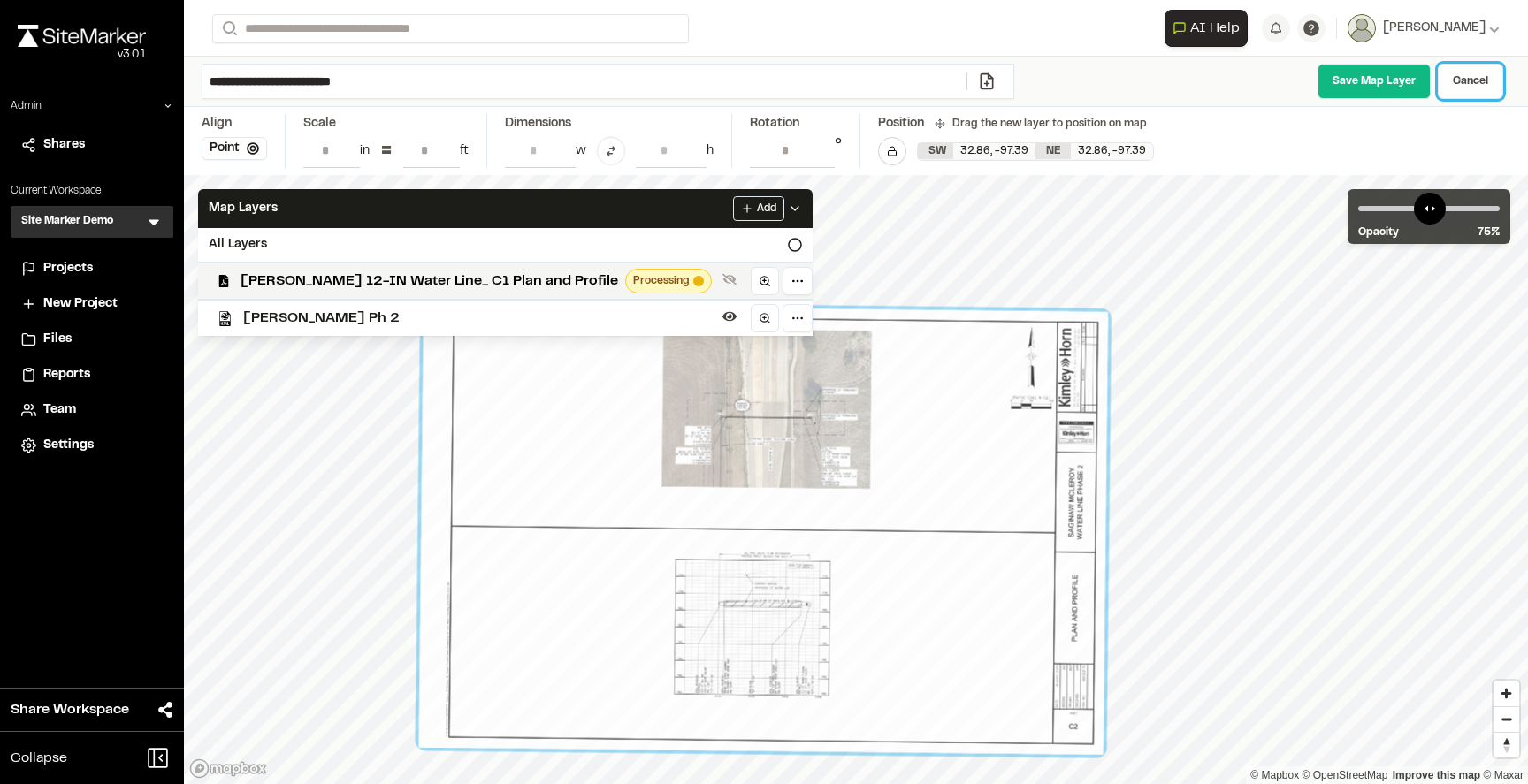
click at [1479, 83] on link "Cancel" at bounding box center [1470, 81] width 65 height 35
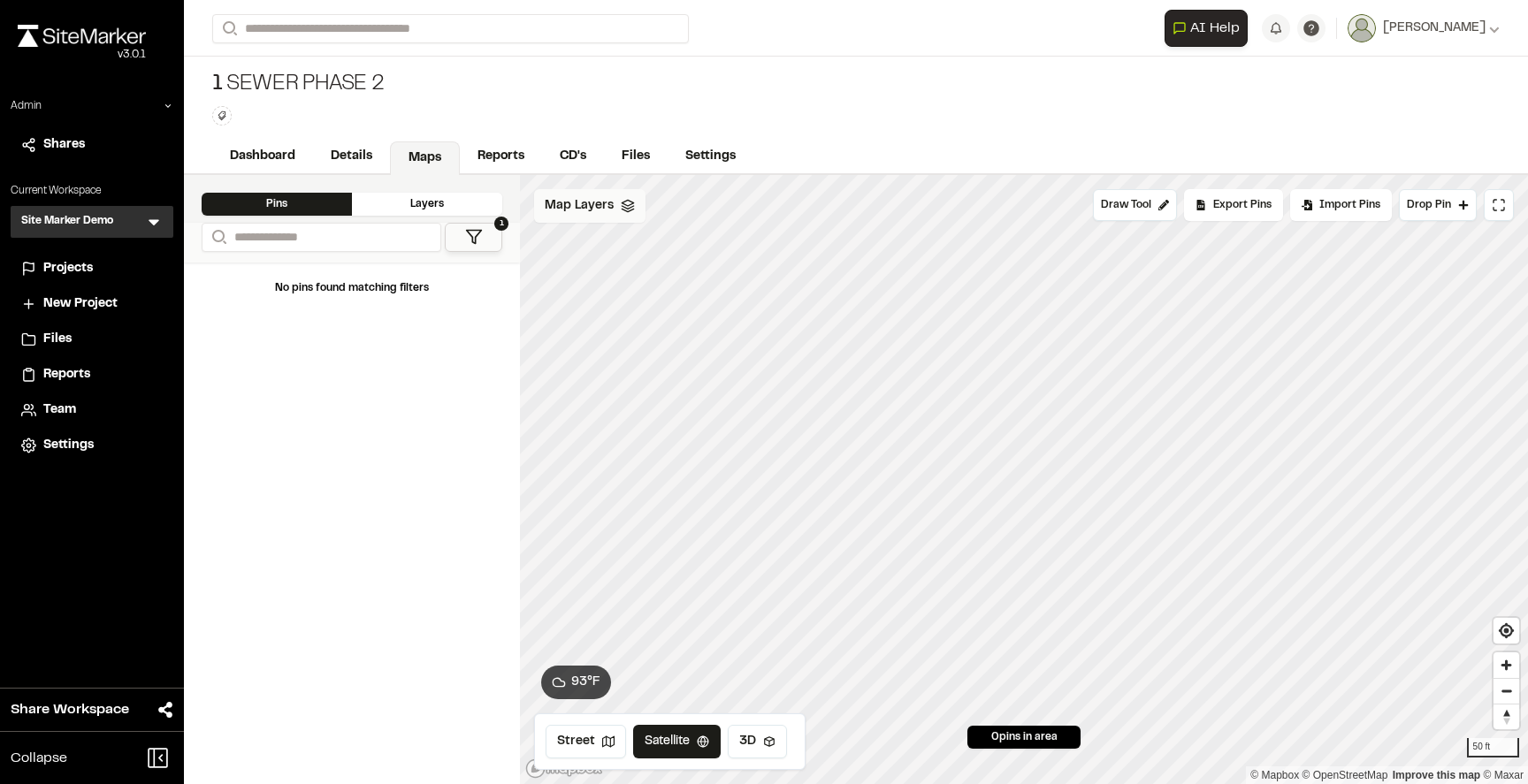
click at [581, 199] on span "Map Layers" at bounding box center [579, 206] width 69 height 20
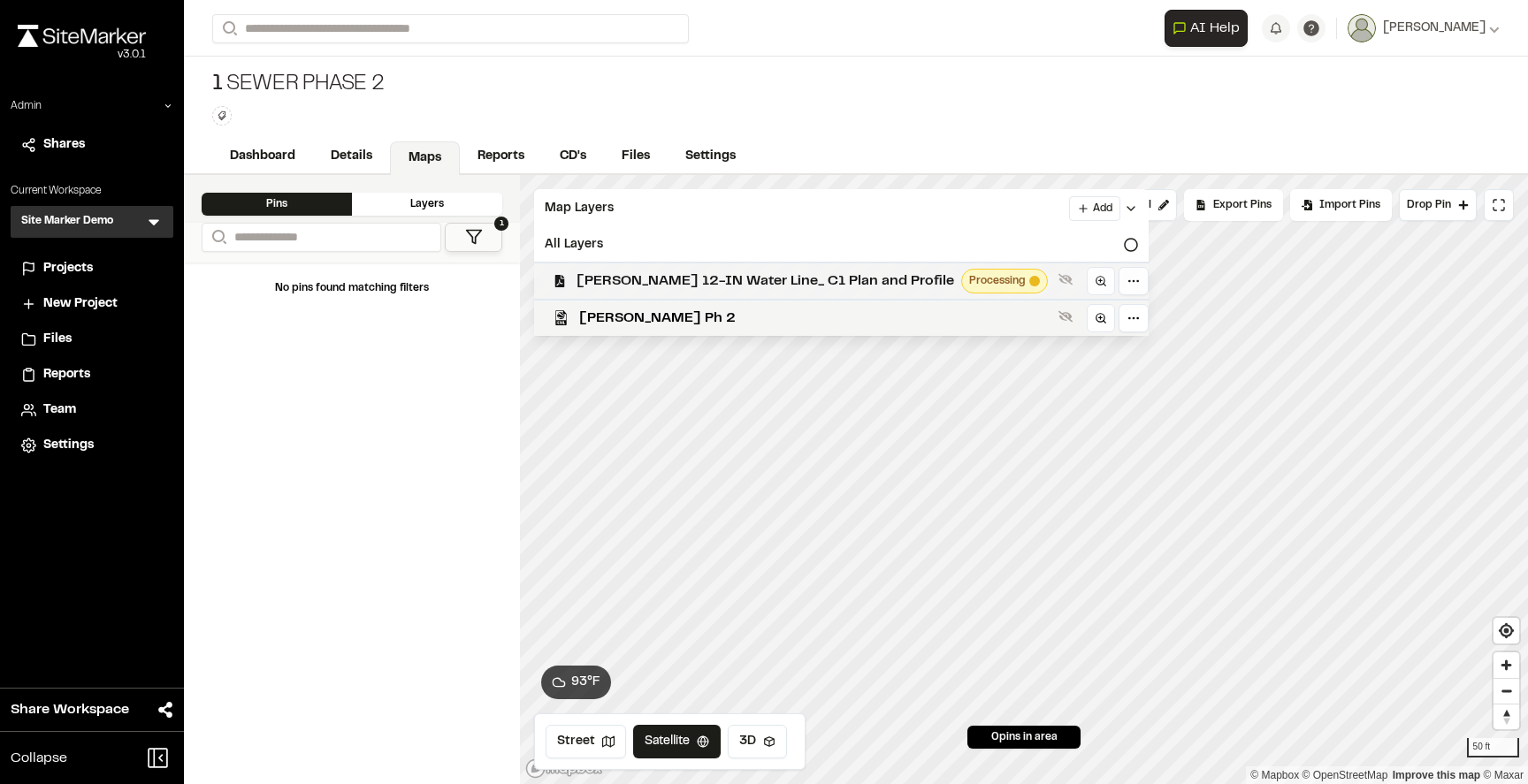
click at [616, 280] on span "[PERSON_NAME] 12-IN Water Line_ C1 Plan and Profile" at bounding box center [765, 282] width 378 height 22
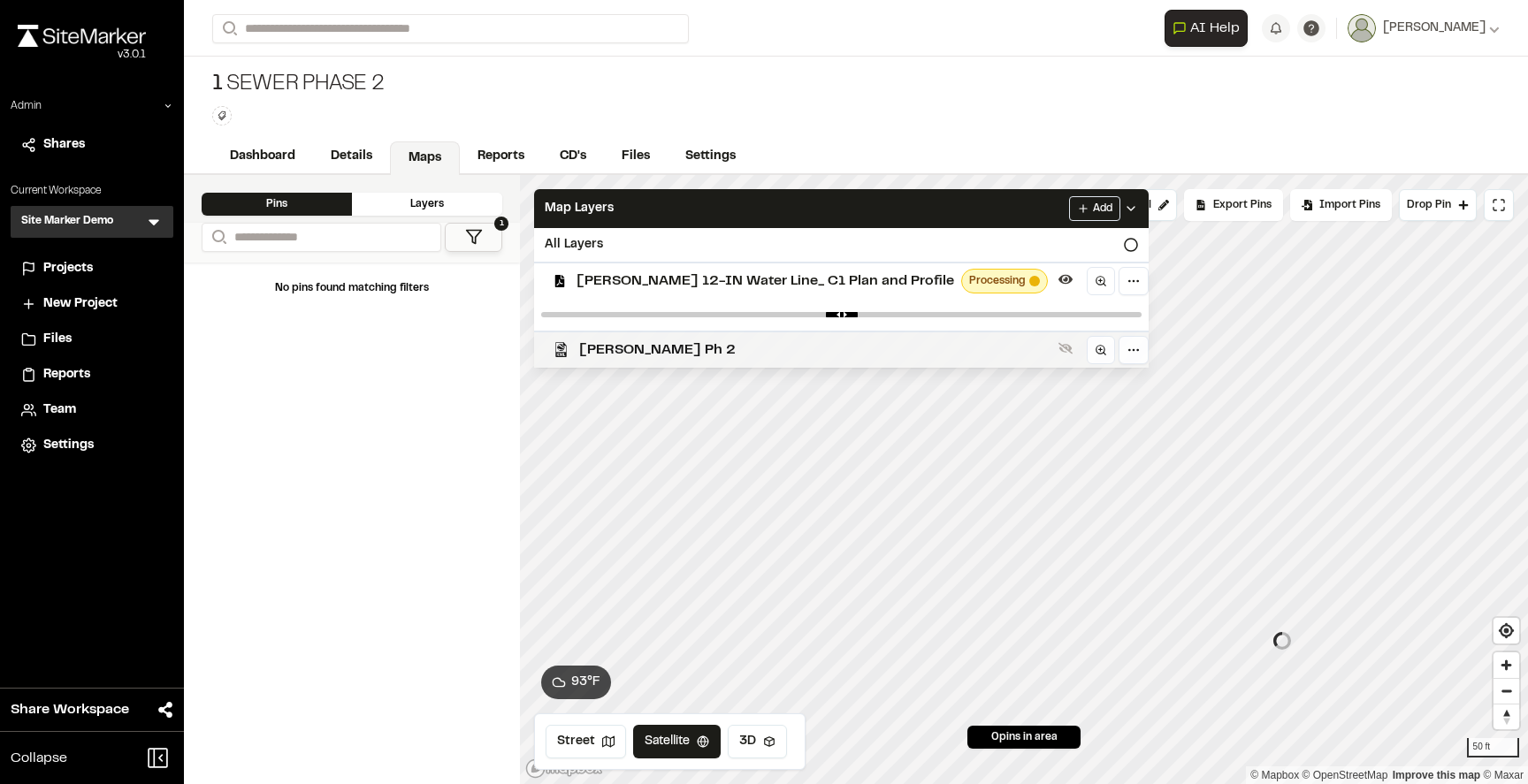
click at [606, 349] on span "[PERSON_NAME] Ph 2" at bounding box center [815, 350] width 472 height 22
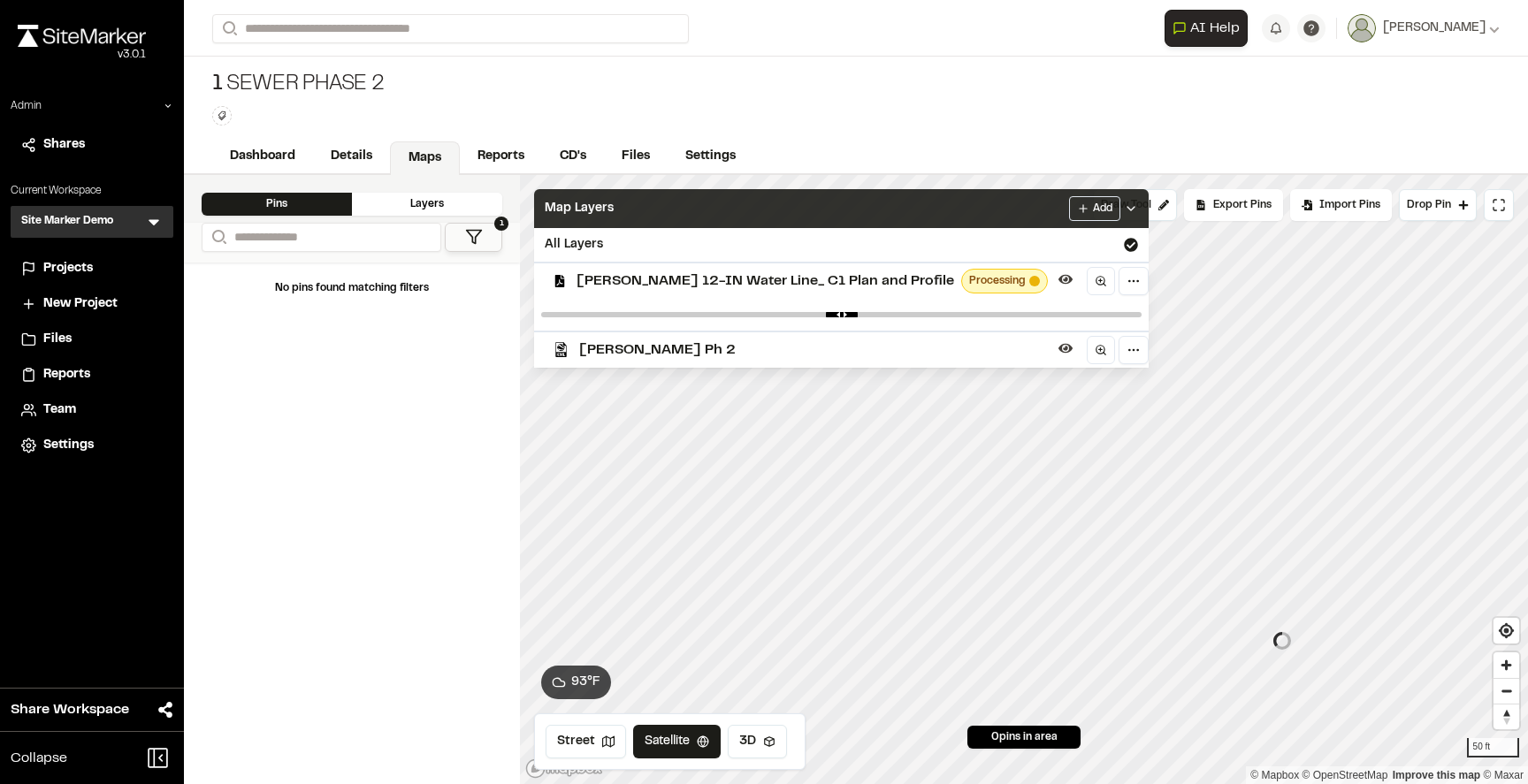
click at [664, 205] on div "Map Layers Add" at bounding box center [841, 208] width 615 height 39
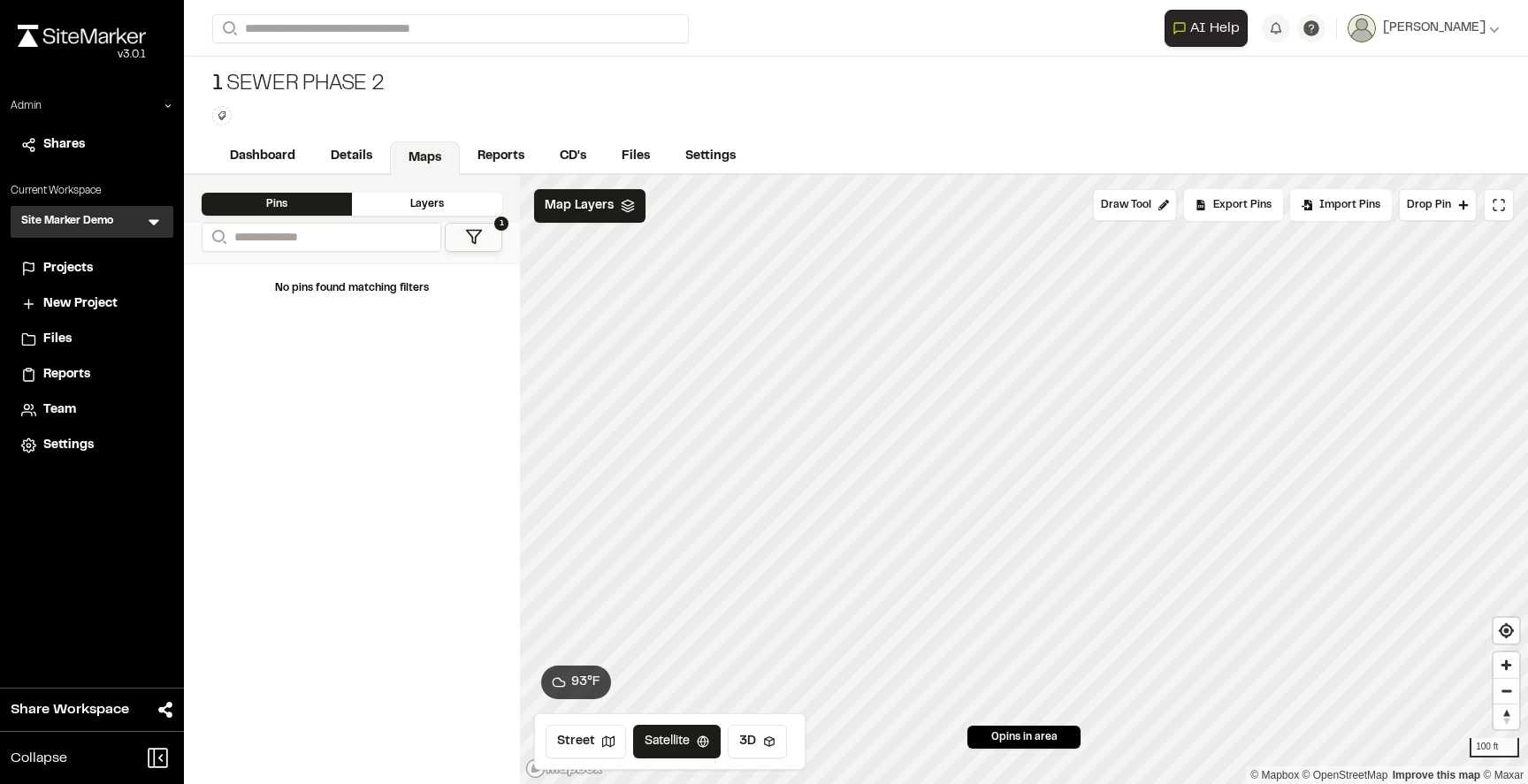
click at [831, 73] on div "1 Sewer Phase 2 Type Enter or comma to add tag." at bounding box center [856, 98] width 1344 height 83
